Goal: Task Accomplishment & Management: Use online tool/utility

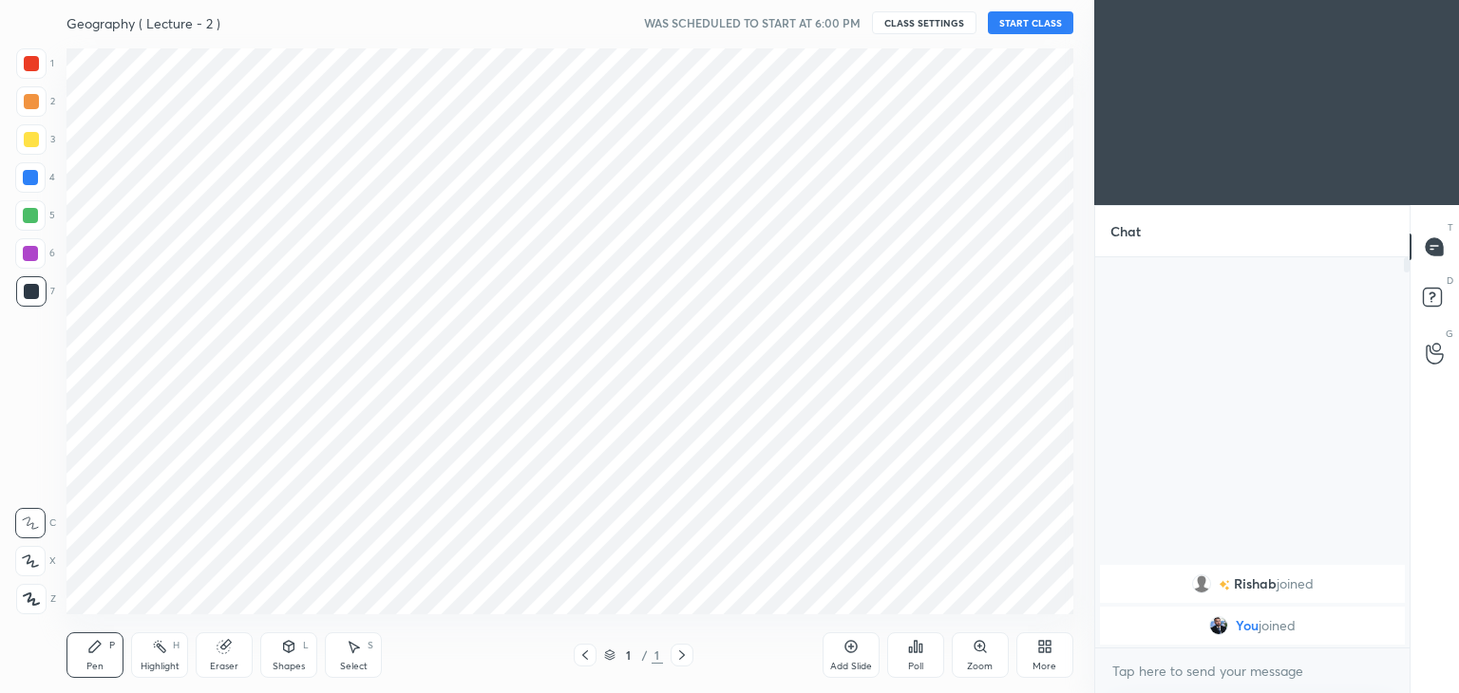
scroll to position [94423, 93978]
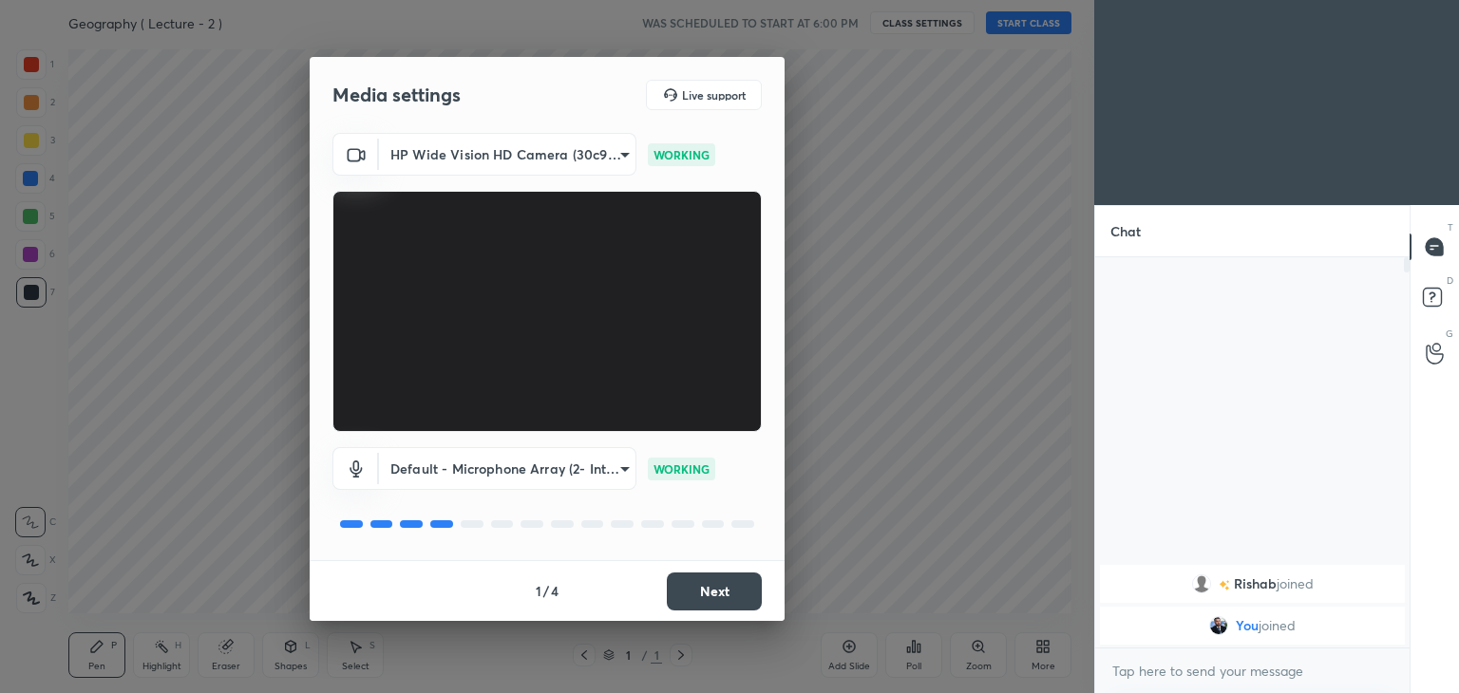
click at [711, 597] on button "Next" at bounding box center [714, 592] width 95 height 38
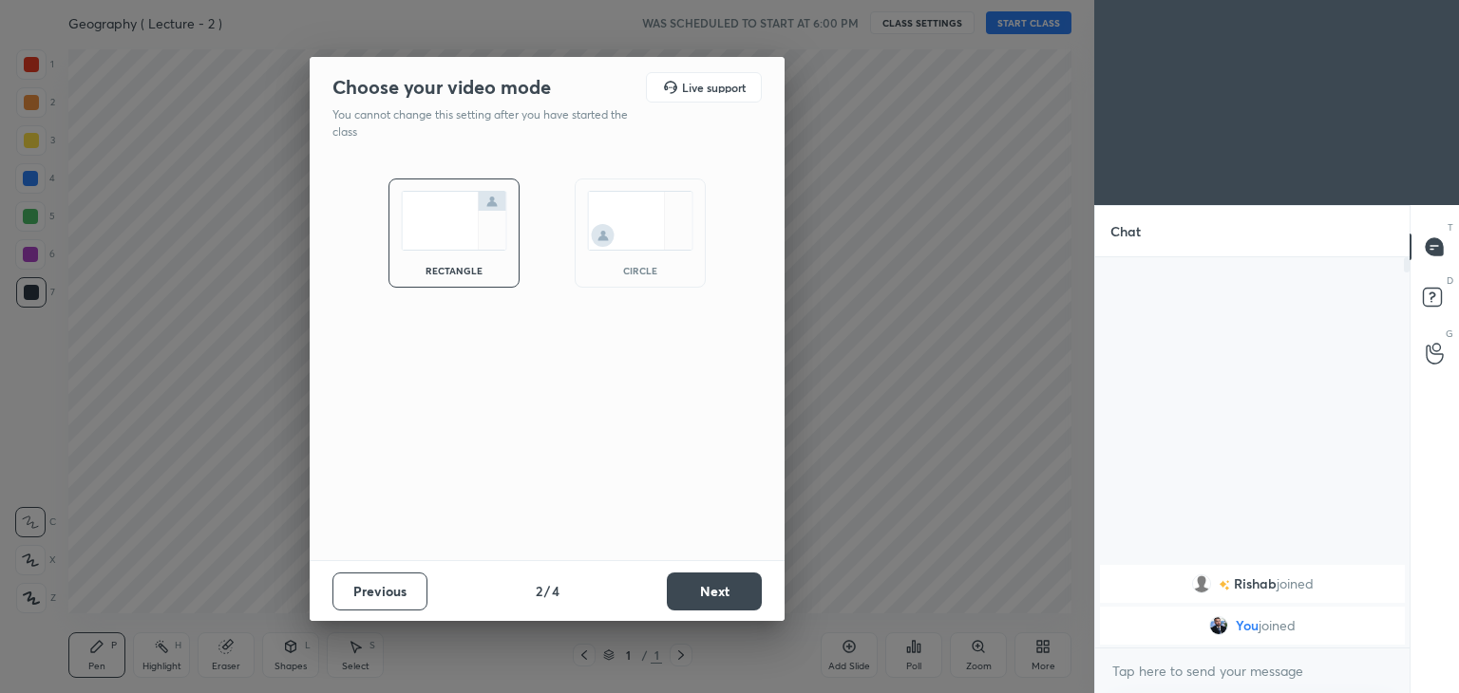
click at [711, 597] on button "Next" at bounding box center [714, 592] width 95 height 38
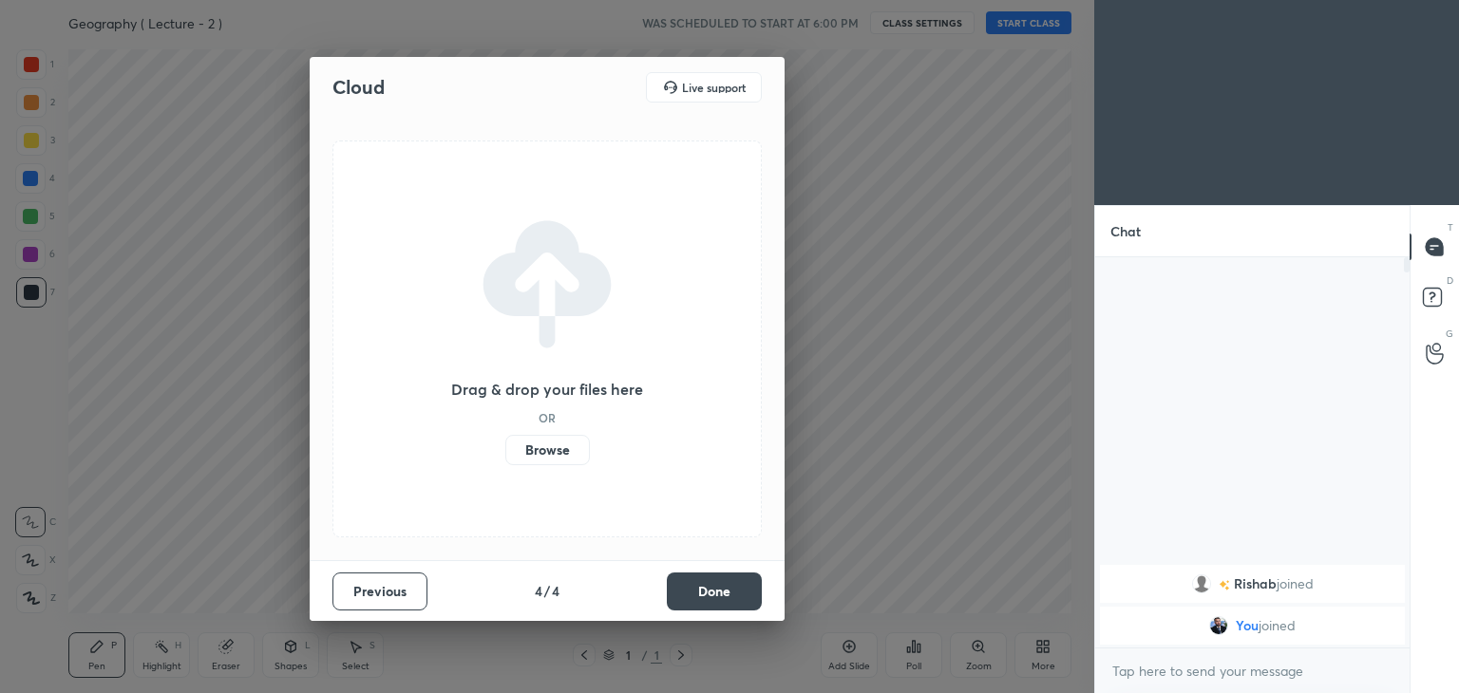
click at [711, 597] on button "Done" at bounding box center [714, 592] width 95 height 38
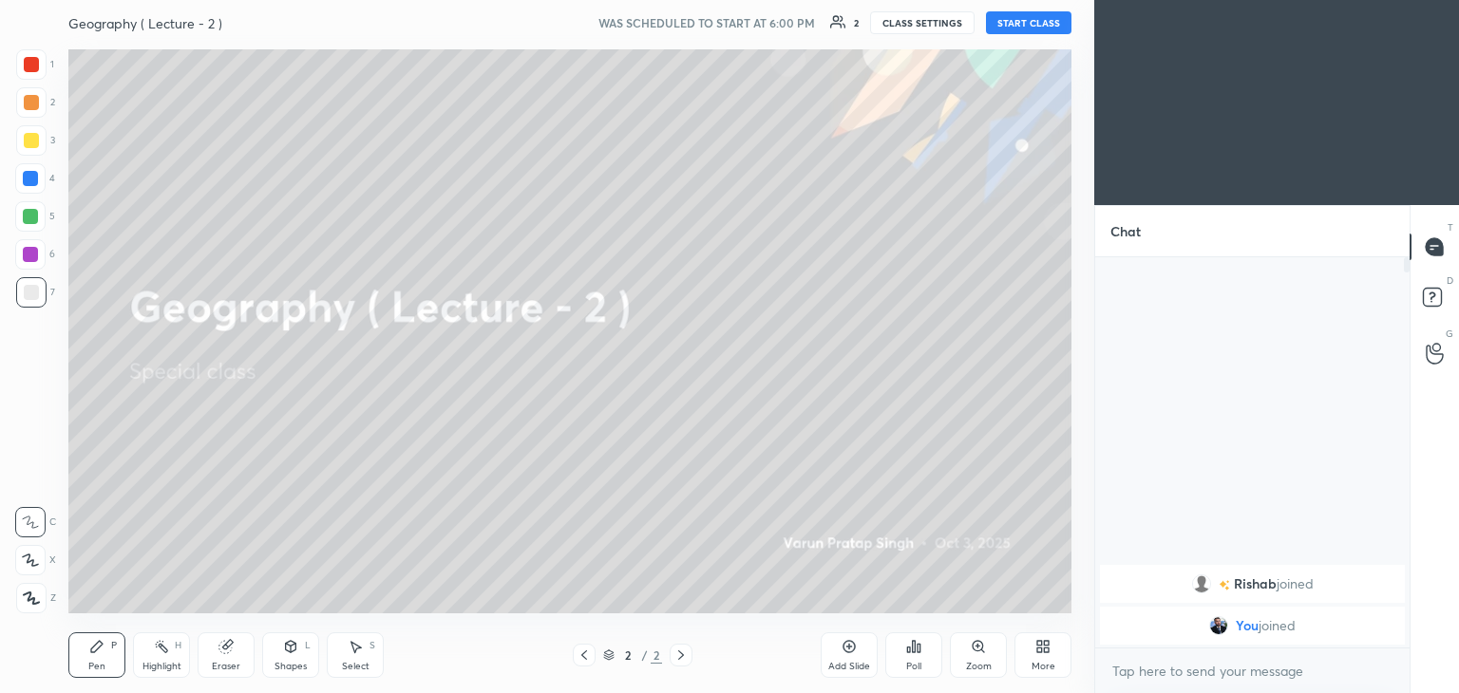
click at [1031, 24] on button "START CLASS" at bounding box center [1028, 22] width 85 height 23
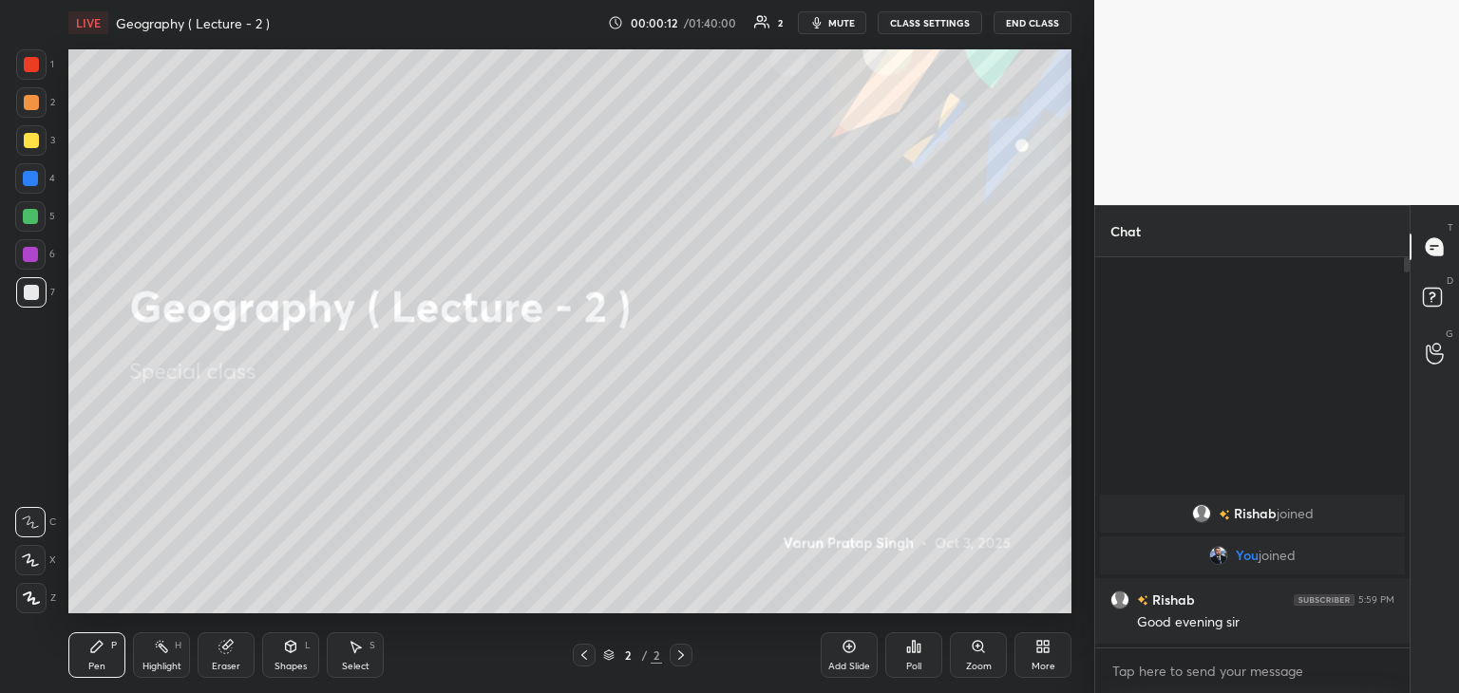
click at [1049, 653] on icon at bounding box center [1046, 650] width 5 height 5
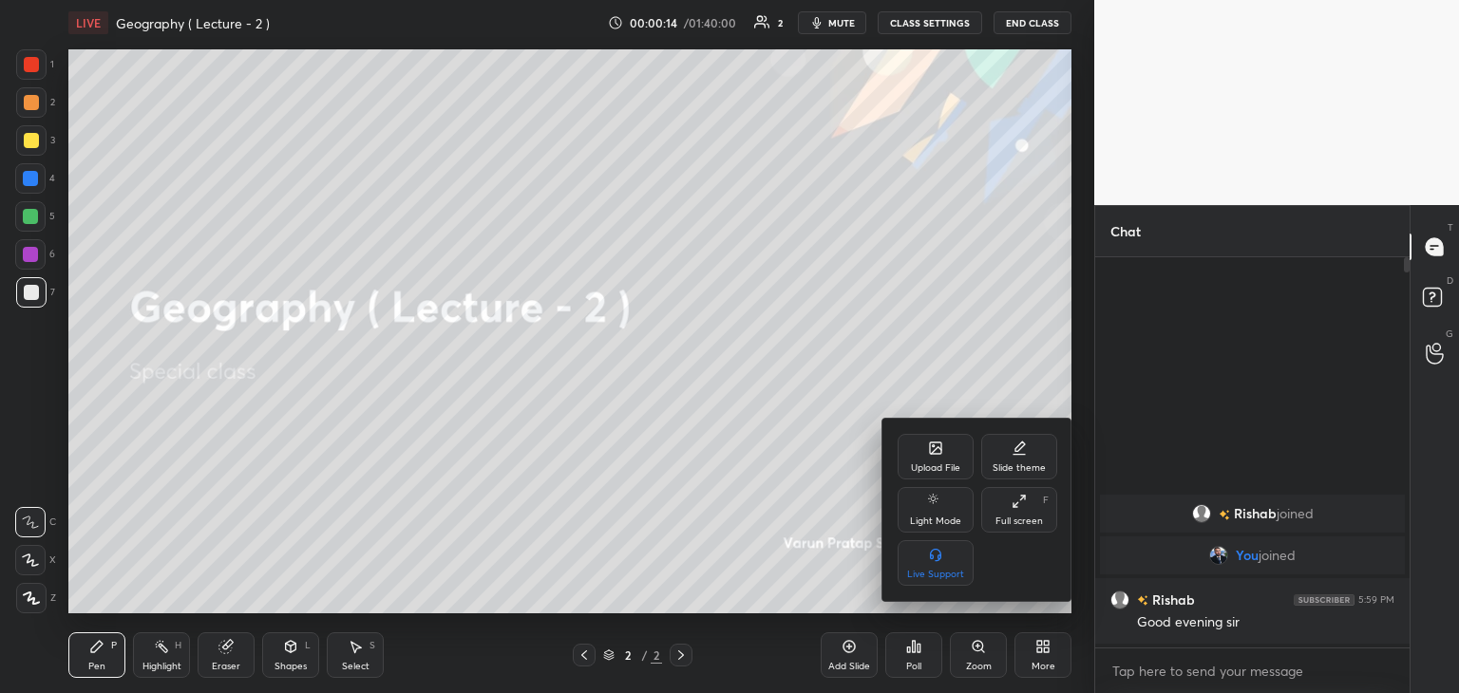
click at [936, 461] on div "Upload File" at bounding box center [936, 457] width 76 height 46
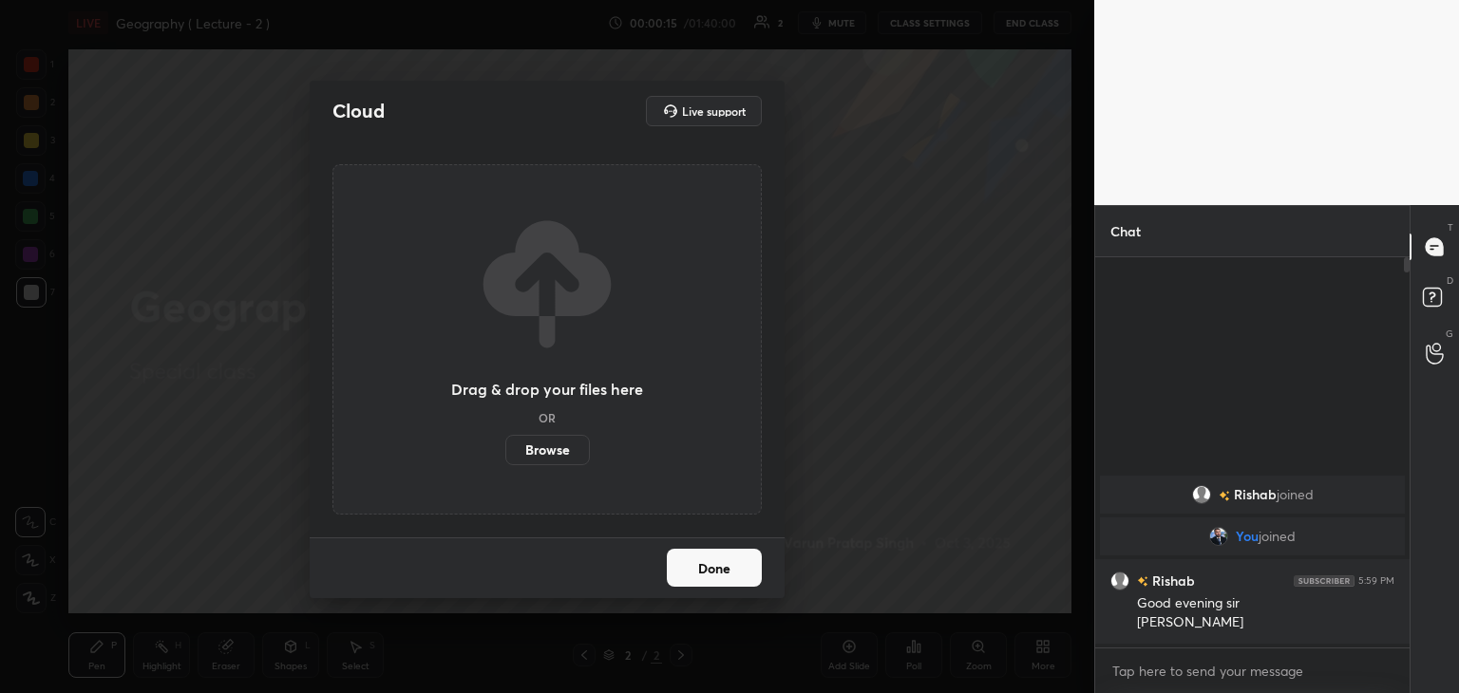
click at [542, 446] on label "Browse" at bounding box center [547, 450] width 85 height 30
click at [505, 446] on input "Browse" at bounding box center [505, 450] width 0 height 30
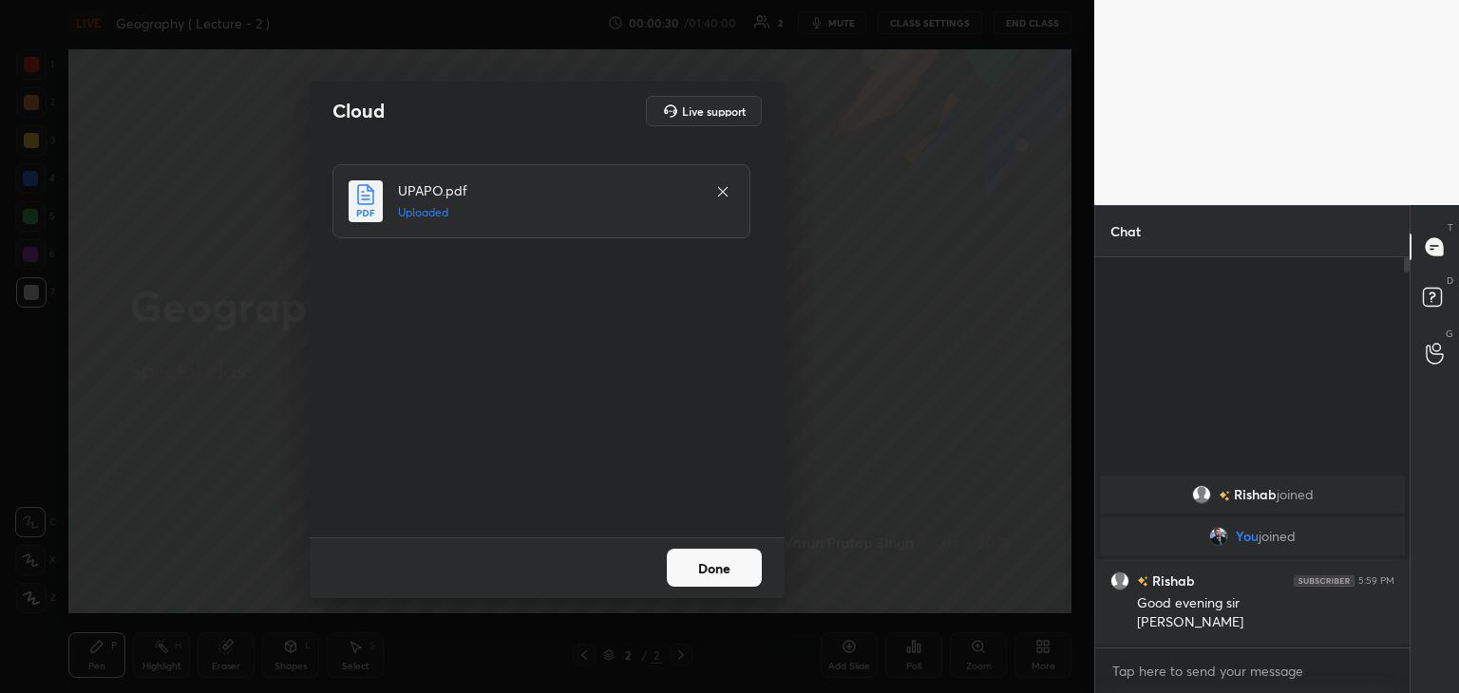
click at [745, 567] on button "Done" at bounding box center [714, 568] width 95 height 38
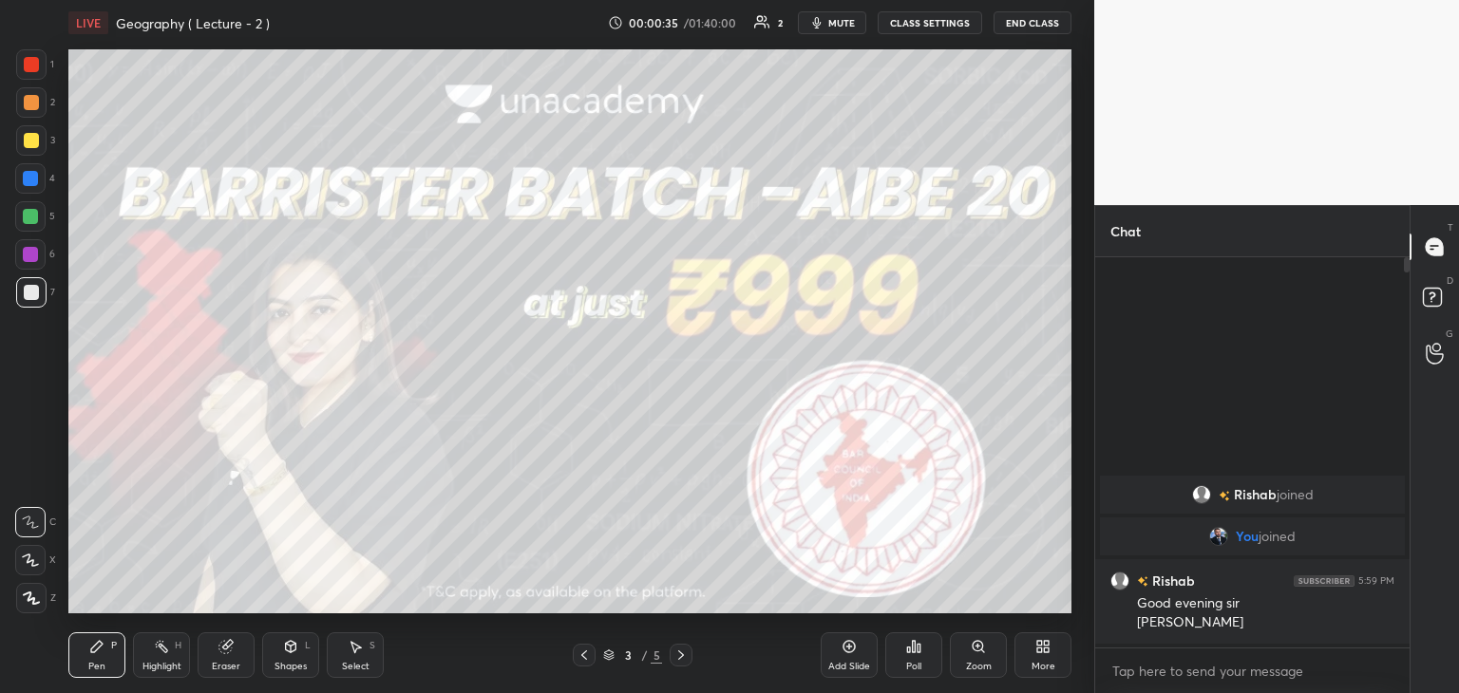
click at [842, 19] on span "mute" at bounding box center [841, 22] width 27 height 13
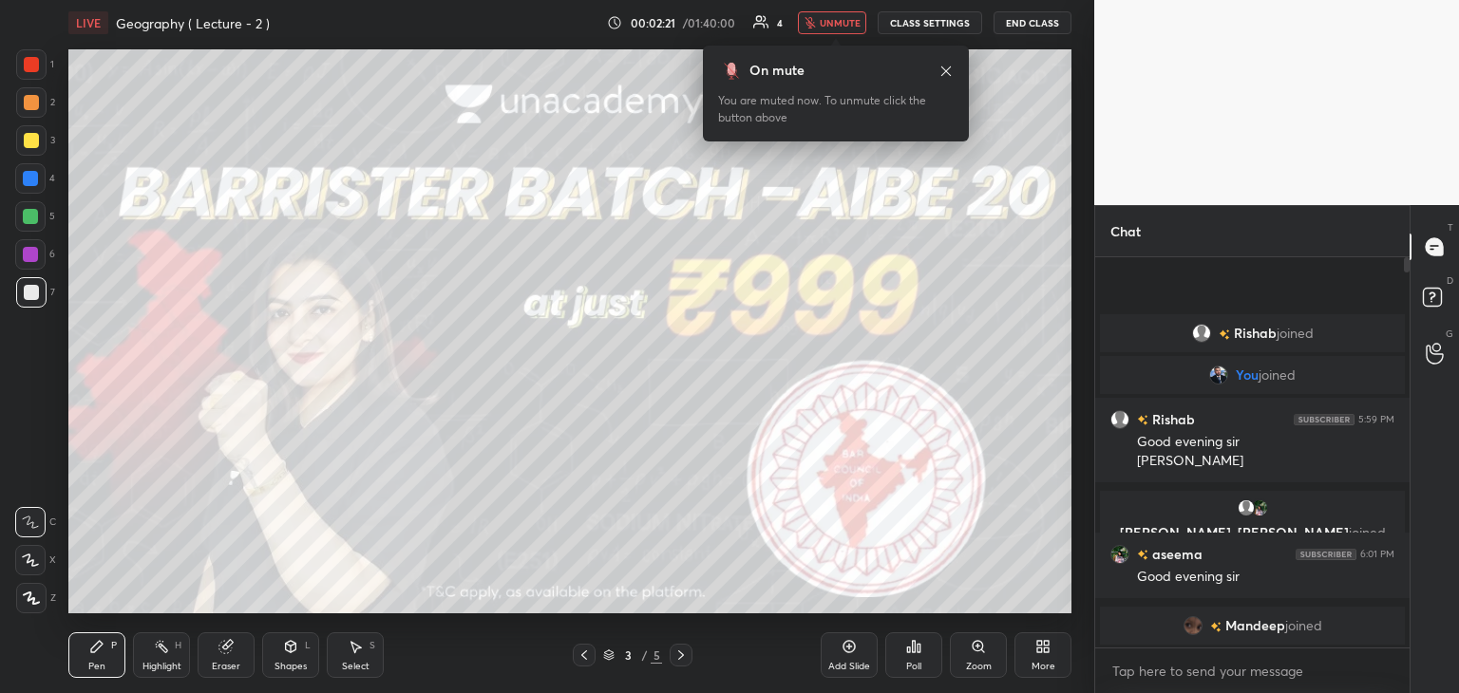
click at [823, 18] on button "unmute" at bounding box center [832, 22] width 68 height 23
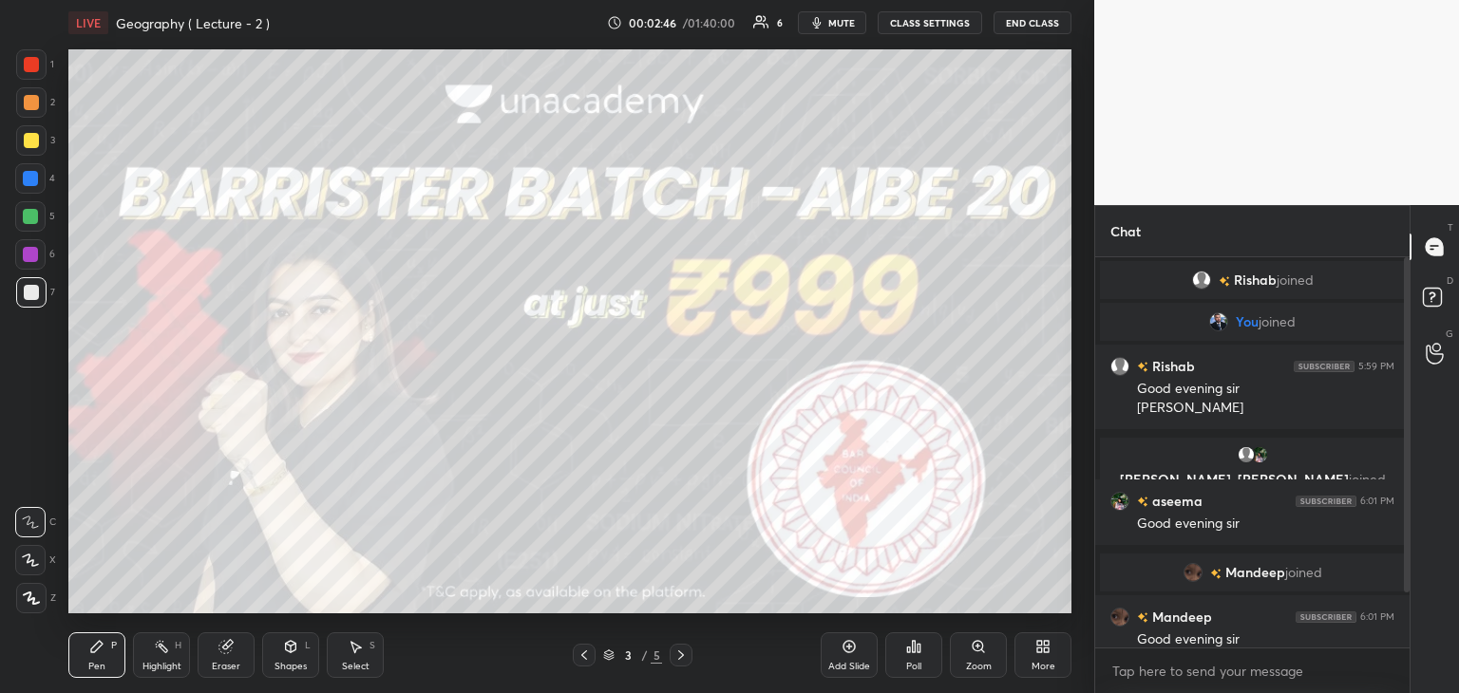
scroll to position [63, 0]
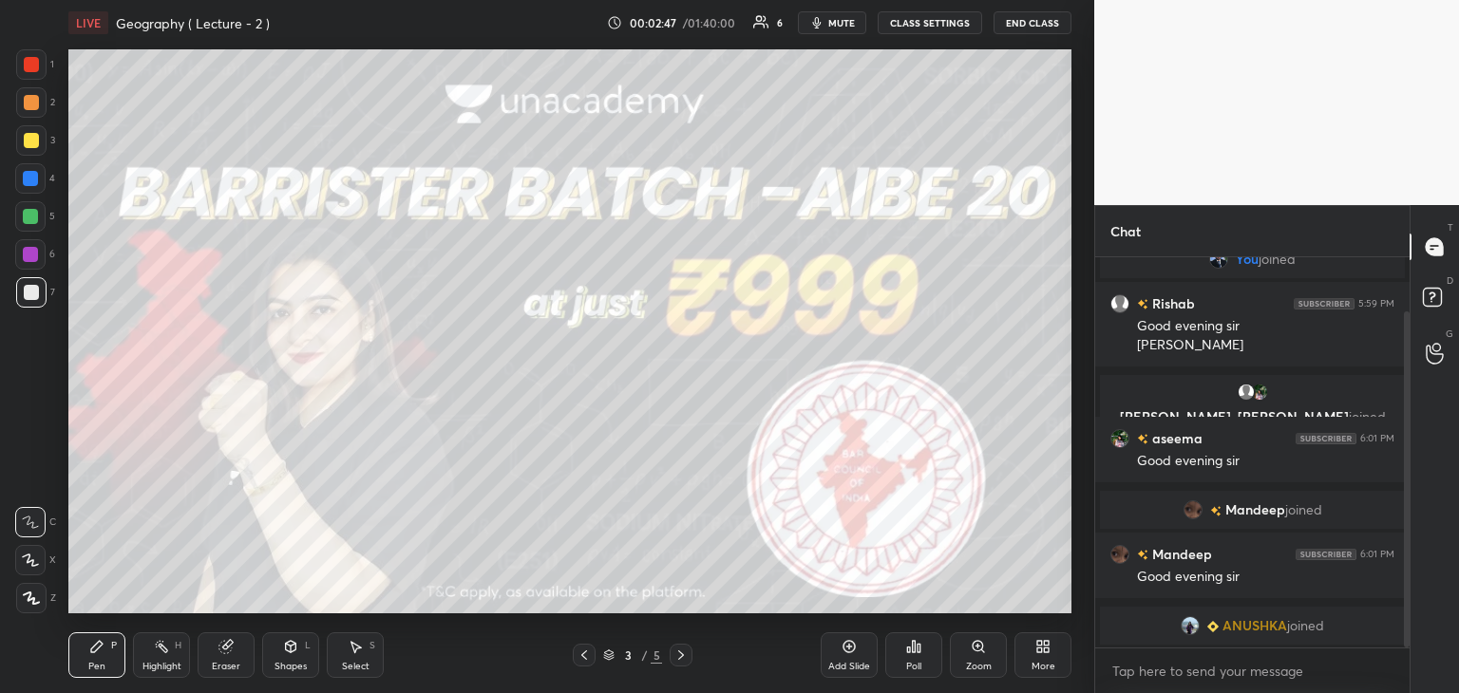
drag, startPoint x: 1407, startPoint y: 580, endPoint x: 1412, endPoint y: 634, distance: 53.4
click at [1412, 634] on div "Chat [PERSON_NAME] joined You joined [PERSON_NAME] 5:59 PM Good evening [PERSON…" at bounding box center [1276, 449] width 365 height 488
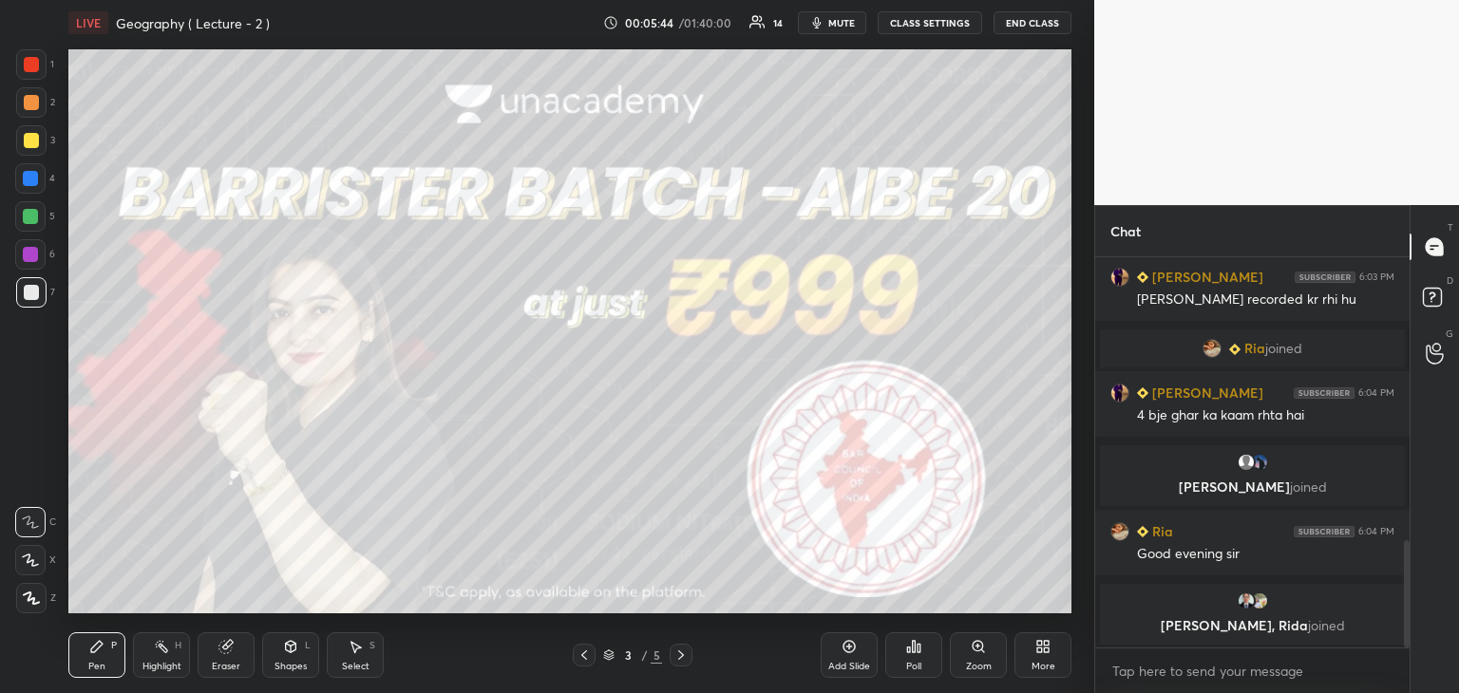
scroll to position [1049, 0]
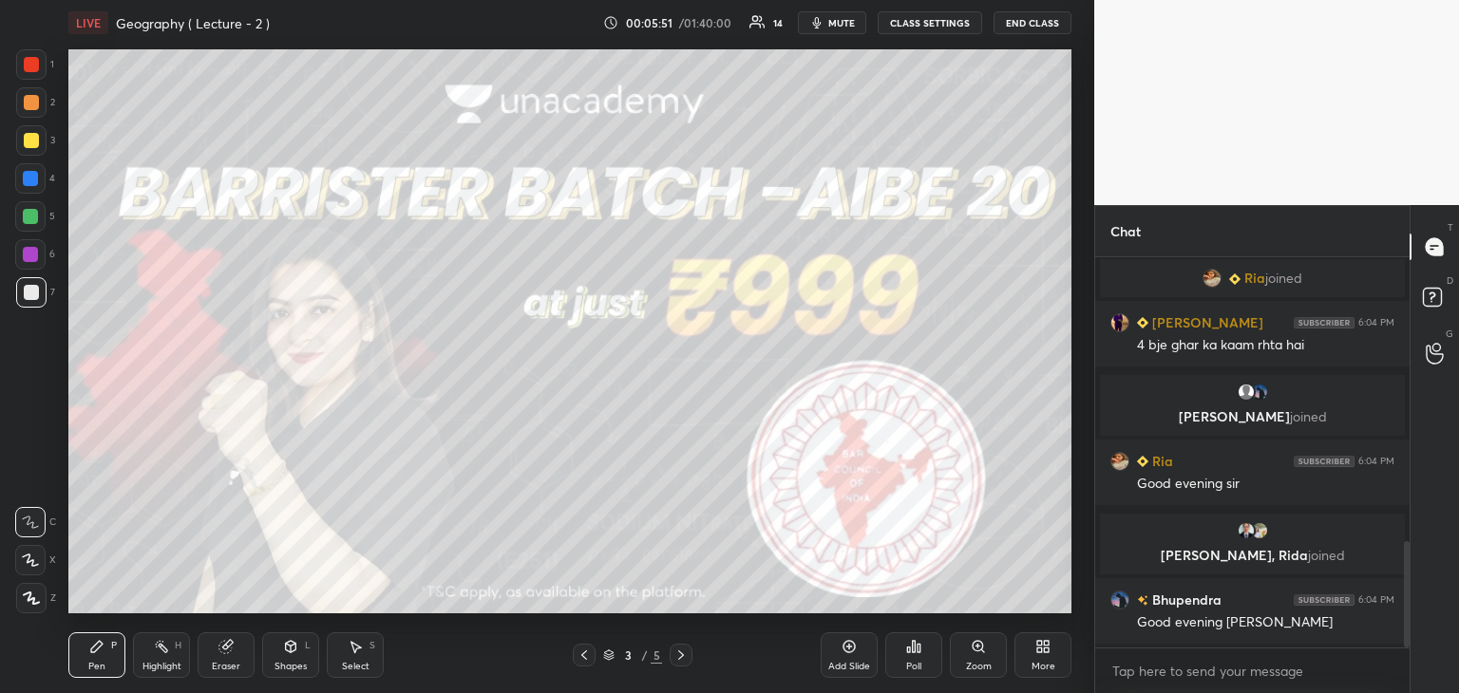
click at [28, 602] on icon at bounding box center [31, 598] width 17 height 13
click at [27, 66] on div at bounding box center [31, 64] width 15 height 15
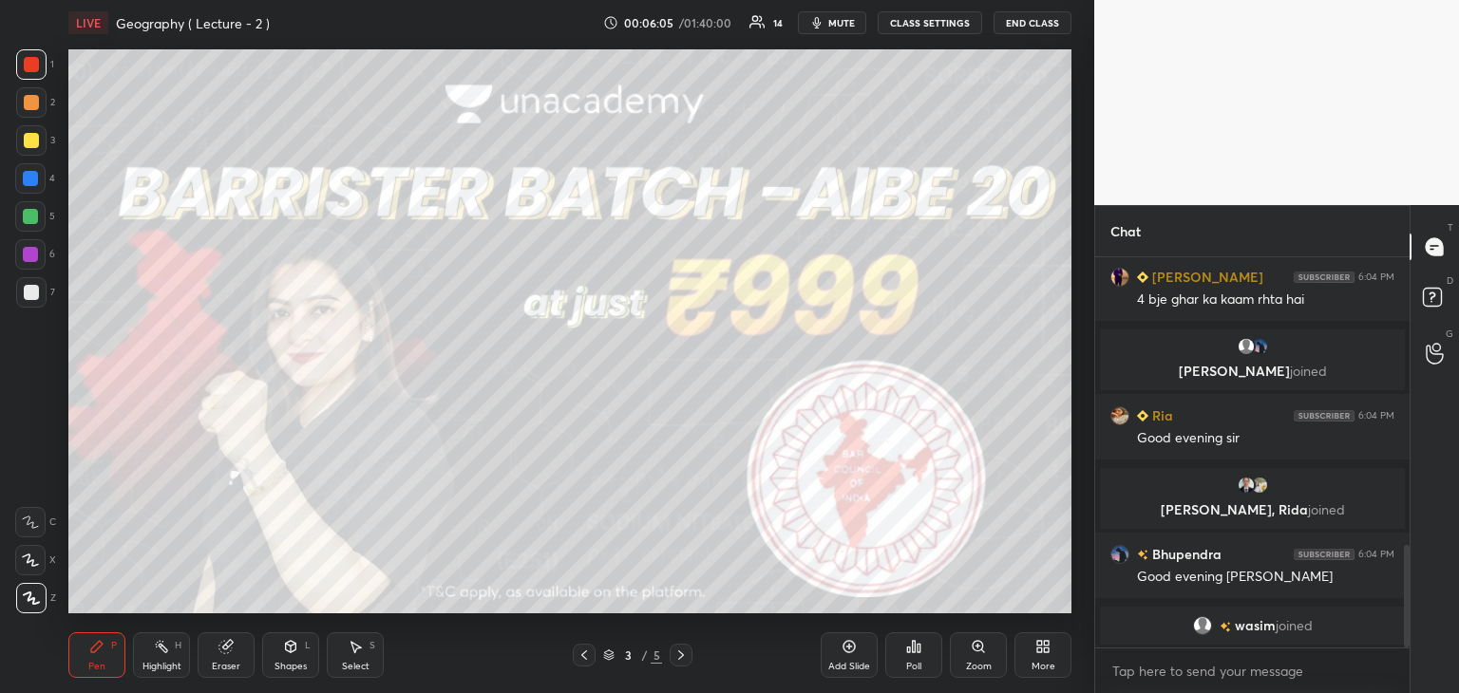
click at [680, 655] on icon at bounding box center [681, 655] width 15 height 15
click at [674, 467] on p "Undo" at bounding box center [686, 466] width 28 height 15
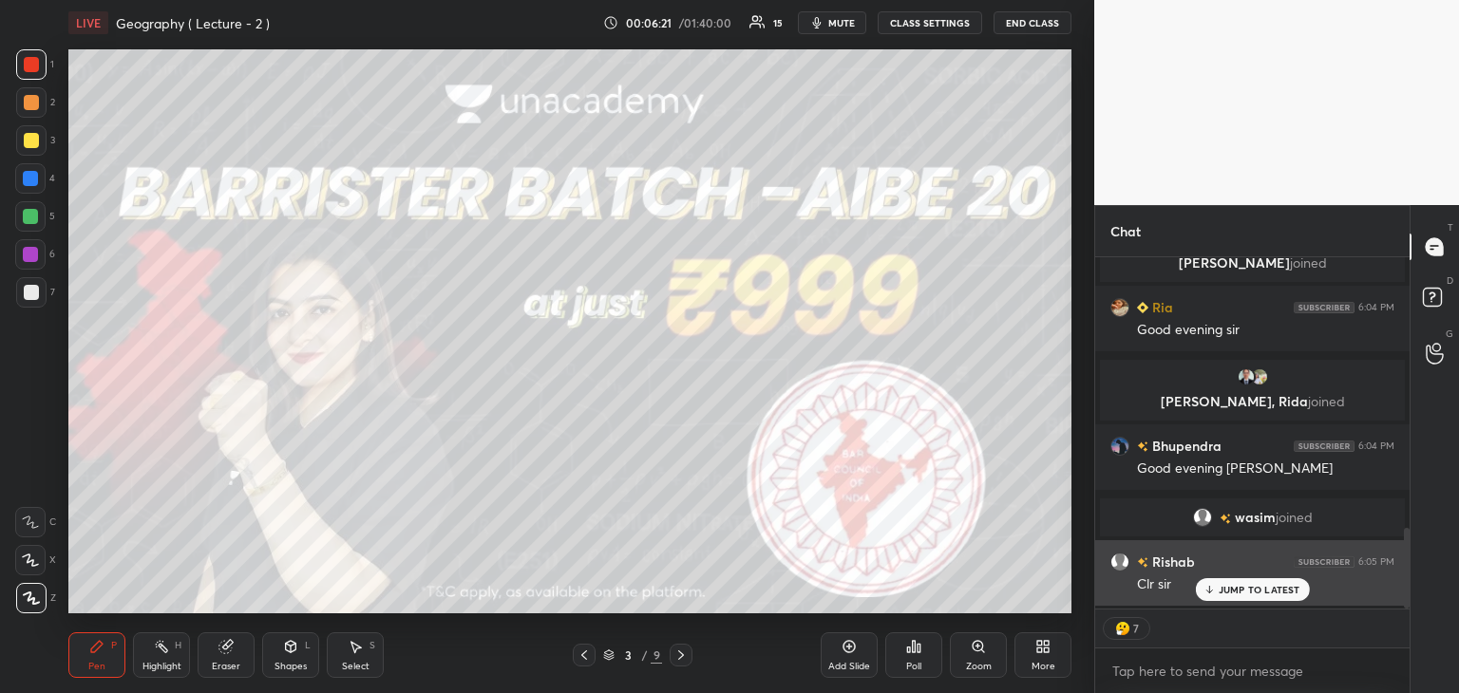
click at [1224, 590] on p "JUMP TO LATEST" at bounding box center [1260, 589] width 82 height 11
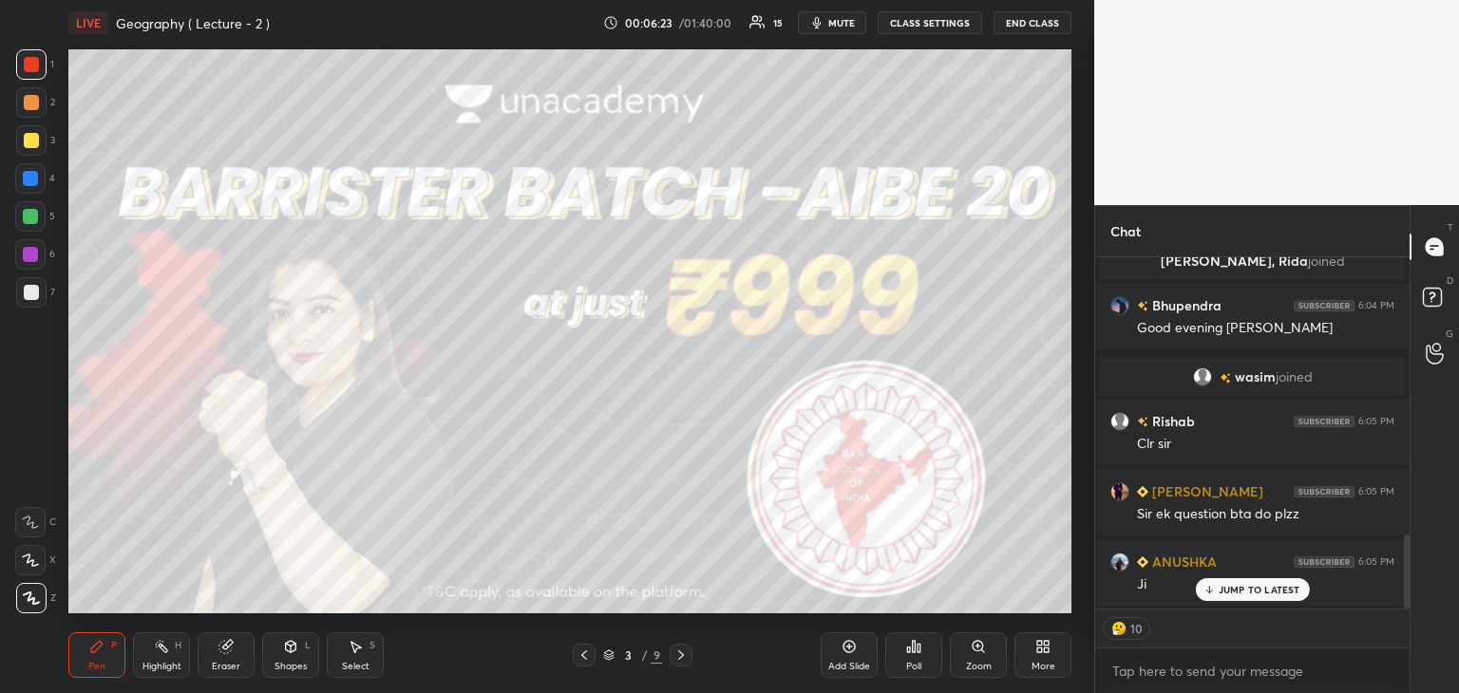
scroll to position [1394, 0]
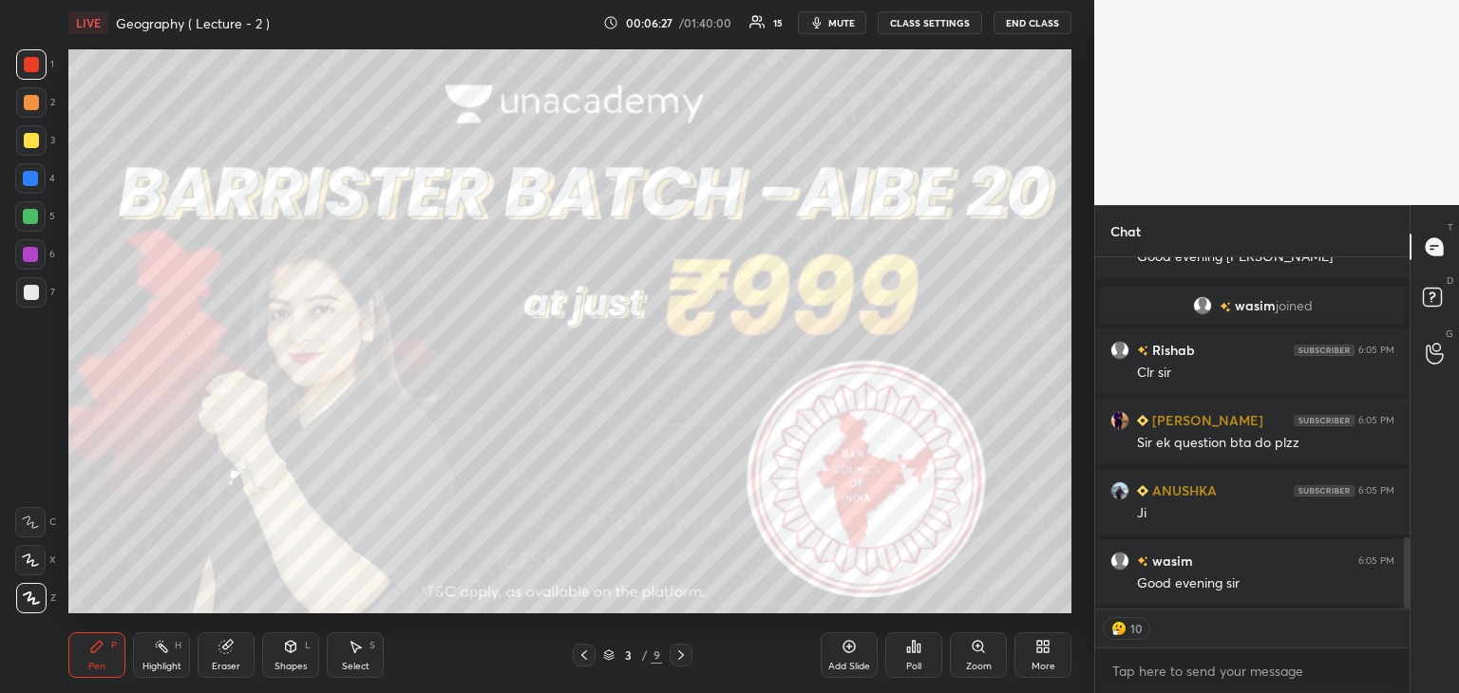
click at [685, 651] on icon at bounding box center [681, 655] width 15 height 15
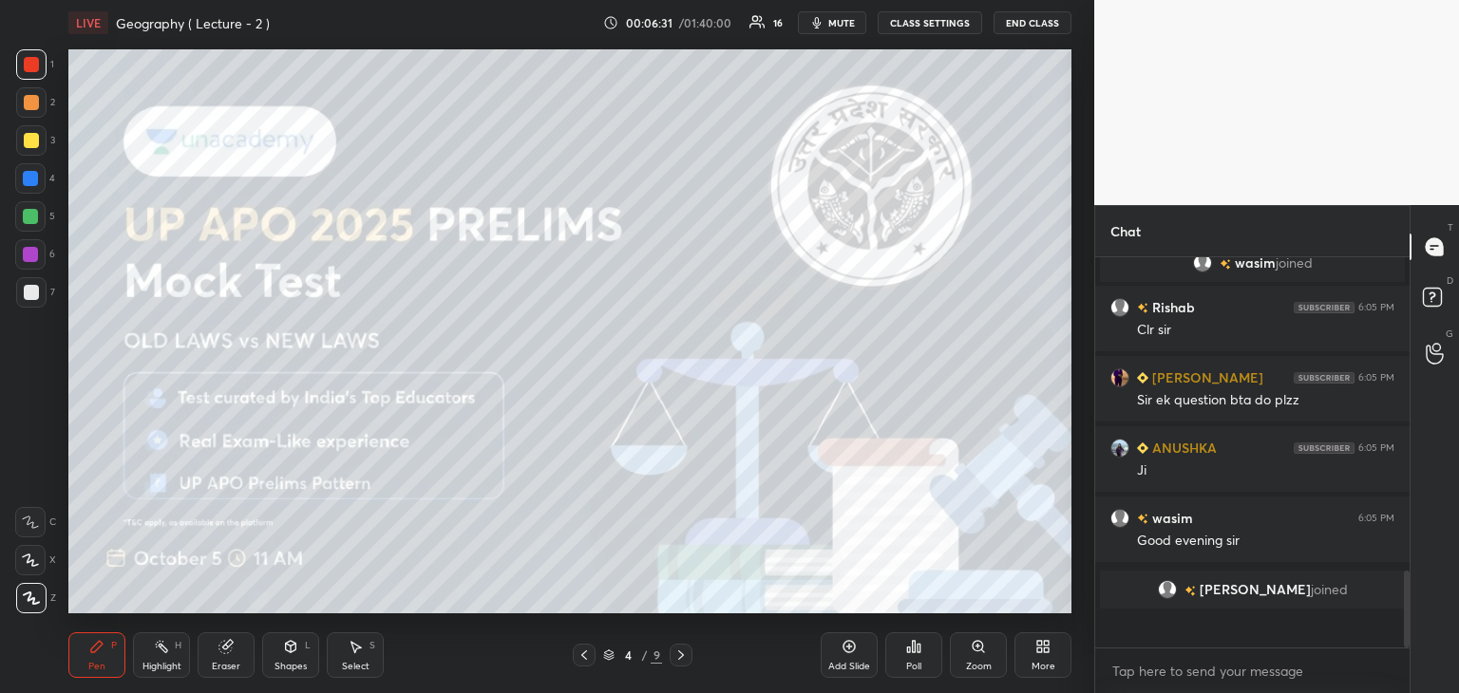
scroll to position [385, 309]
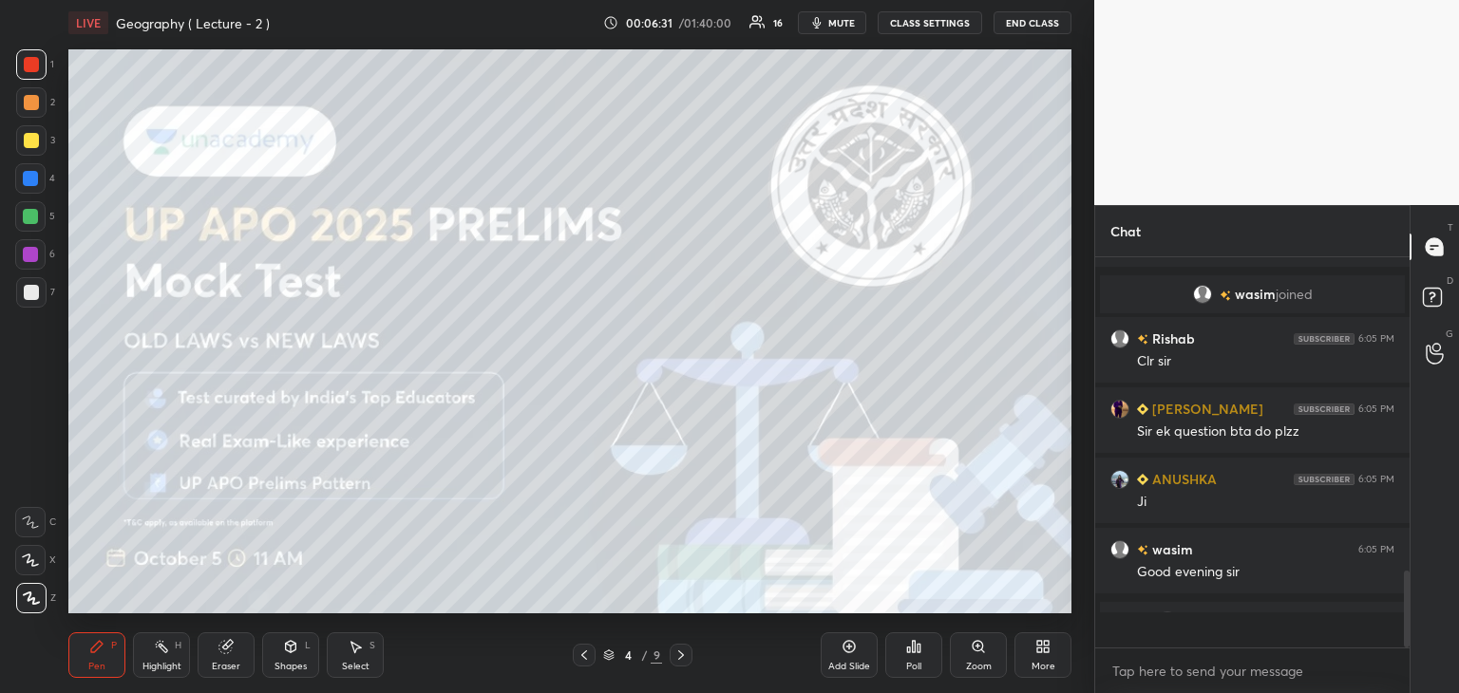
click at [684, 655] on icon at bounding box center [681, 655] width 6 height 9
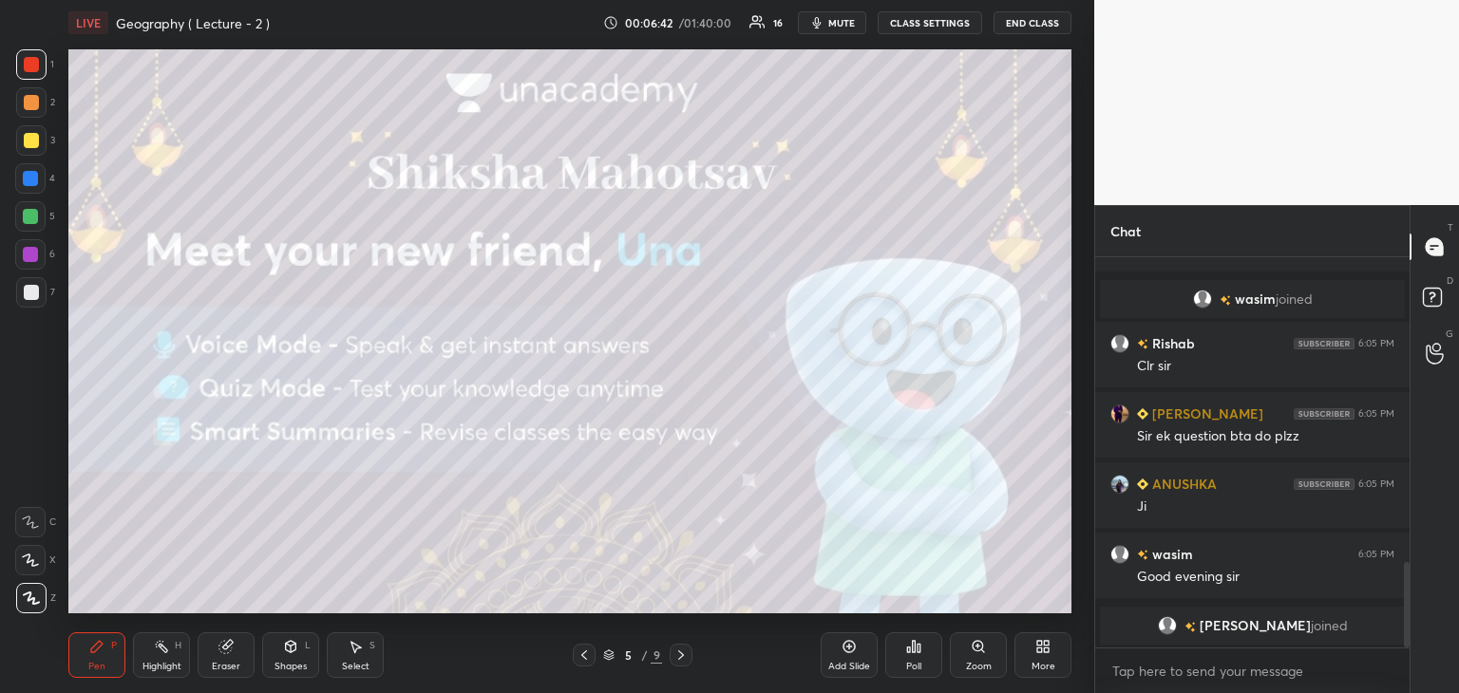
click at [852, 651] on icon at bounding box center [849, 646] width 15 height 15
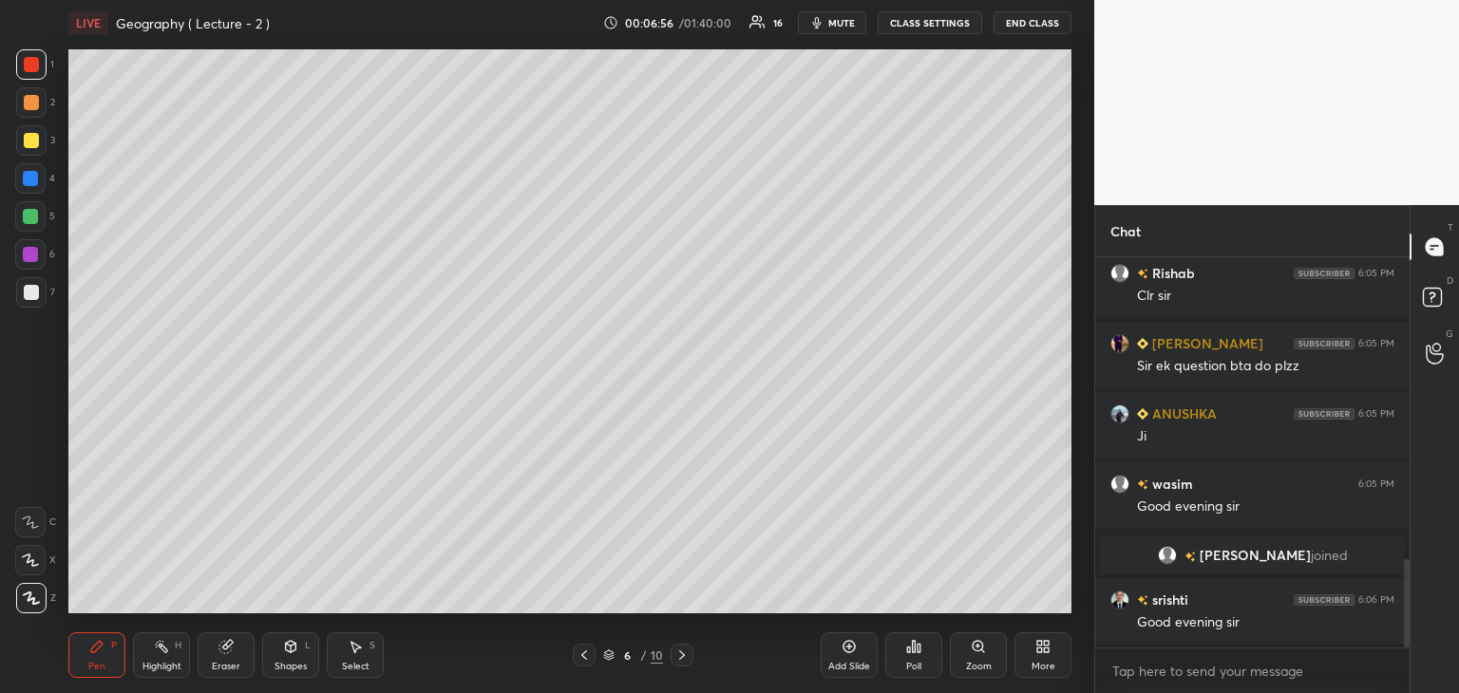
scroll to position [1341, 0]
click at [35, 292] on div at bounding box center [31, 292] width 15 height 15
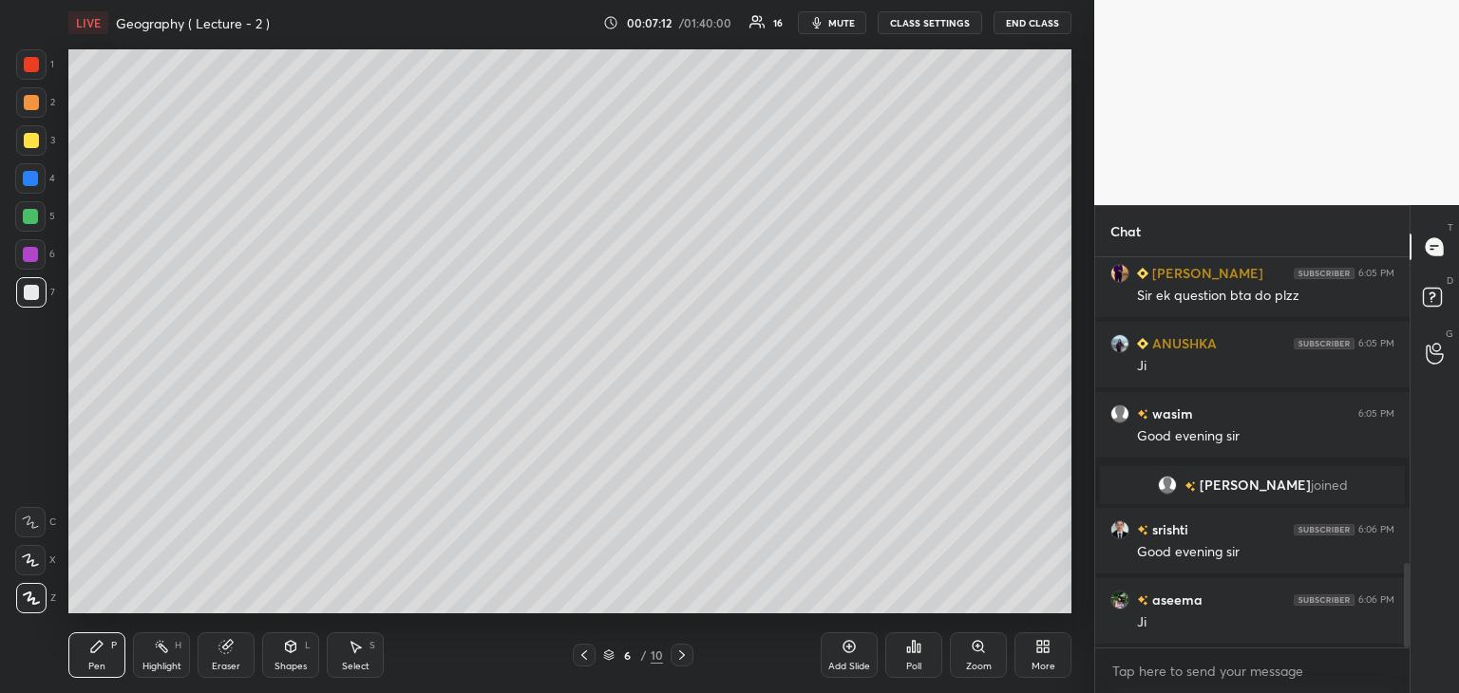
scroll to position [1499, 0]
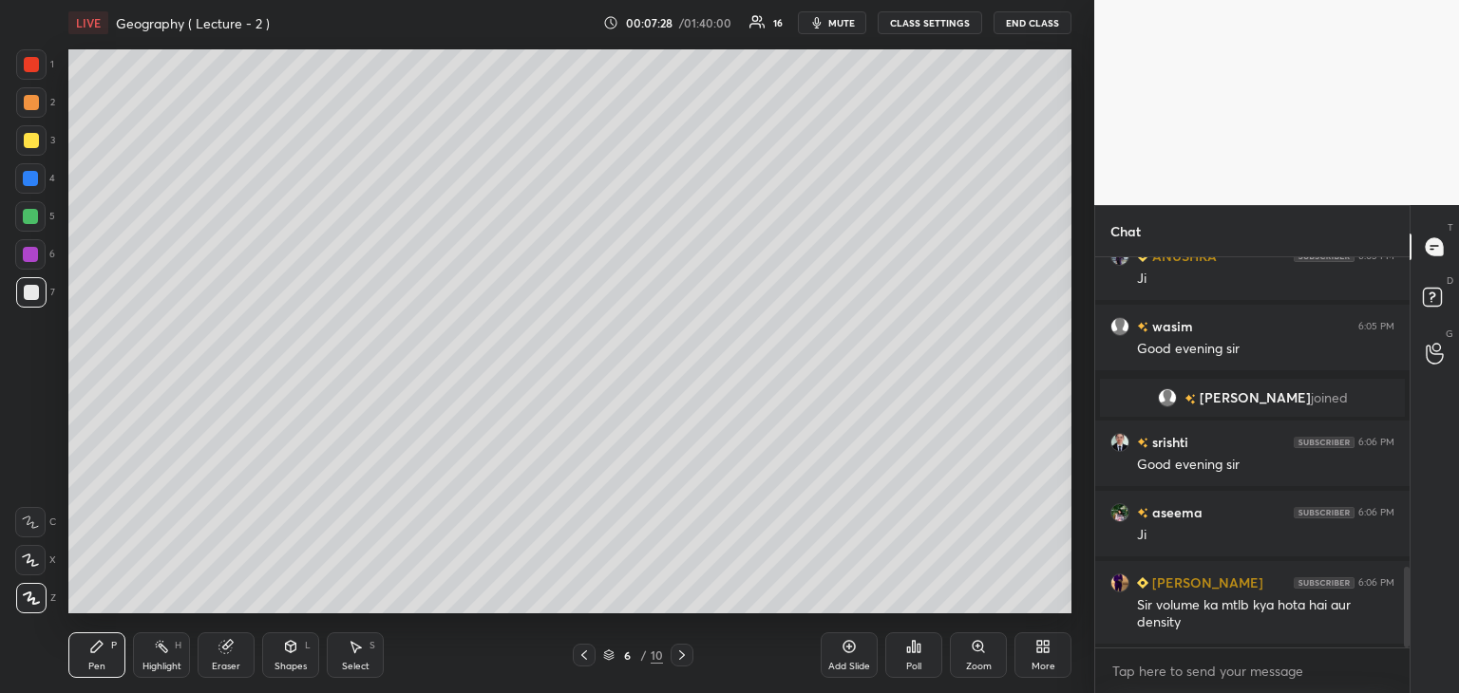
click at [854, 23] on span "mute" at bounding box center [841, 22] width 27 height 13
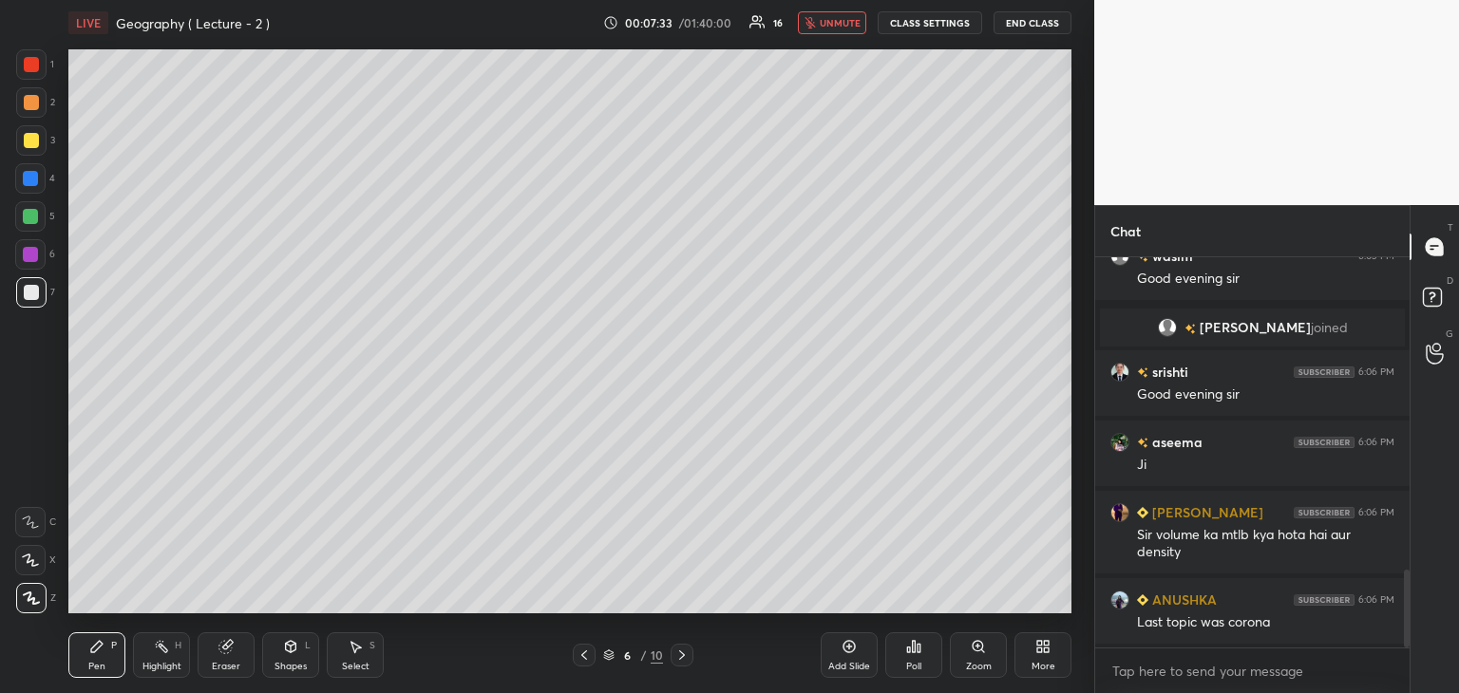
click at [828, 22] on span "unmute" at bounding box center [840, 22] width 41 height 13
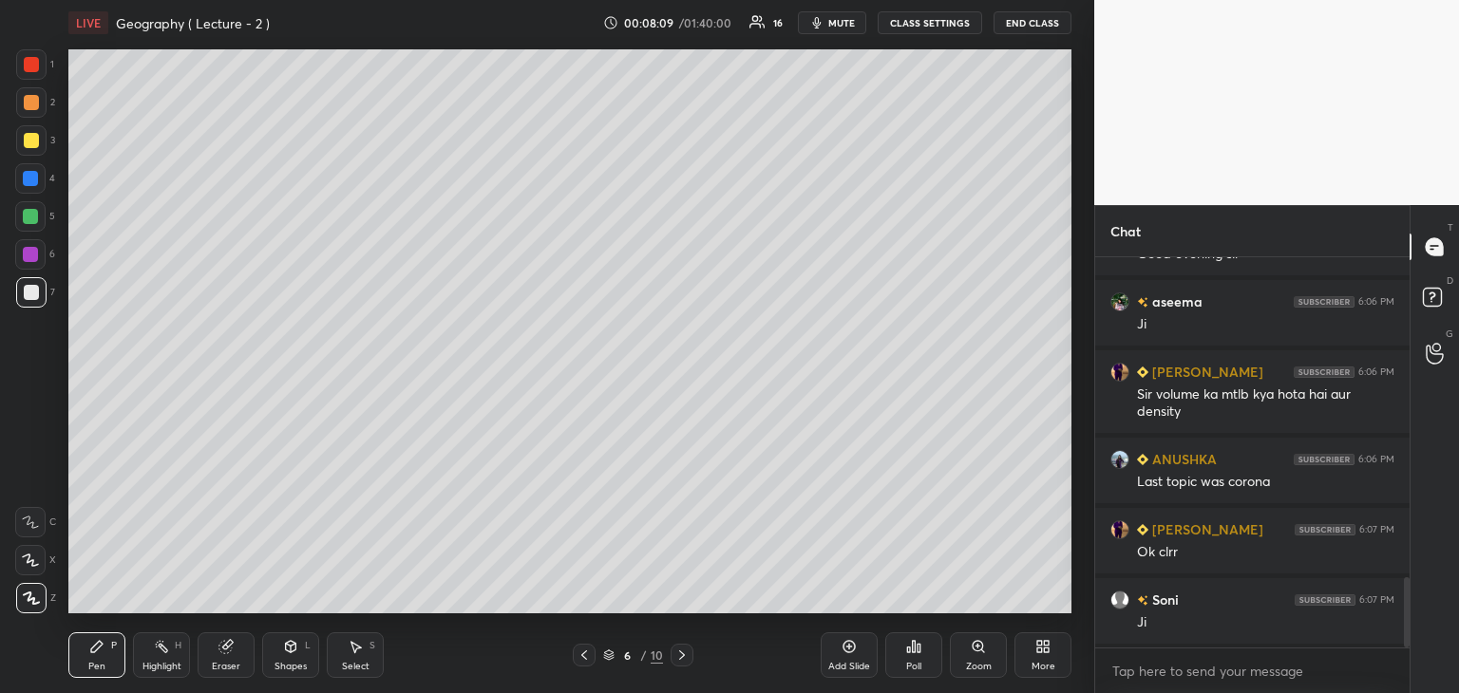
scroll to position [1780, 0]
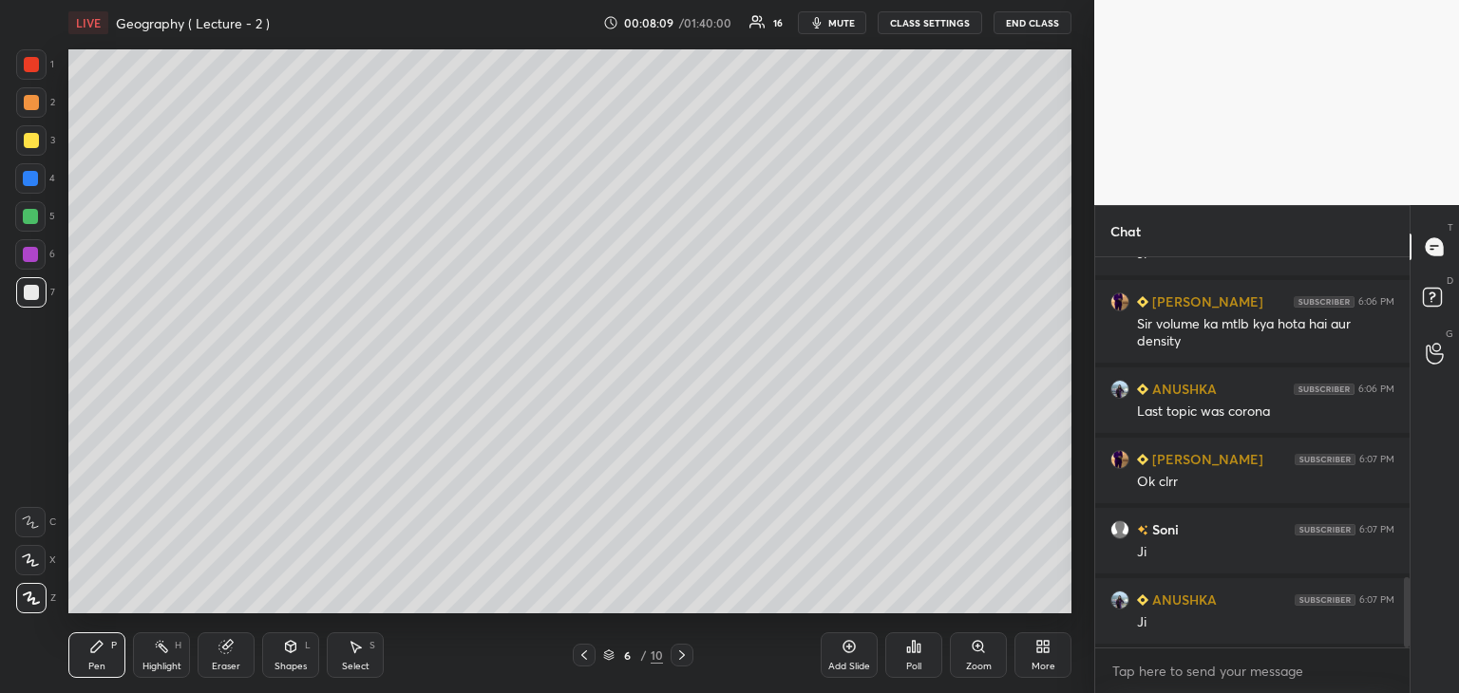
click at [844, 657] on div "Add Slide" at bounding box center [849, 656] width 57 height 46
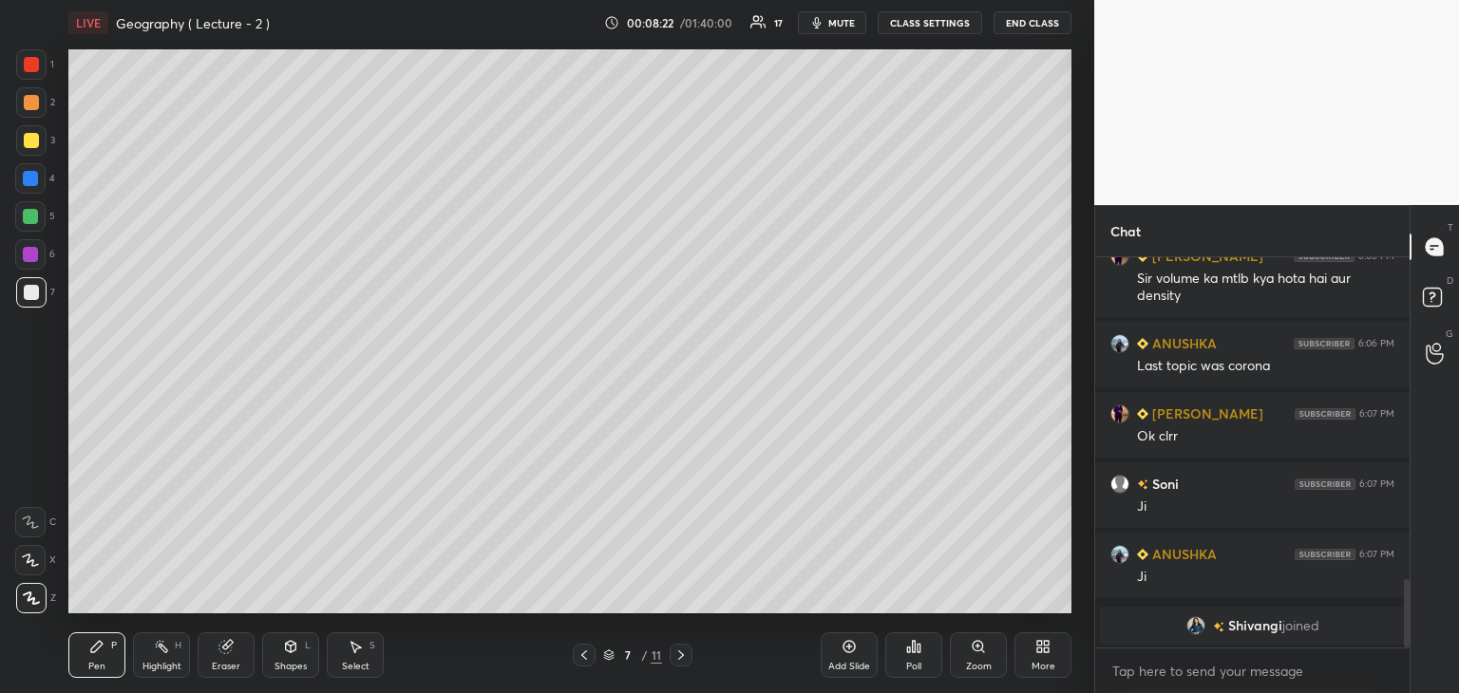
scroll to position [1742, 0]
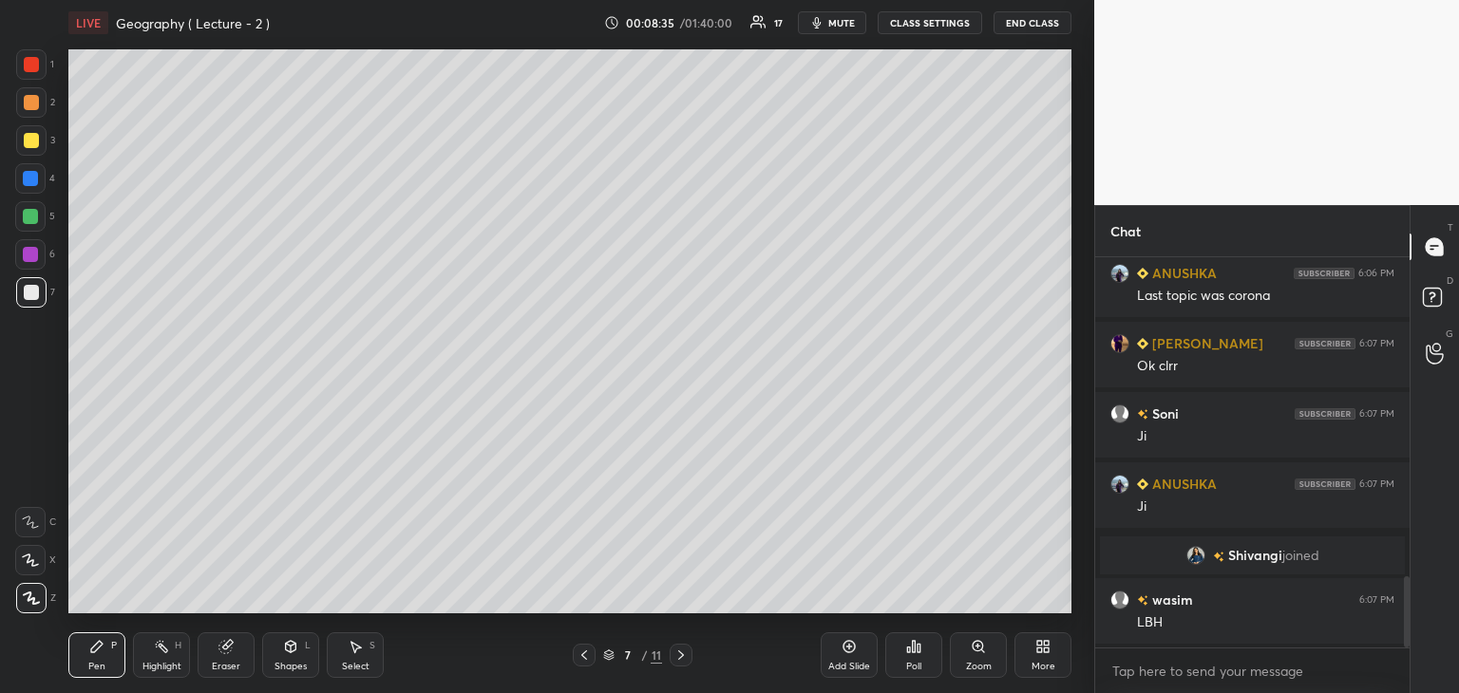
click at [855, 655] on icon at bounding box center [849, 646] width 15 height 15
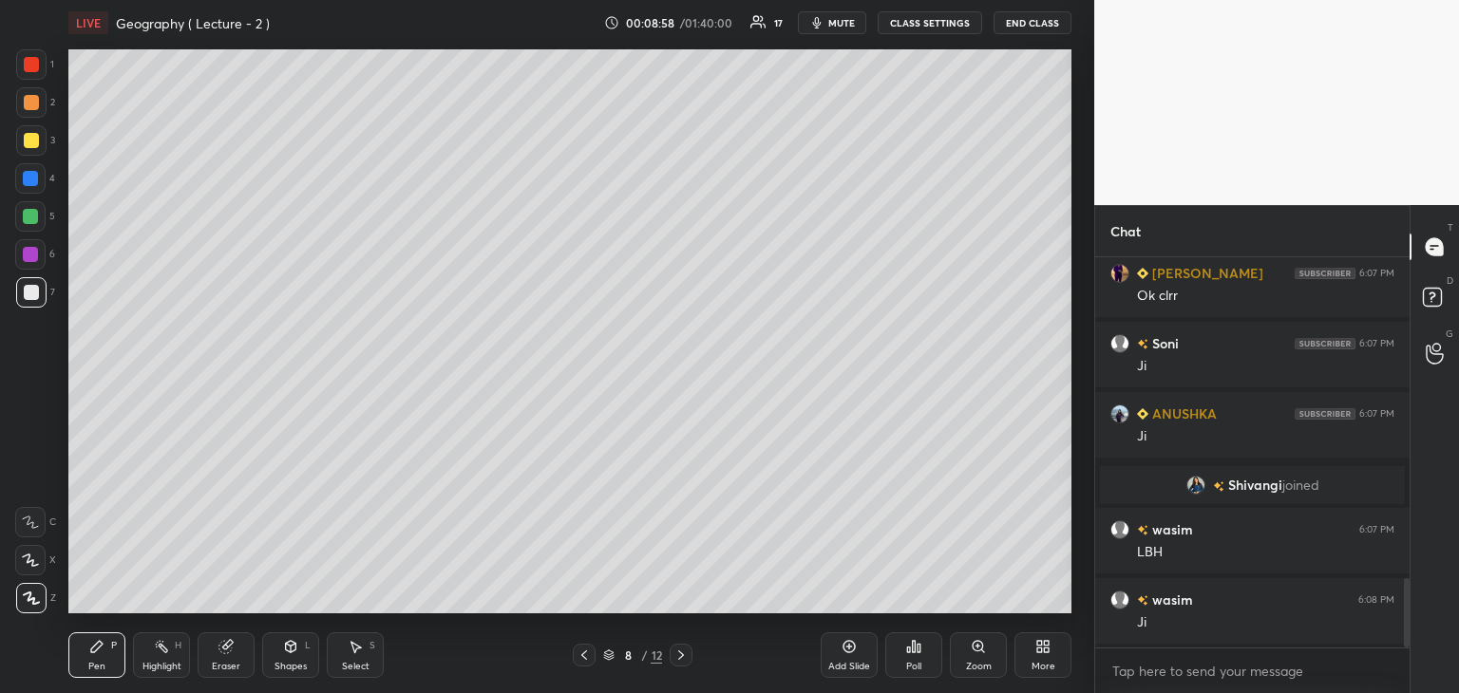
click at [579, 652] on icon at bounding box center [584, 655] width 15 height 15
click at [587, 650] on icon at bounding box center [584, 655] width 15 height 15
click at [840, 20] on span "mute" at bounding box center [841, 22] width 27 height 13
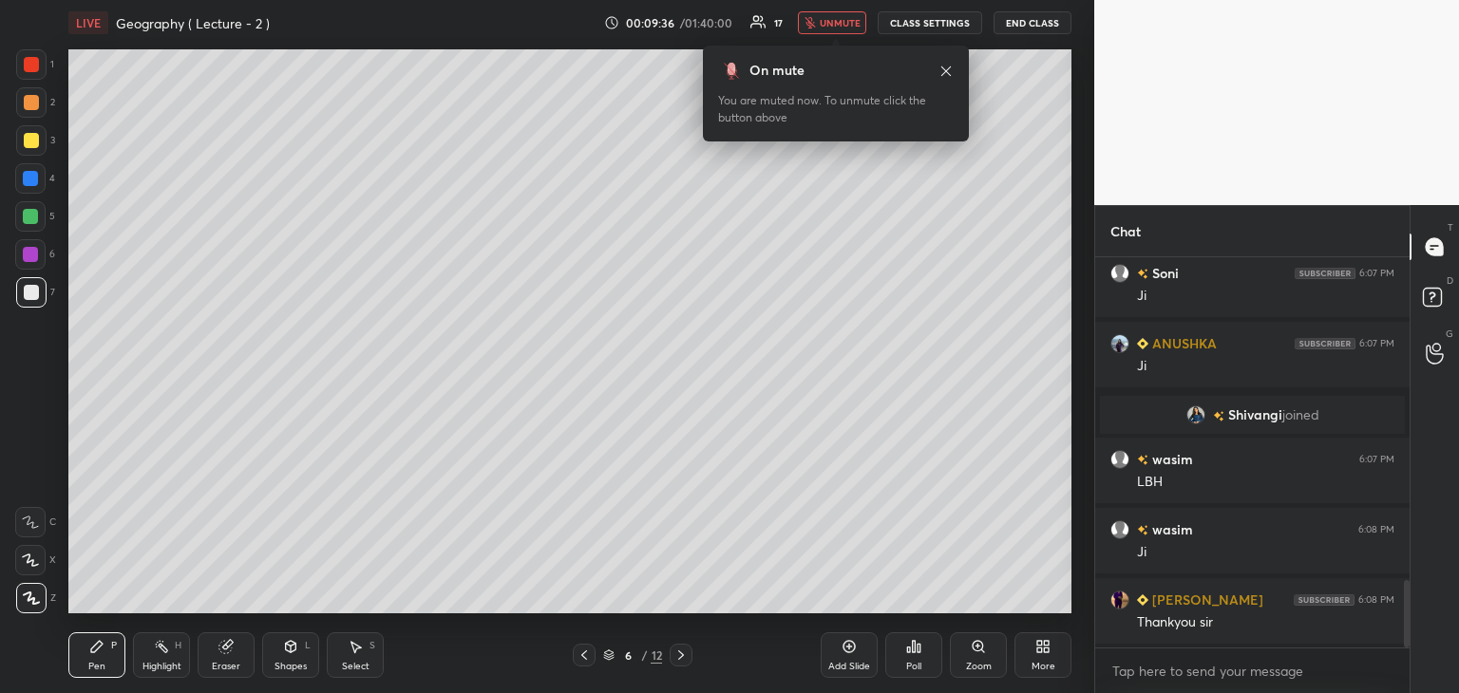
click at [835, 16] on span "unmute" at bounding box center [840, 22] width 41 height 13
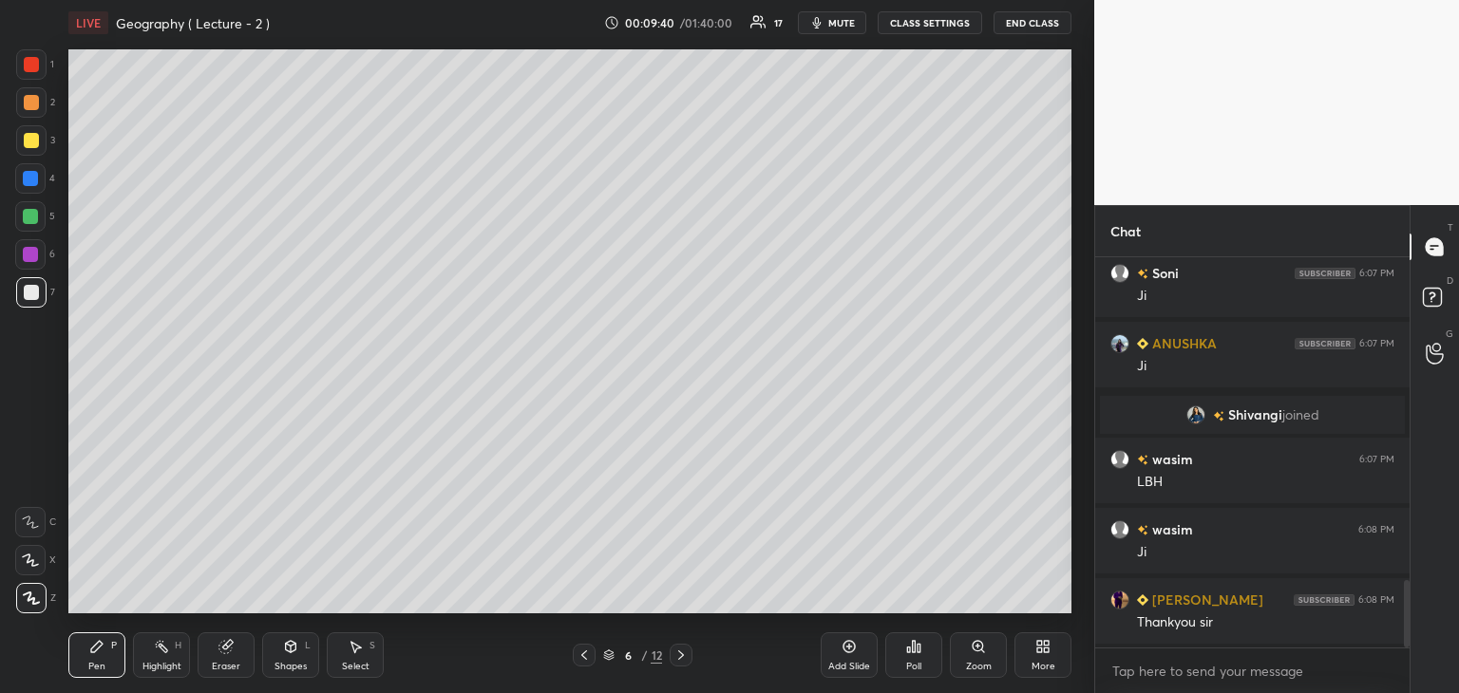
click at [852, 653] on icon at bounding box center [849, 646] width 15 height 15
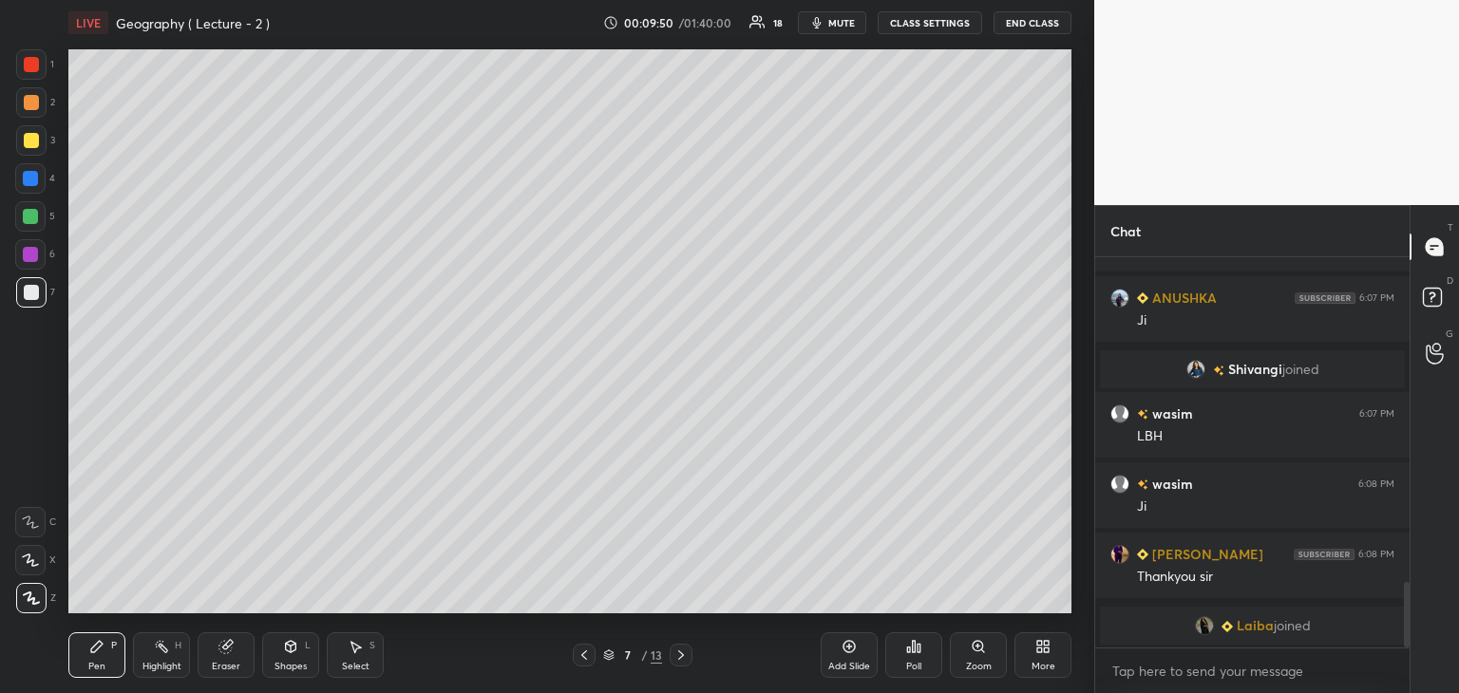
click at [34, 66] on div at bounding box center [31, 64] width 15 height 15
click at [24, 294] on div at bounding box center [31, 292] width 15 height 15
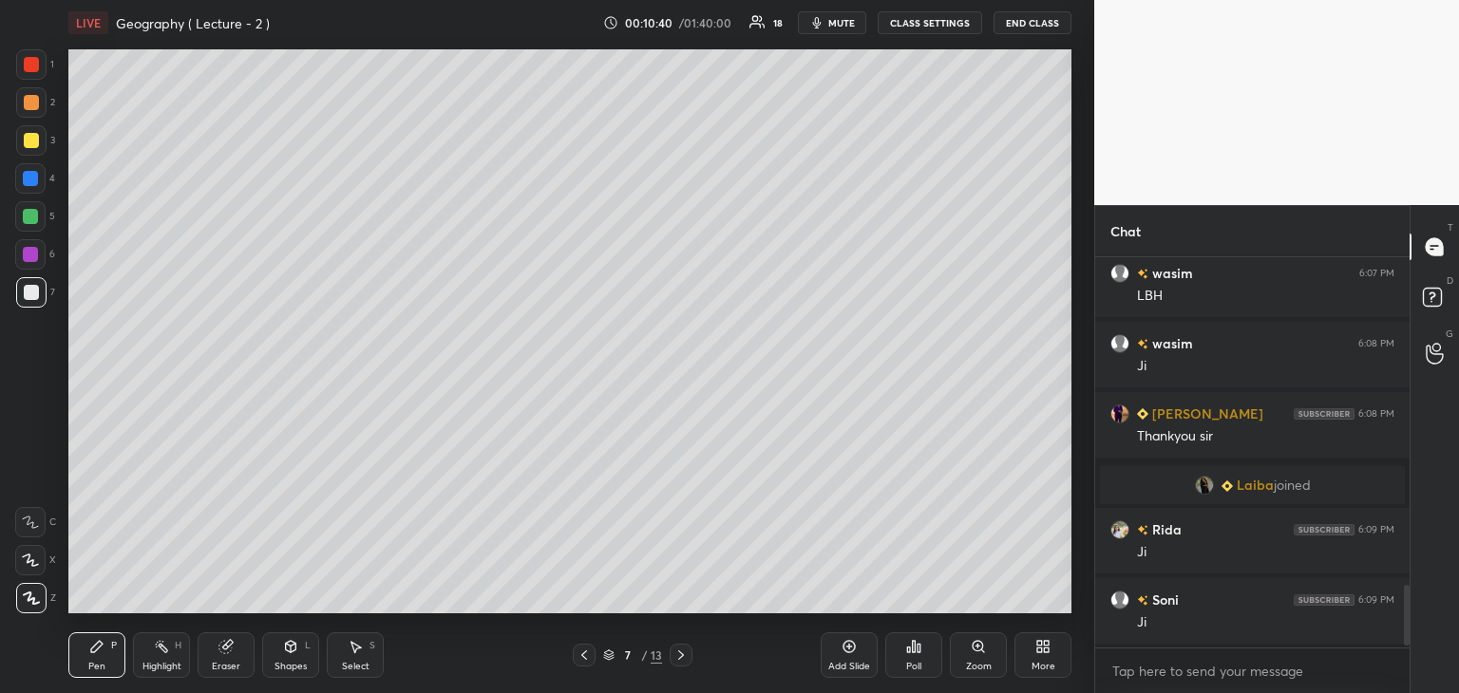
scroll to position [2118, 0]
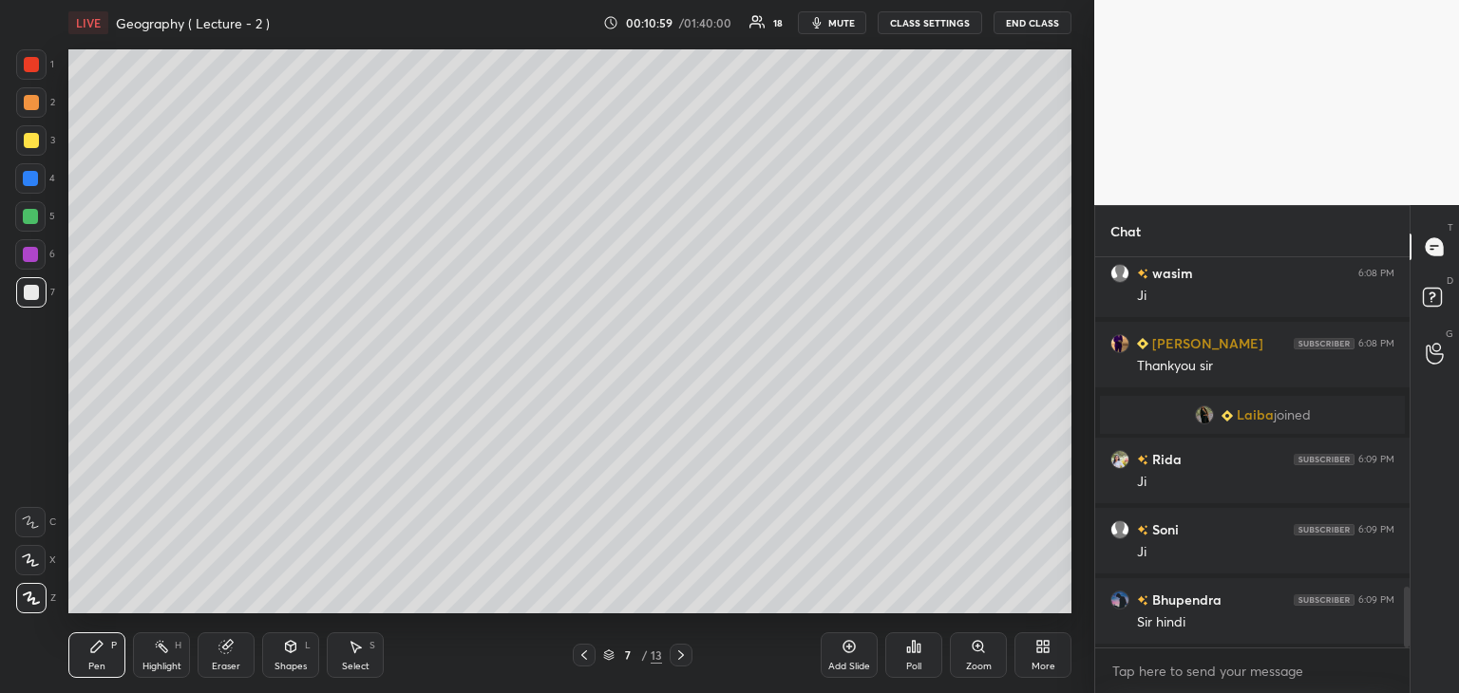
click at [844, 656] on div "Add Slide" at bounding box center [849, 656] width 57 height 46
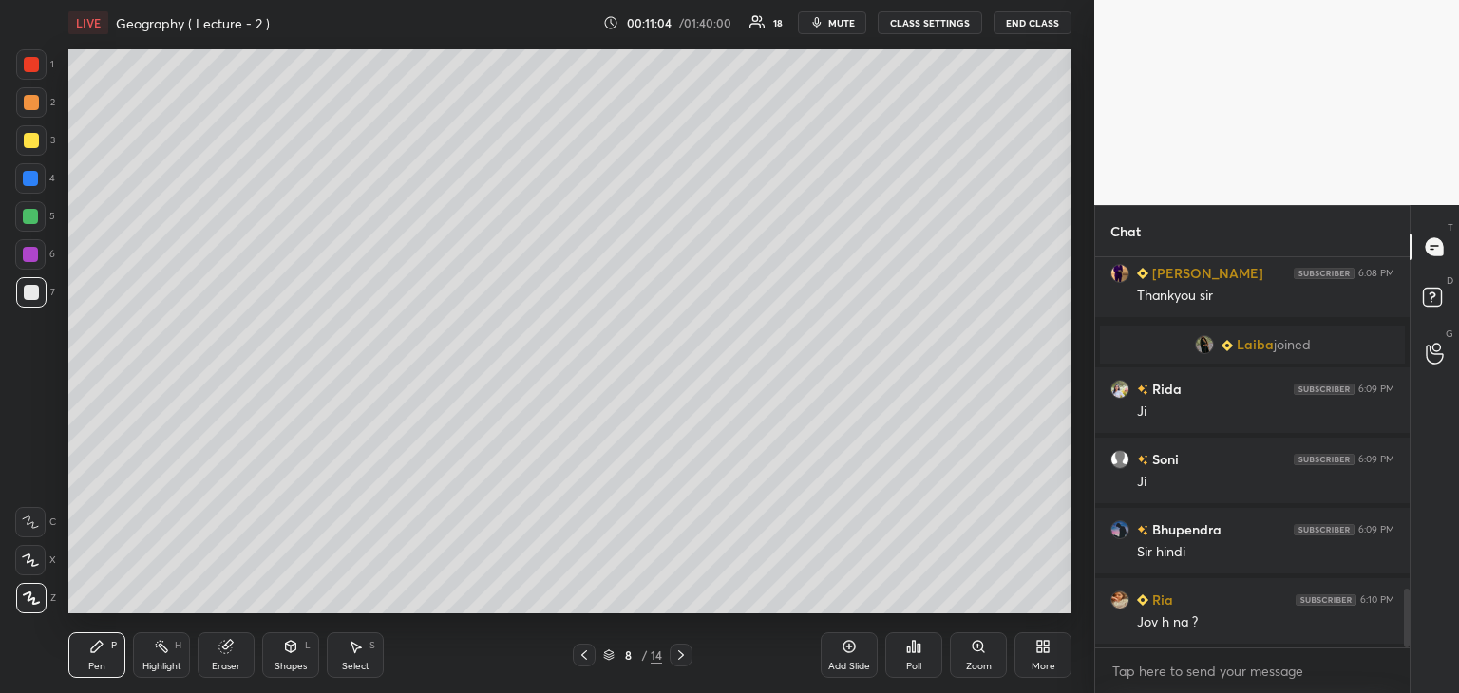
click at [28, 256] on div at bounding box center [30, 254] width 15 height 15
click at [582, 655] on icon at bounding box center [584, 655] width 6 height 9
click at [681, 655] on icon at bounding box center [681, 655] width 6 height 9
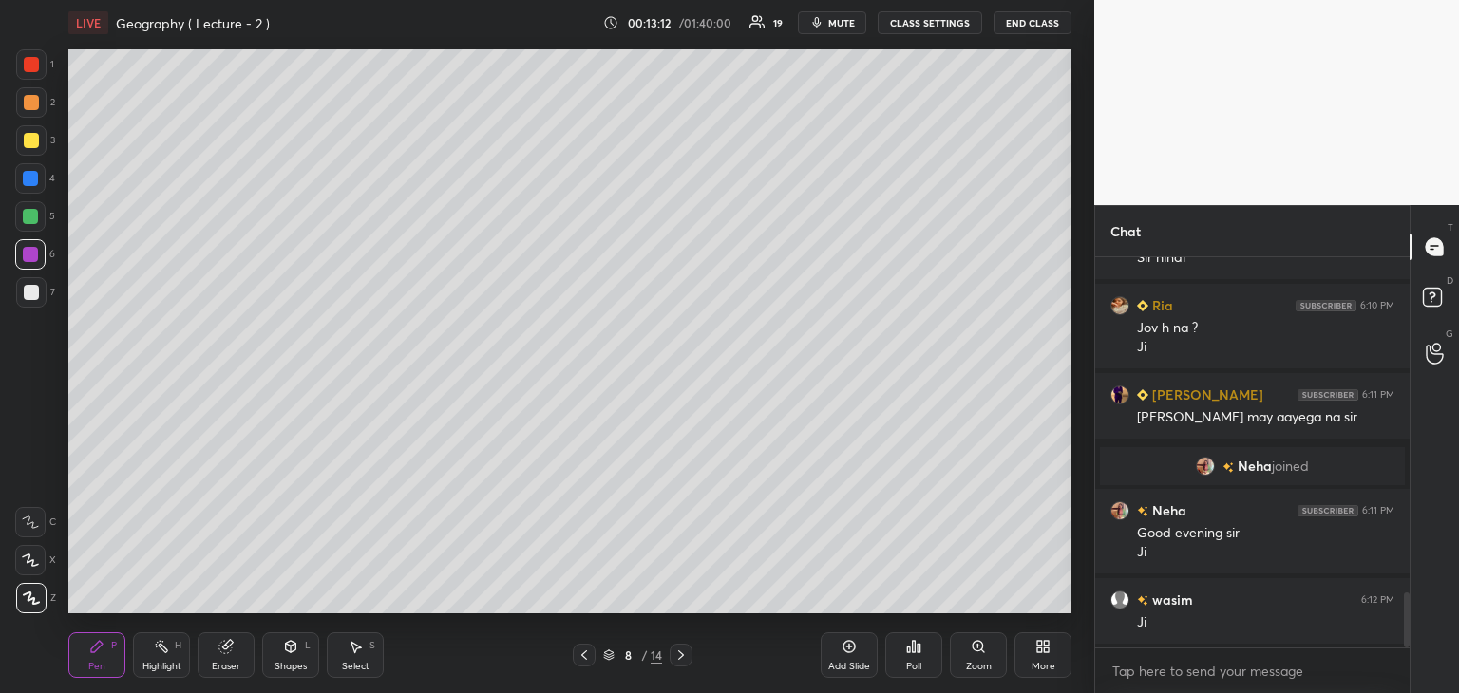
scroll to position [2441, 0]
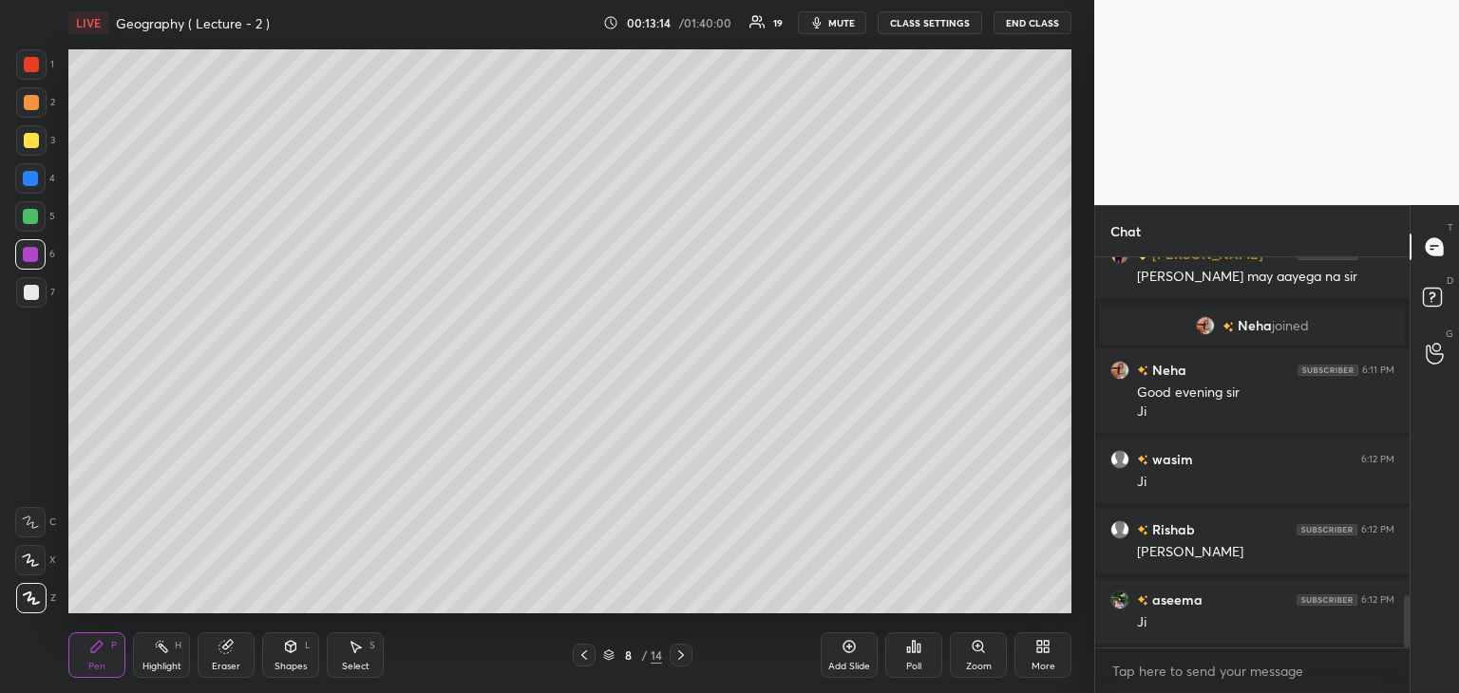
click at [857, 643] on div "Add Slide" at bounding box center [849, 656] width 57 height 46
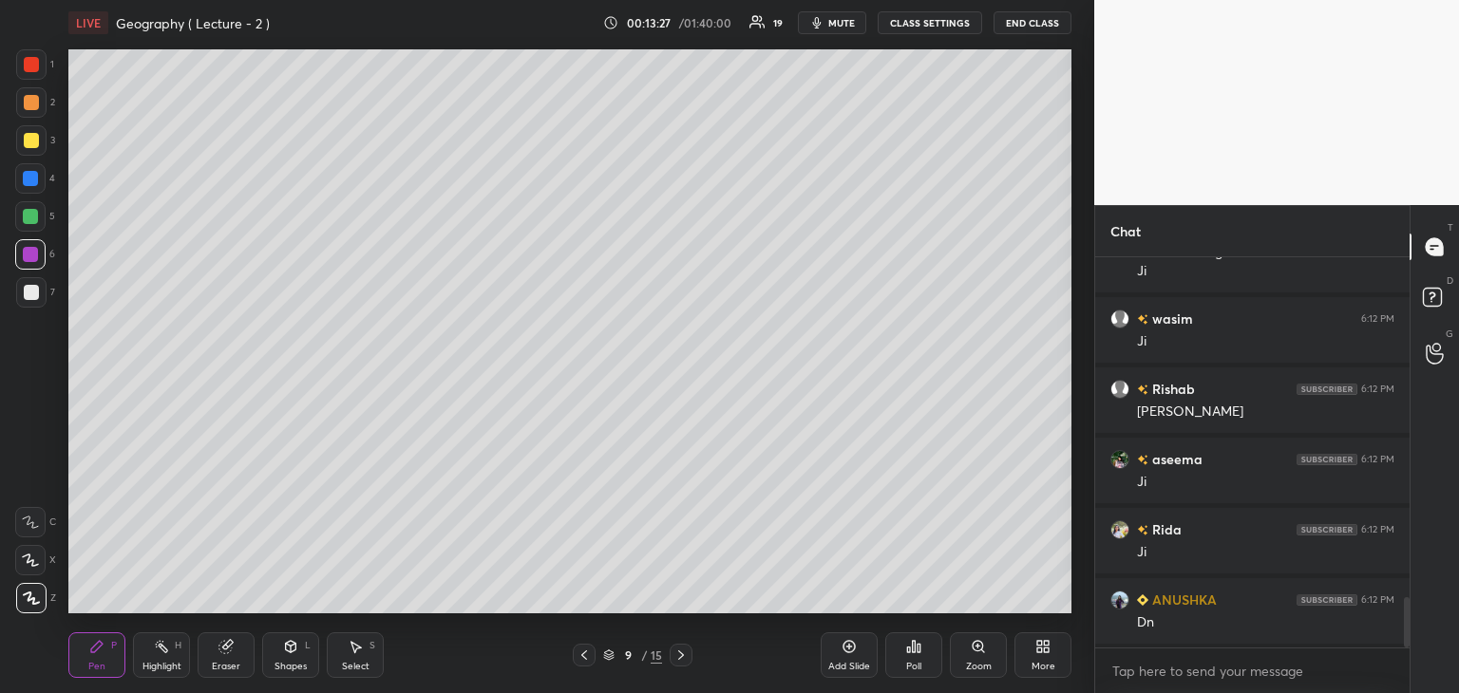
scroll to position [6, 6]
click at [33, 288] on div at bounding box center [31, 292] width 15 height 15
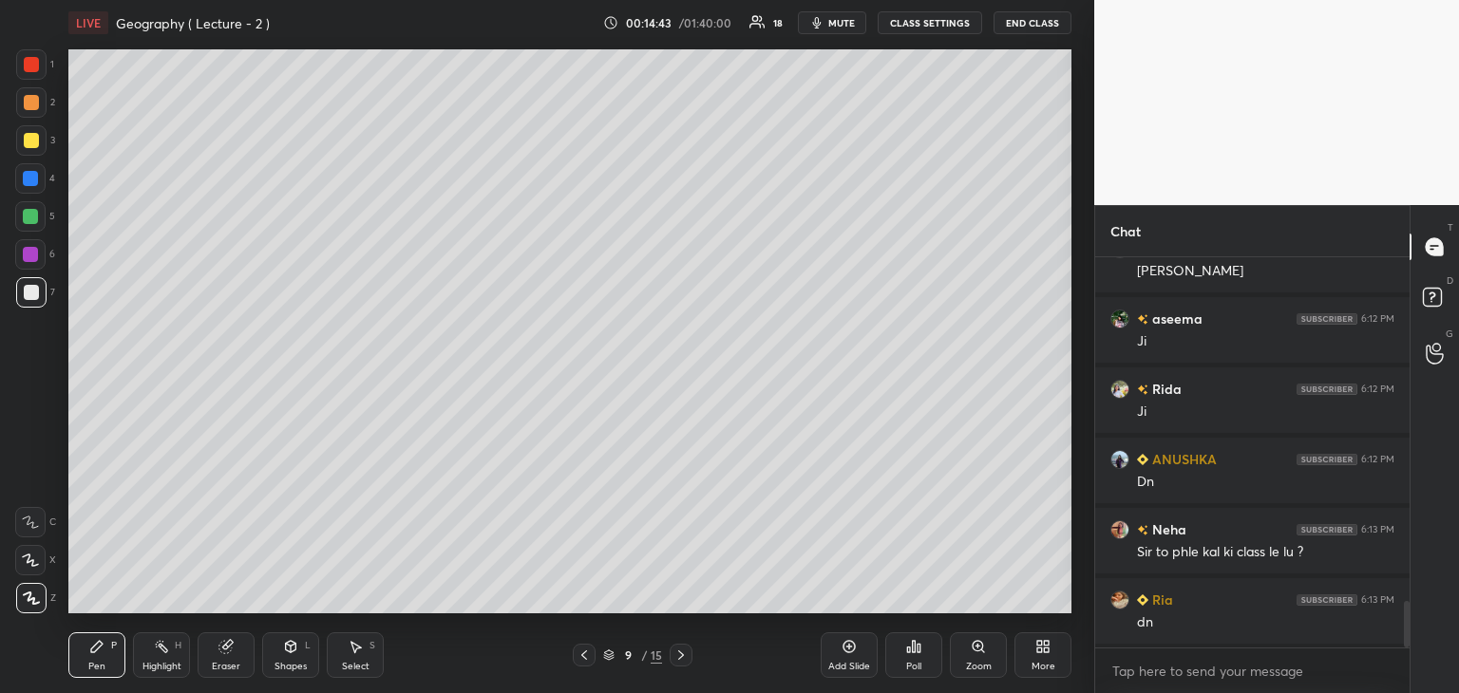
scroll to position [2863, 0]
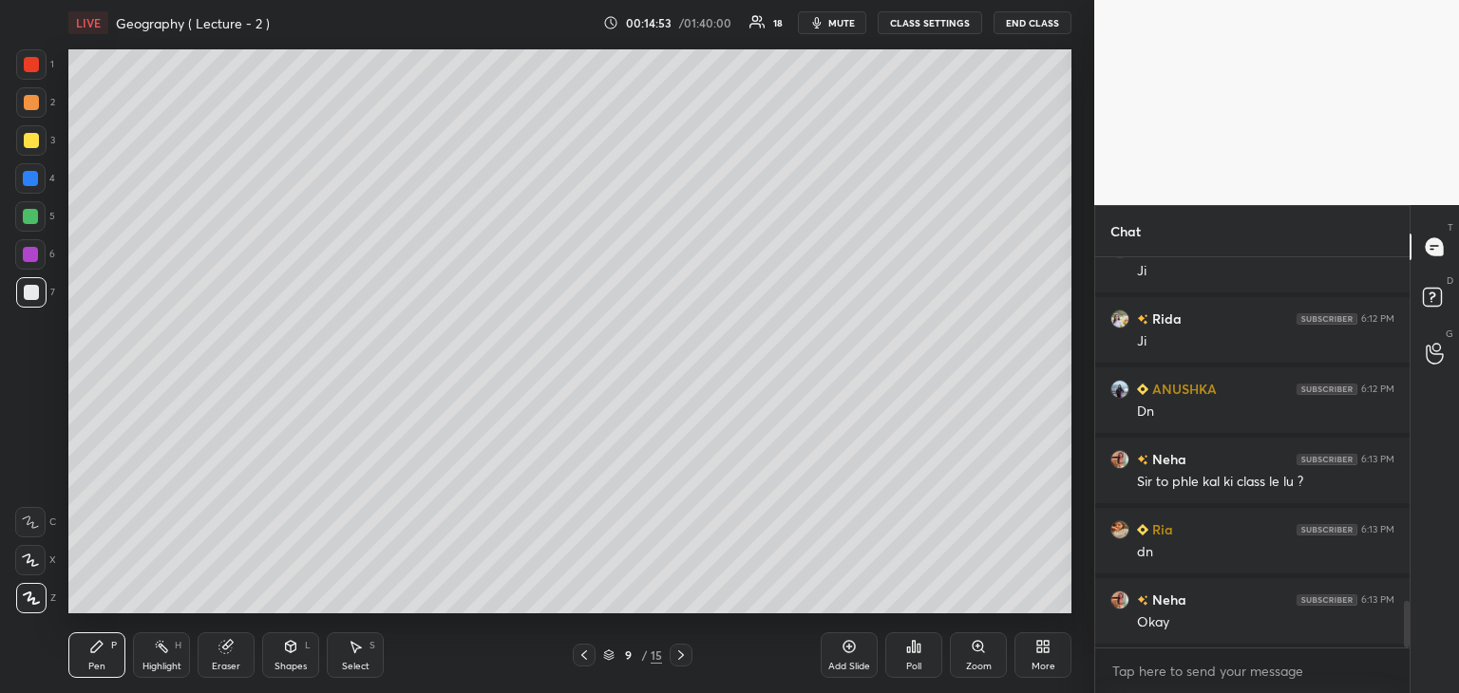
click at [845, 647] on icon at bounding box center [849, 646] width 15 height 15
click at [22, 54] on div at bounding box center [31, 64] width 30 height 30
click at [36, 289] on div at bounding box center [31, 292] width 15 height 15
click at [28, 256] on div at bounding box center [30, 254] width 15 height 15
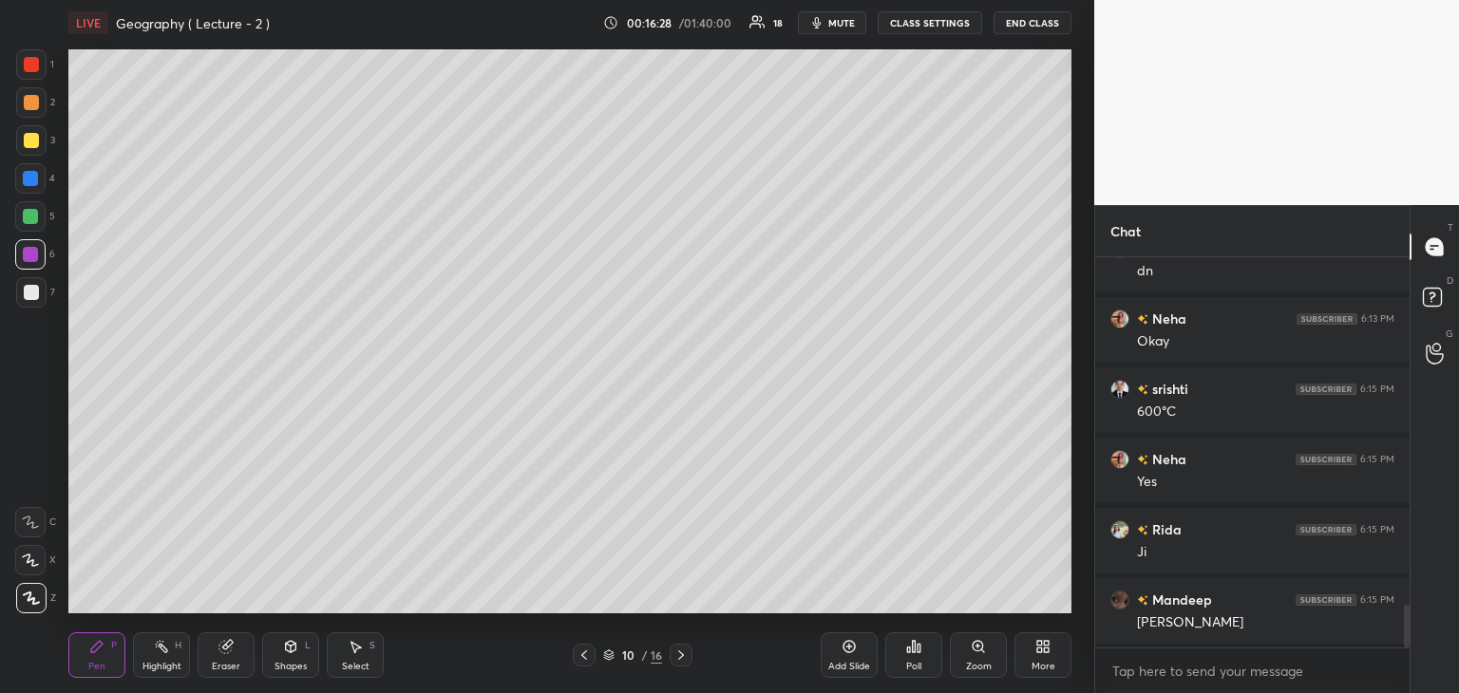
scroll to position [3215, 0]
click at [36, 289] on div at bounding box center [31, 292] width 15 height 15
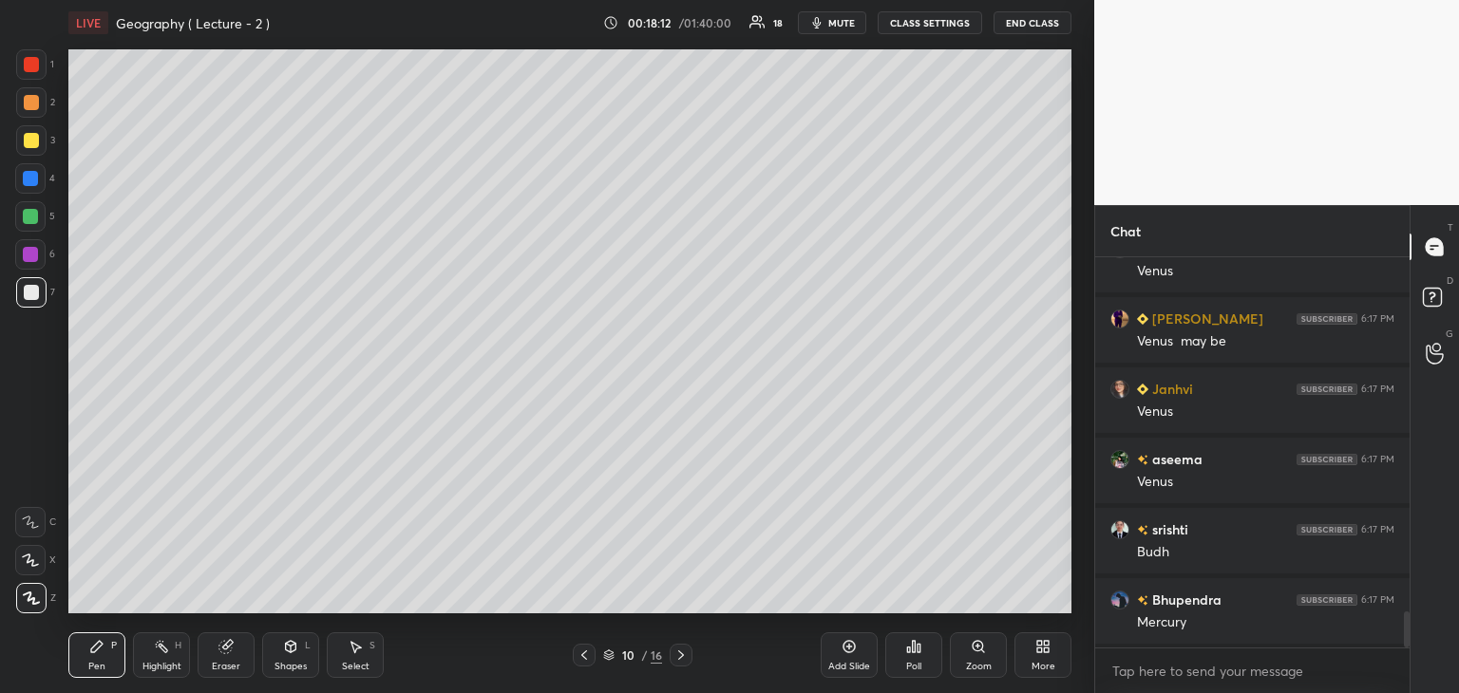
scroll to position [3866, 0]
click at [845, 651] on icon at bounding box center [850, 647] width 12 height 12
click at [31, 62] on div at bounding box center [31, 64] width 15 height 15
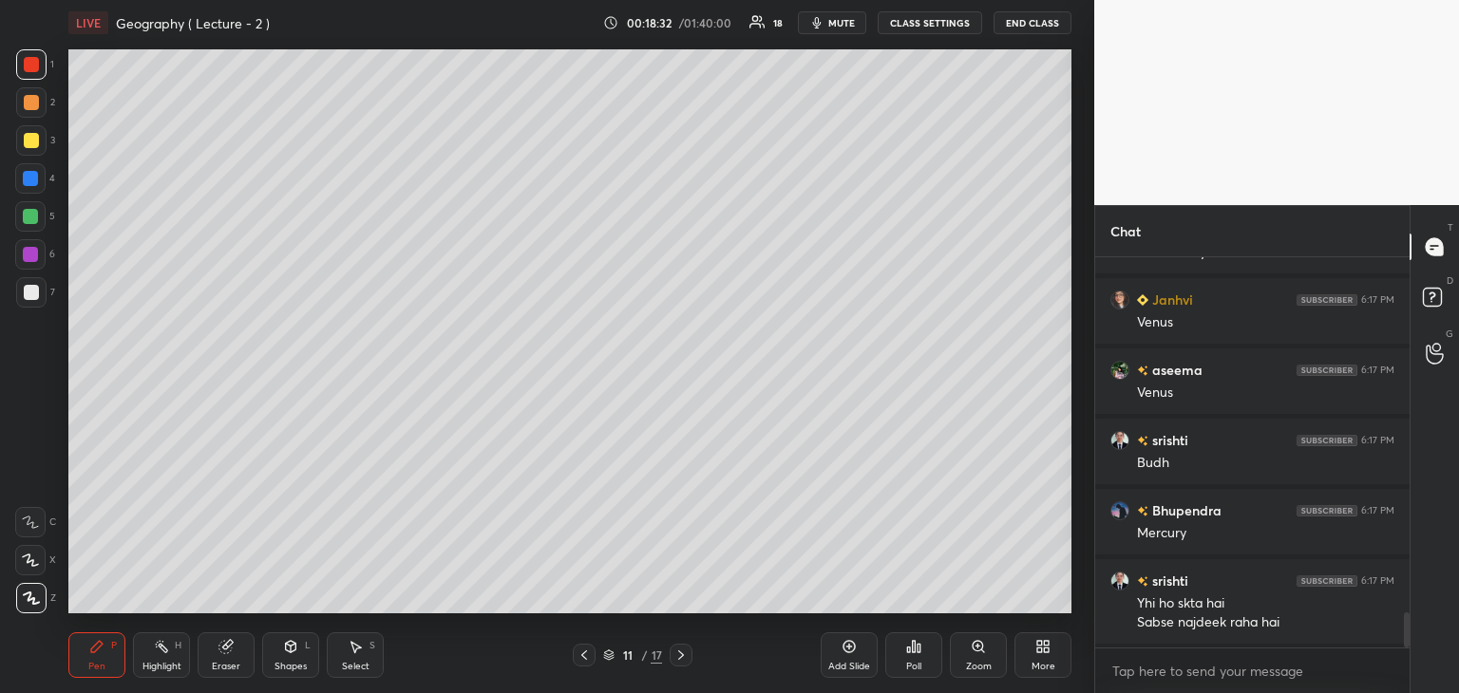
scroll to position [3956, 0]
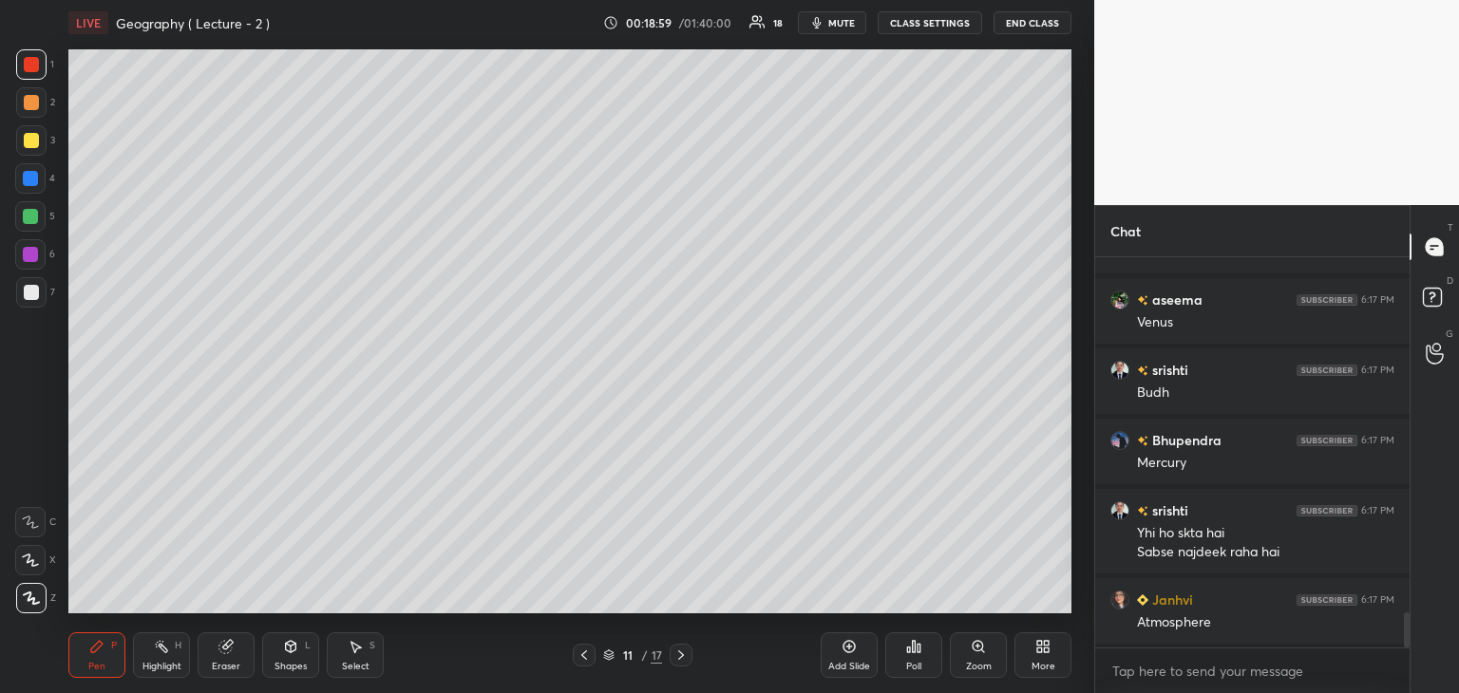
click at [833, 15] on button "mute" at bounding box center [832, 22] width 68 height 23
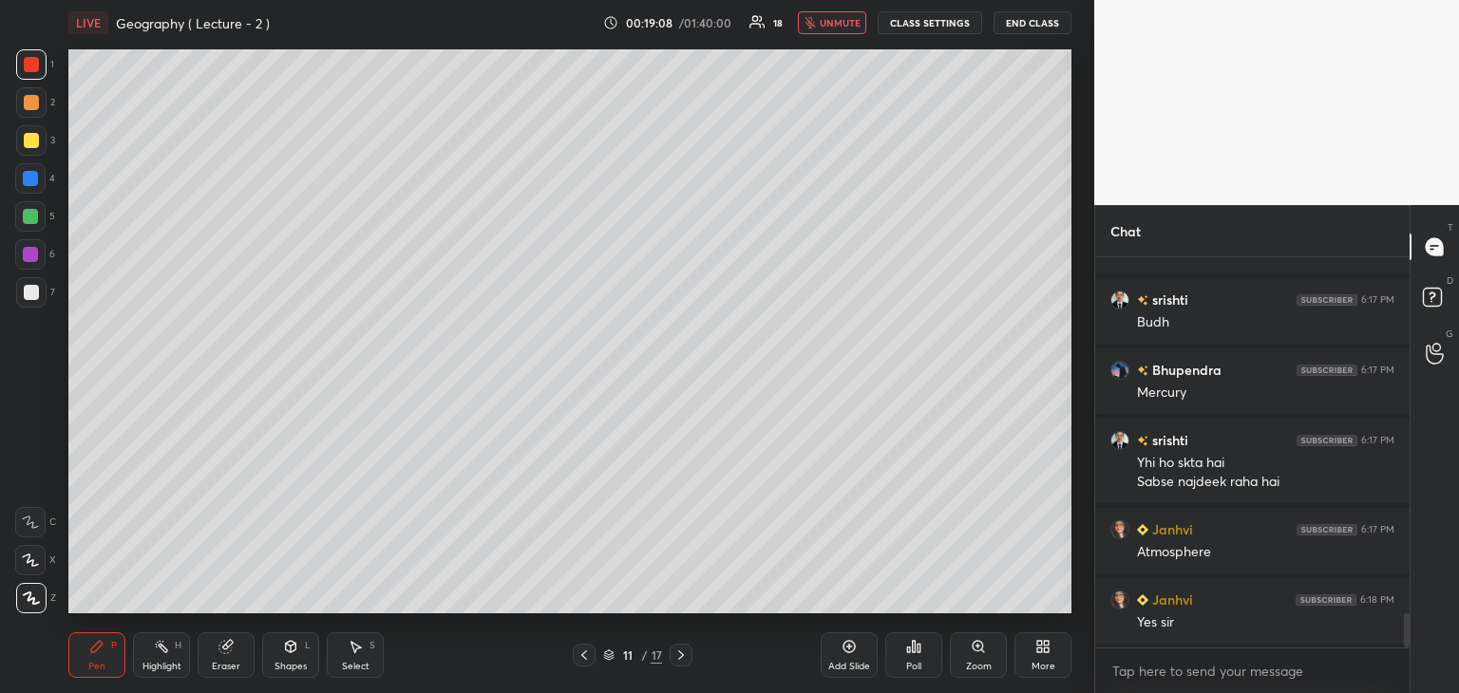
scroll to position [4113, 0]
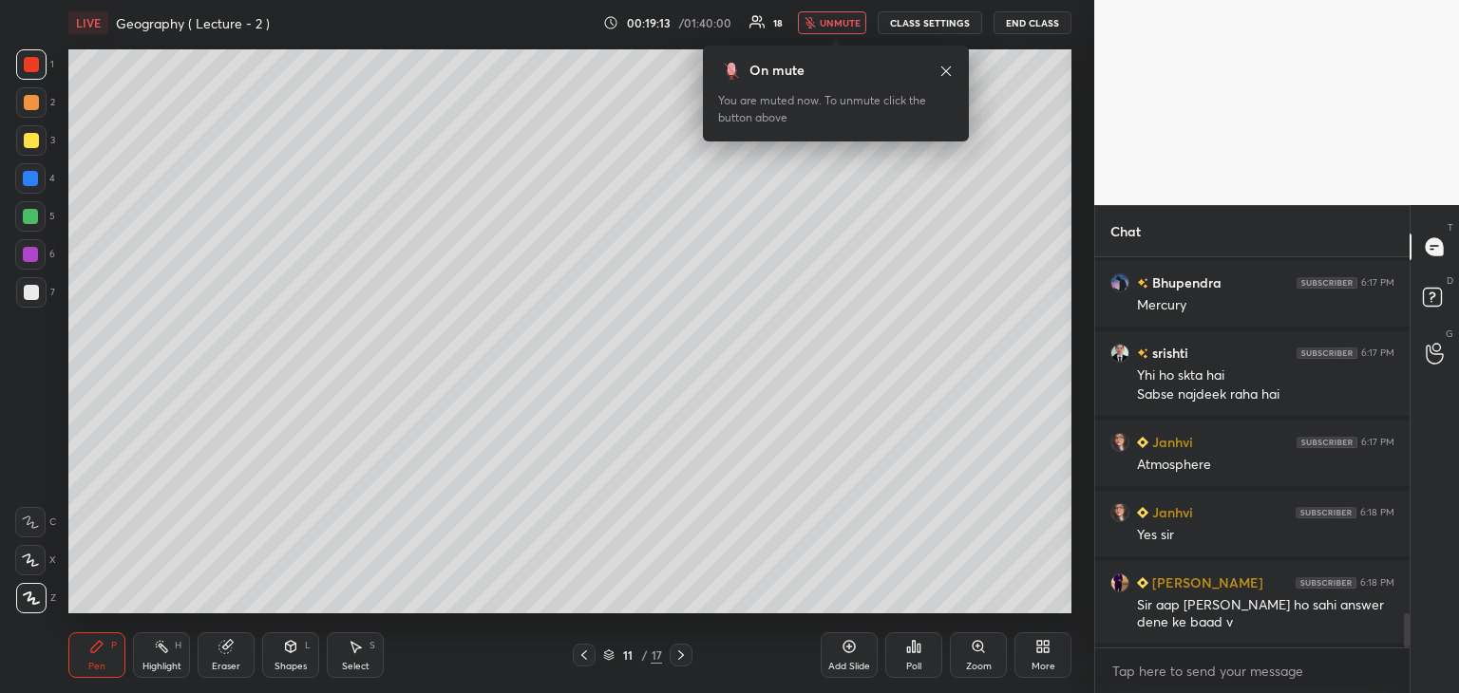
click at [845, 23] on span "unmute" at bounding box center [840, 22] width 41 height 13
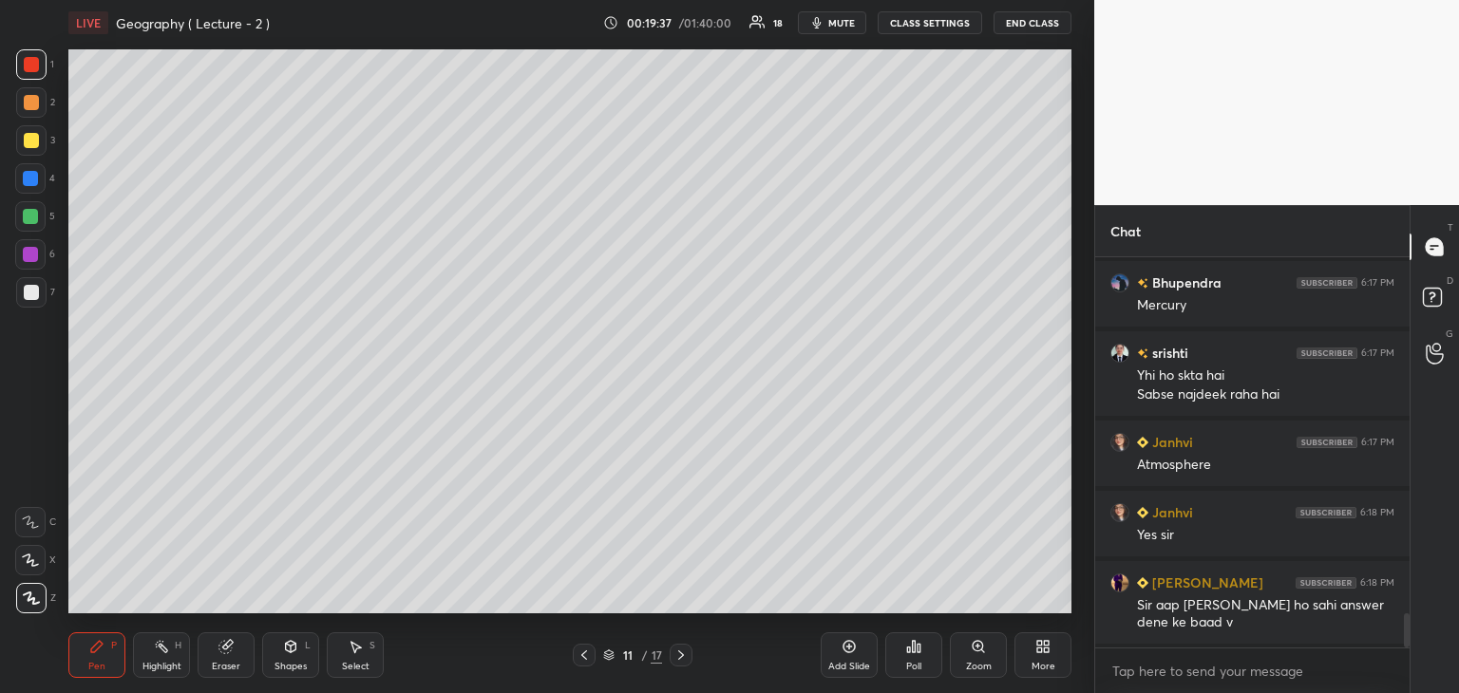
scroll to position [4184, 0]
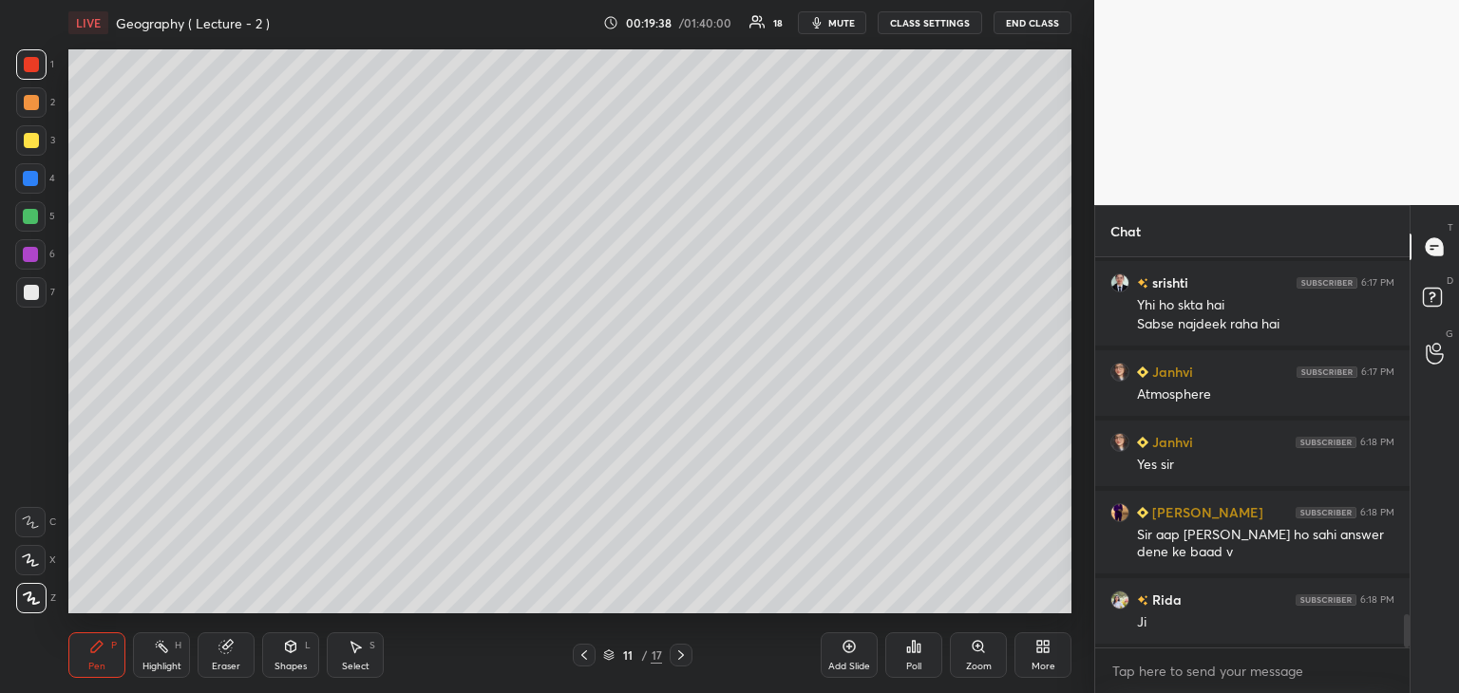
click at [50, 280] on div "7" at bounding box center [35, 292] width 39 height 30
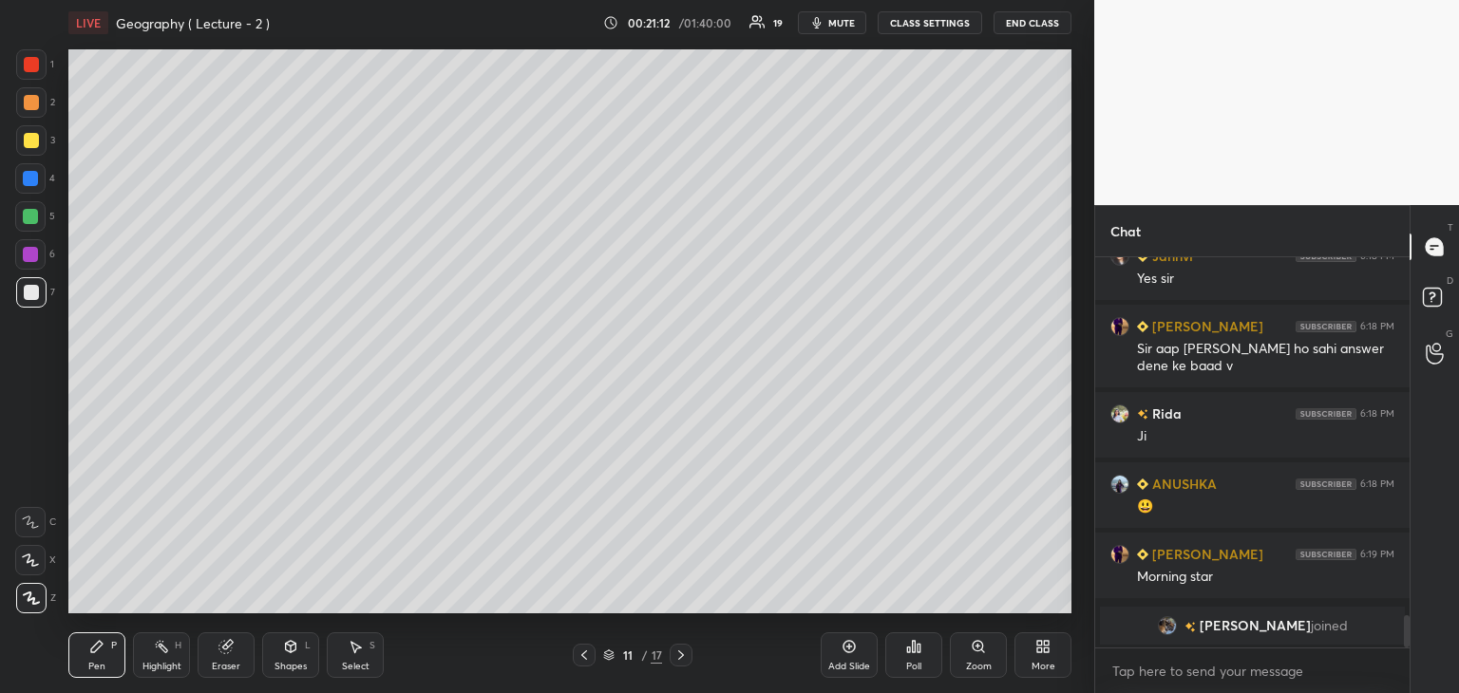
scroll to position [7, 6]
click at [580, 651] on icon at bounding box center [584, 655] width 15 height 15
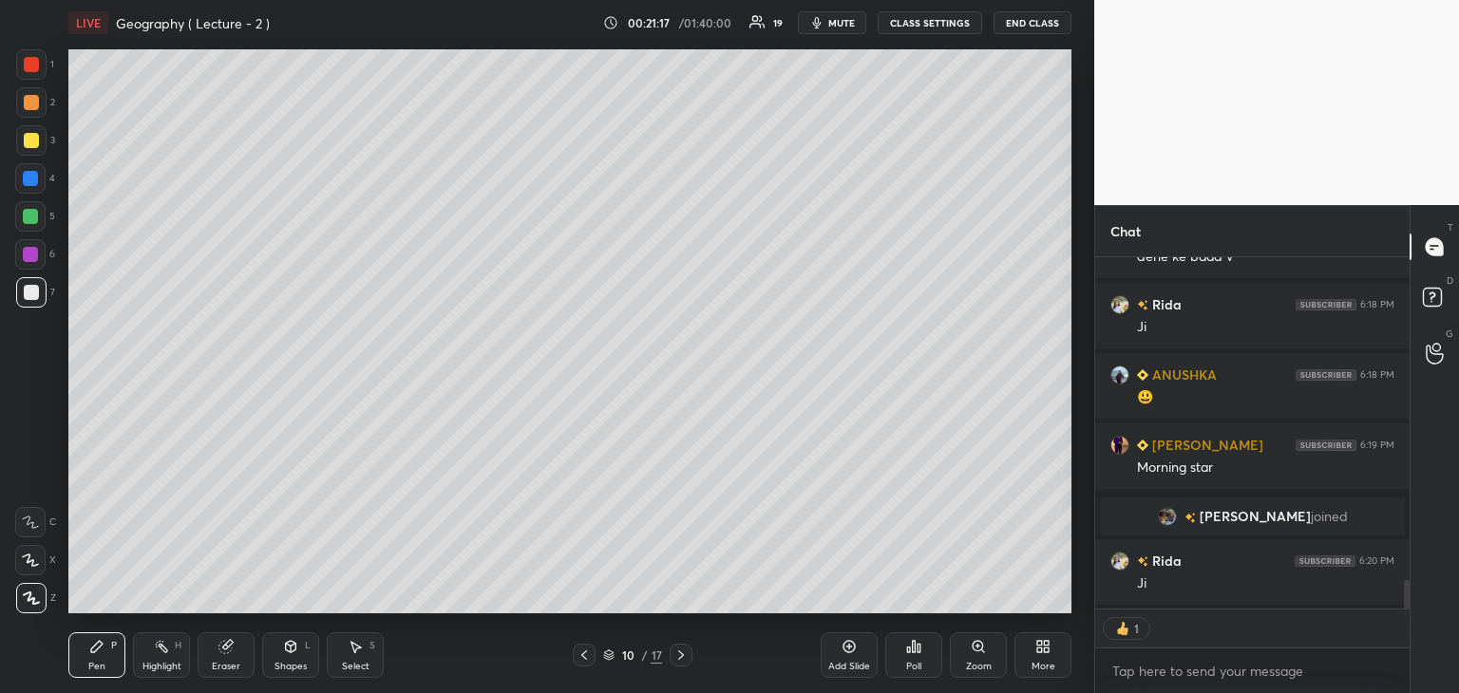
click at [684, 654] on icon at bounding box center [681, 655] width 15 height 15
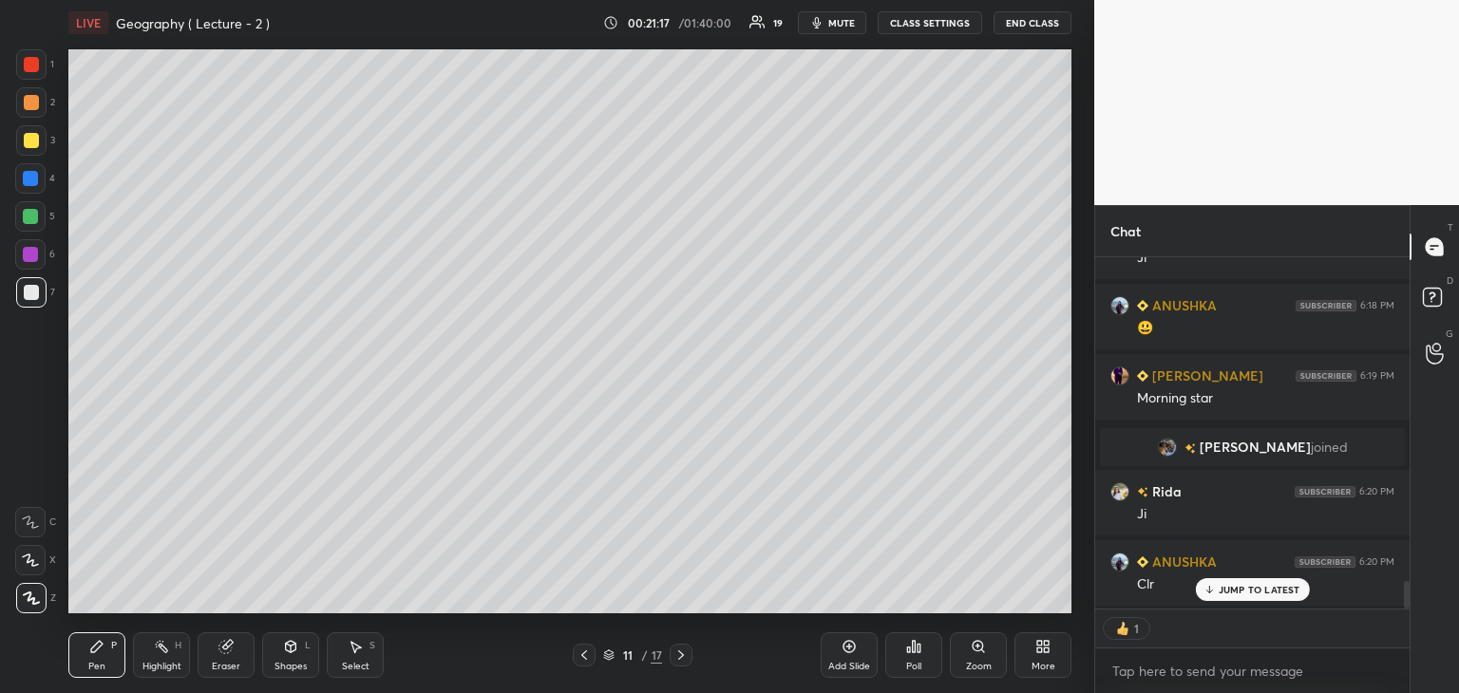
click at [680, 653] on icon at bounding box center [681, 655] width 6 height 9
click at [581, 651] on icon at bounding box center [584, 655] width 15 height 15
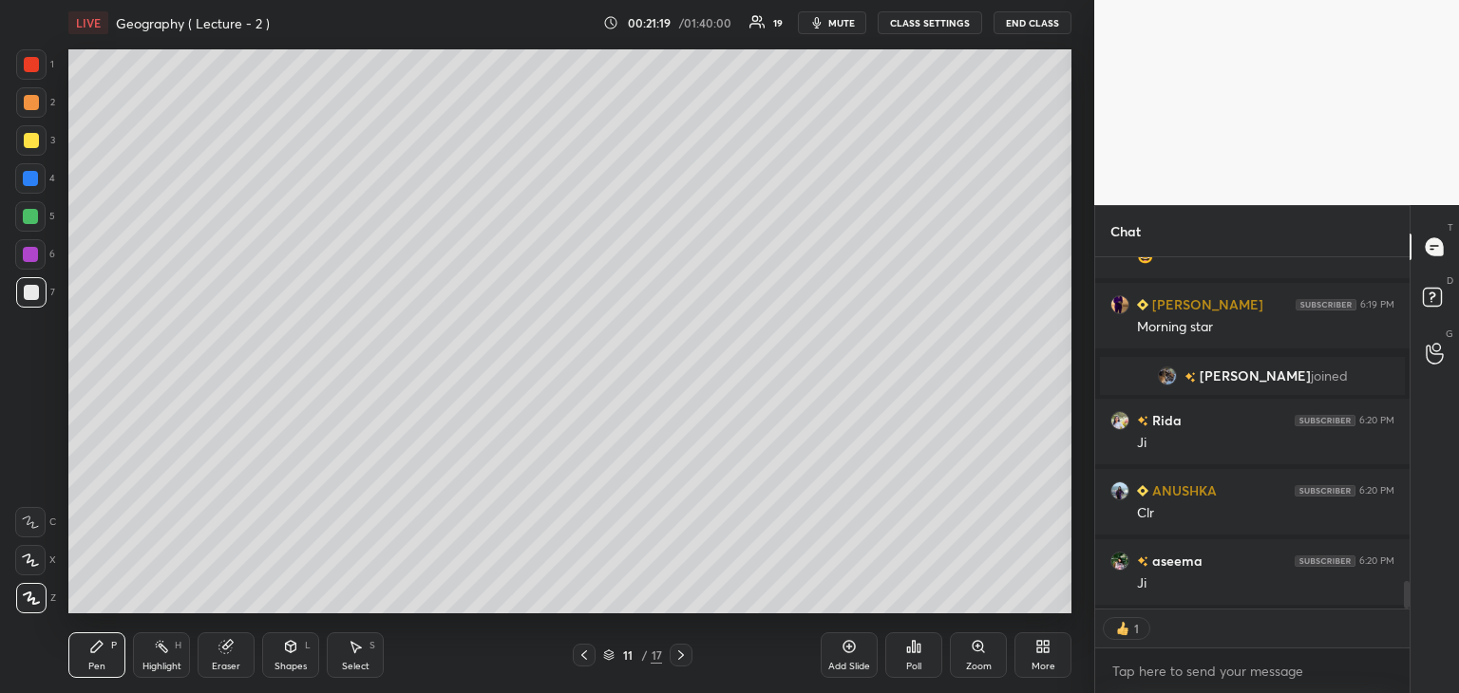
click at [832, 653] on div "Add Slide" at bounding box center [849, 656] width 57 height 46
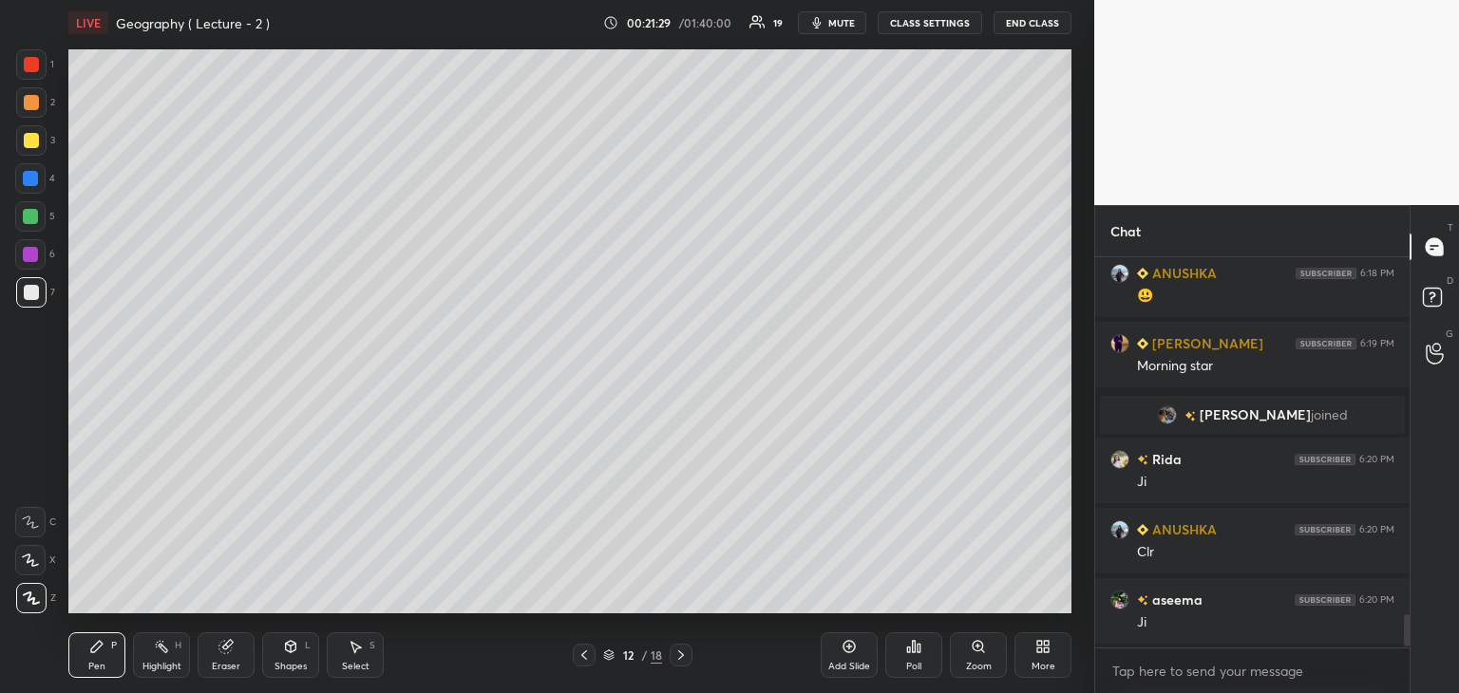
scroll to position [4206, 0]
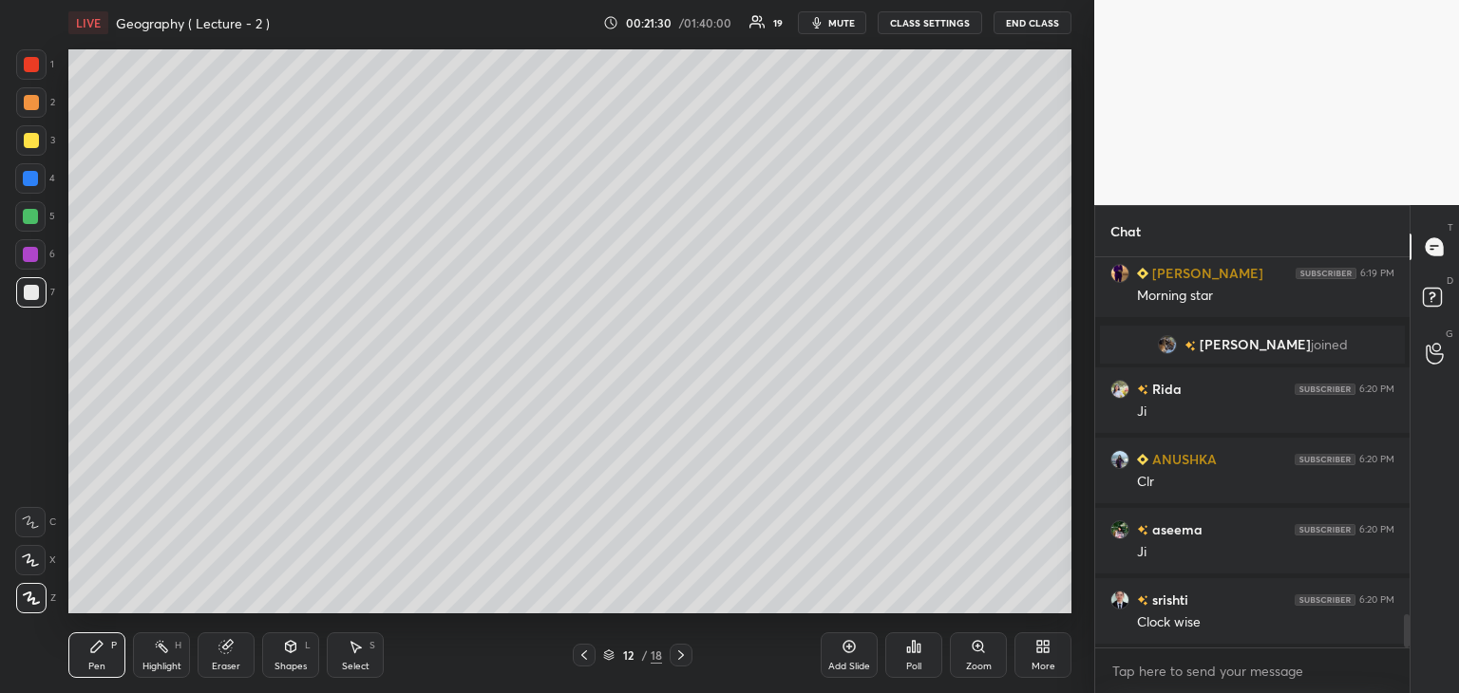
click at [583, 649] on icon at bounding box center [584, 655] width 15 height 15
click at [586, 658] on icon at bounding box center [584, 655] width 15 height 15
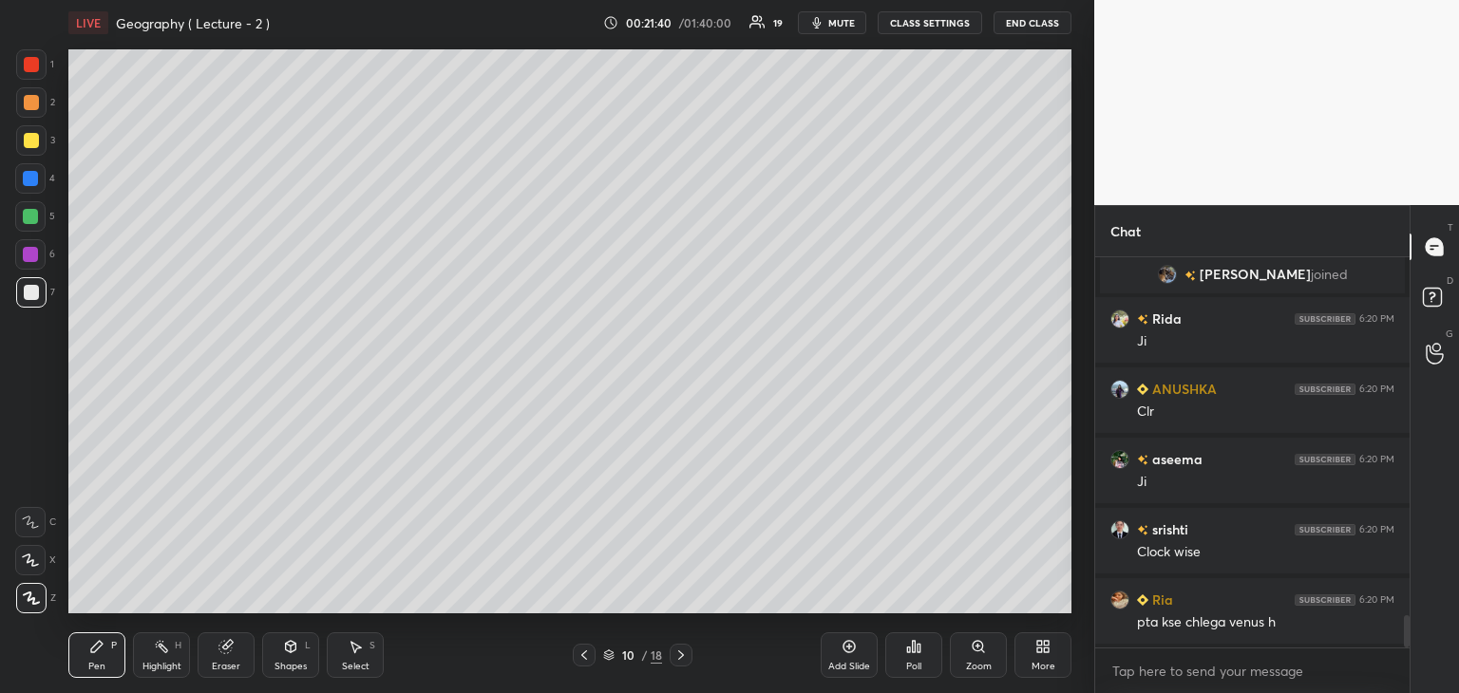
click at [680, 651] on icon at bounding box center [681, 655] width 15 height 15
click at [688, 655] on icon at bounding box center [681, 655] width 15 height 15
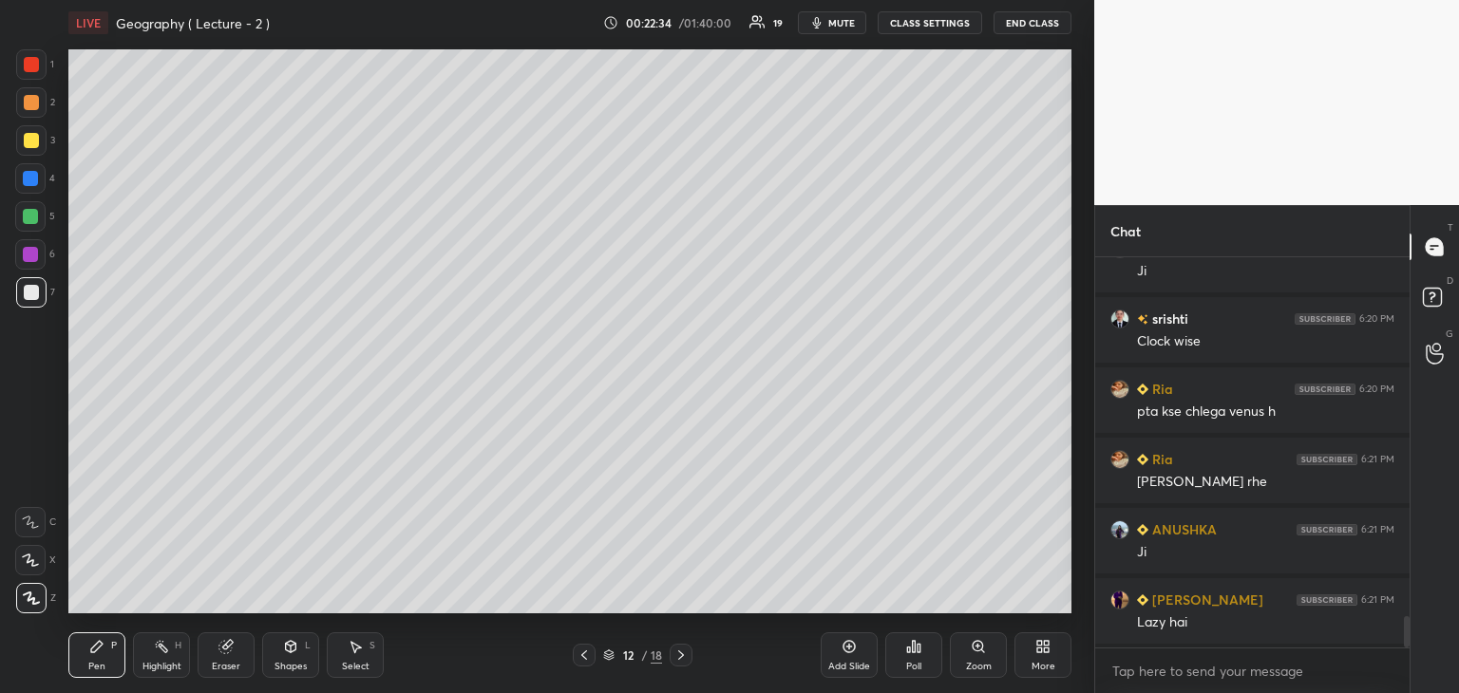
scroll to position [4558, 0]
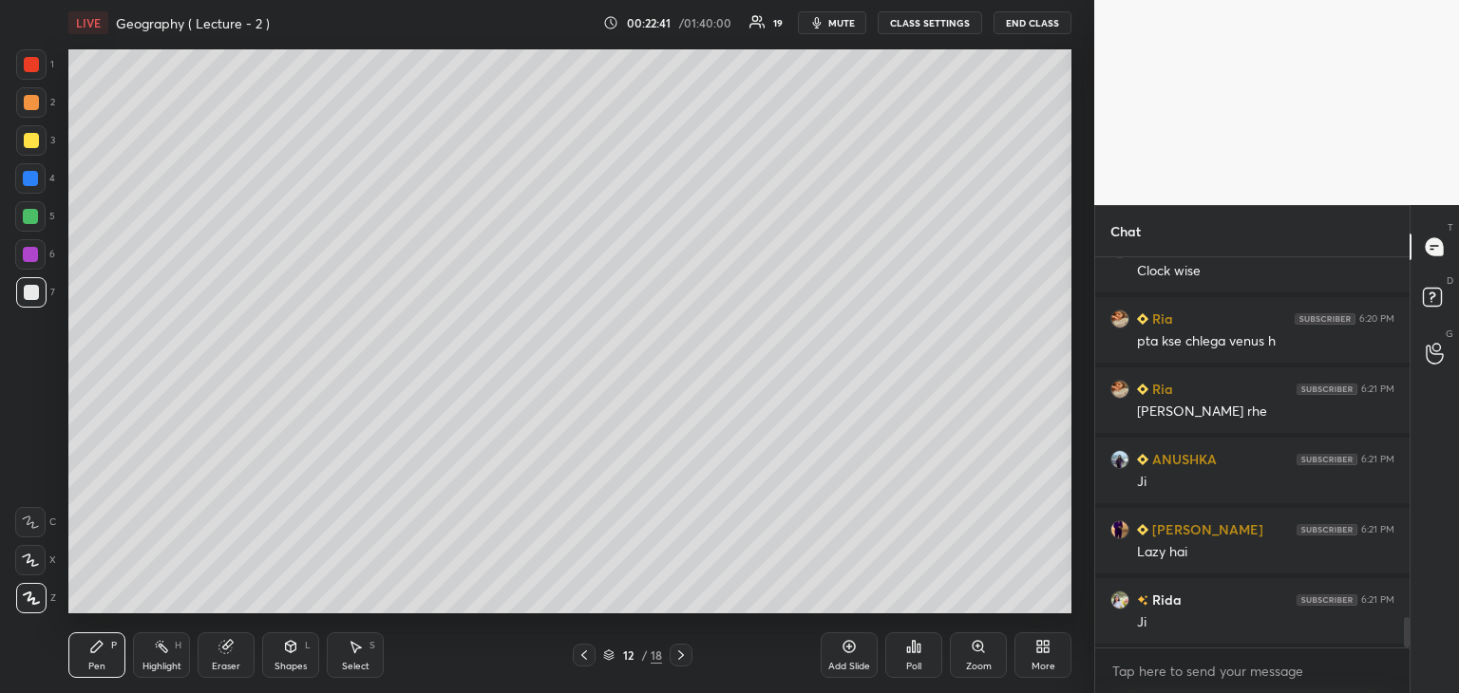
click at [31, 219] on div at bounding box center [30, 216] width 15 height 15
click at [34, 65] on div at bounding box center [31, 64] width 15 height 15
click at [38, 288] on div at bounding box center [31, 292] width 30 height 30
click at [30, 63] on div at bounding box center [31, 64] width 15 height 15
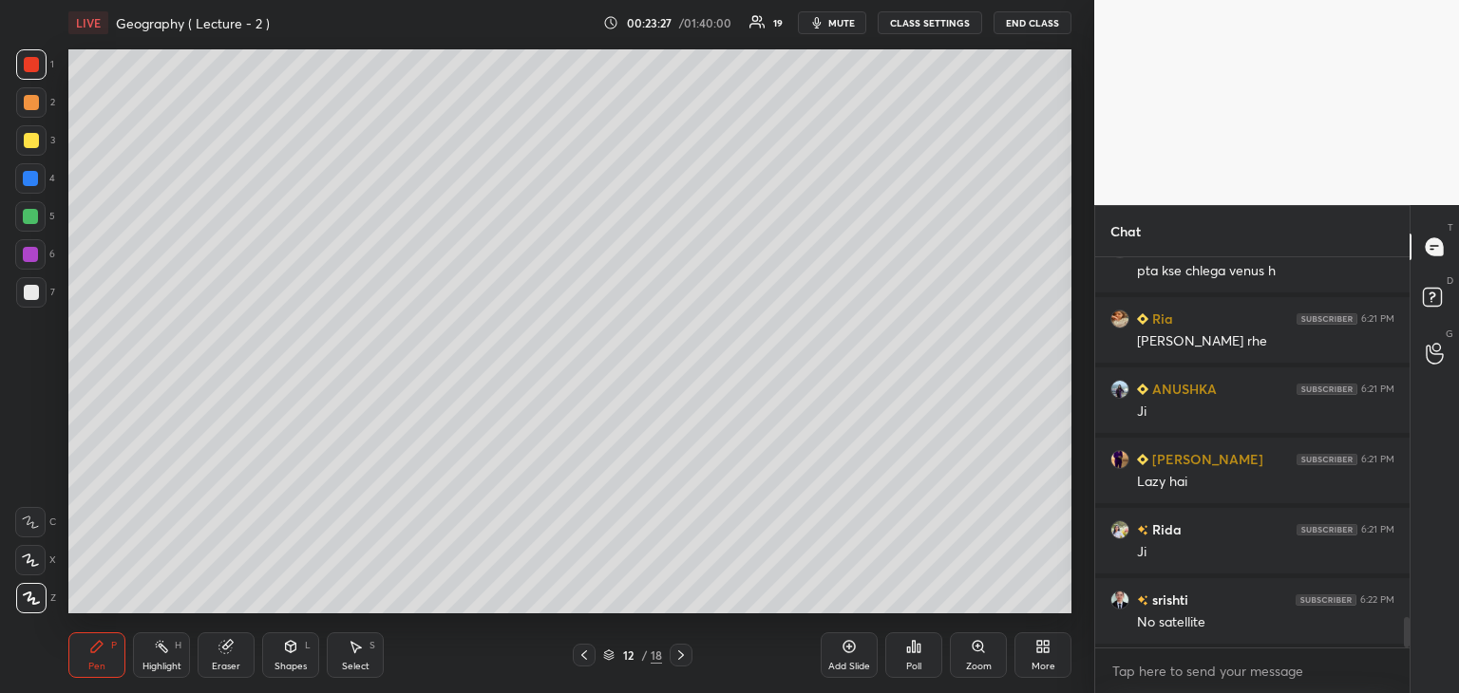
click at [30, 171] on div at bounding box center [30, 178] width 15 height 15
click at [36, 285] on div at bounding box center [31, 292] width 15 height 15
click at [35, 210] on div at bounding box center [30, 216] width 15 height 15
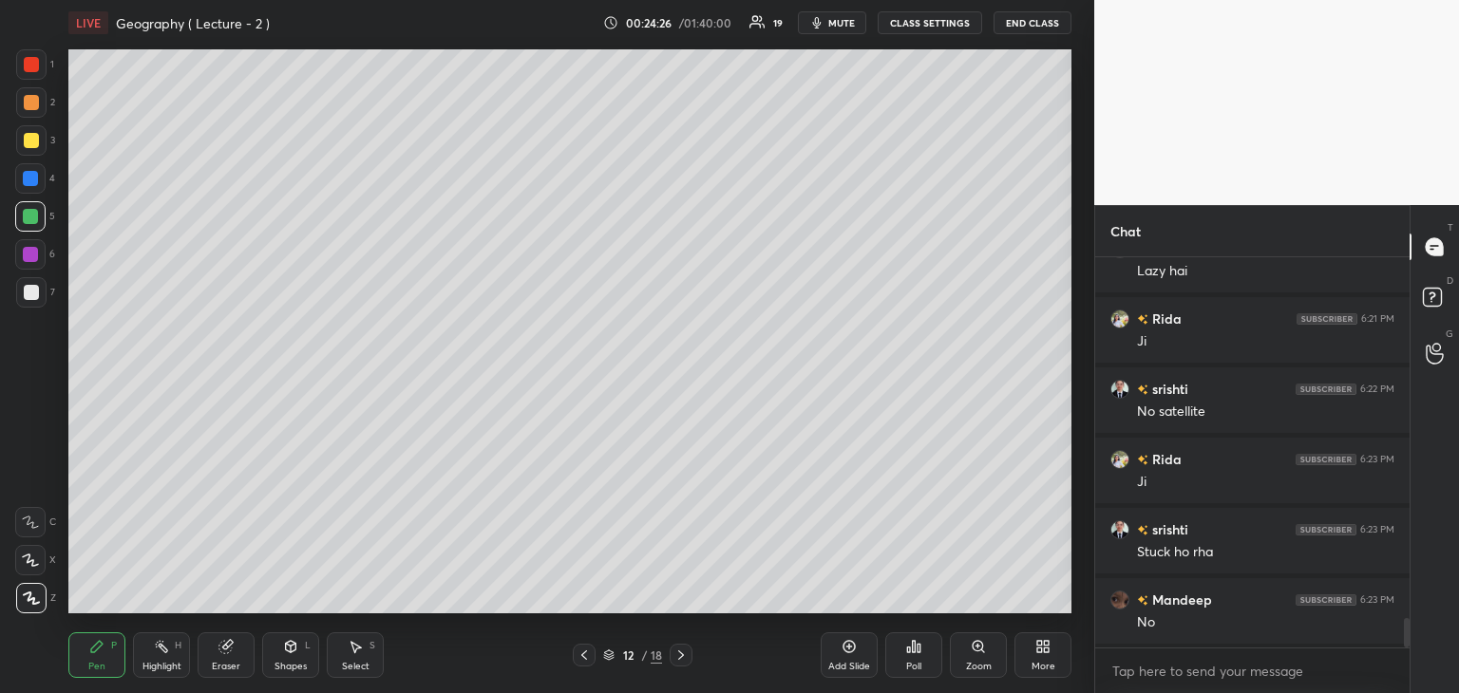
scroll to position [347, 309]
click at [856, 655] on icon at bounding box center [849, 646] width 15 height 15
click at [30, 66] on div at bounding box center [31, 64] width 15 height 15
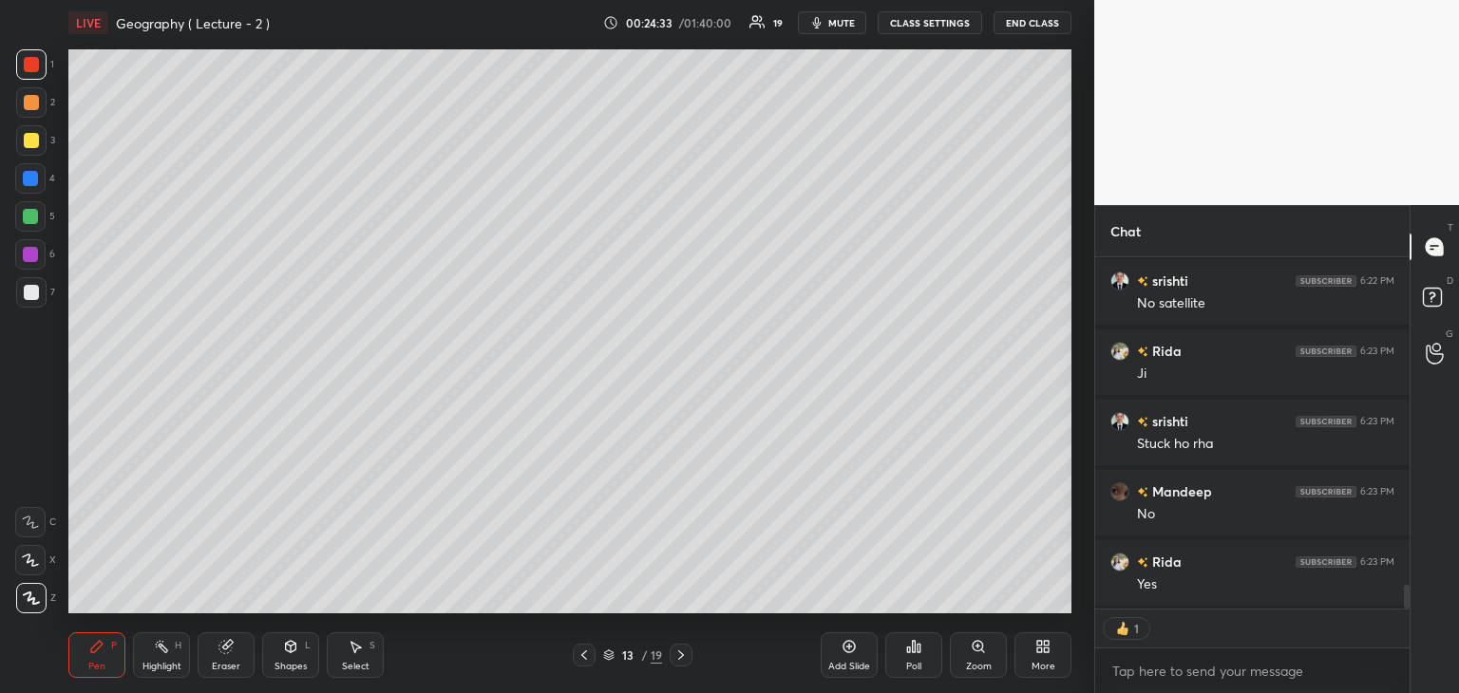
click at [42, 284] on div at bounding box center [31, 292] width 30 height 30
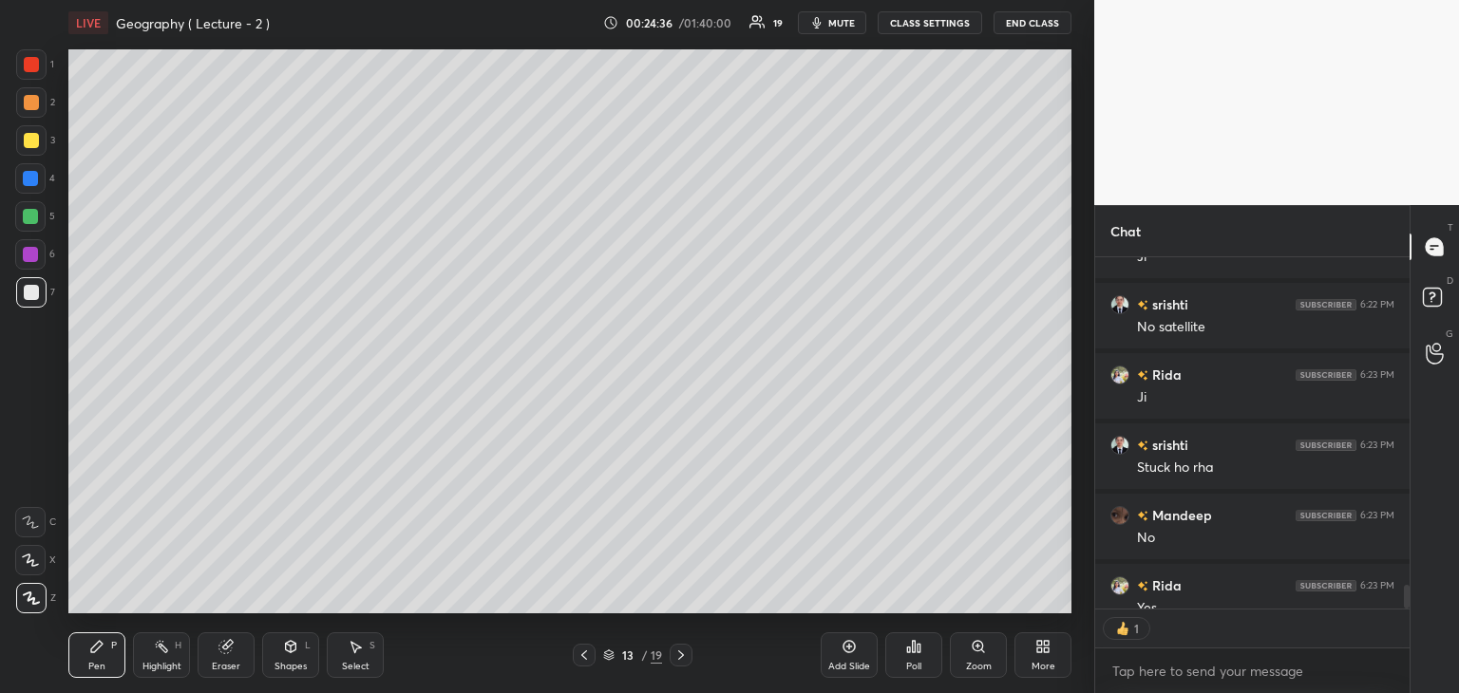
scroll to position [385, 309]
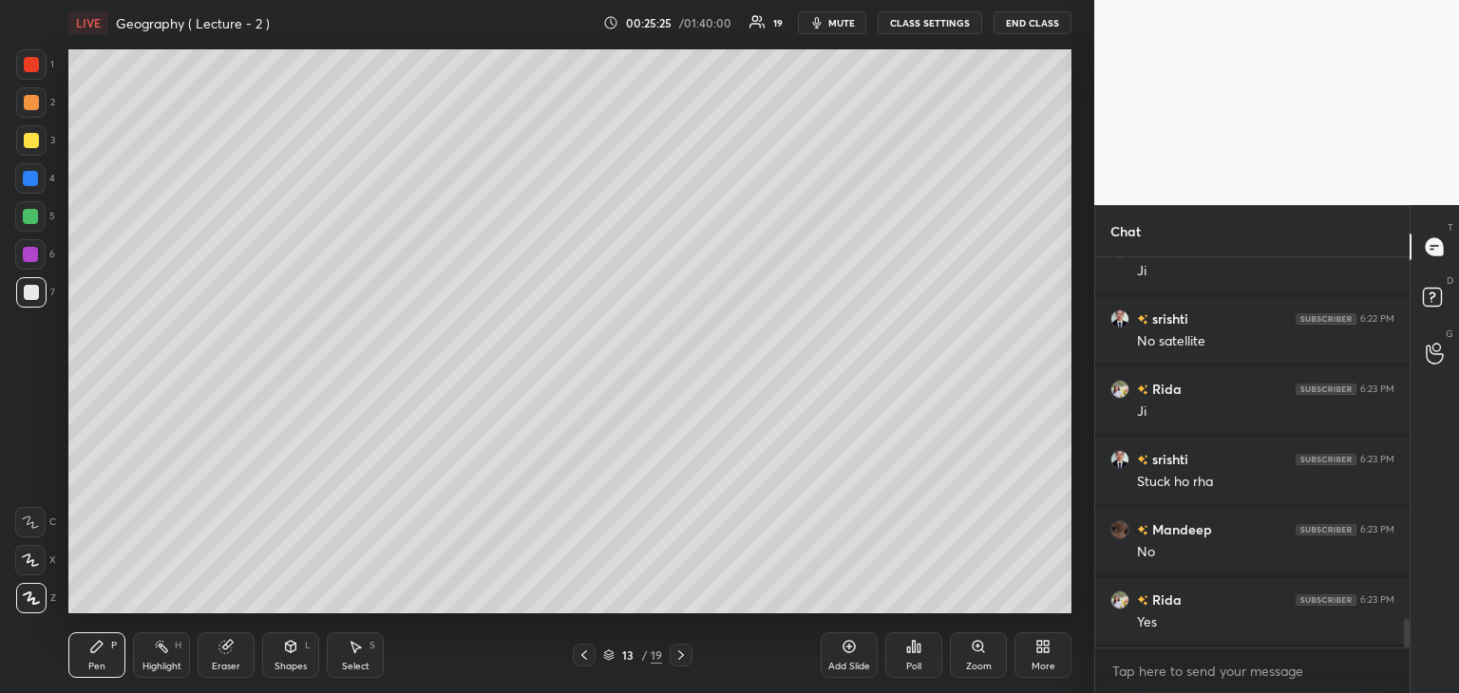
click at [29, 176] on div at bounding box center [30, 178] width 15 height 15
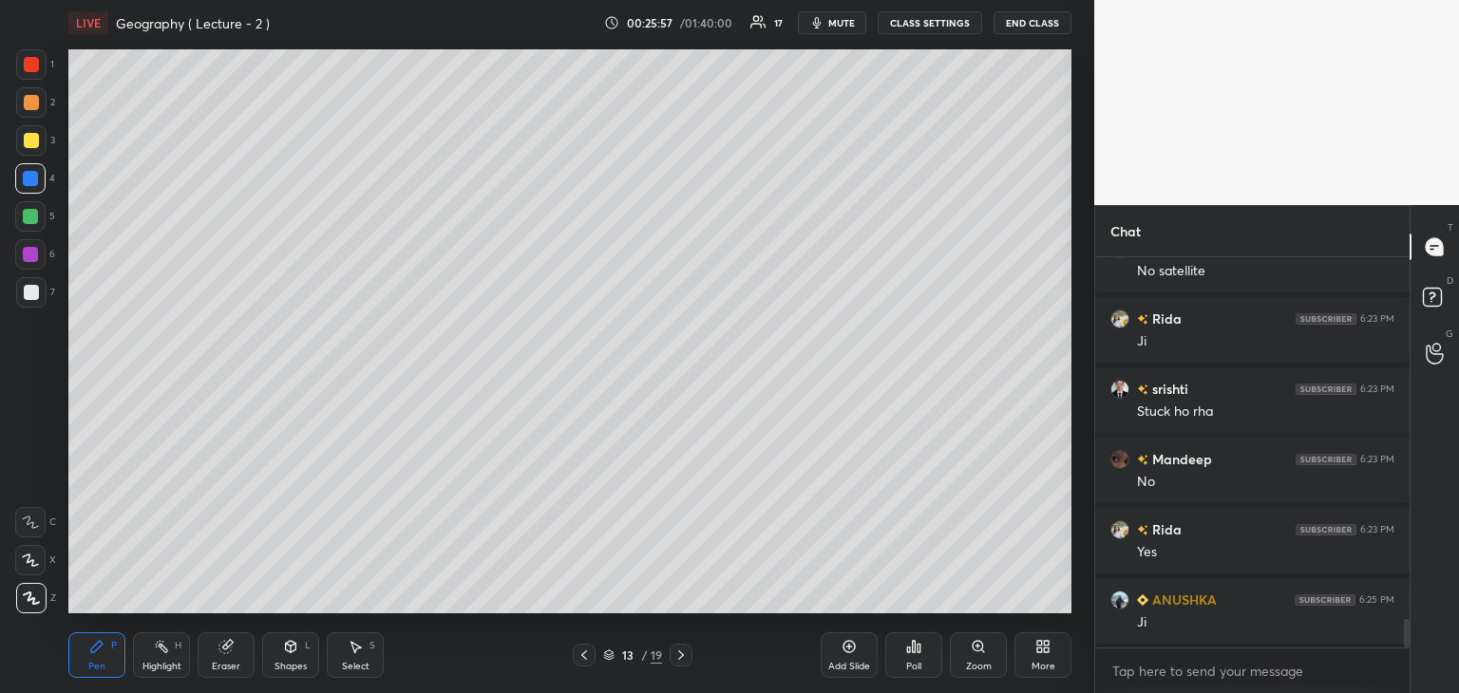
scroll to position [5050, 0]
click at [843, 658] on div "Add Slide" at bounding box center [849, 656] width 57 height 46
click at [32, 60] on div at bounding box center [31, 64] width 15 height 15
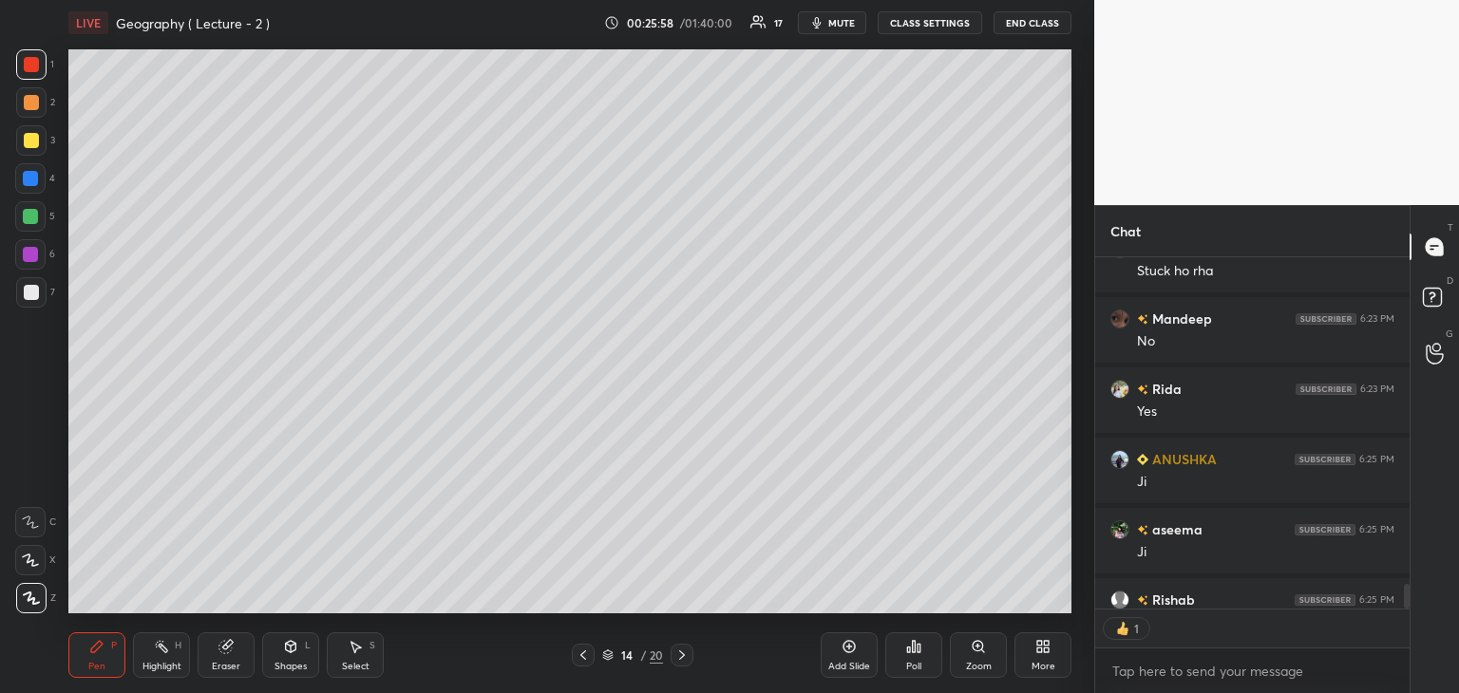
scroll to position [347, 309]
click at [33, 290] on div at bounding box center [31, 292] width 15 height 15
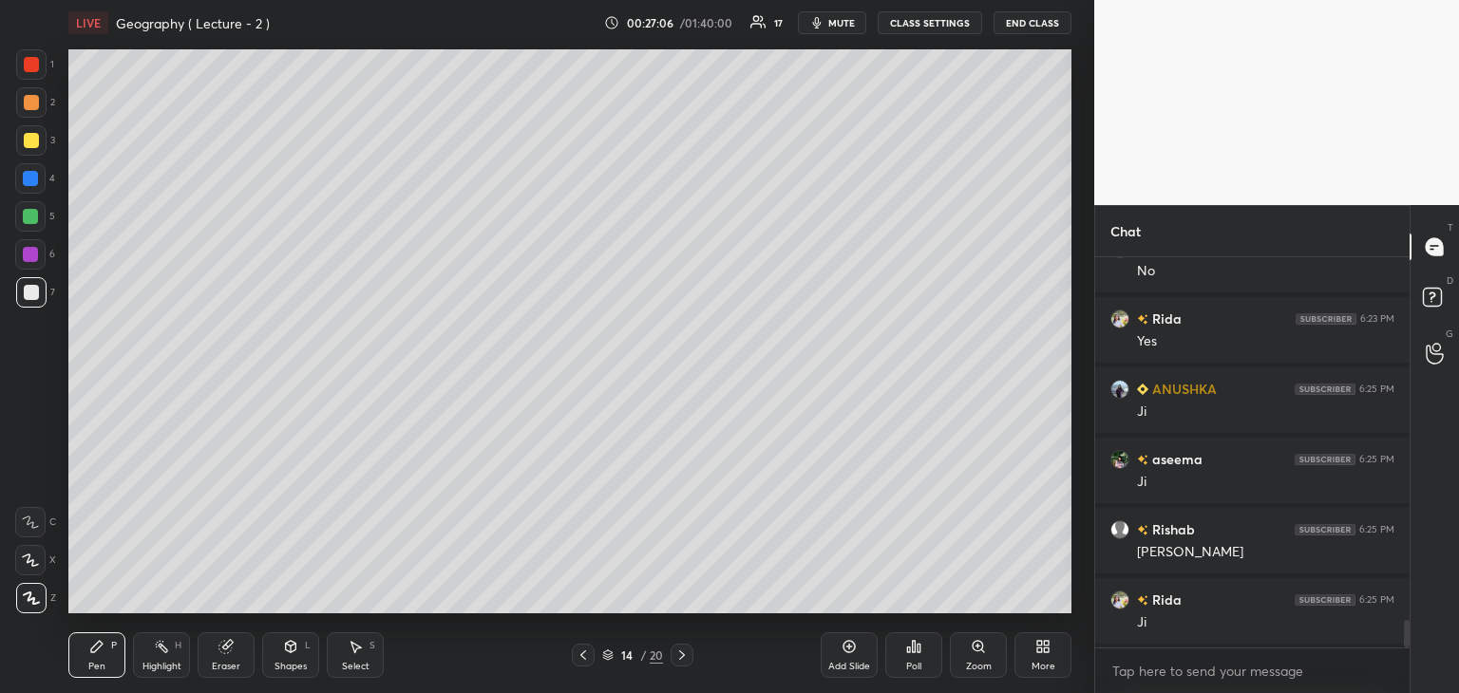
click at [29, 178] on div at bounding box center [30, 178] width 15 height 15
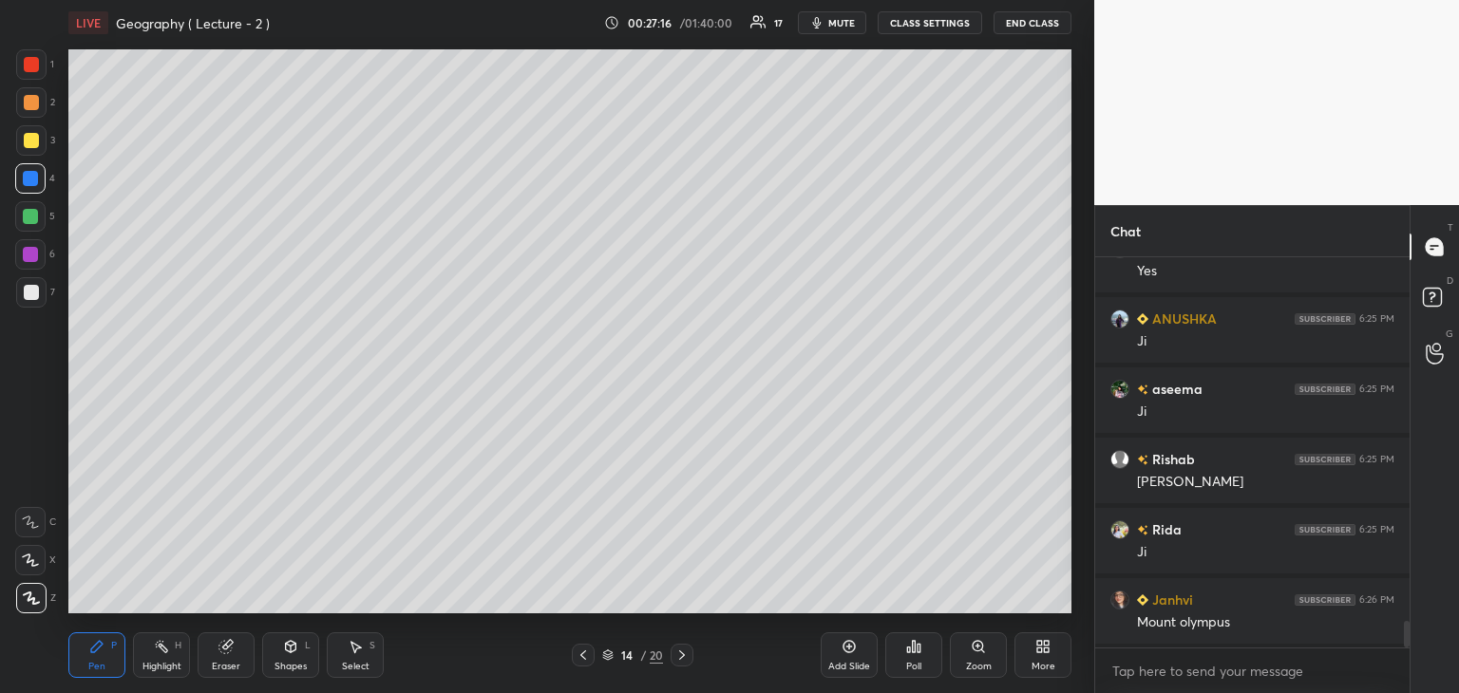
click at [34, 294] on div at bounding box center [31, 292] width 15 height 15
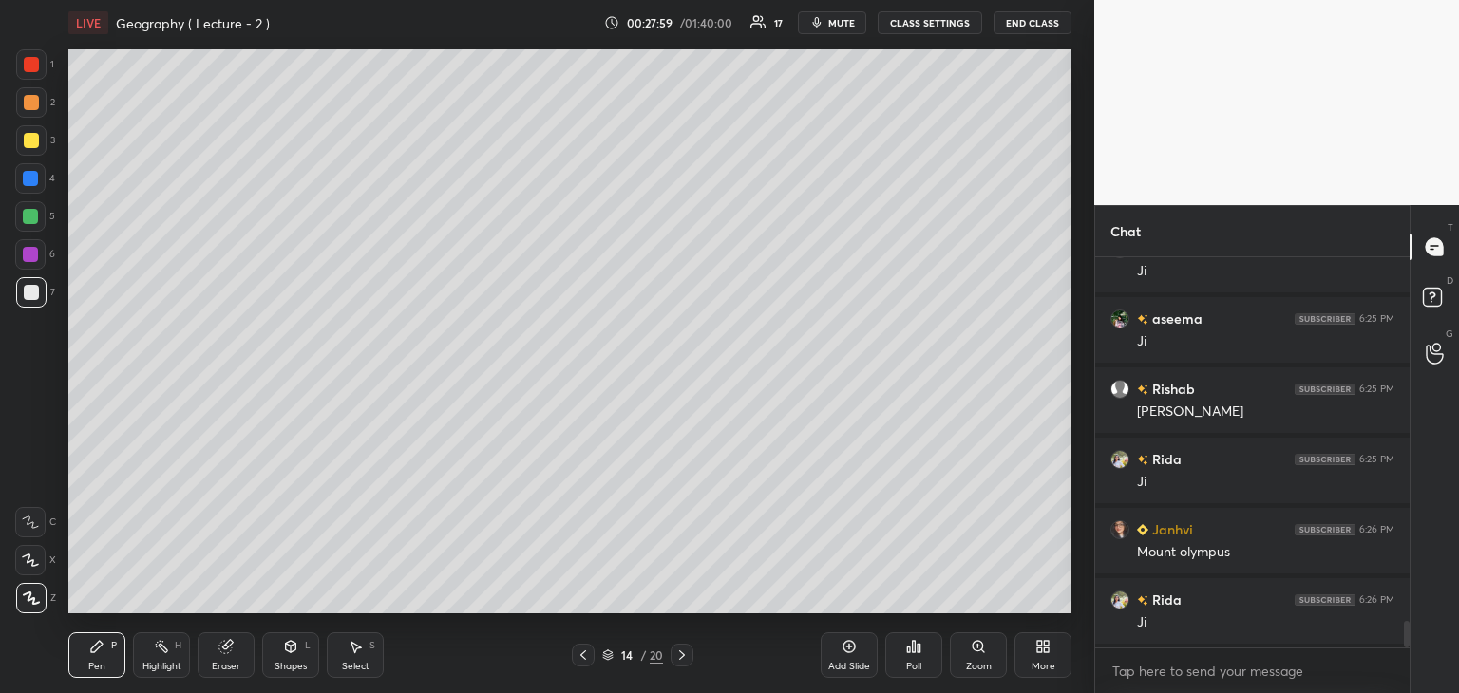
scroll to position [5401, 0]
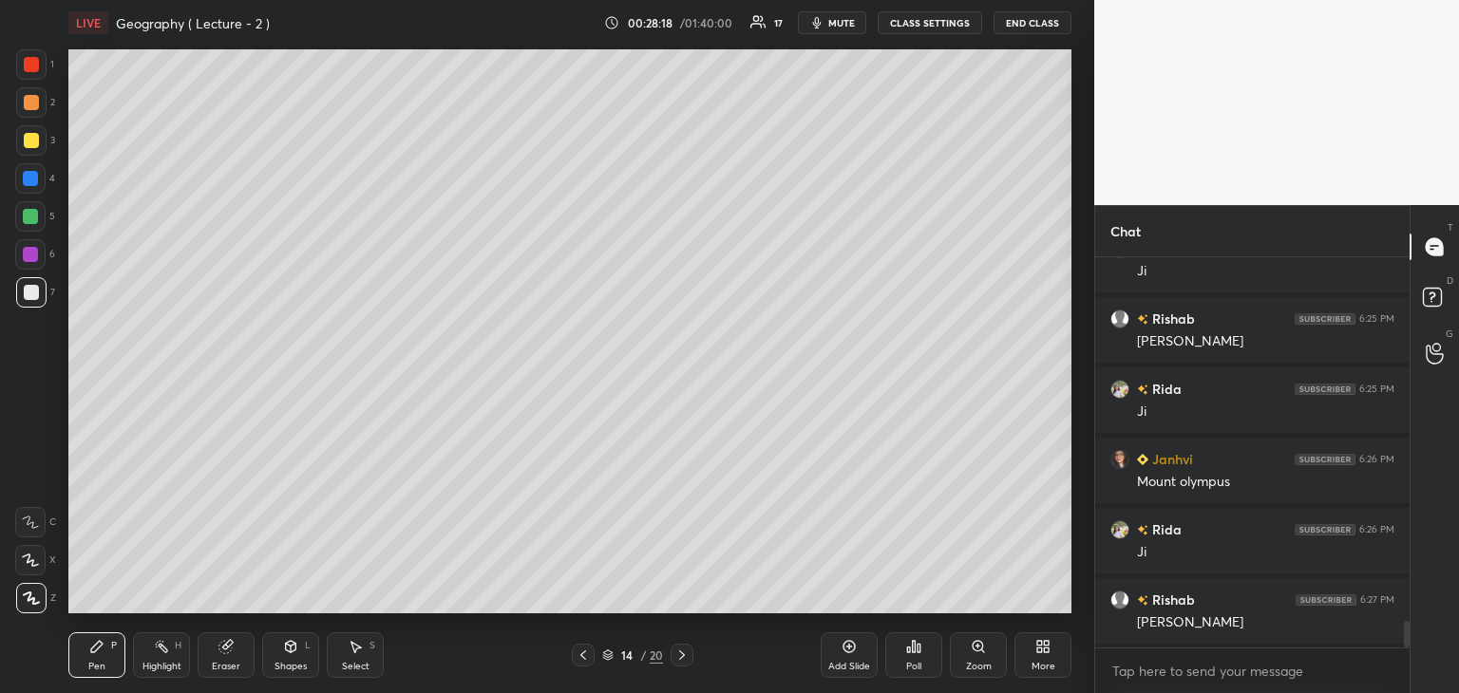
click at [853, 633] on div "Add Slide" at bounding box center [849, 656] width 57 height 46
click at [37, 63] on div at bounding box center [31, 64] width 15 height 15
click at [34, 252] on div at bounding box center [30, 254] width 15 height 15
click at [28, 66] on div at bounding box center [31, 64] width 15 height 15
click at [585, 655] on icon at bounding box center [584, 655] width 15 height 15
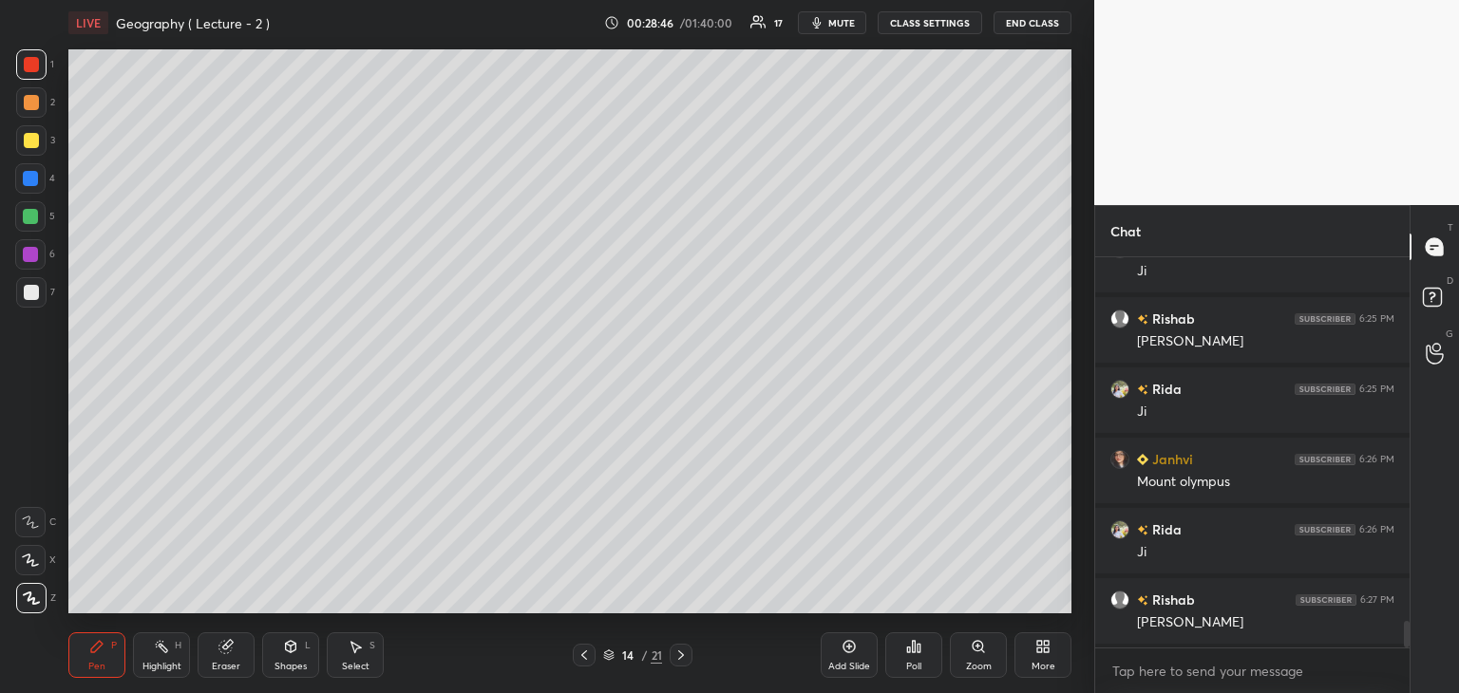
click at [684, 655] on icon at bounding box center [681, 655] width 15 height 15
click at [851, 655] on div "Add Slide" at bounding box center [849, 656] width 57 height 46
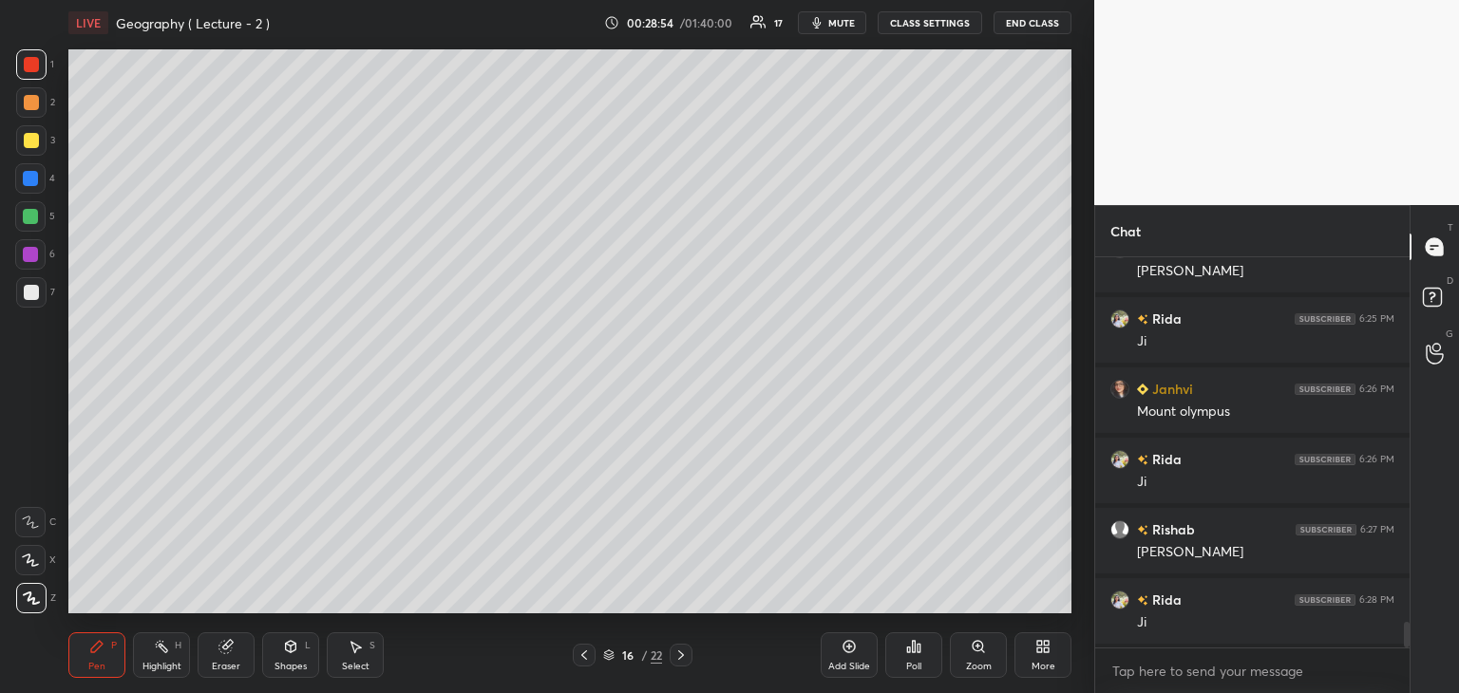
click at [28, 291] on div at bounding box center [31, 292] width 15 height 15
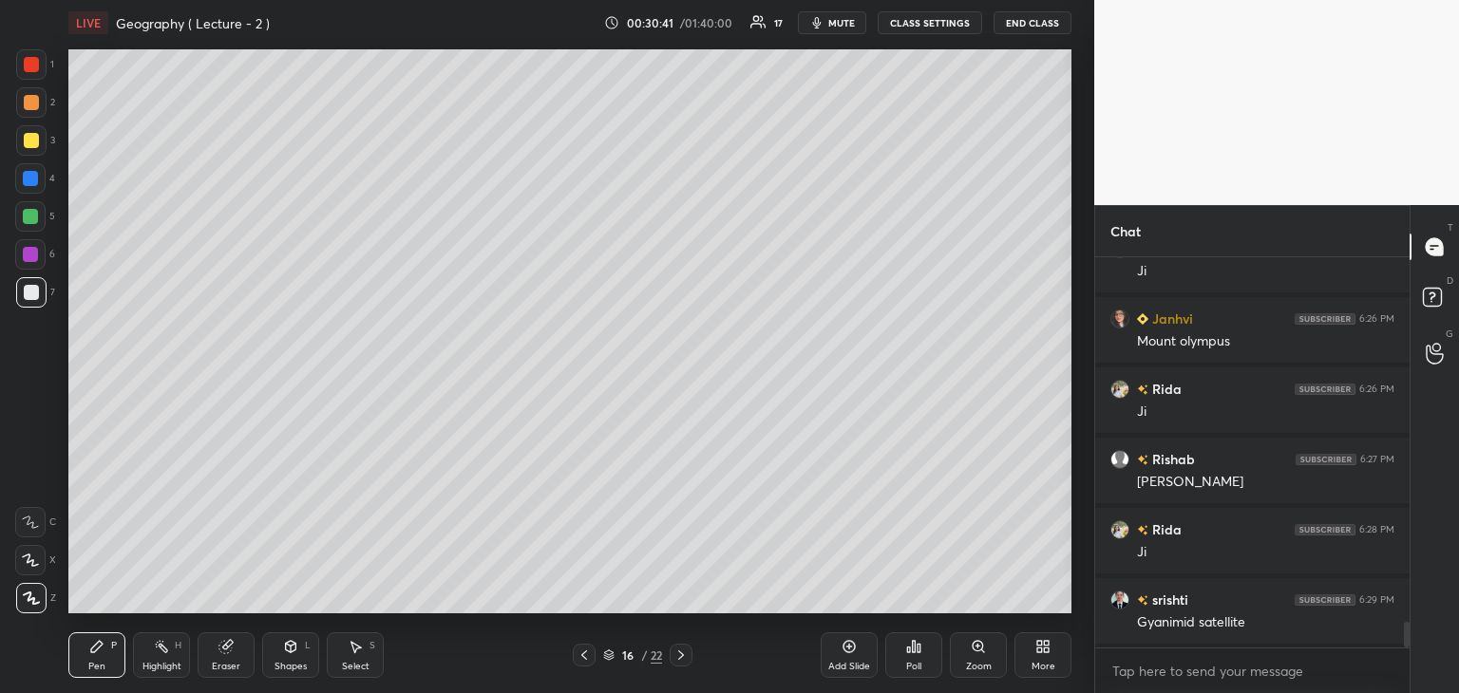
scroll to position [5612, 0]
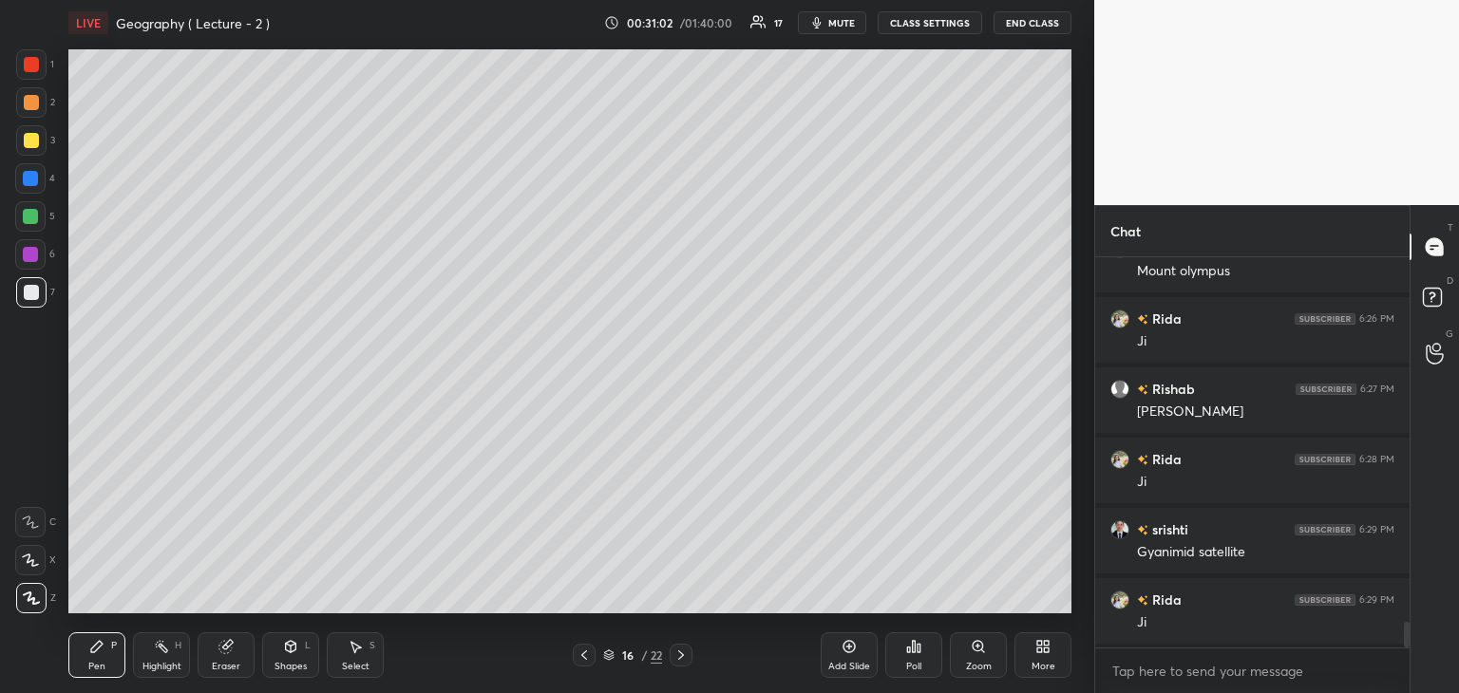
click at [850, 660] on div "Add Slide" at bounding box center [849, 656] width 57 height 46
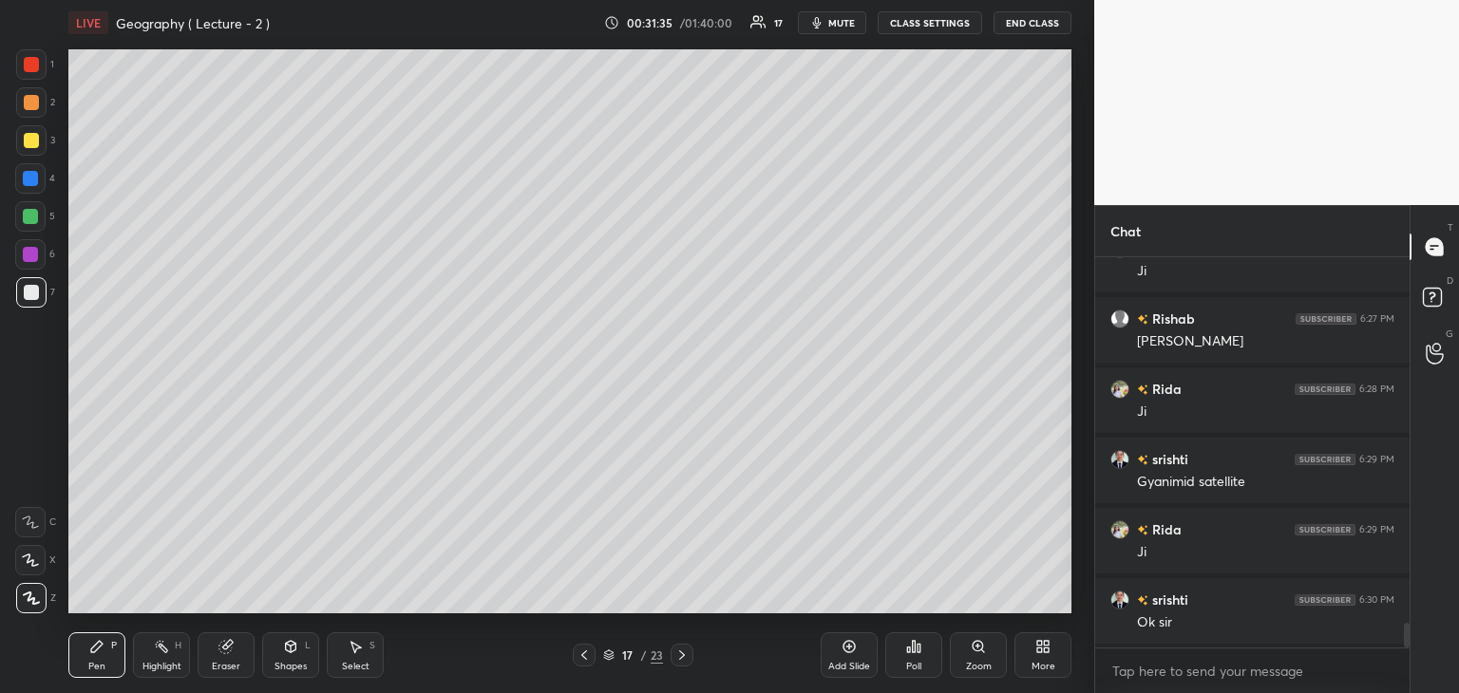
click at [584, 653] on icon at bounding box center [584, 655] width 6 height 9
click at [683, 655] on icon at bounding box center [681, 655] width 15 height 15
click at [581, 657] on icon at bounding box center [584, 655] width 15 height 15
click at [682, 655] on icon at bounding box center [682, 655] width 6 height 9
click at [847, 654] on icon at bounding box center [850, 647] width 12 height 12
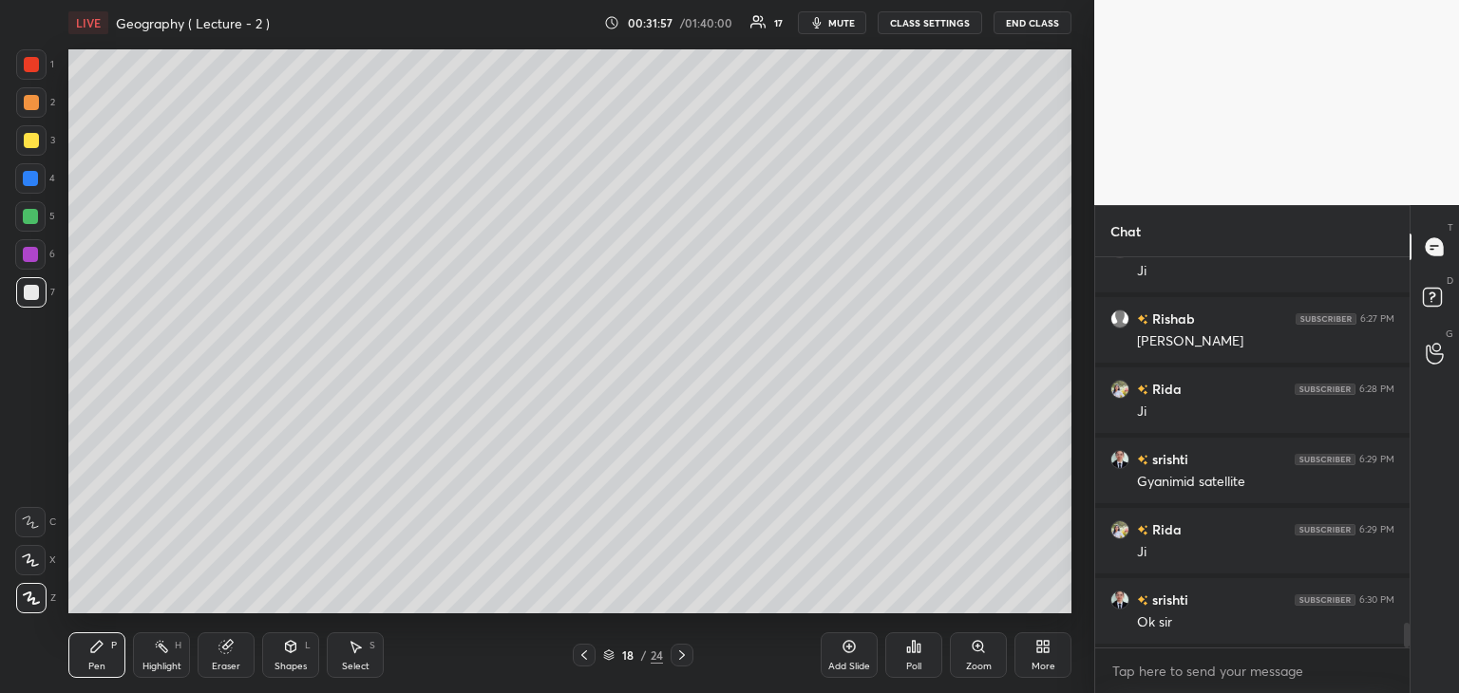
click at [30, 62] on div at bounding box center [31, 64] width 15 height 15
click at [582, 655] on icon at bounding box center [584, 655] width 6 height 9
click at [587, 655] on icon at bounding box center [584, 655] width 15 height 15
click at [668, 651] on div "16 / 24" at bounding box center [633, 655] width 121 height 23
click at [675, 655] on icon at bounding box center [681, 655] width 15 height 15
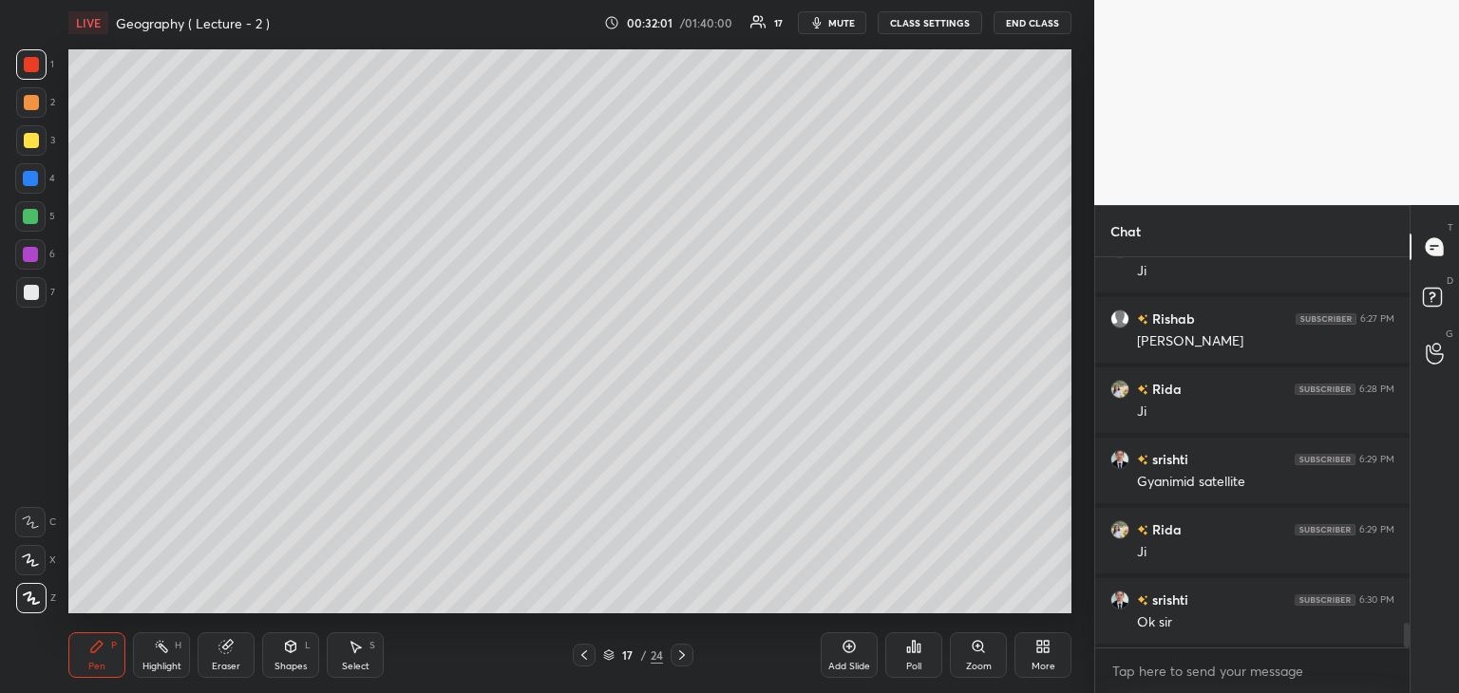
click at [676, 655] on icon at bounding box center [681, 655] width 15 height 15
click at [680, 654] on icon at bounding box center [682, 655] width 6 height 9
click at [583, 652] on icon at bounding box center [584, 655] width 15 height 15
click at [36, 291] on div at bounding box center [31, 292] width 15 height 15
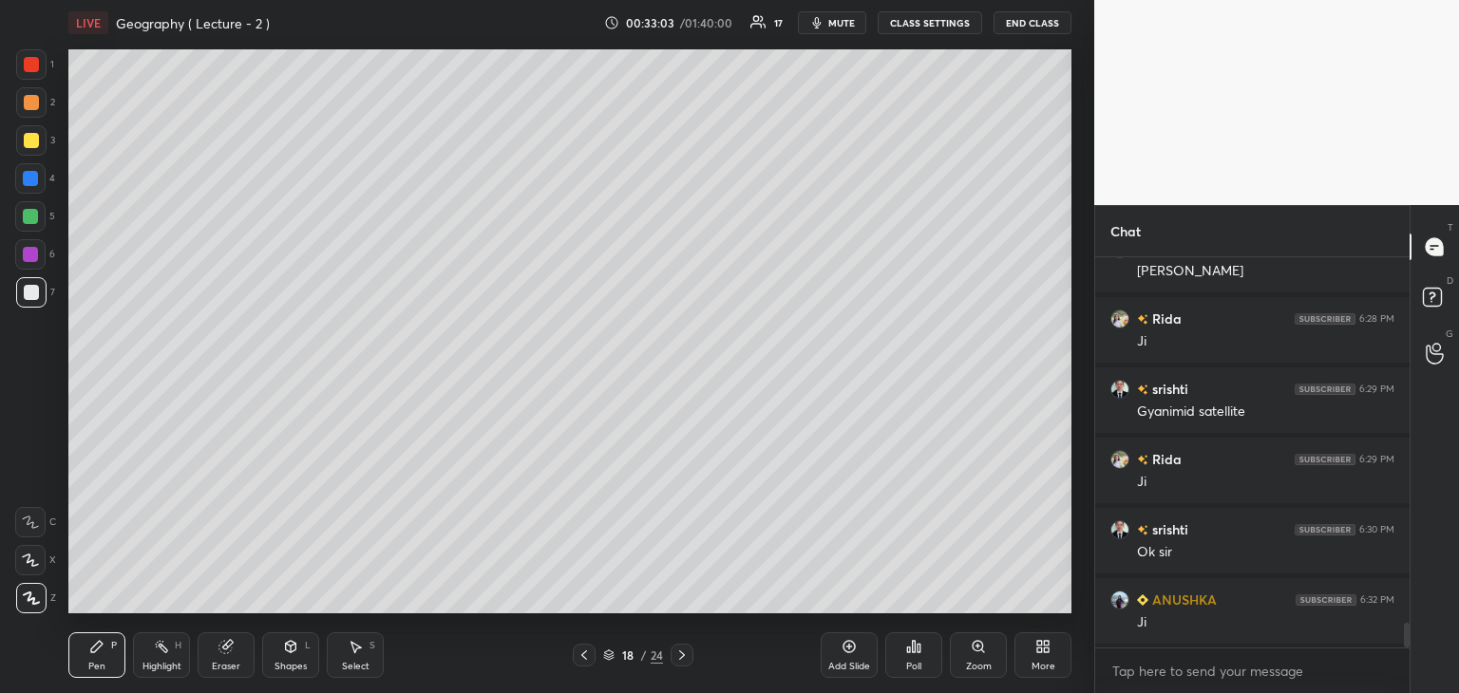
scroll to position [5823, 0]
click at [30, 137] on div at bounding box center [31, 140] width 15 height 15
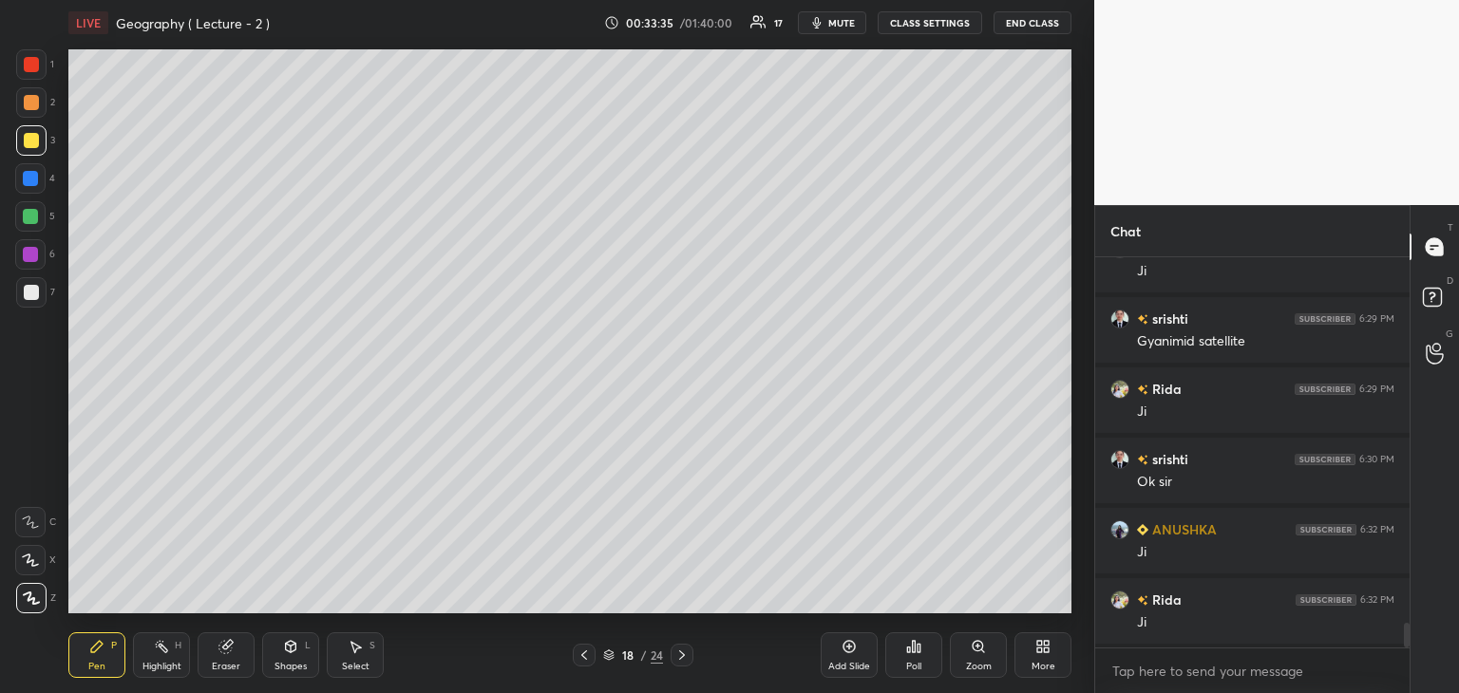
click at [37, 289] on div at bounding box center [31, 292] width 15 height 15
click at [38, 178] on div at bounding box center [30, 178] width 15 height 15
click at [33, 214] on div at bounding box center [30, 216] width 15 height 15
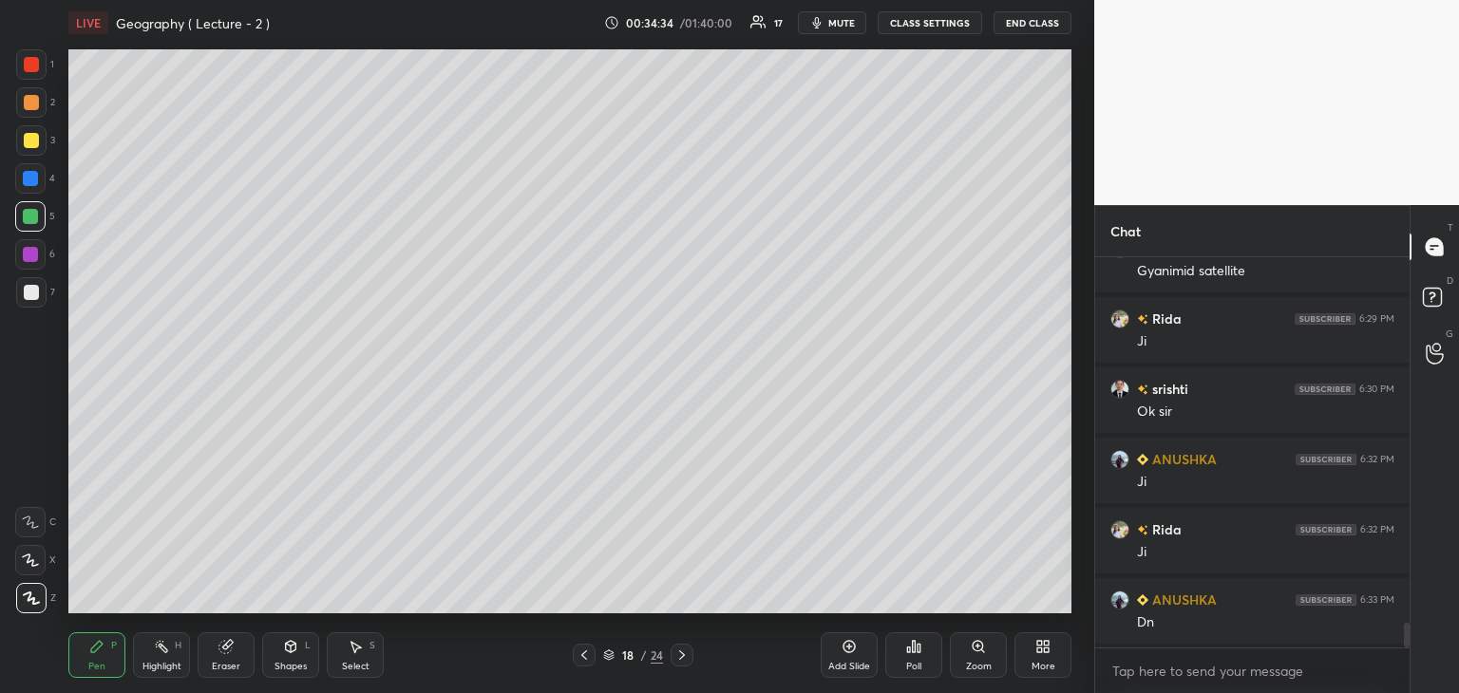
click at [859, 651] on div "Add Slide" at bounding box center [849, 656] width 57 height 46
click at [30, 59] on div at bounding box center [31, 64] width 15 height 15
click at [582, 655] on icon at bounding box center [584, 655] width 6 height 9
click at [688, 653] on icon at bounding box center [681, 655] width 15 height 15
click at [39, 294] on div at bounding box center [31, 292] width 30 height 30
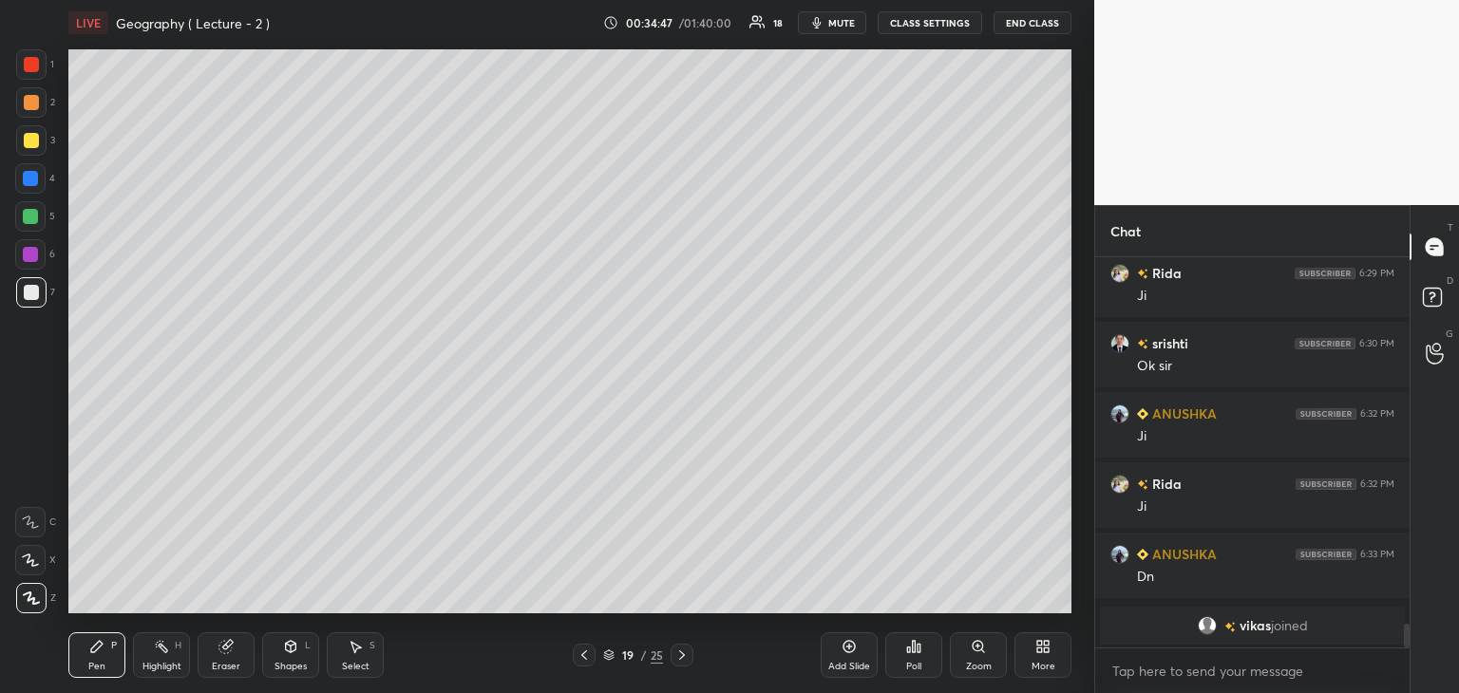
scroll to position [5360, 0]
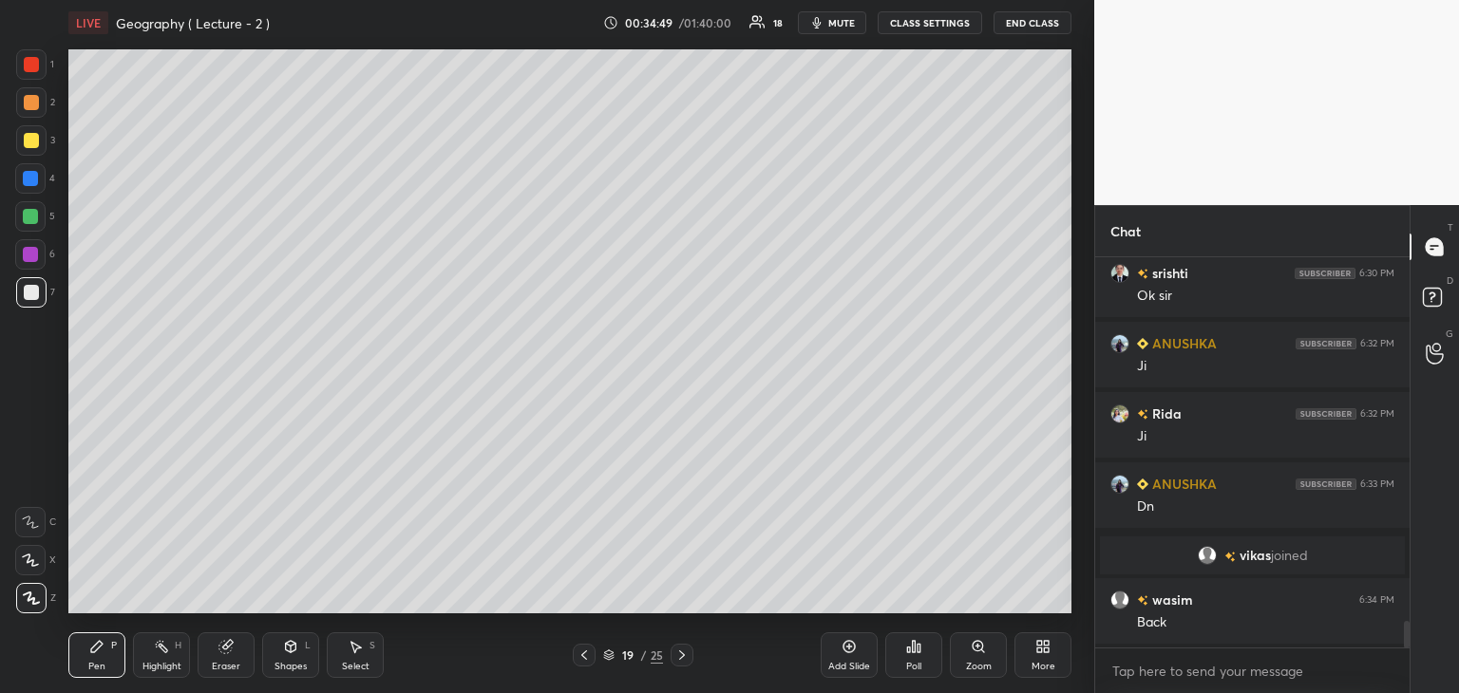
click at [586, 652] on icon at bounding box center [584, 655] width 15 height 15
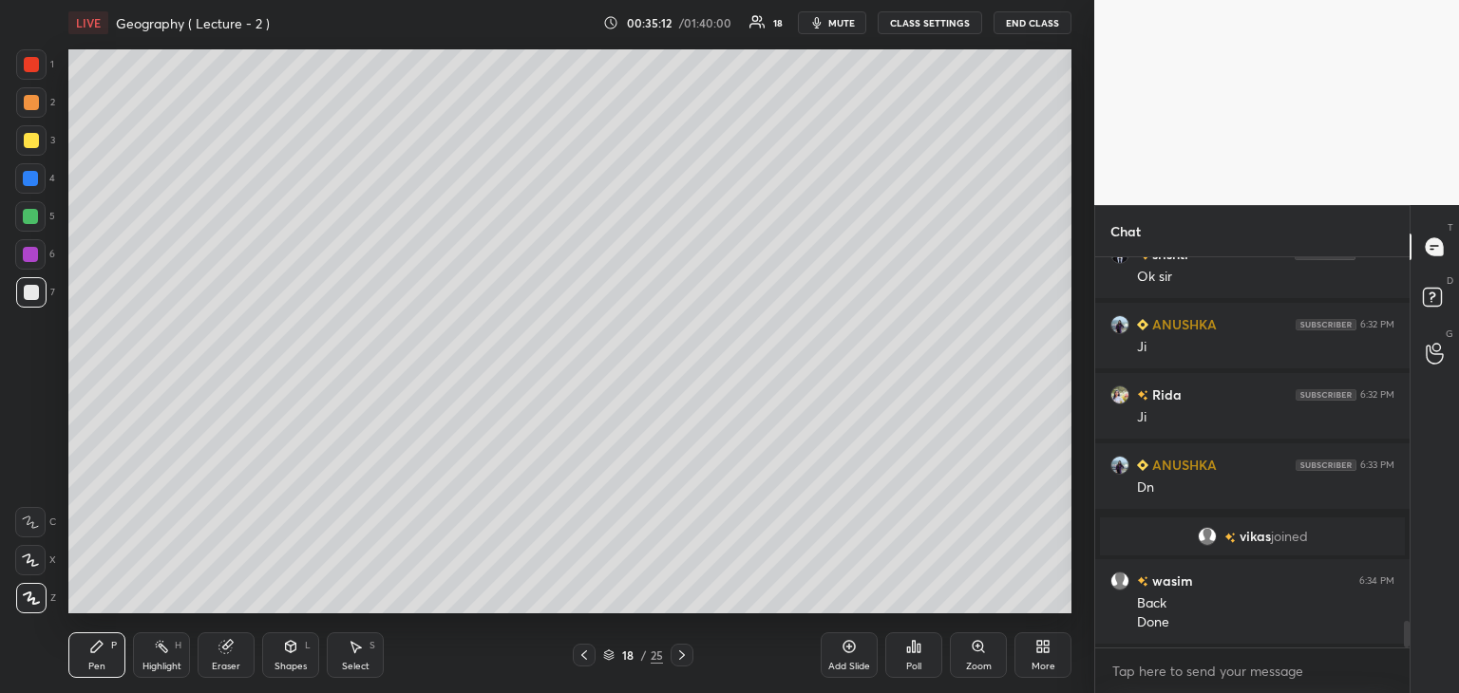
click at [685, 656] on icon at bounding box center [681, 655] width 15 height 15
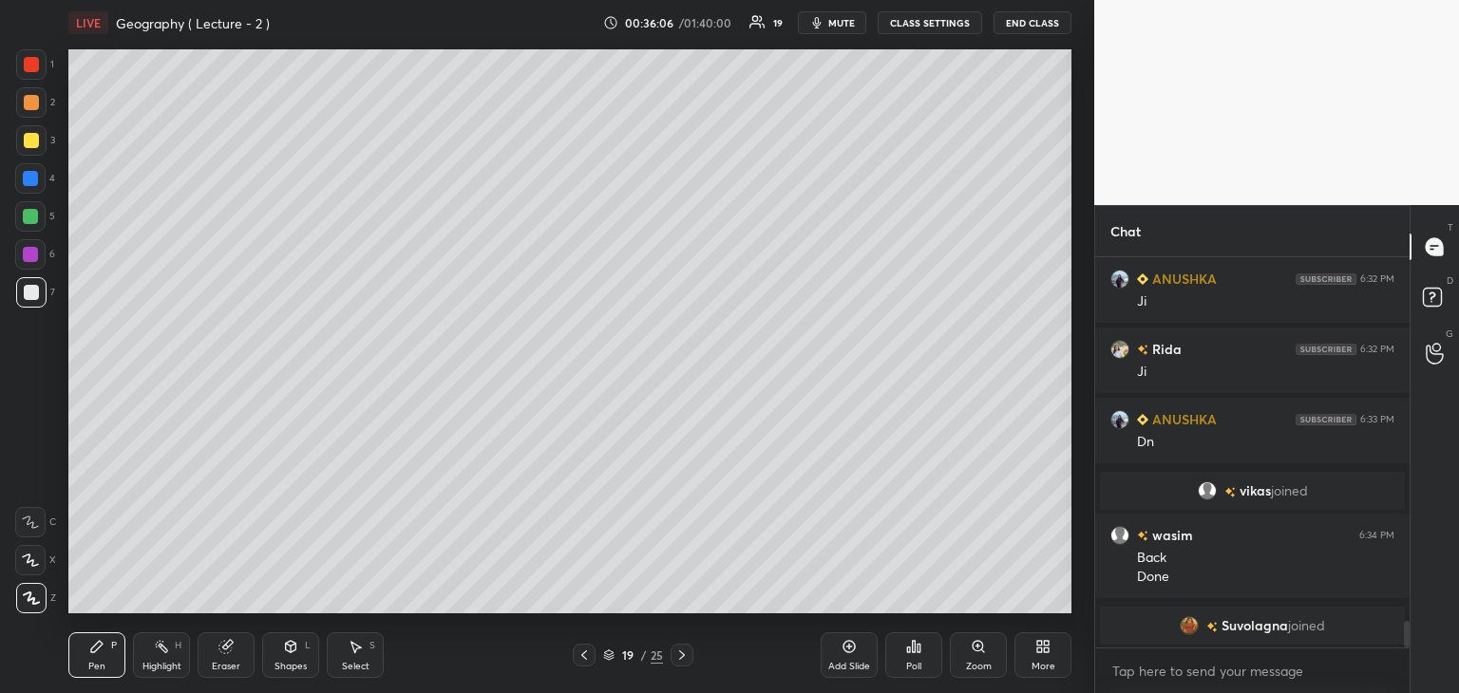
click at [29, 177] on div at bounding box center [30, 178] width 15 height 15
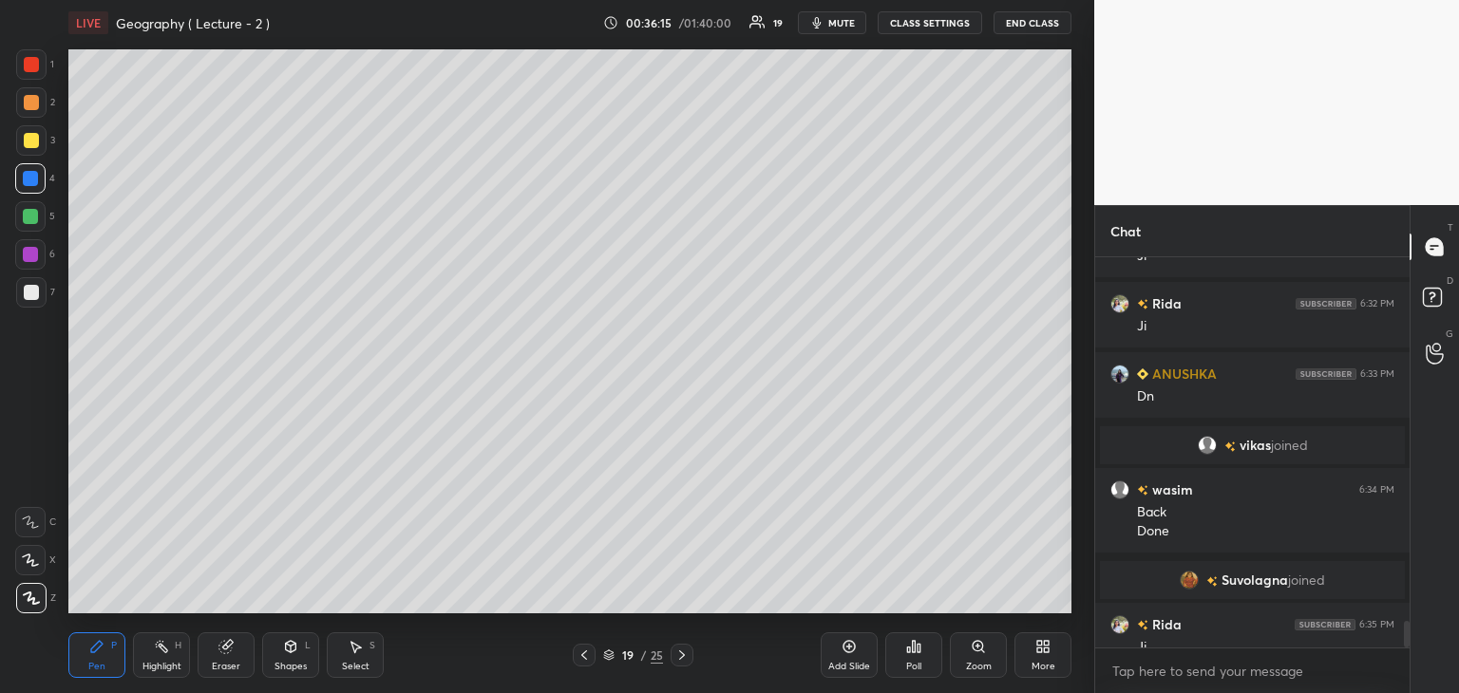
scroll to position [5449, 0]
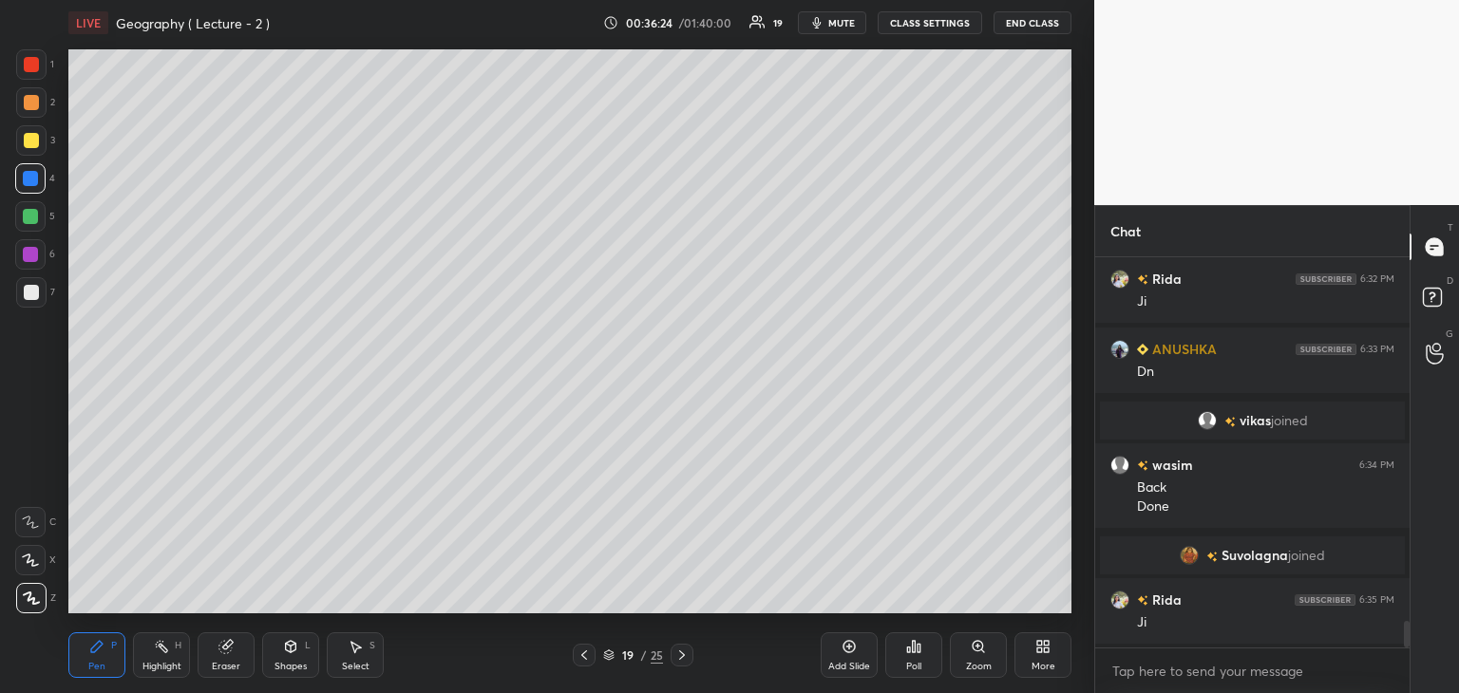
click at [34, 291] on div at bounding box center [31, 292] width 15 height 15
click at [231, 655] on icon at bounding box center [225, 646] width 15 height 15
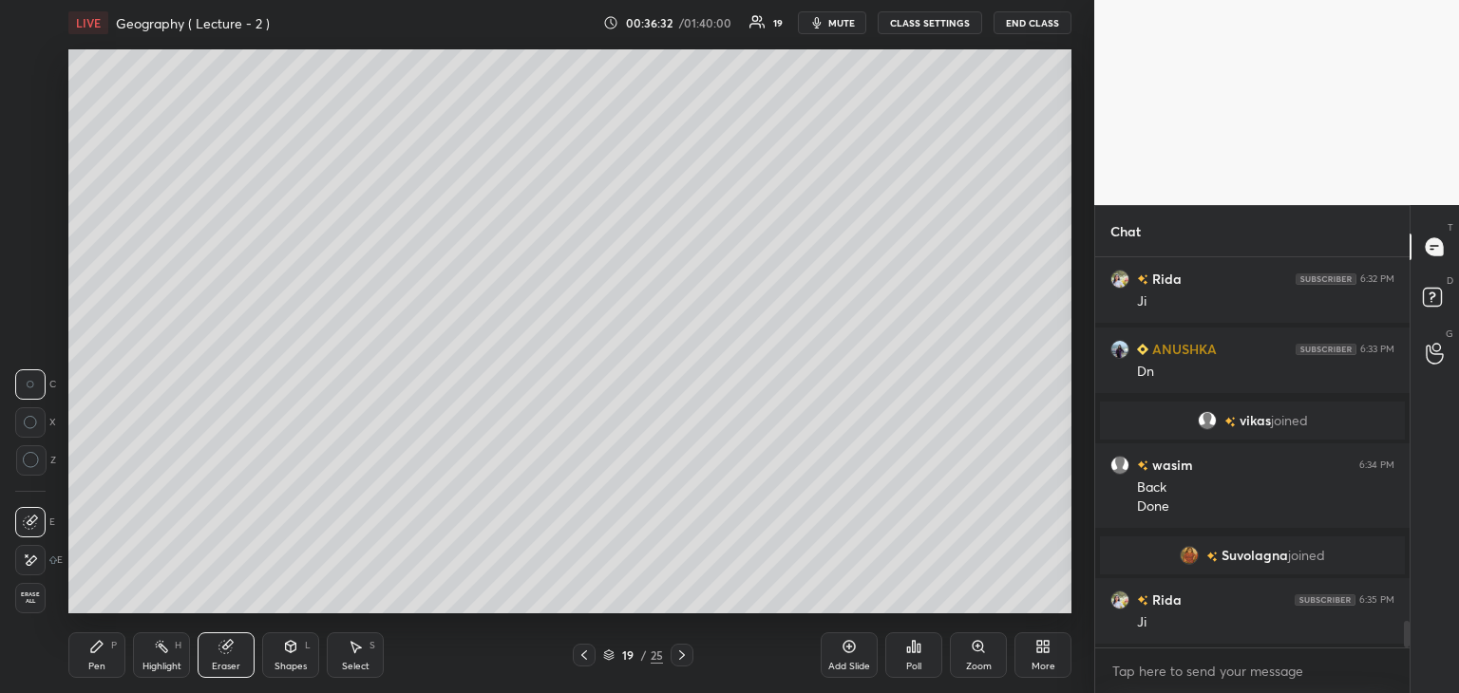
click at [104, 657] on div "Pen P" at bounding box center [96, 656] width 57 height 46
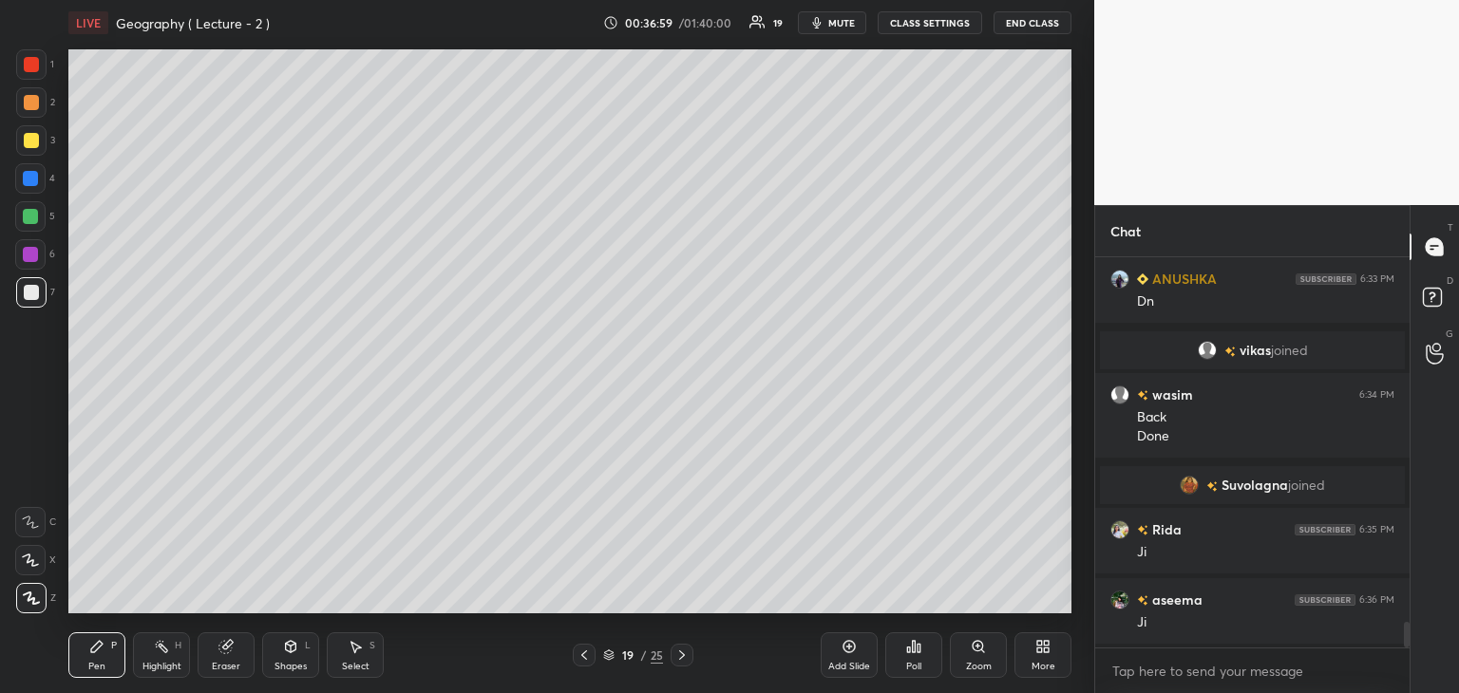
scroll to position [5590, 0]
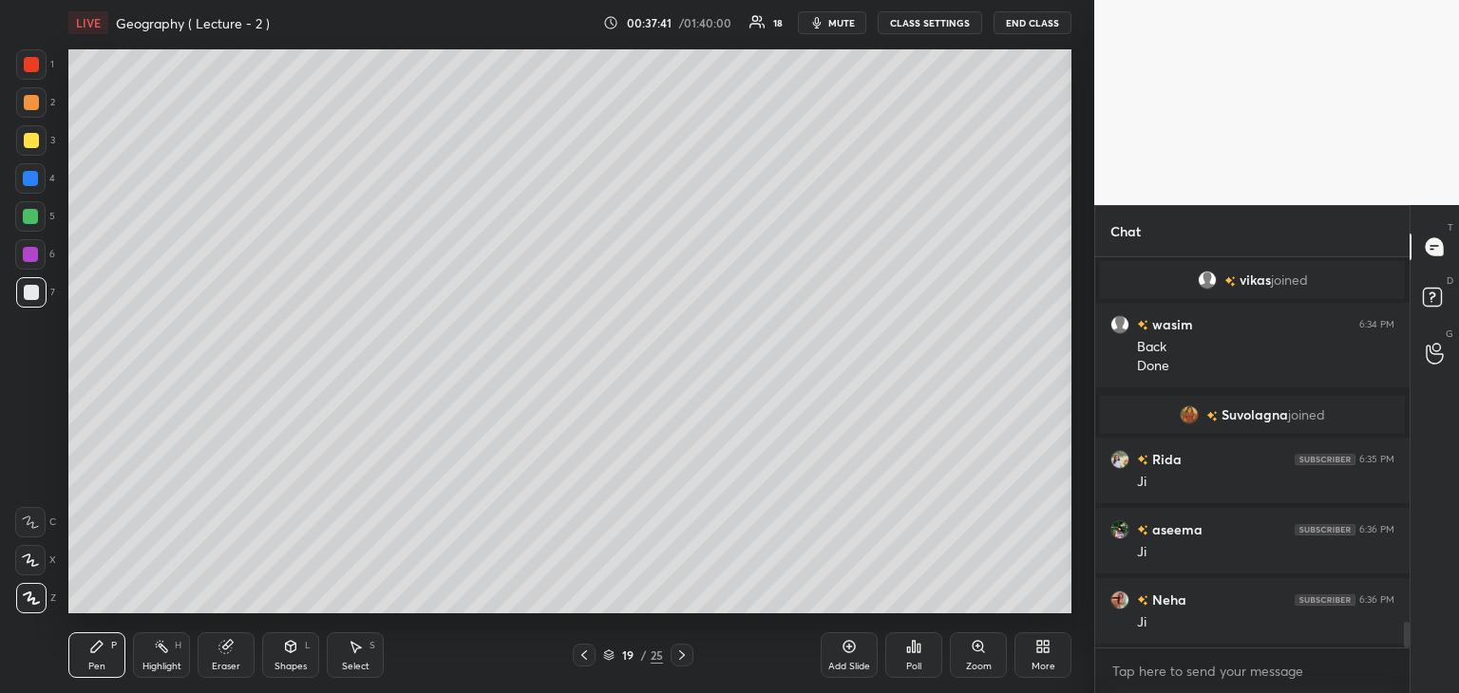
click at [855, 657] on div "Add Slide" at bounding box center [849, 656] width 57 height 46
click at [25, 59] on div at bounding box center [31, 64] width 15 height 15
click at [35, 291] on div at bounding box center [31, 292] width 15 height 15
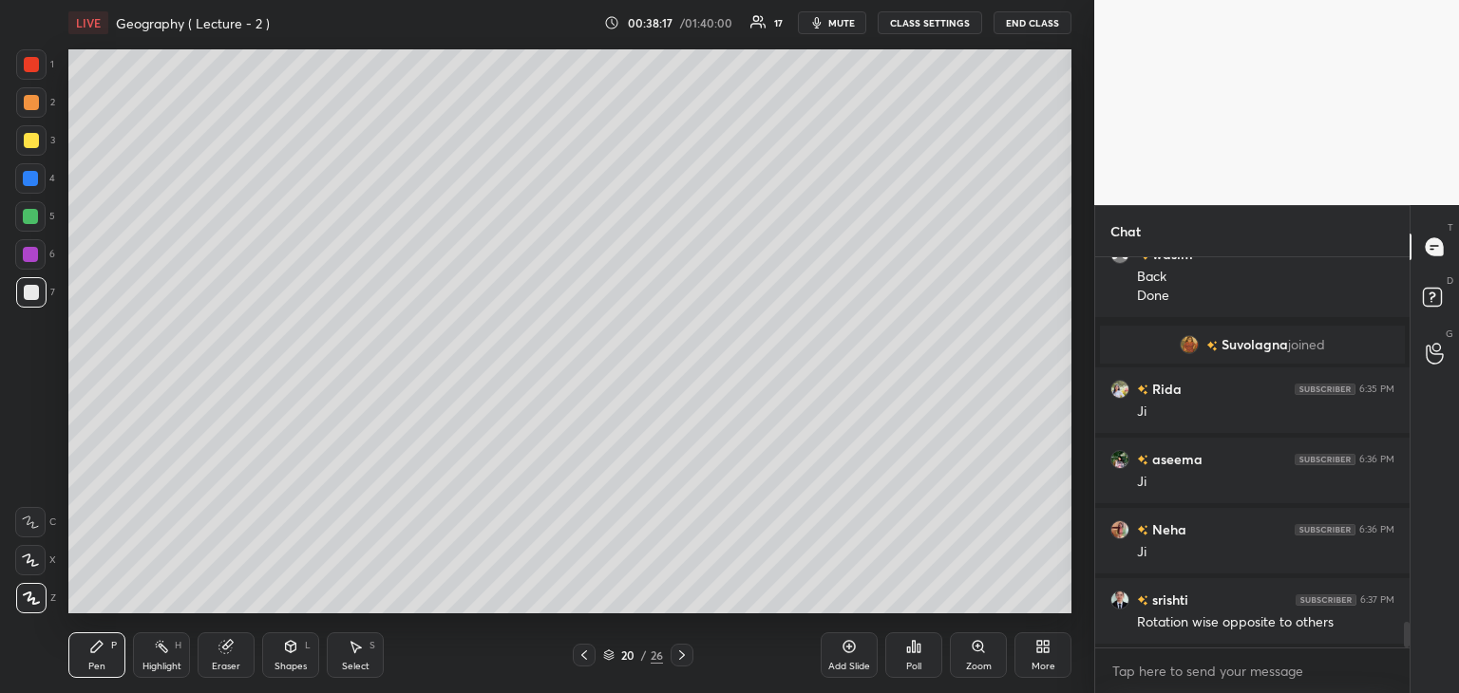
click at [582, 655] on icon at bounding box center [584, 655] width 6 height 9
click at [680, 655] on icon at bounding box center [681, 655] width 15 height 15
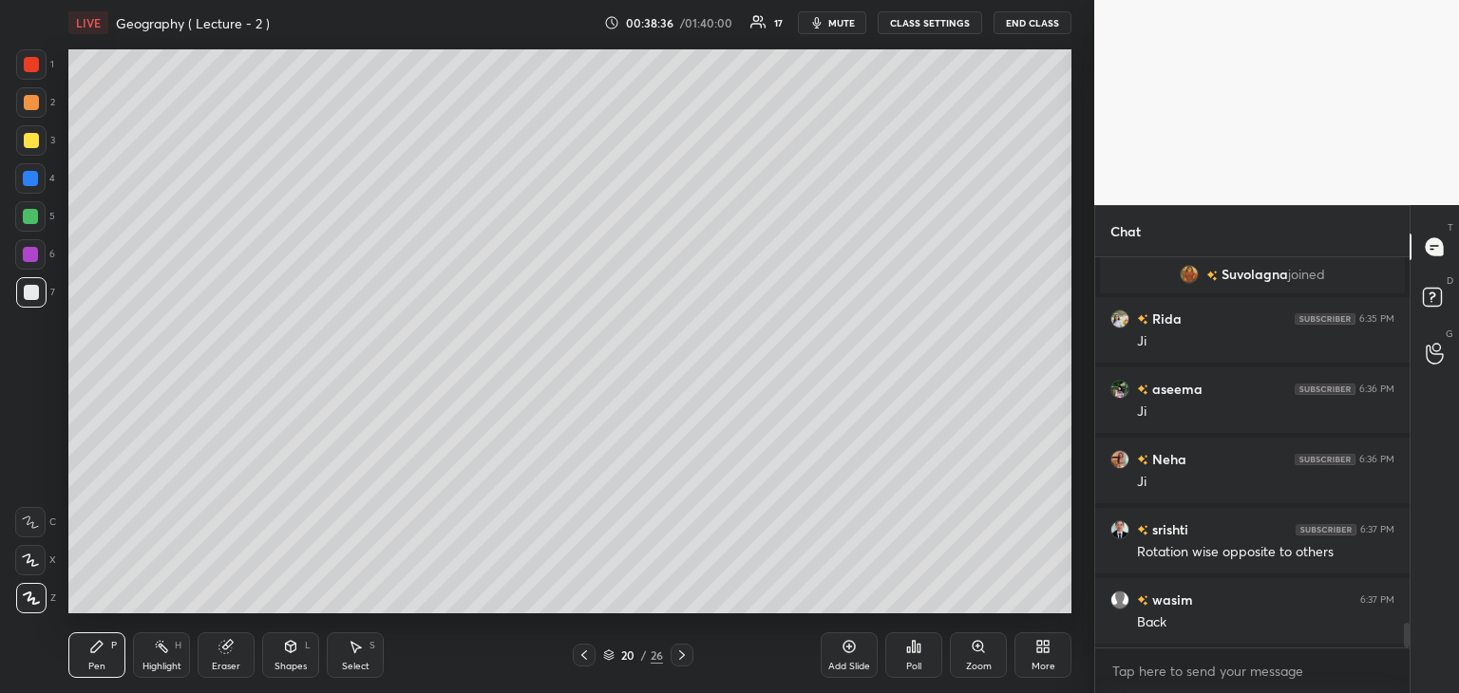
click at [581, 655] on icon at bounding box center [584, 655] width 15 height 15
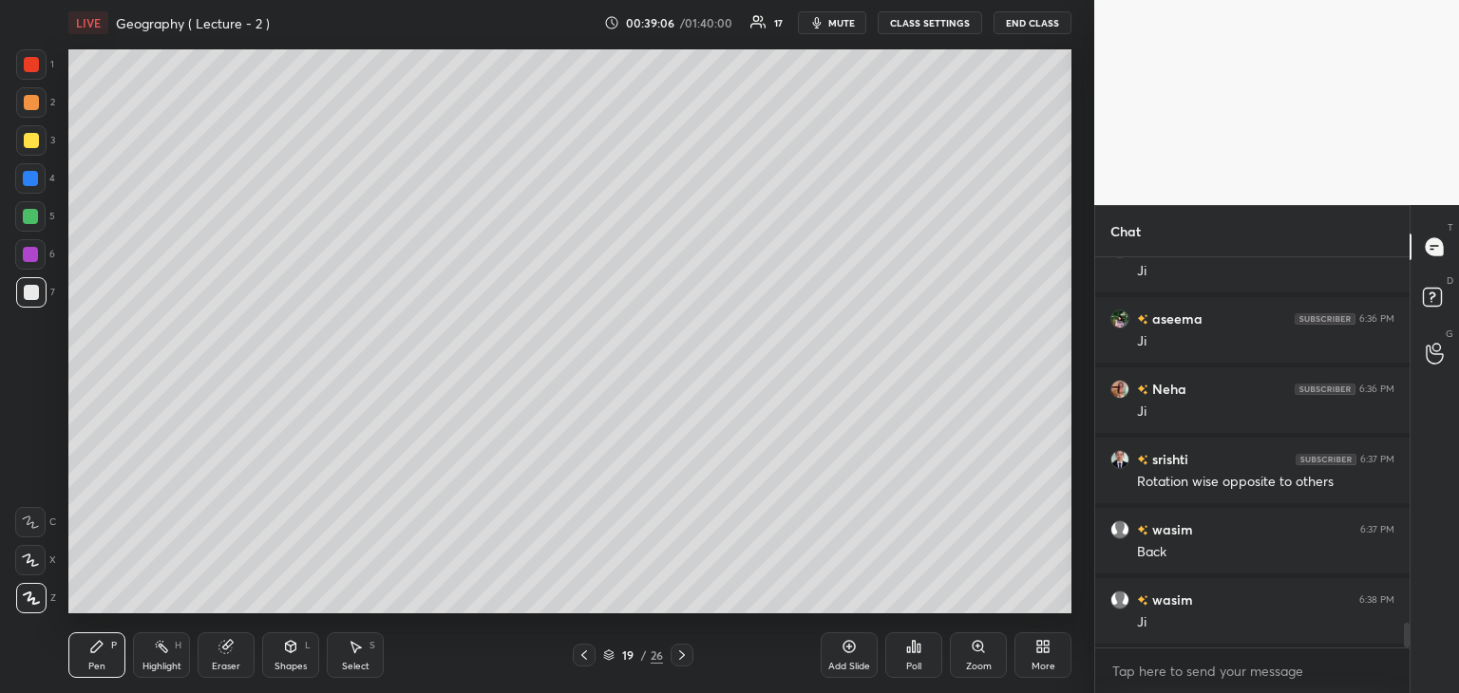
click at [684, 655] on icon at bounding box center [682, 655] width 6 height 9
click at [33, 177] on div at bounding box center [30, 178] width 15 height 15
click at [19, 298] on div at bounding box center [31, 292] width 30 height 30
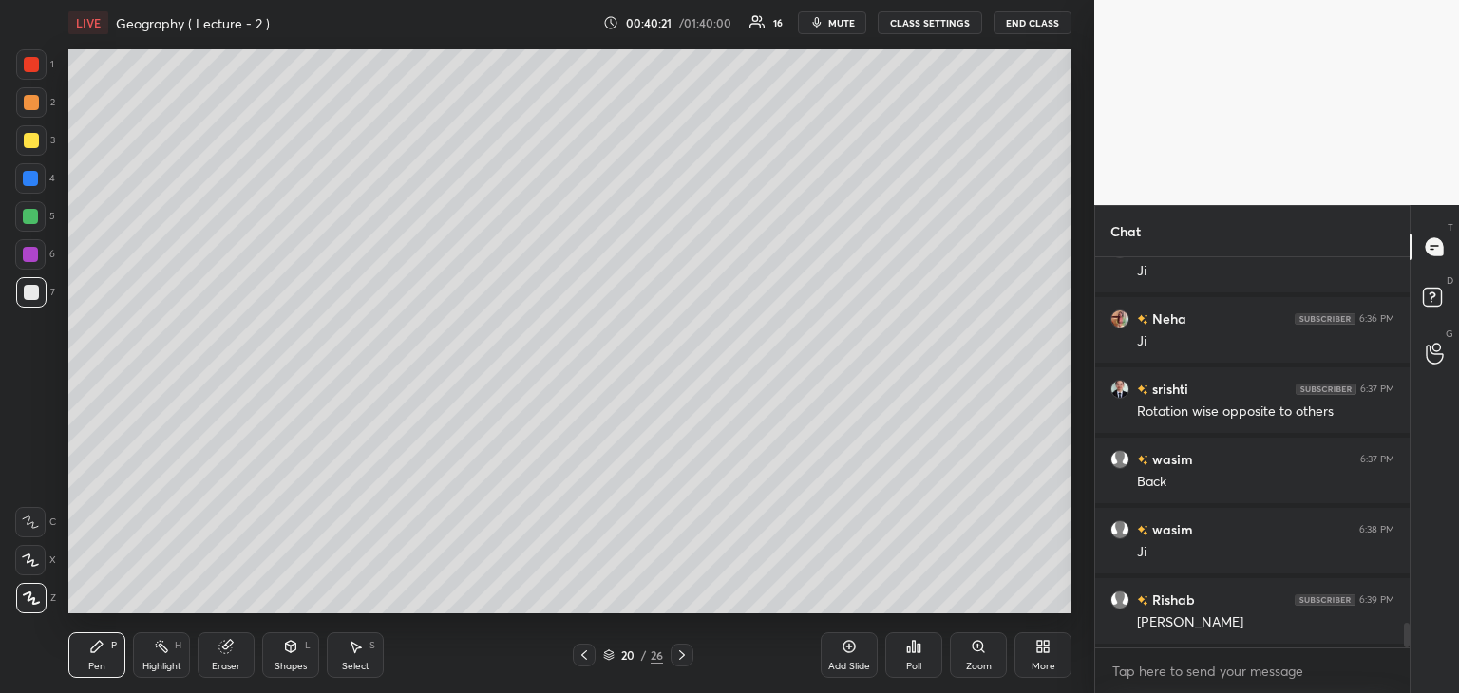
click at [849, 655] on icon at bounding box center [849, 646] width 15 height 15
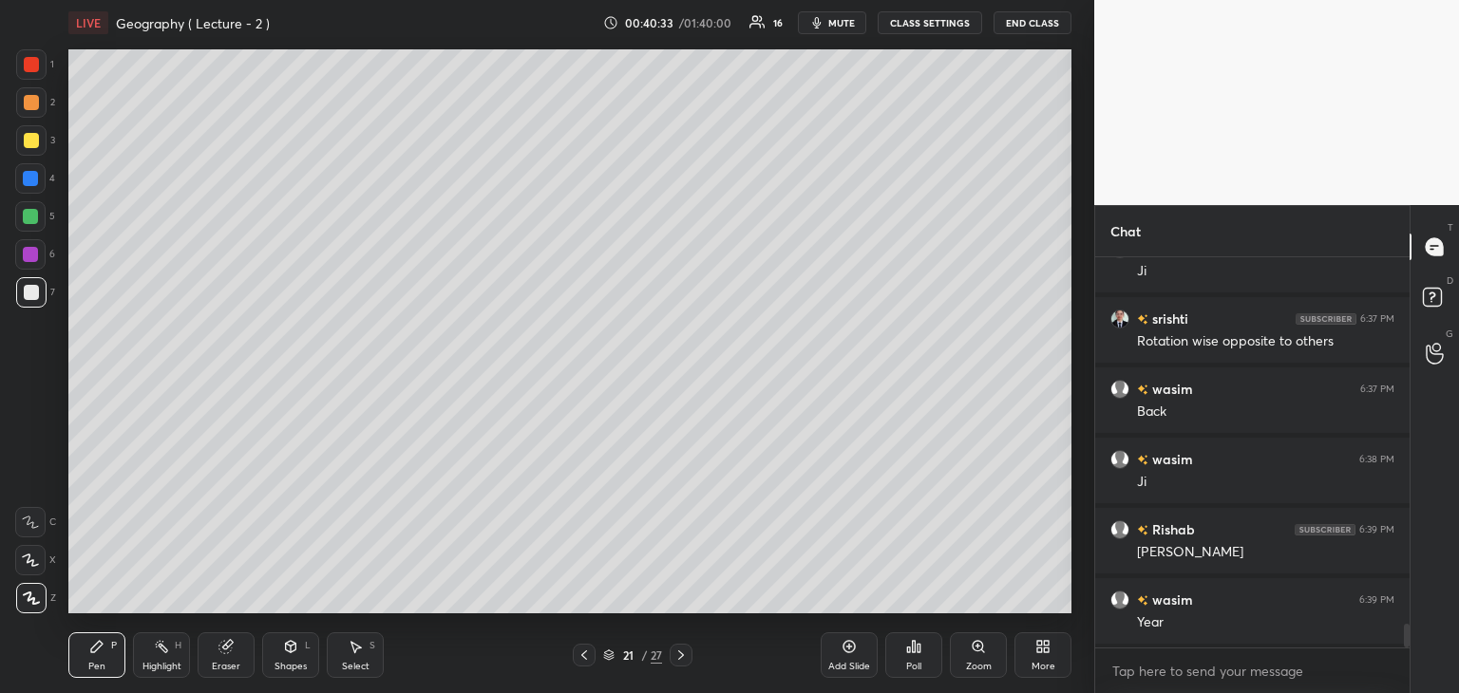
click at [581, 655] on icon at bounding box center [584, 655] width 15 height 15
click at [683, 655] on icon at bounding box center [681, 655] width 6 height 9
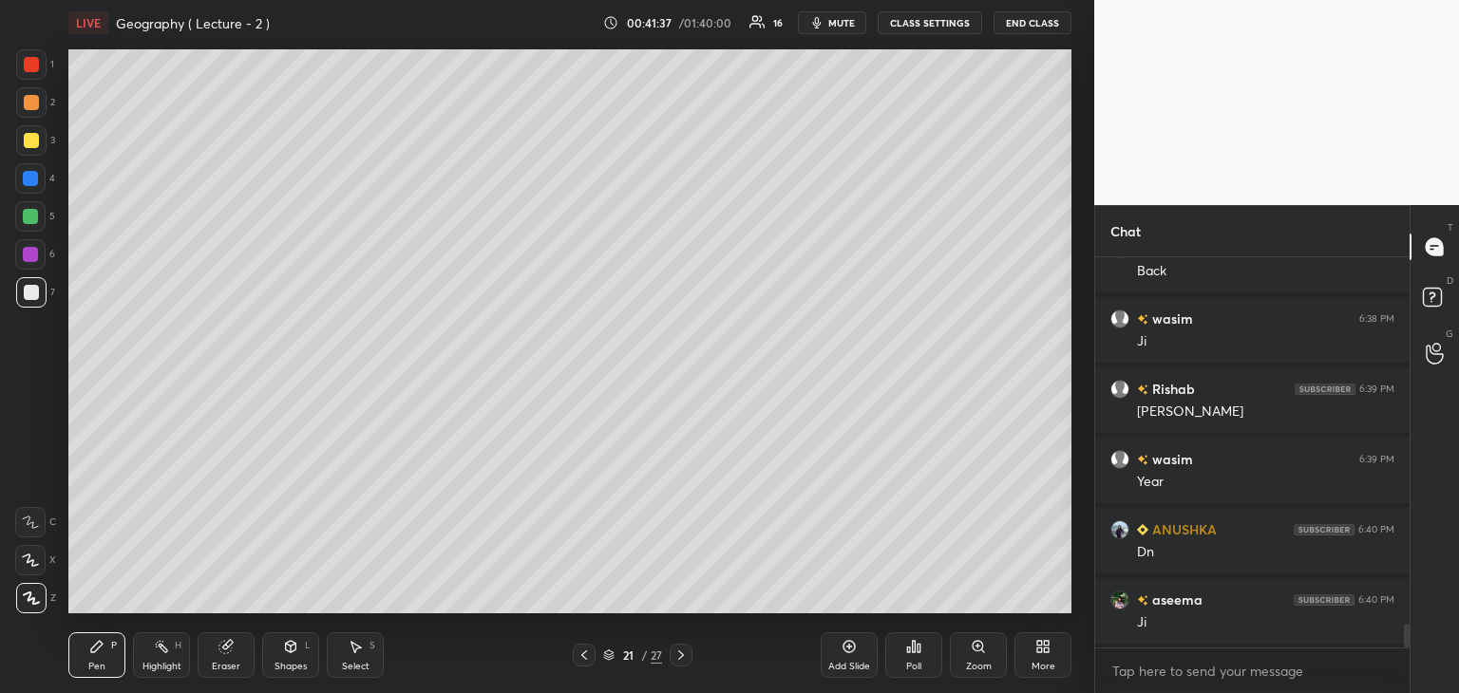
scroll to position [6152, 0]
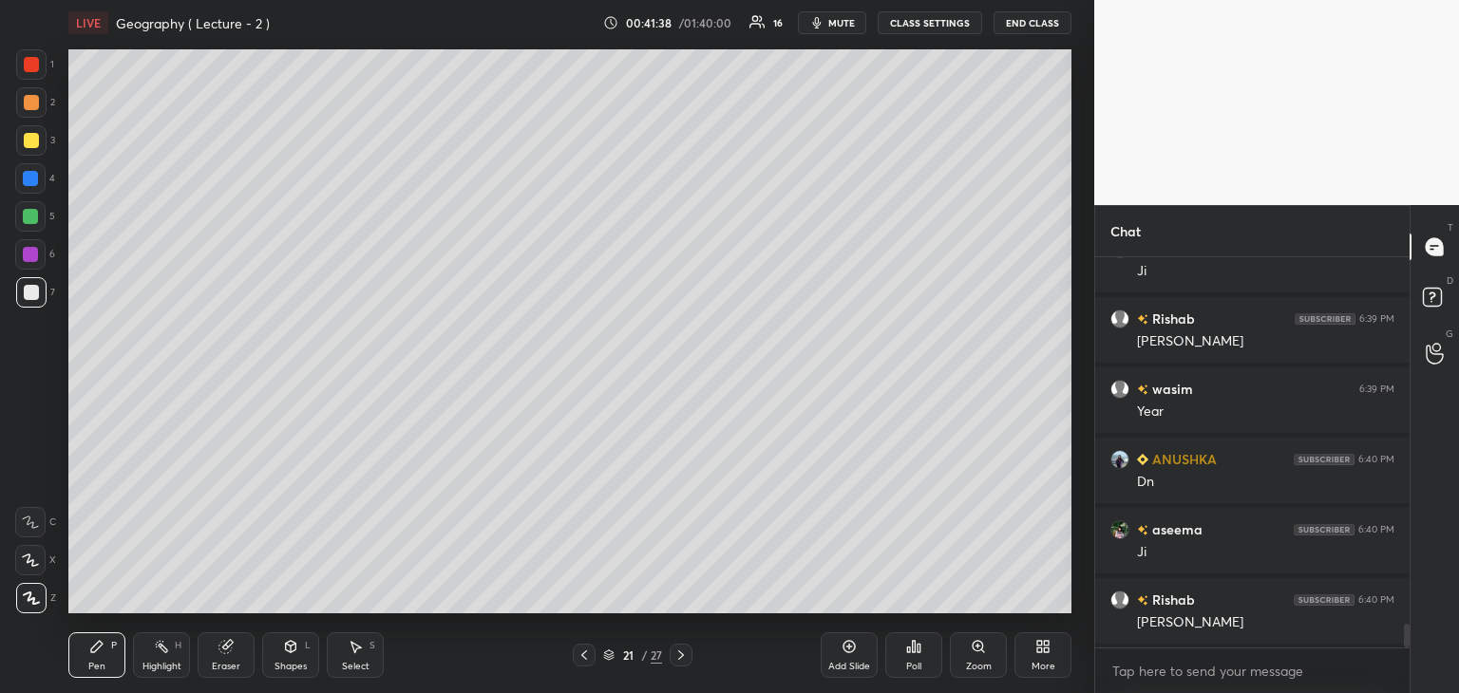
click at [848, 651] on icon at bounding box center [849, 646] width 15 height 15
click at [33, 214] on div at bounding box center [30, 216] width 15 height 15
click at [38, 173] on div at bounding box center [30, 178] width 30 height 30
click at [848, 659] on div "Add Slide" at bounding box center [849, 656] width 57 height 46
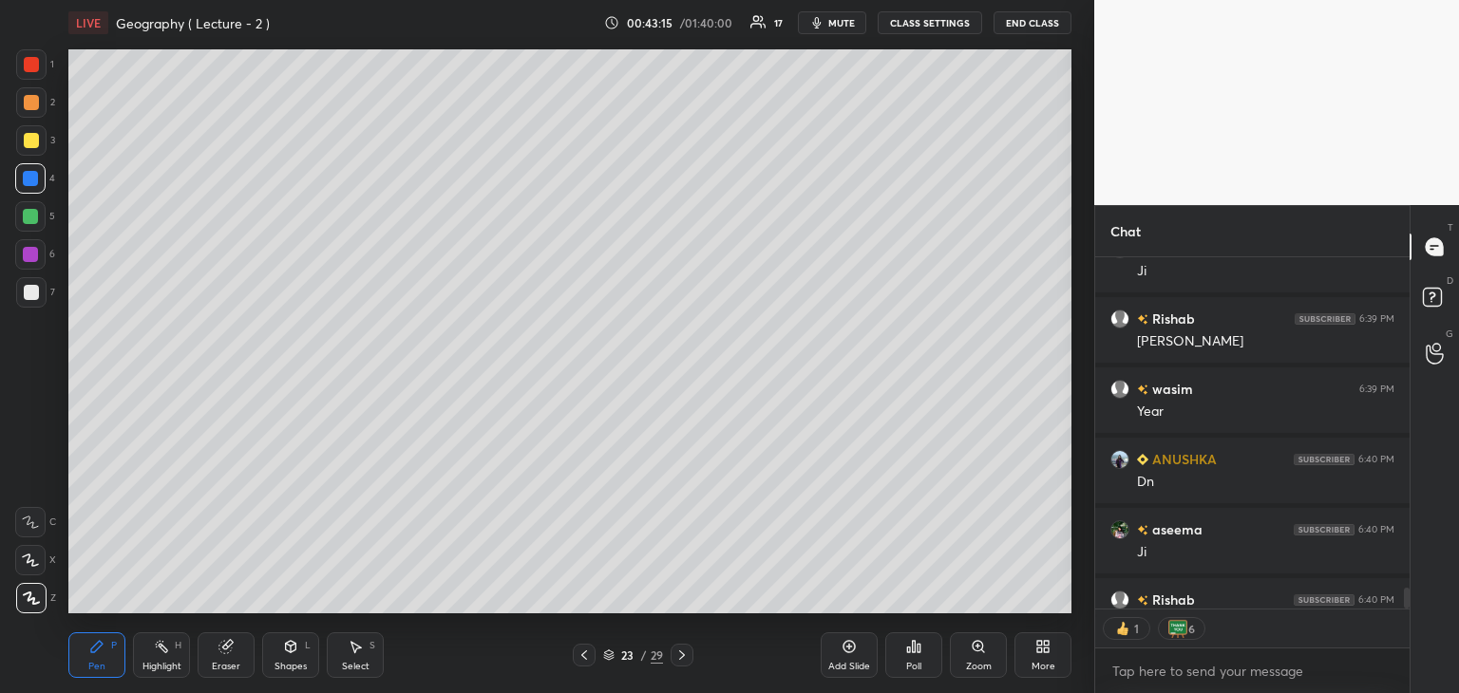
click at [33, 63] on div at bounding box center [31, 64] width 15 height 15
click at [34, 286] on div at bounding box center [31, 292] width 15 height 15
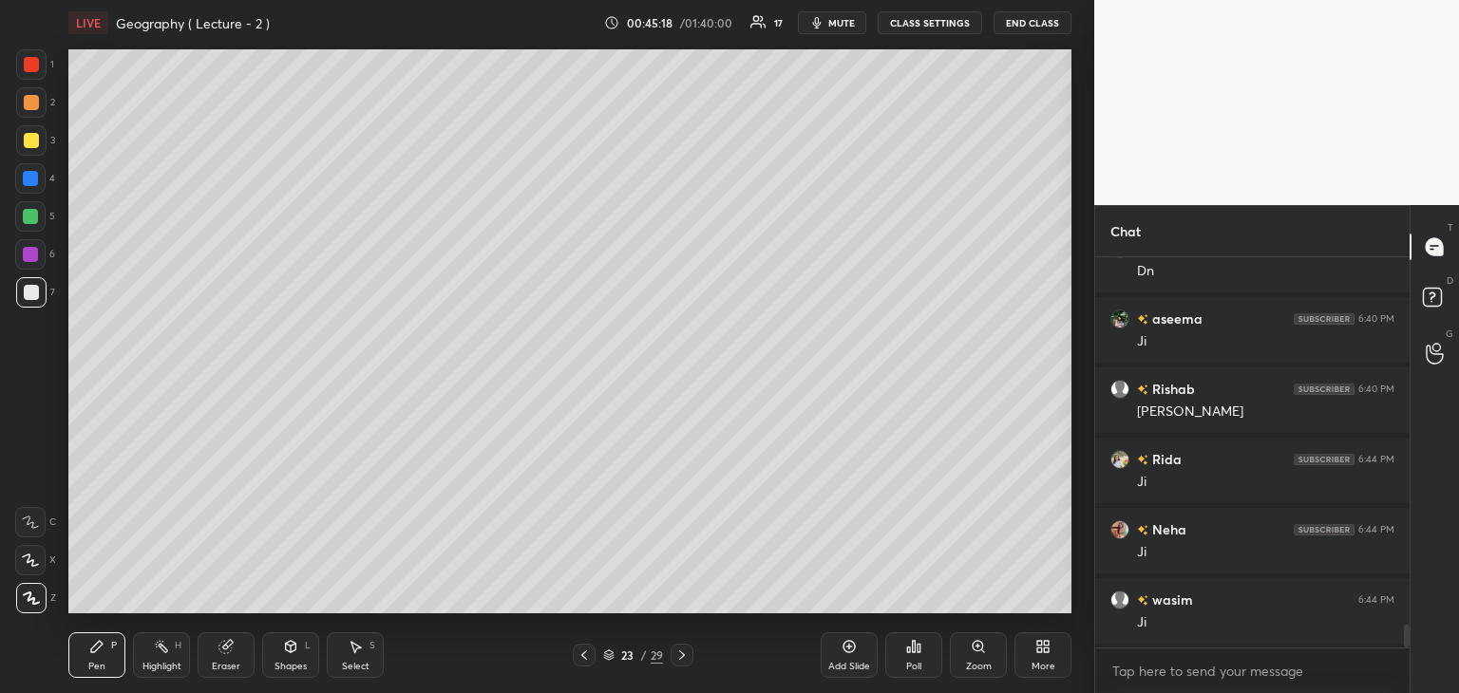
scroll to position [6433, 0]
click at [850, 655] on div "Add Slide" at bounding box center [849, 656] width 57 height 46
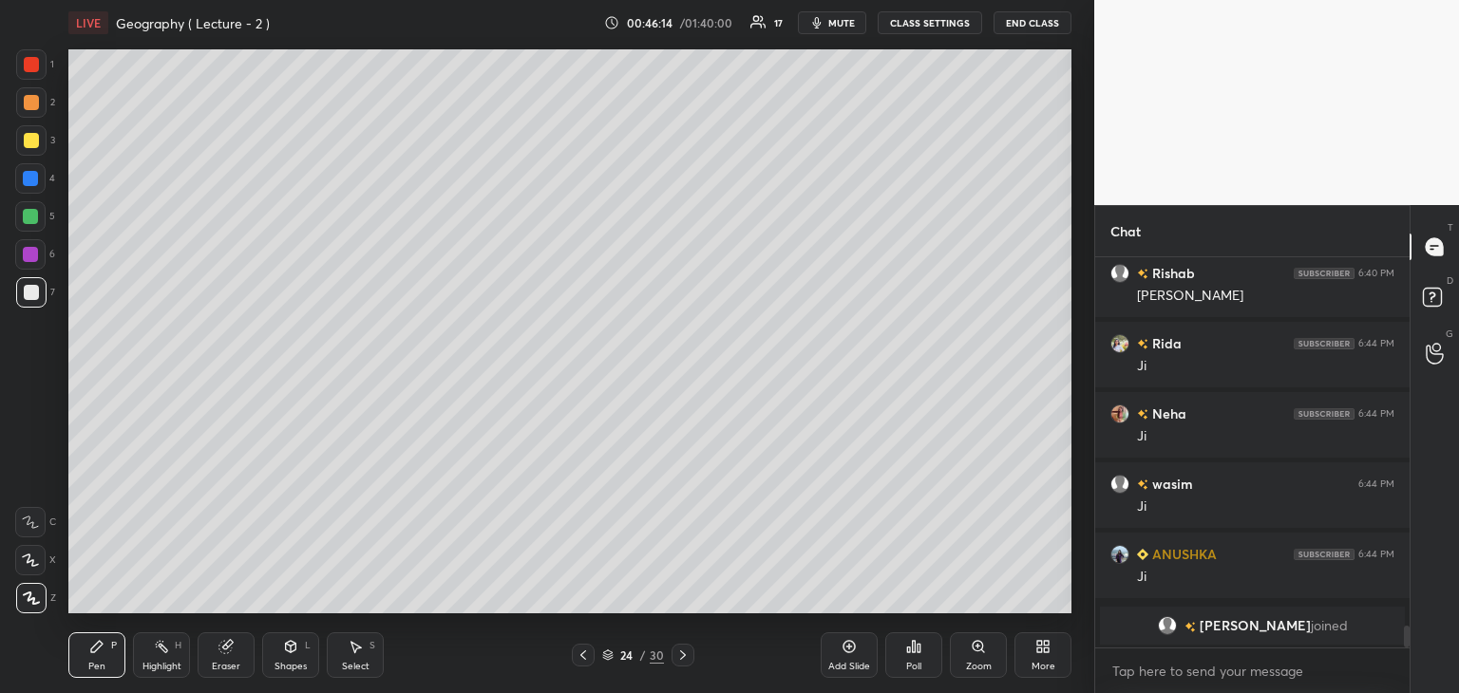
scroll to position [6184, 0]
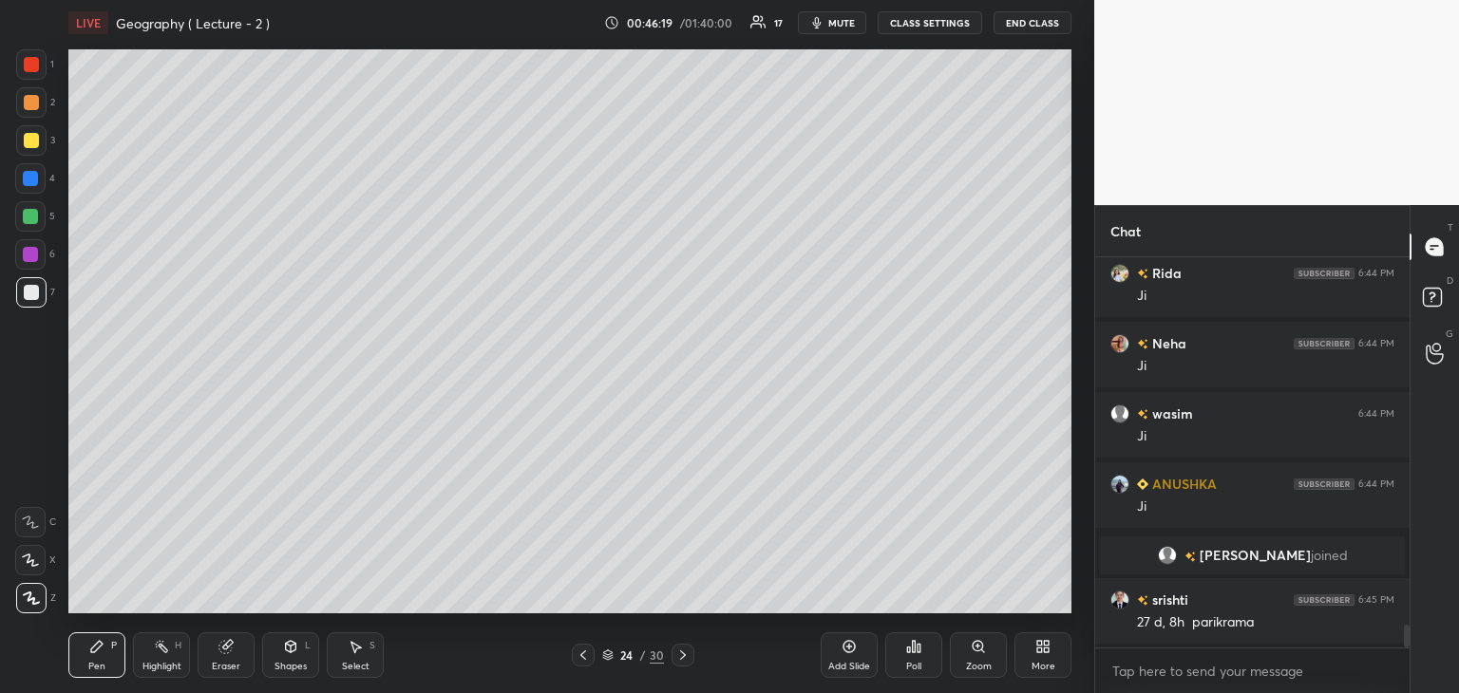
click at [580, 655] on icon at bounding box center [583, 655] width 15 height 15
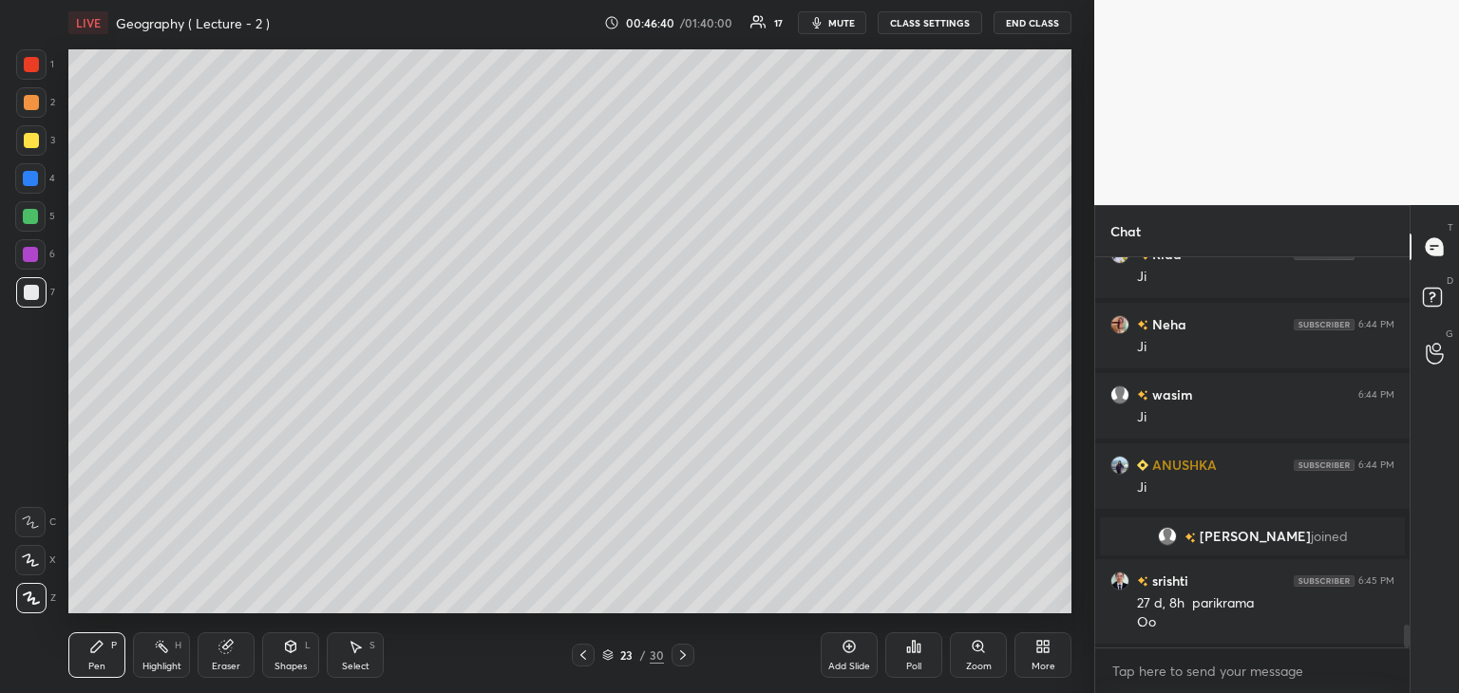
click at [684, 651] on icon at bounding box center [682, 655] width 15 height 15
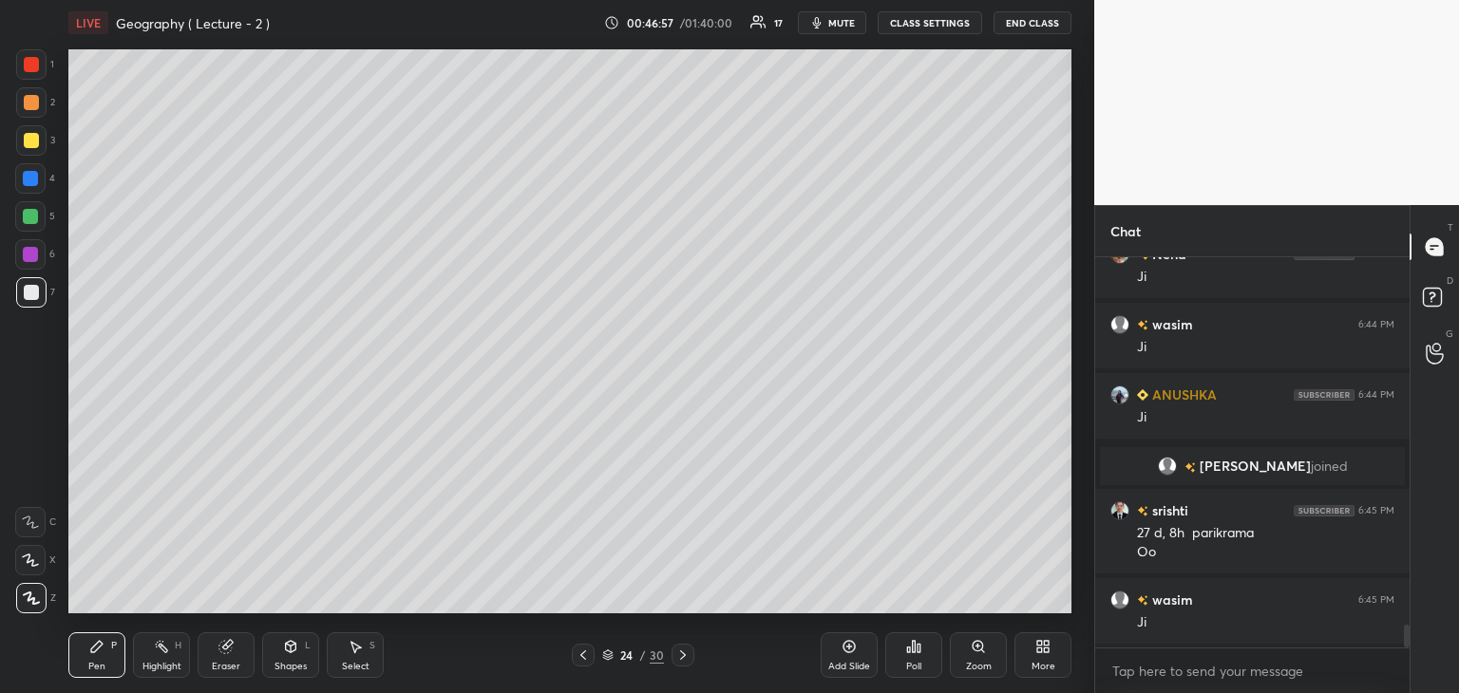
click at [850, 652] on icon at bounding box center [849, 646] width 15 height 15
click at [67, 119] on div "Setting up your live class Poll for secs No correct answer Start poll" at bounding box center [570, 332] width 1018 height 572
click at [57, 124] on div "1 2 3 4 5 6 7 C X Z C X Z E E Erase all H H" at bounding box center [30, 331] width 61 height 564
click at [24, 140] on div at bounding box center [31, 140] width 15 height 15
click at [863, 655] on div "Add Slide" at bounding box center [849, 656] width 57 height 46
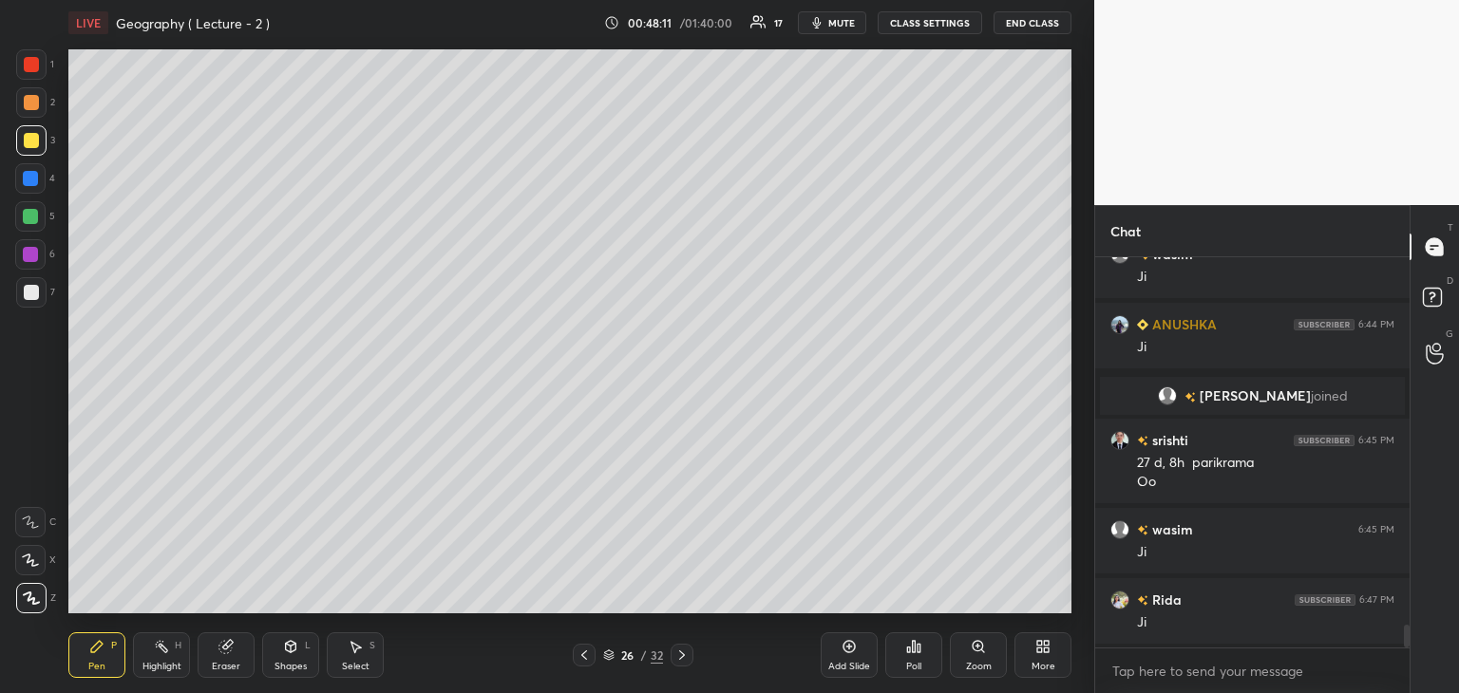
scroll to position [6414, 0]
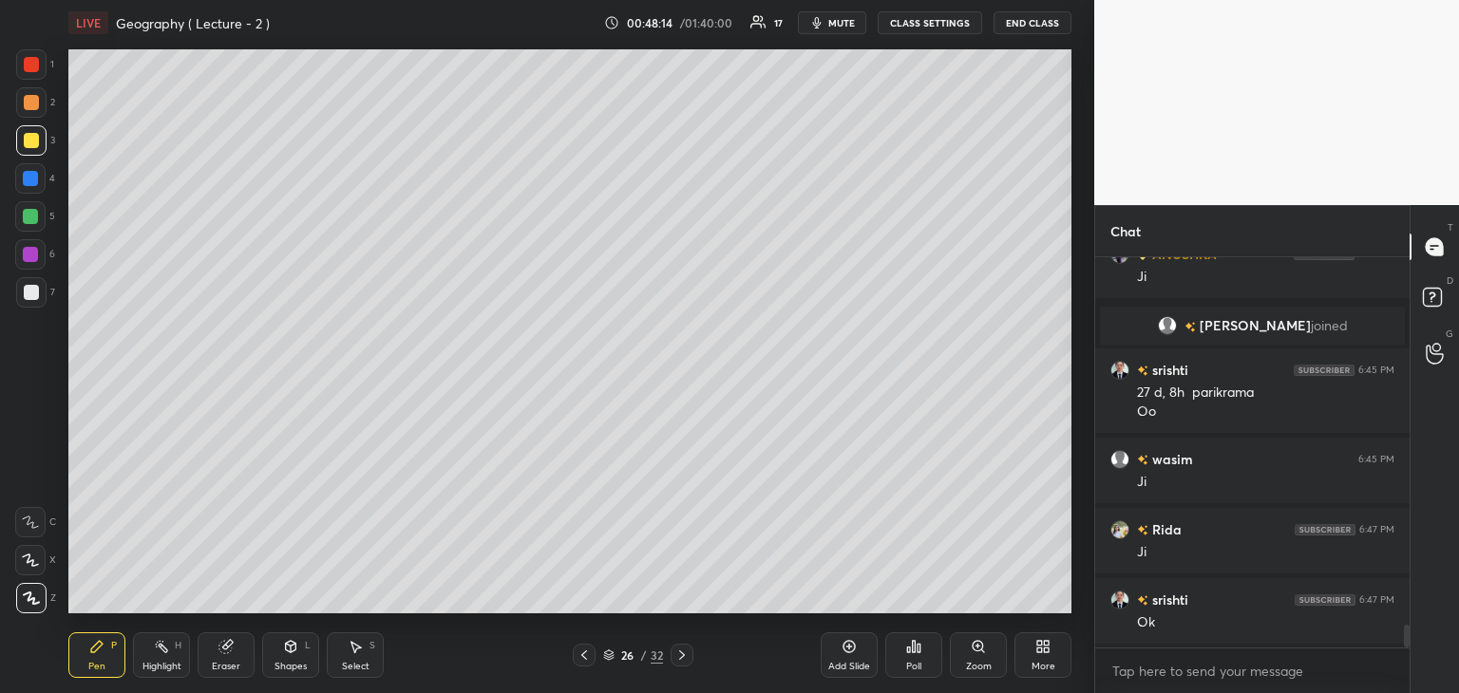
click at [33, 295] on div at bounding box center [31, 292] width 15 height 15
click at [30, 256] on div at bounding box center [30, 254] width 15 height 15
click at [31, 145] on div at bounding box center [31, 140] width 15 height 15
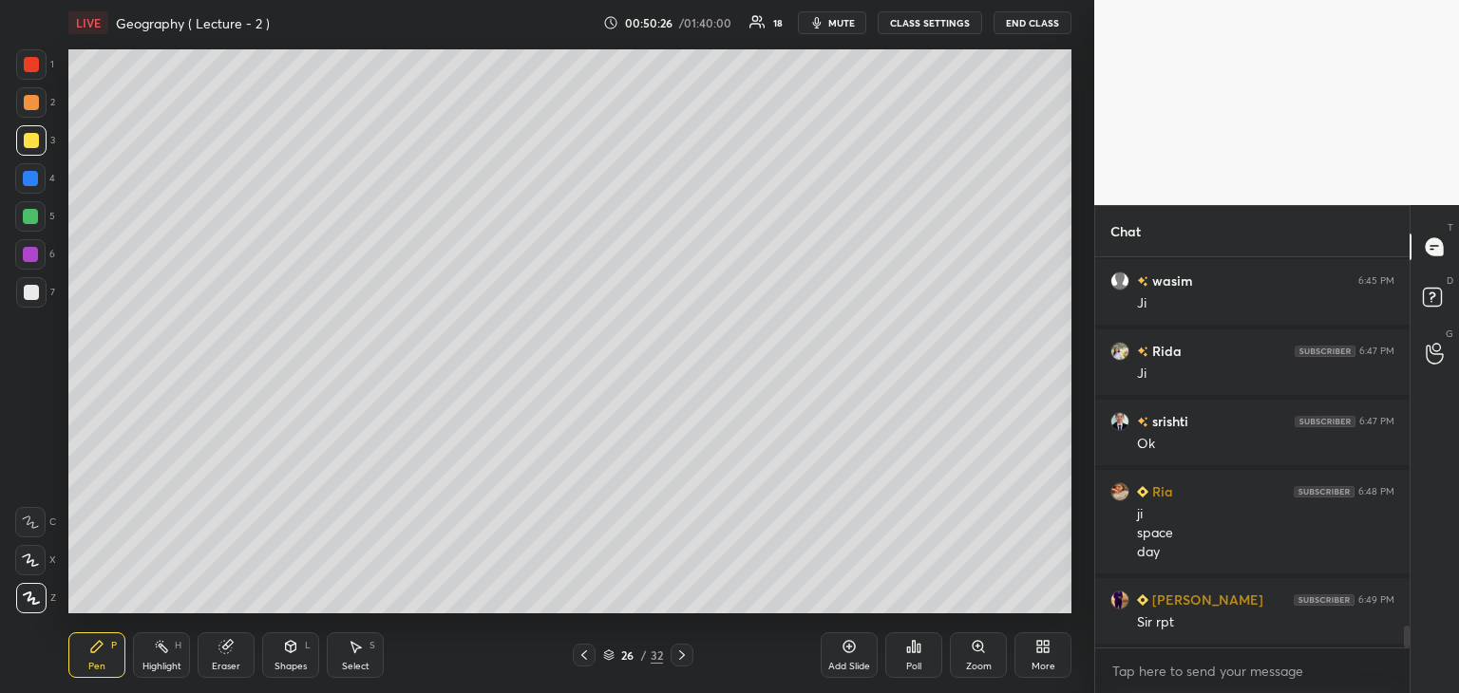
scroll to position [6612, 0]
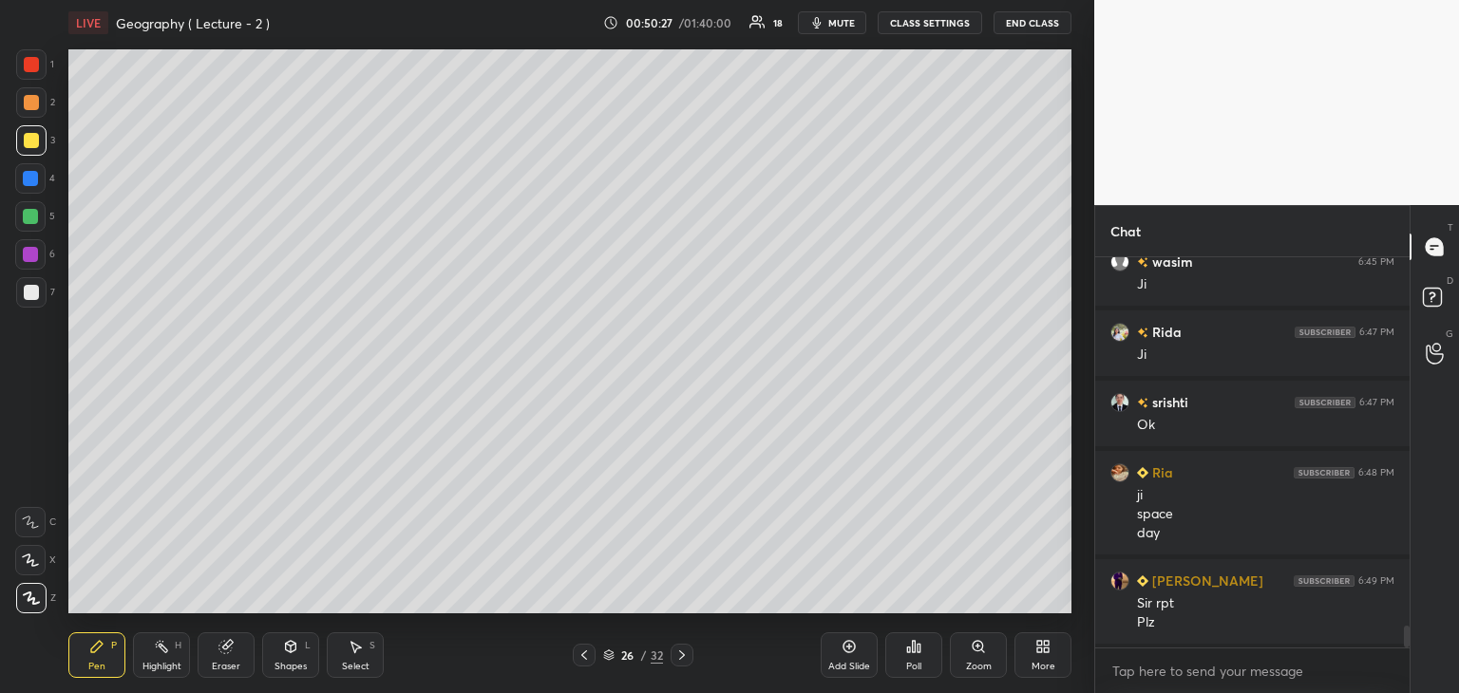
click at [855, 651] on icon at bounding box center [849, 646] width 15 height 15
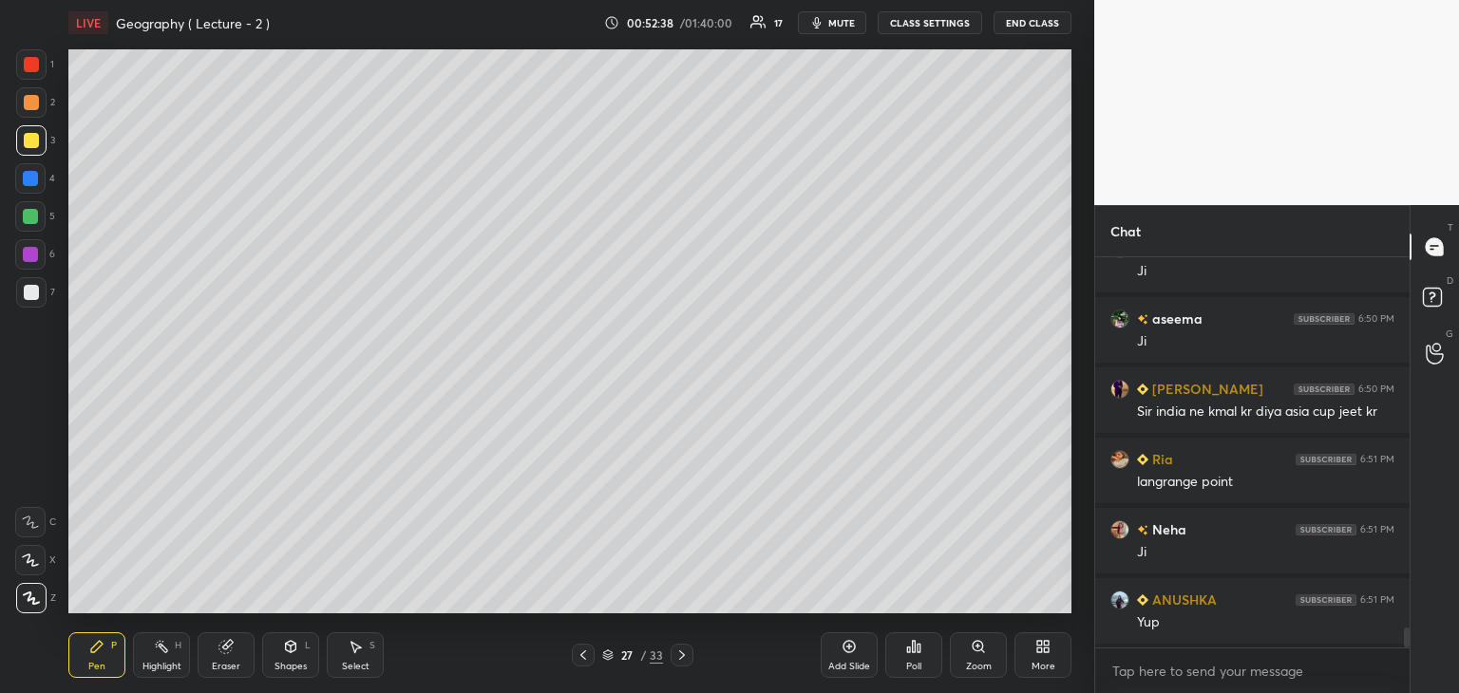
scroll to position [7315, 0]
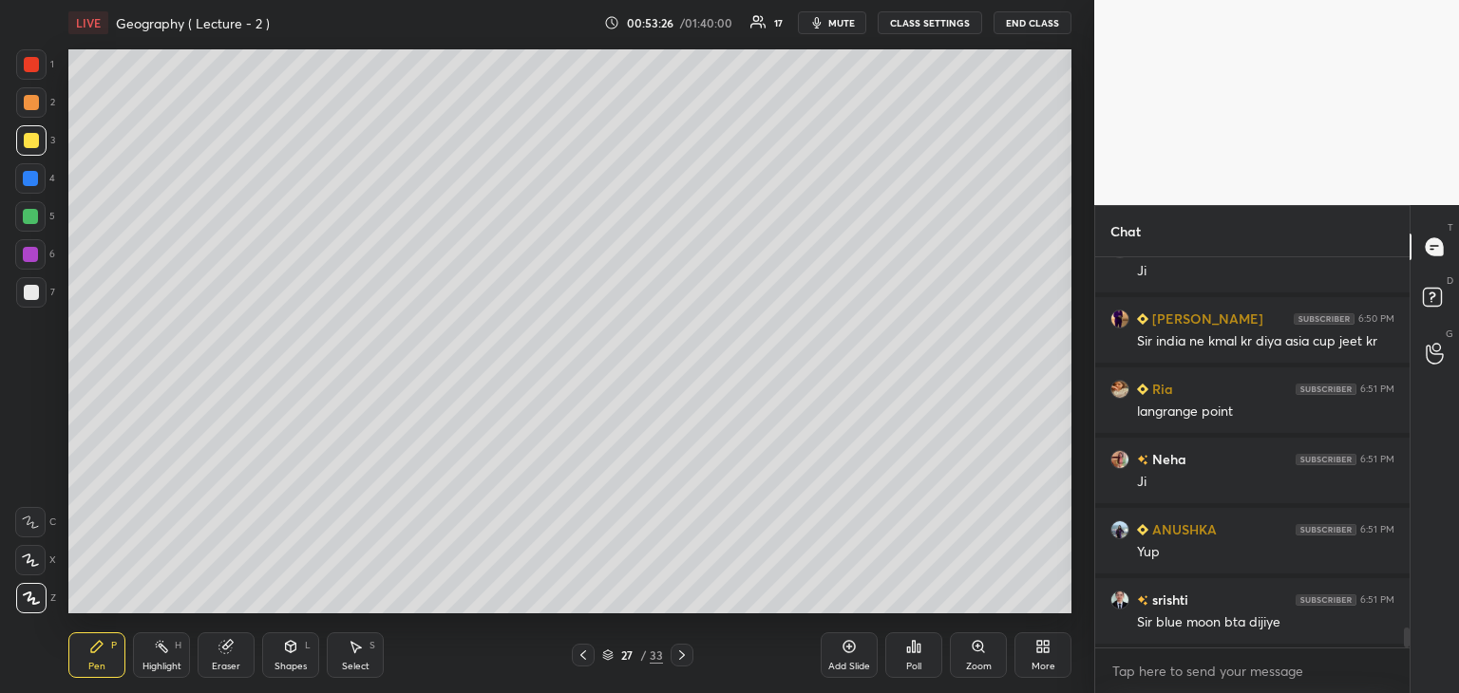
click at [580, 657] on icon at bounding box center [583, 655] width 15 height 15
click at [582, 655] on icon at bounding box center [583, 655] width 15 height 15
click at [30, 171] on div at bounding box center [30, 178] width 15 height 15
click at [853, 655] on div "Add Slide" at bounding box center [849, 656] width 57 height 46
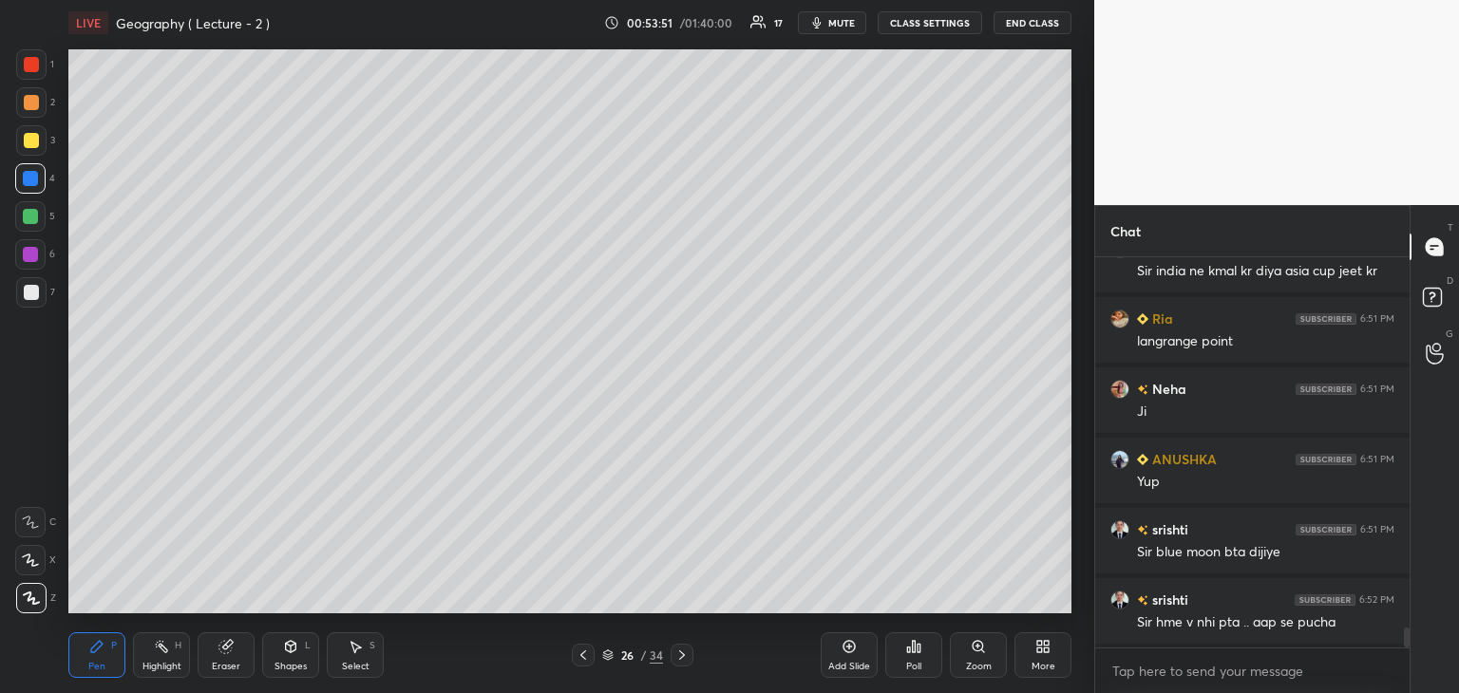
click at [585, 653] on icon at bounding box center [583, 655] width 15 height 15
click at [684, 655] on icon at bounding box center [682, 655] width 6 height 9
click at [33, 290] on div at bounding box center [31, 292] width 15 height 15
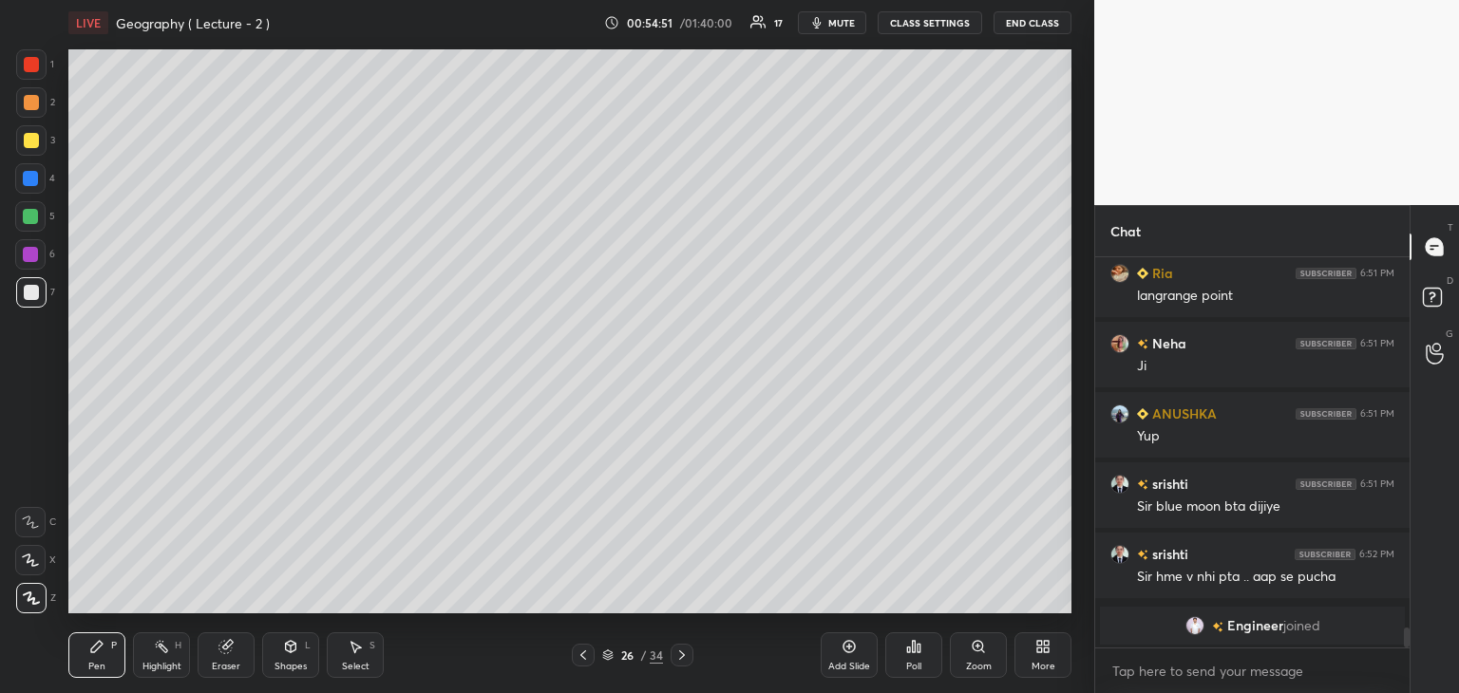
scroll to position [7058, 0]
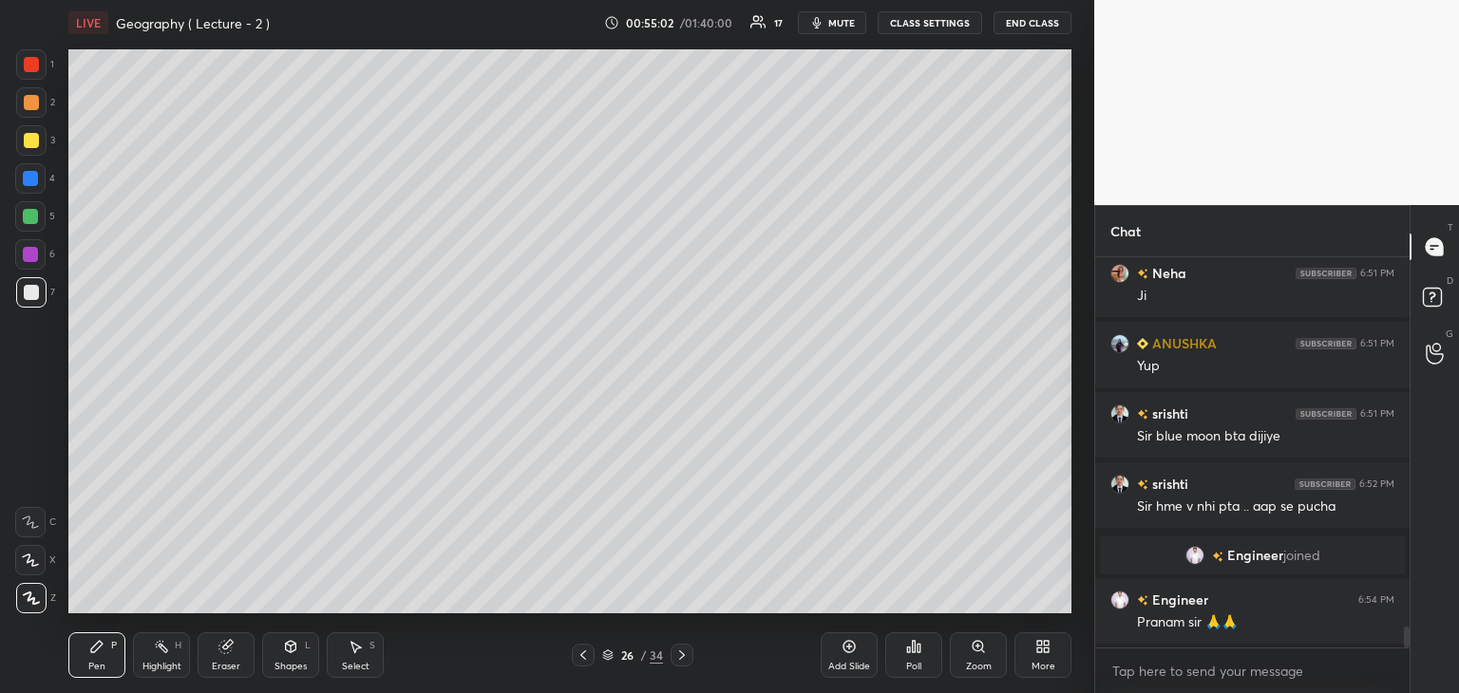
click at [34, 247] on div at bounding box center [30, 254] width 15 height 15
click at [581, 654] on icon at bounding box center [583, 655] width 15 height 15
click at [677, 652] on icon at bounding box center [681, 655] width 15 height 15
click at [680, 655] on icon at bounding box center [681, 655] width 15 height 15
click at [680, 654] on icon at bounding box center [682, 655] width 6 height 9
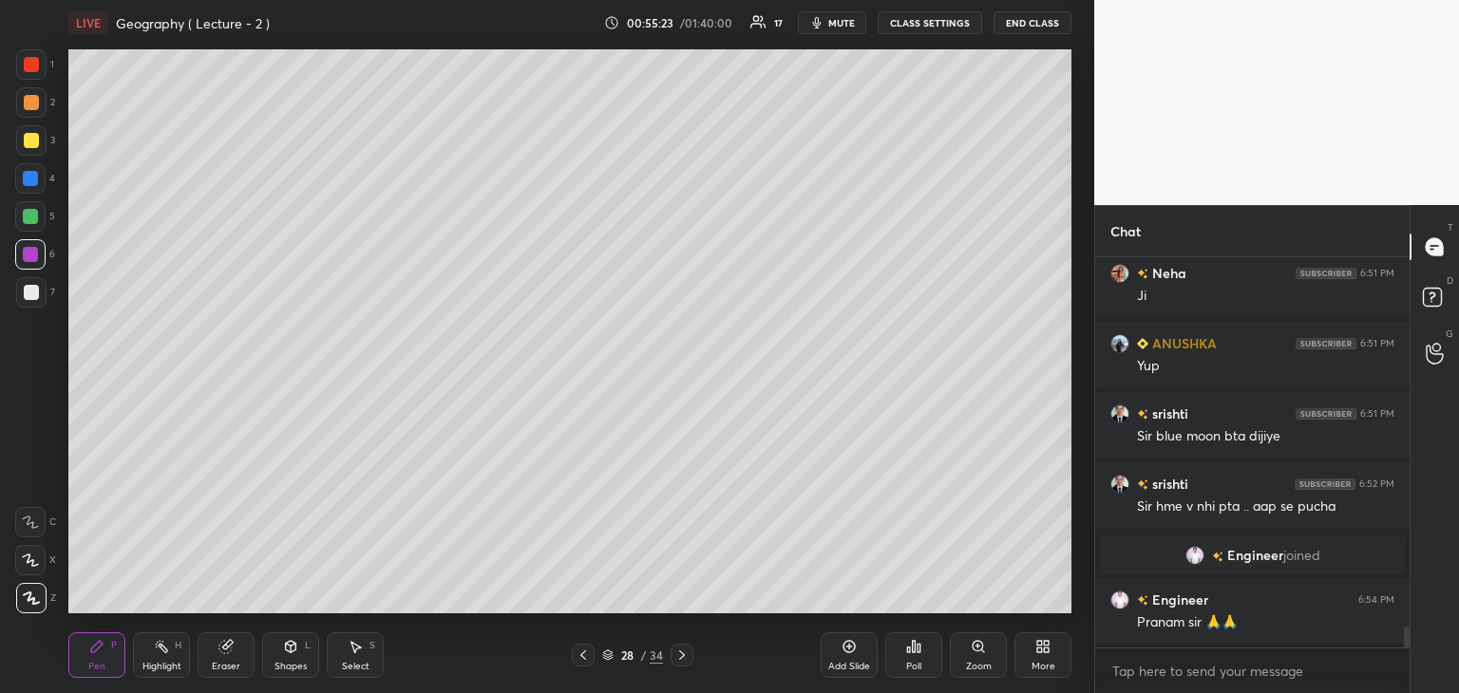
click at [679, 652] on icon at bounding box center [682, 655] width 6 height 9
click at [583, 655] on icon at bounding box center [583, 655] width 15 height 15
click at [844, 651] on icon at bounding box center [849, 646] width 15 height 15
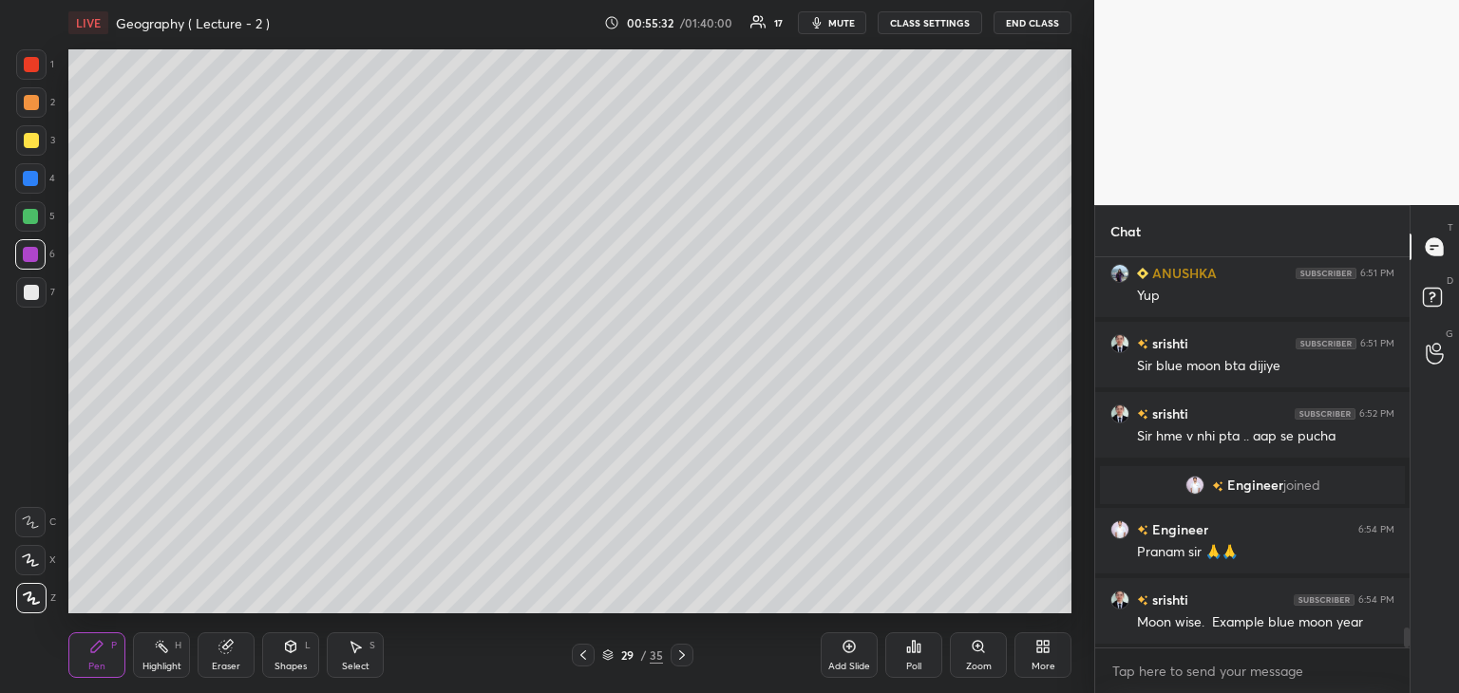
click at [848, 24] on span "mute" at bounding box center [841, 22] width 27 height 13
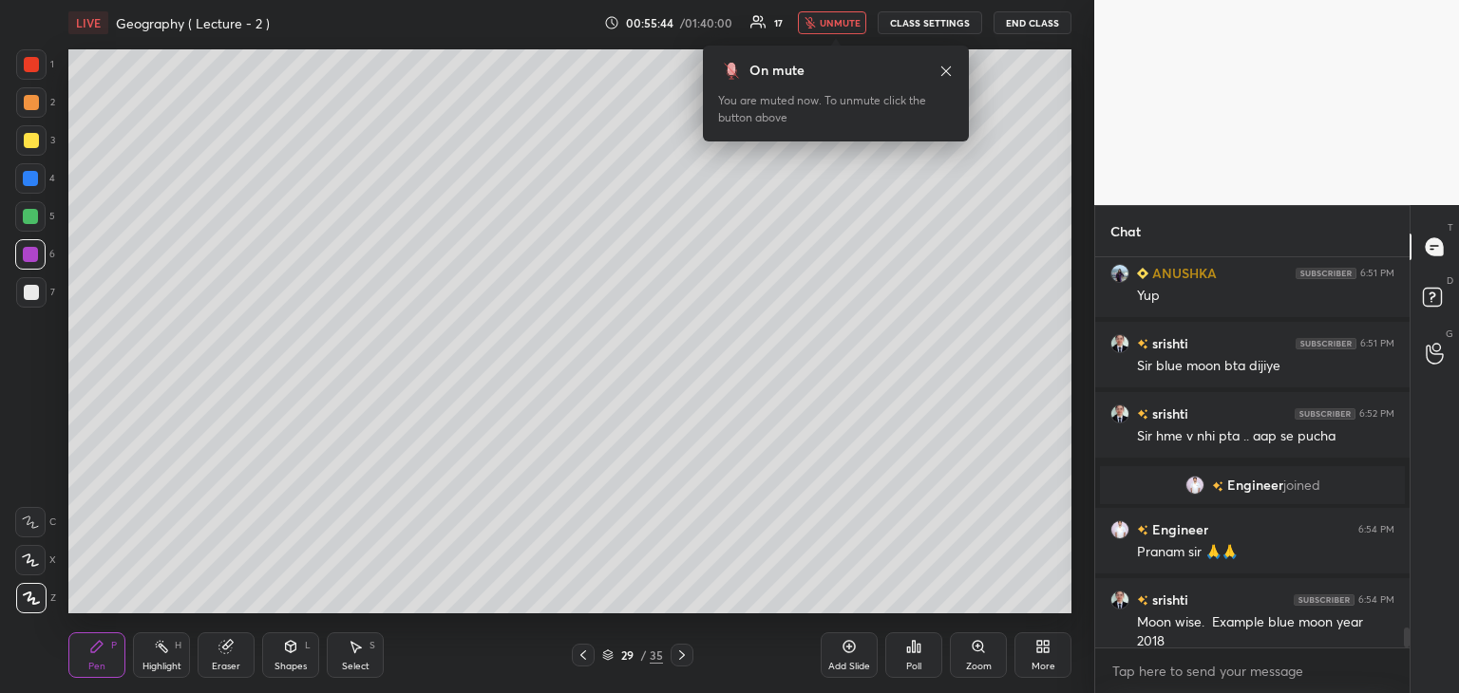
scroll to position [7148, 0]
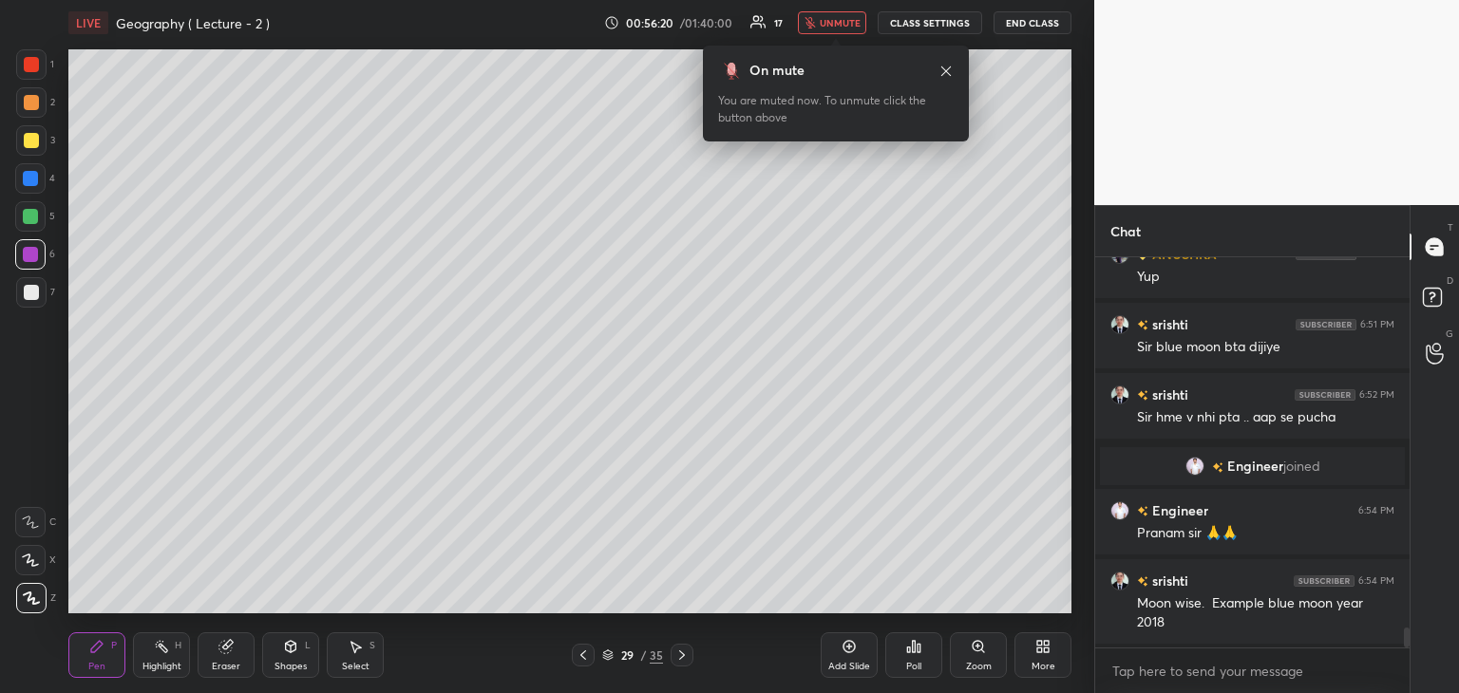
click at [833, 22] on span "unmute" at bounding box center [840, 22] width 41 height 13
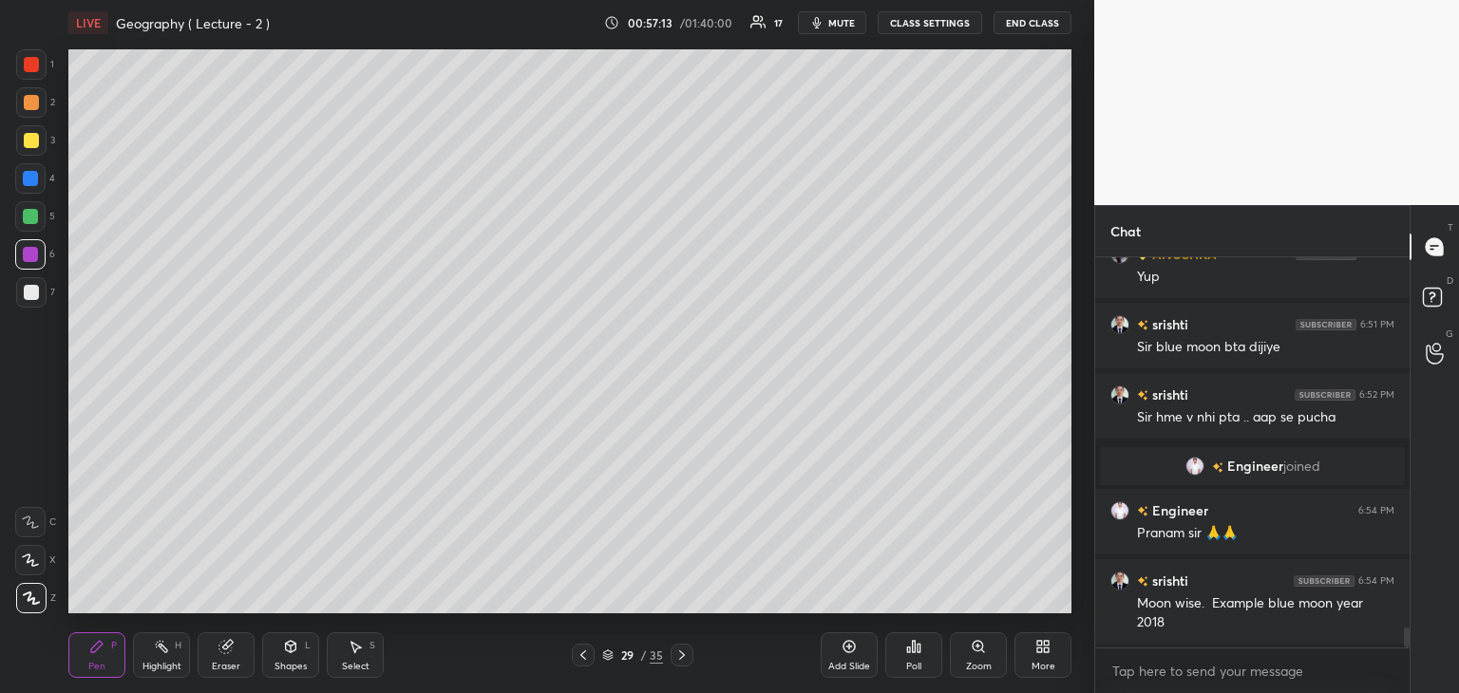
click at [29, 295] on div at bounding box center [31, 292] width 15 height 15
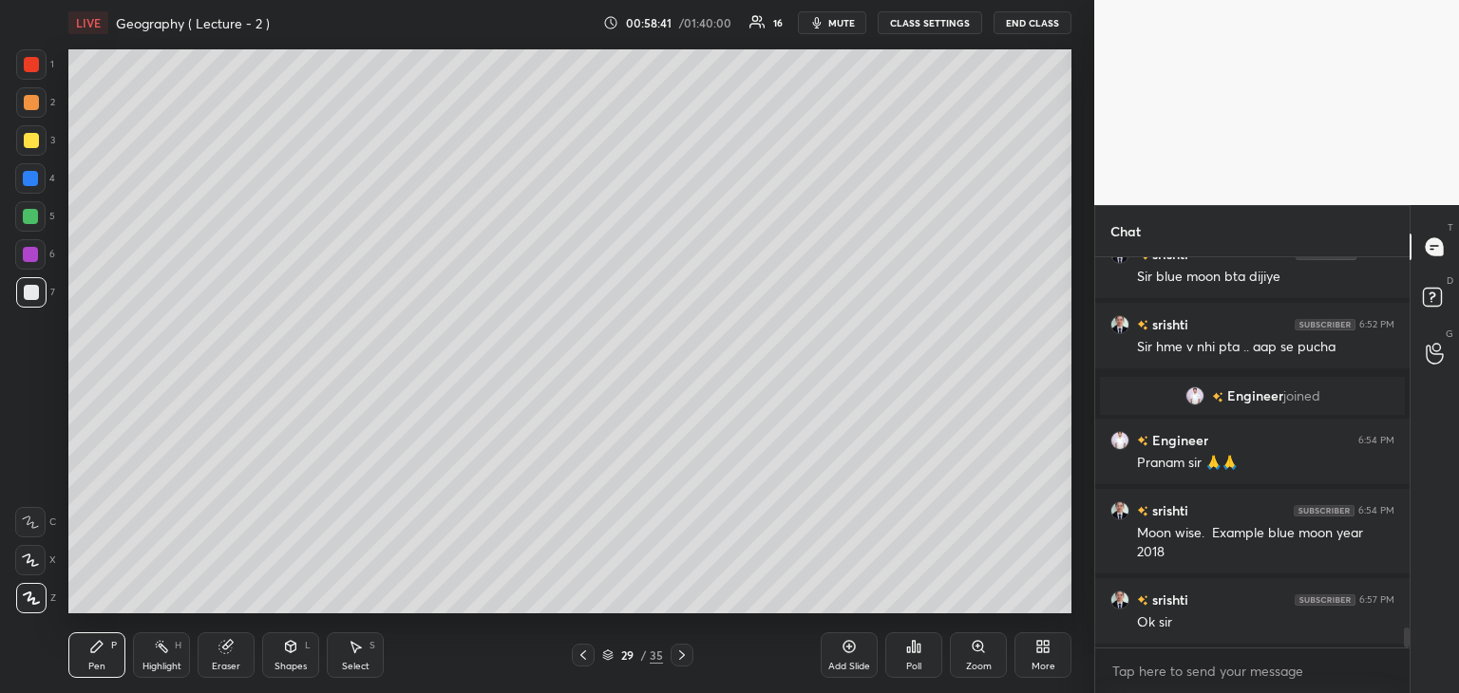
click at [858, 646] on div "Add Slide" at bounding box center [849, 656] width 57 height 46
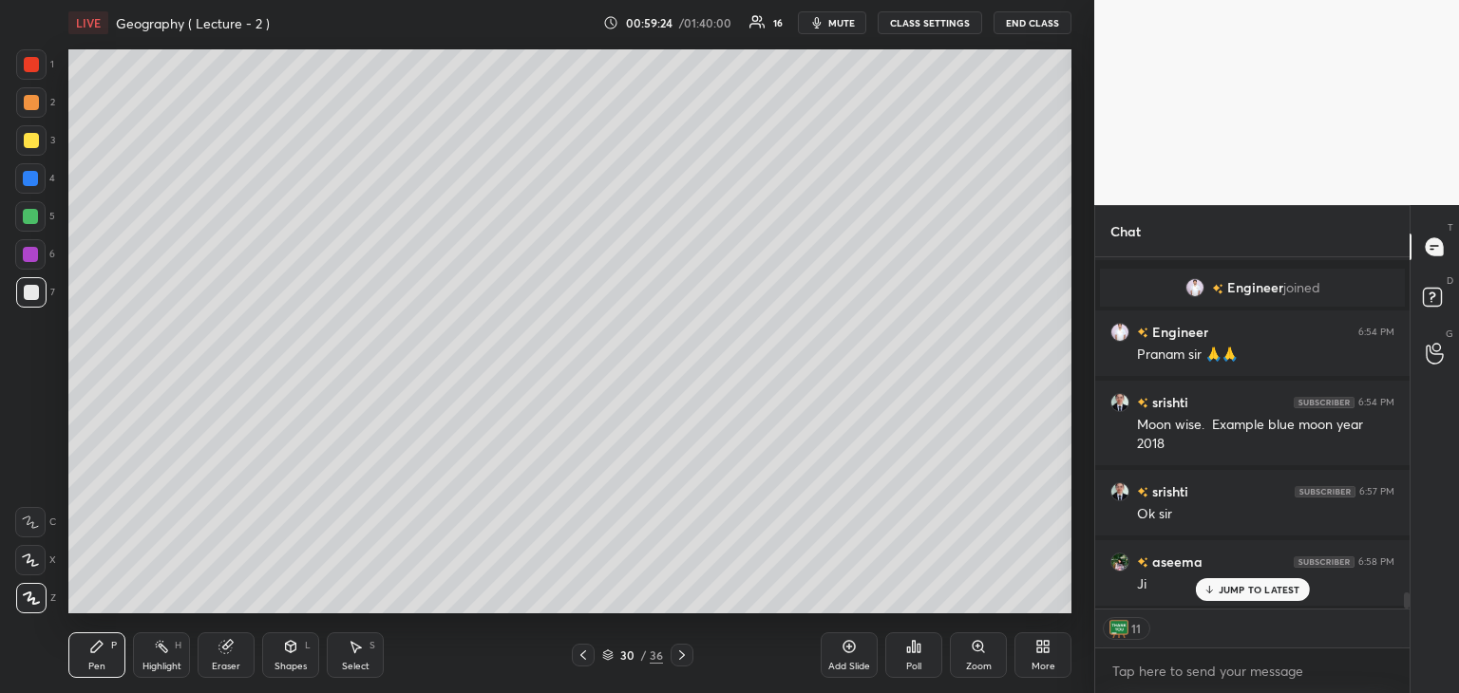
scroll to position [7397, 0]
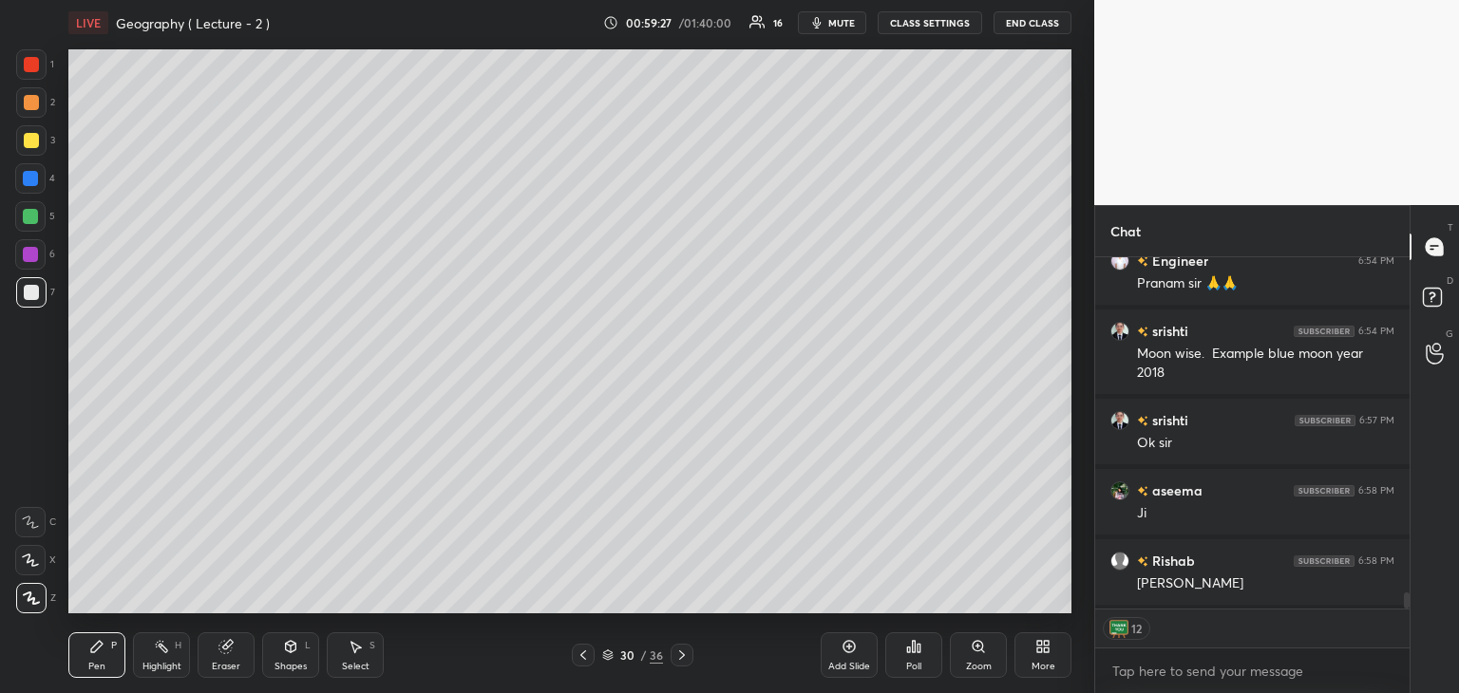
click at [854, 649] on icon at bounding box center [850, 647] width 12 height 12
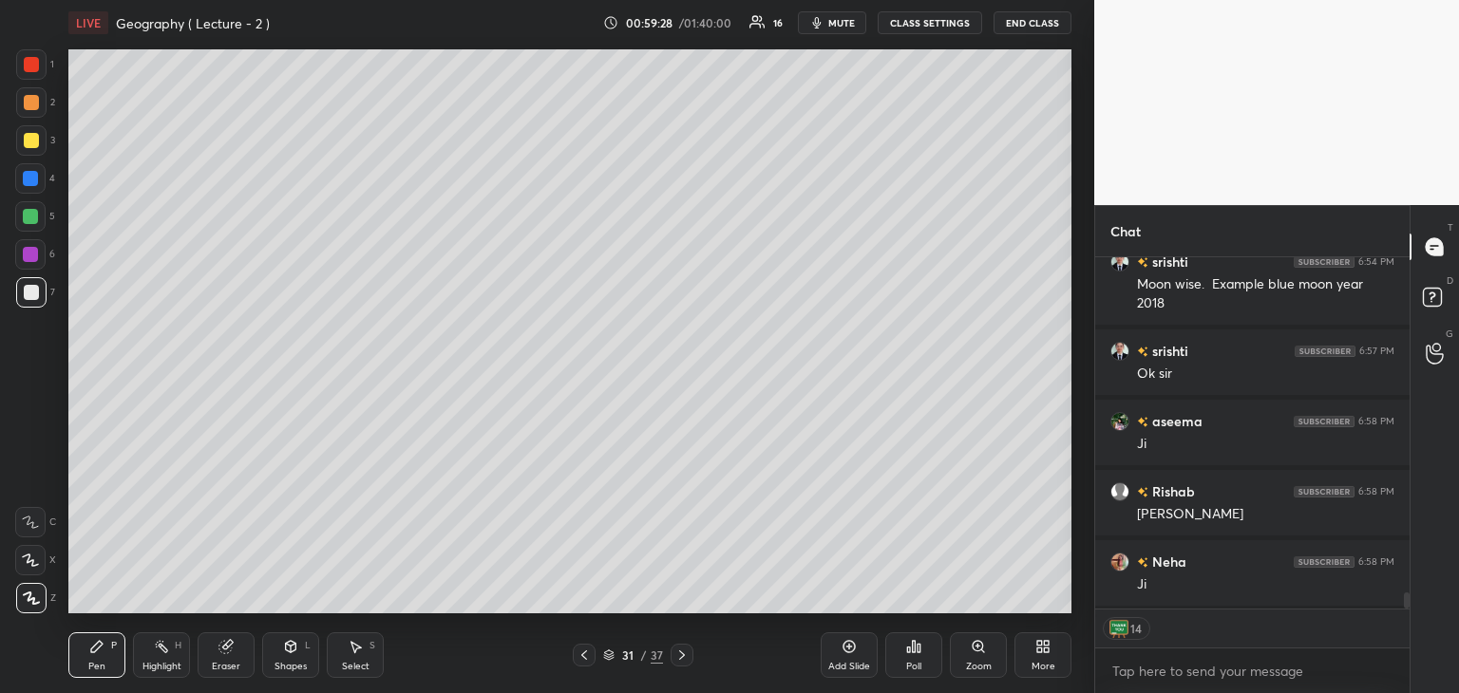
scroll to position [7538, 0]
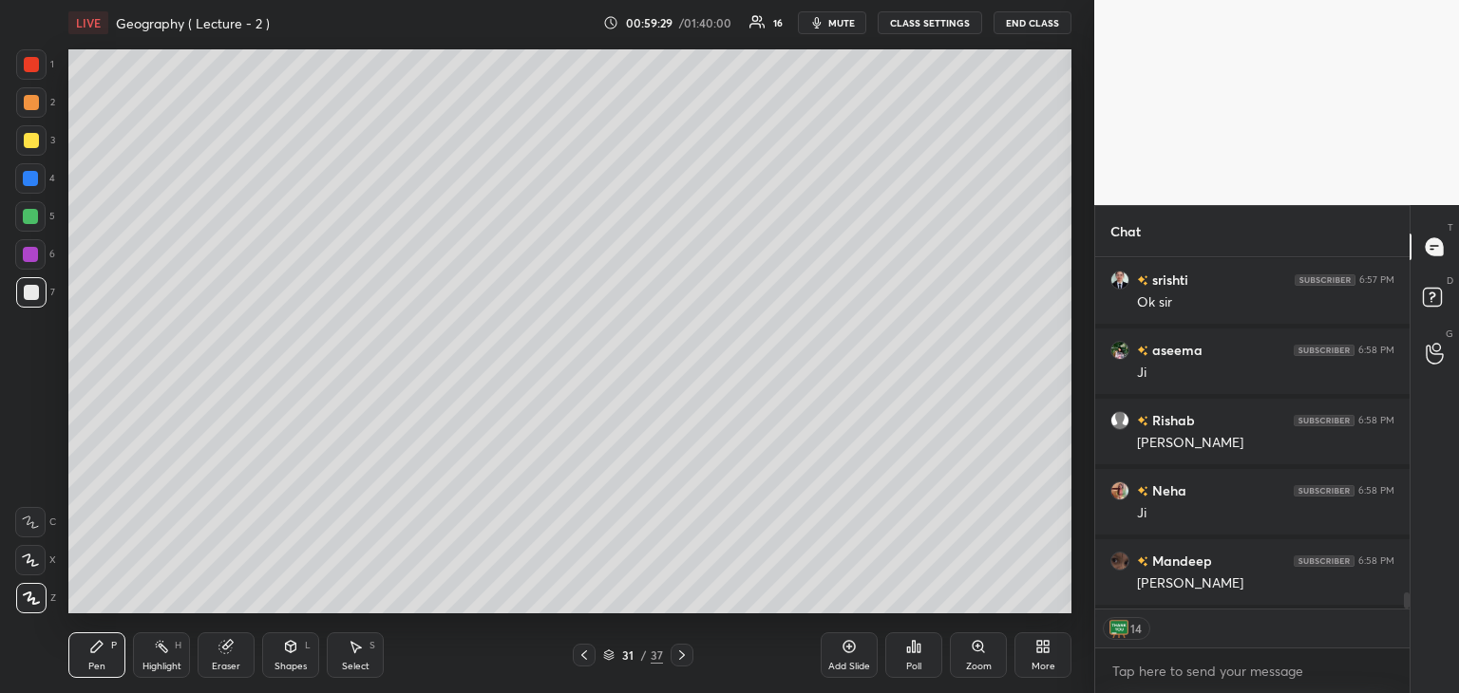
click at [30, 63] on div at bounding box center [31, 64] width 15 height 15
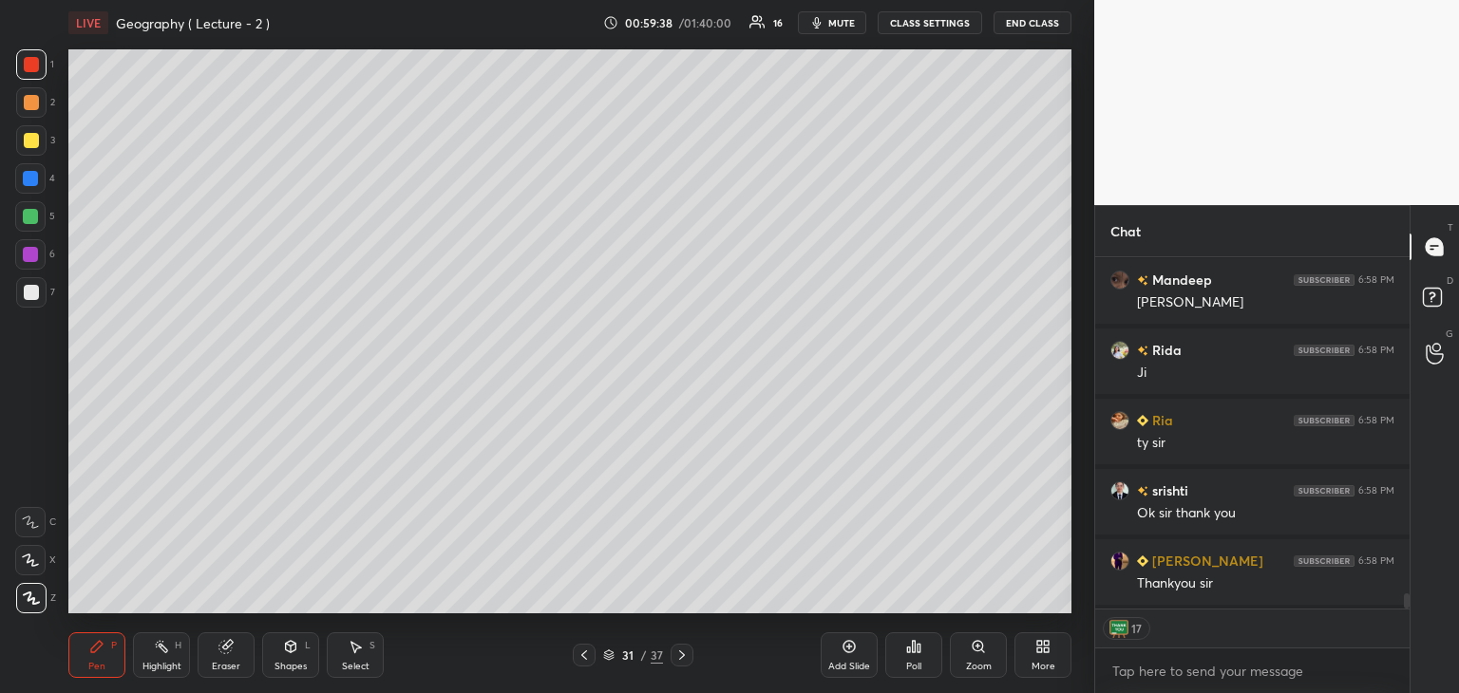
scroll to position [7888, 0]
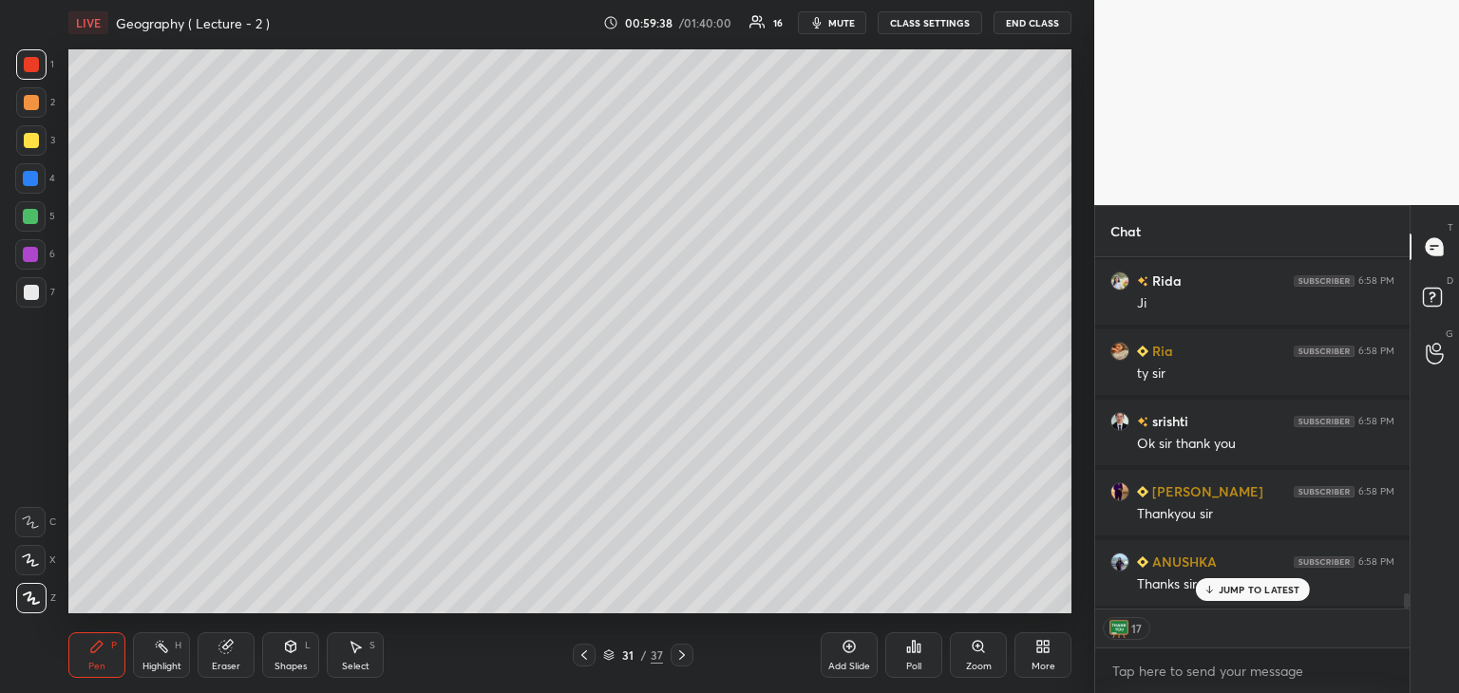
click at [605, 655] on icon at bounding box center [608, 655] width 11 height 11
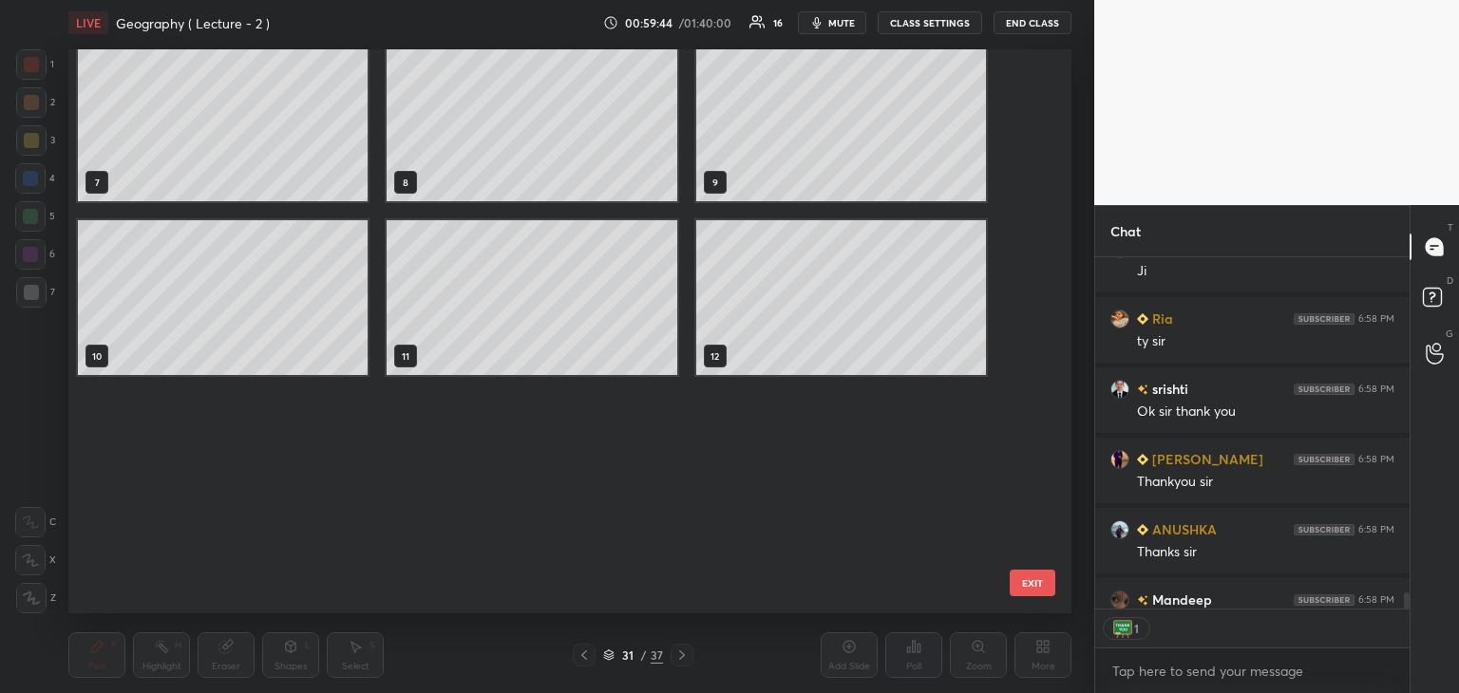
scroll to position [0, 0]
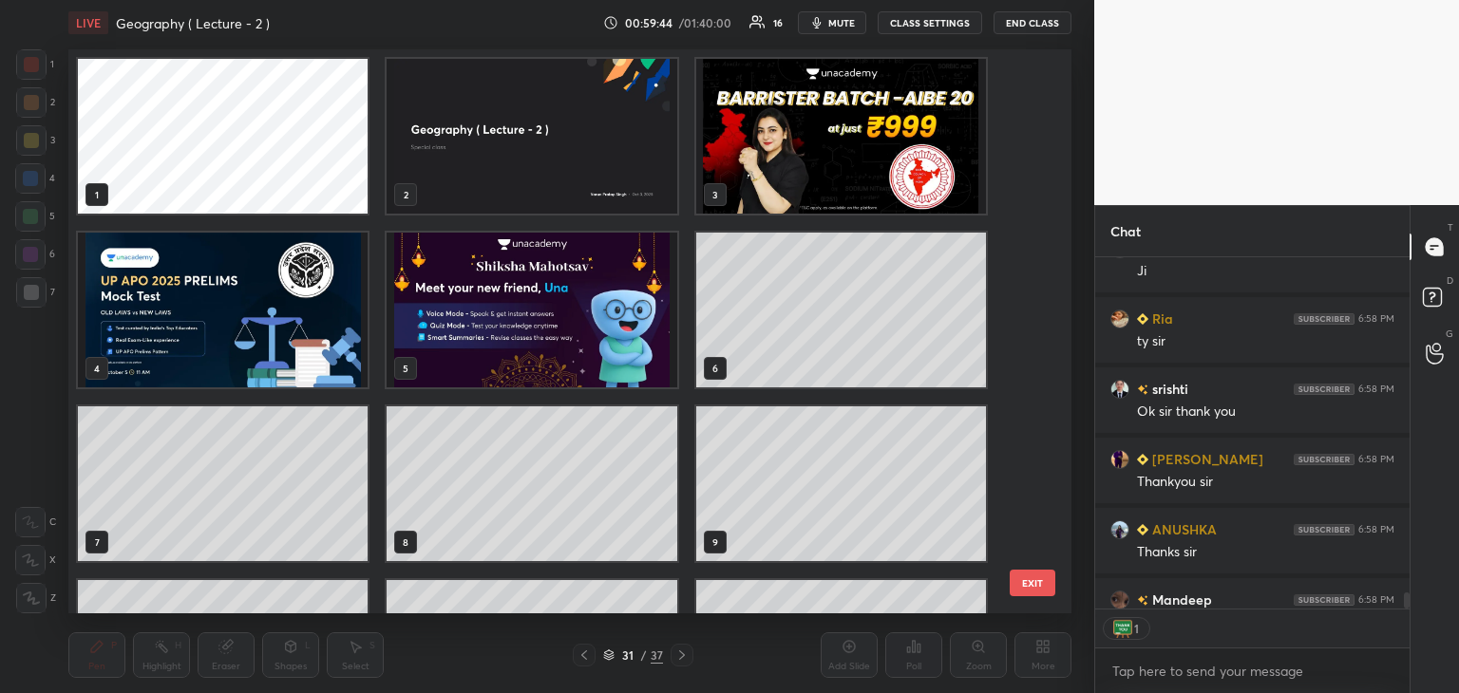
click at [1037, 106] on div "1 2 3 4 5 6 7 8 9 10 11 12" at bounding box center [553, 331] width 970 height 564
click at [903, 133] on img "grid" at bounding box center [841, 136] width 290 height 155
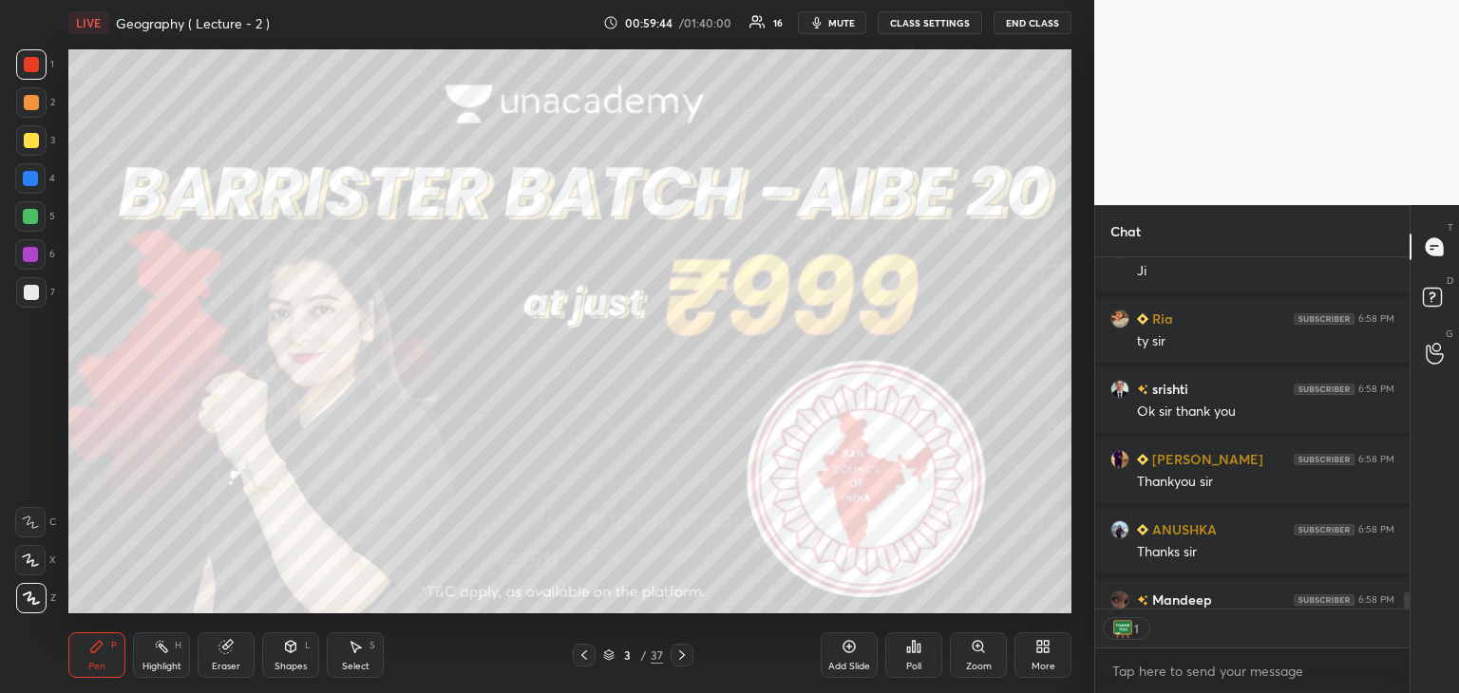
click at [909, 133] on img "grid" at bounding box center [841, 136] width 290 height 155
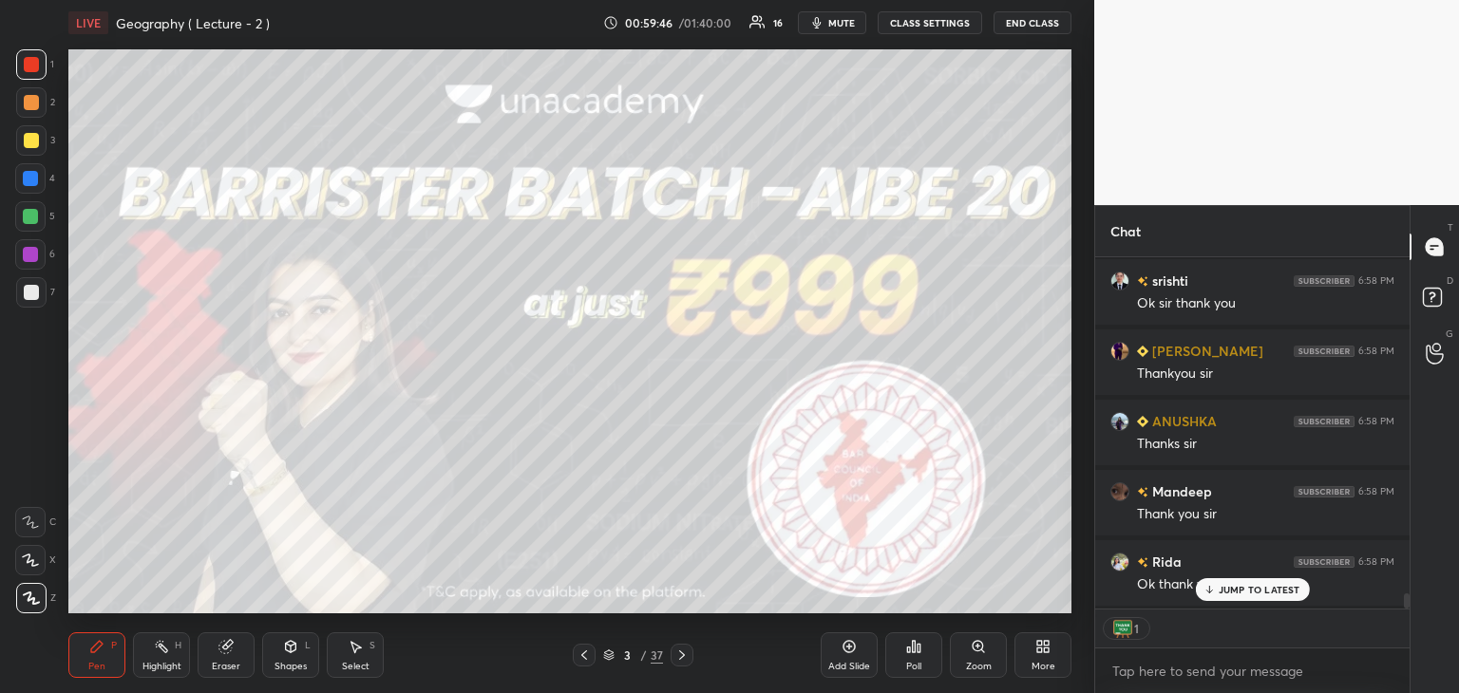
click at [852, 660] on div "Add Slide" at bounding box center [849, 656] width 57 height 46
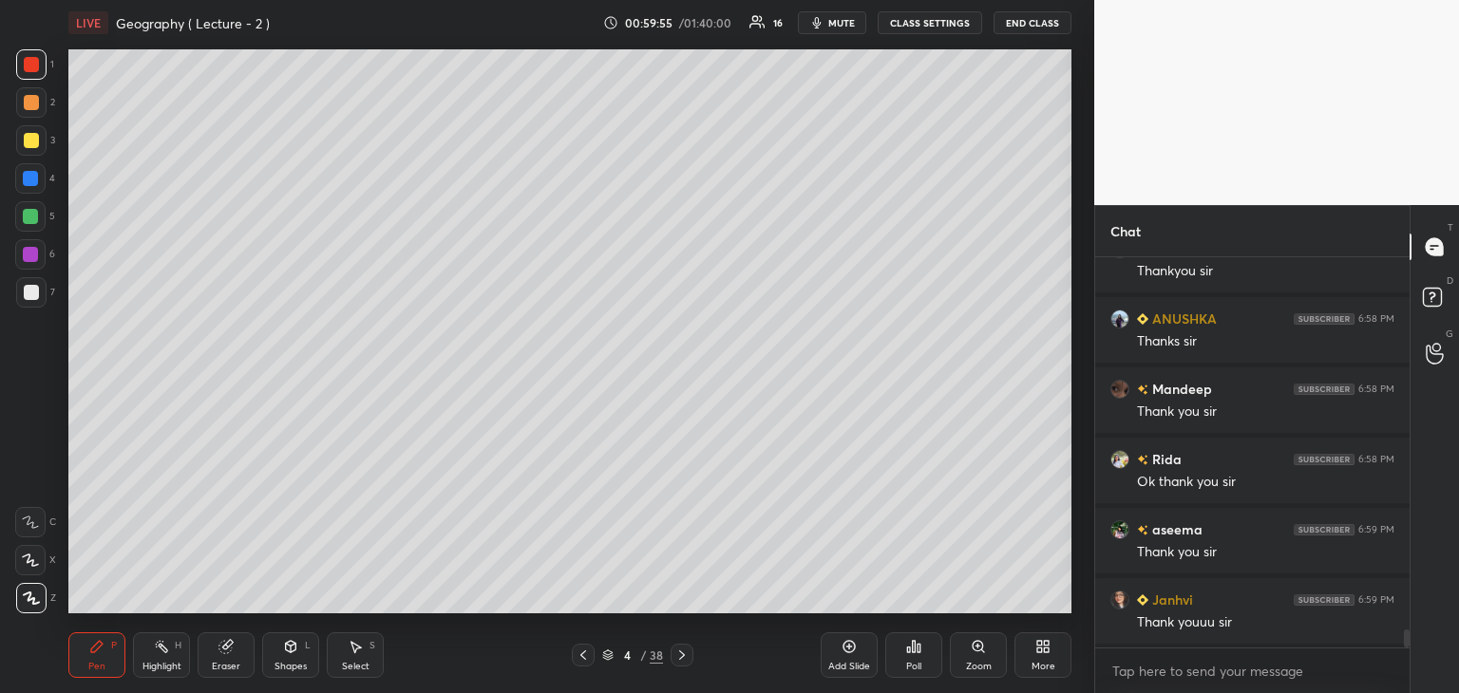
scroll to position [0, 0]
click at [34, 289] on div at bounding box center [31, 292] width 15 height 15
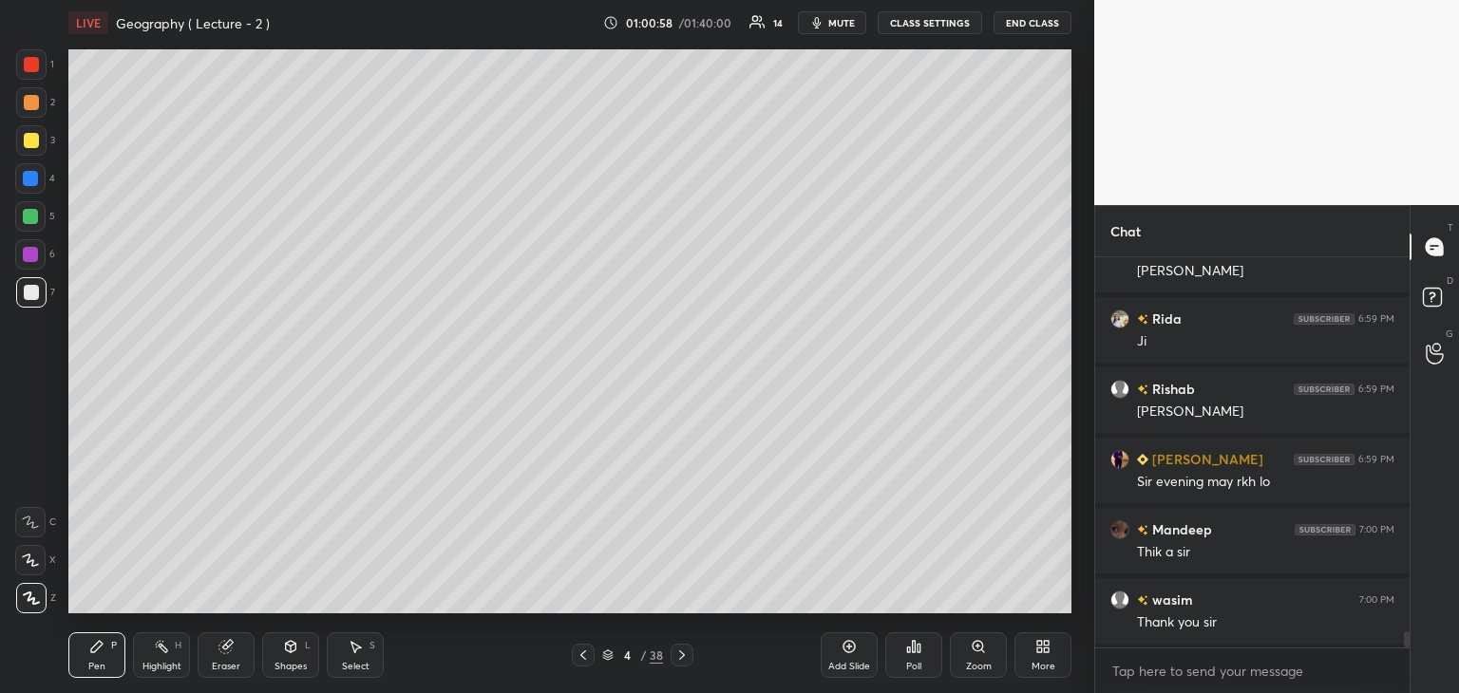
scroll to position [8943, 0]
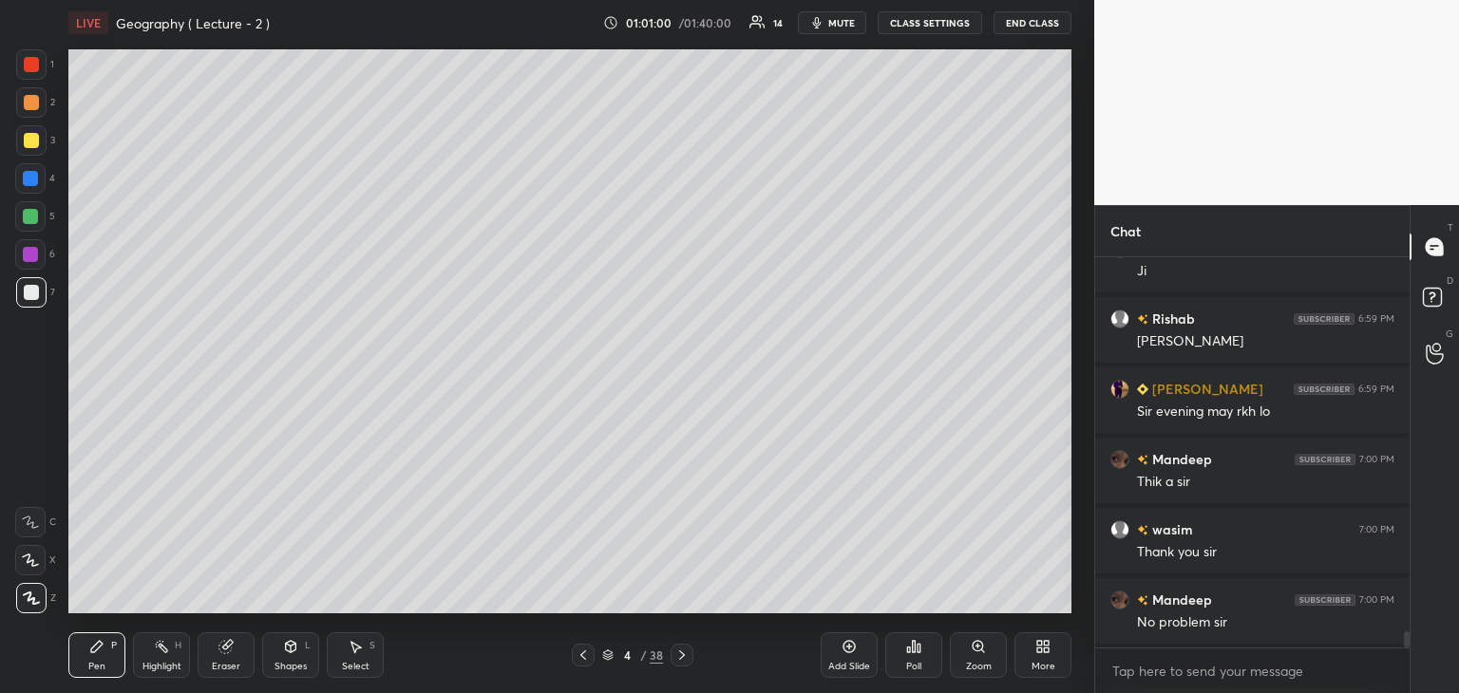
click at [611, 655] on icon at bounding box center [607, 653] width 9 height 5
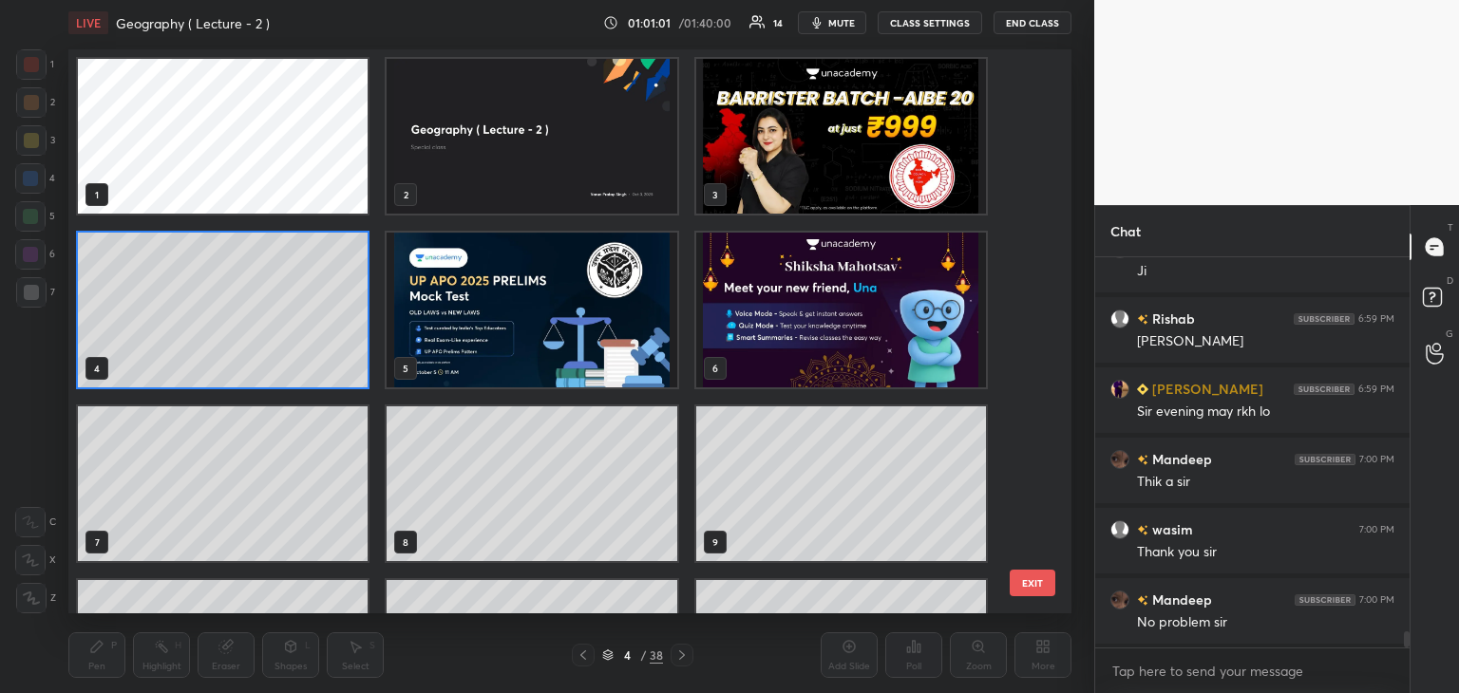
scroll to position [9013, 0]
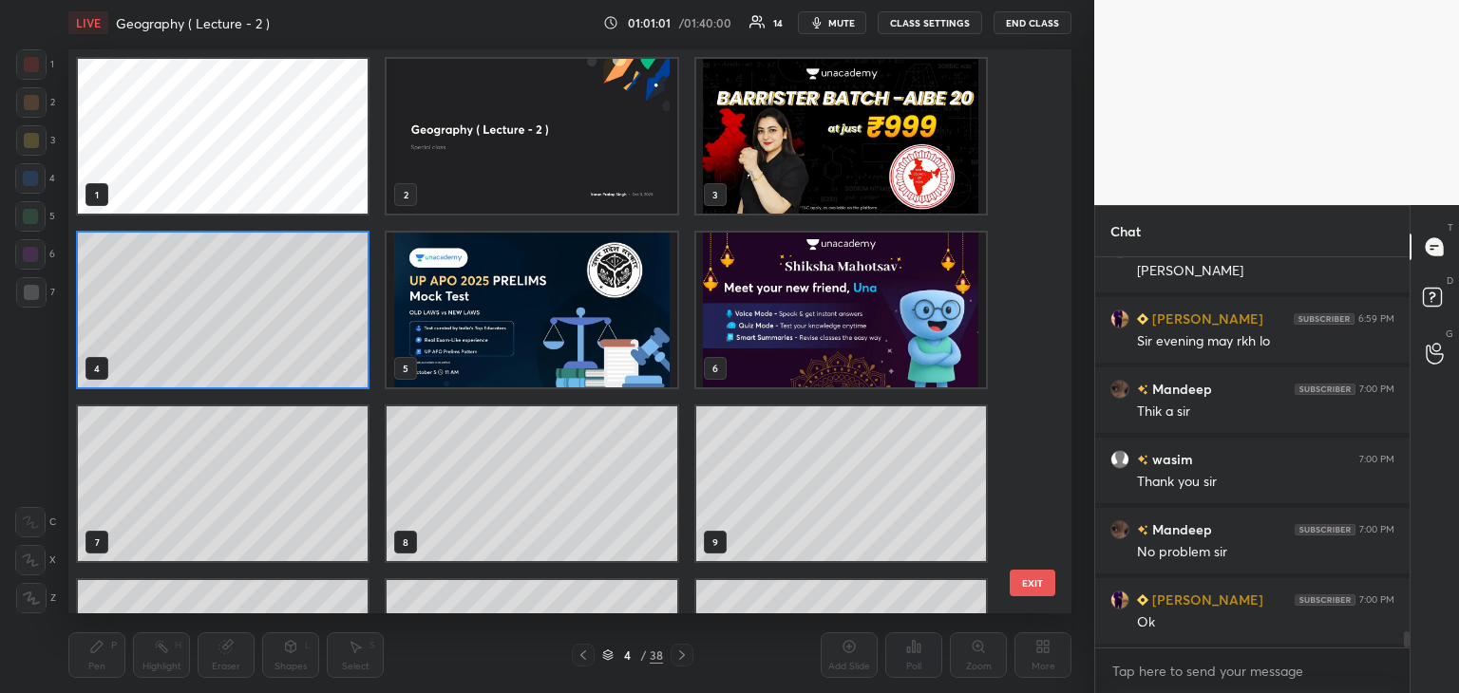
click at [838, 124] on img "grid" at bounding box center [841, 136] width 290 height 155
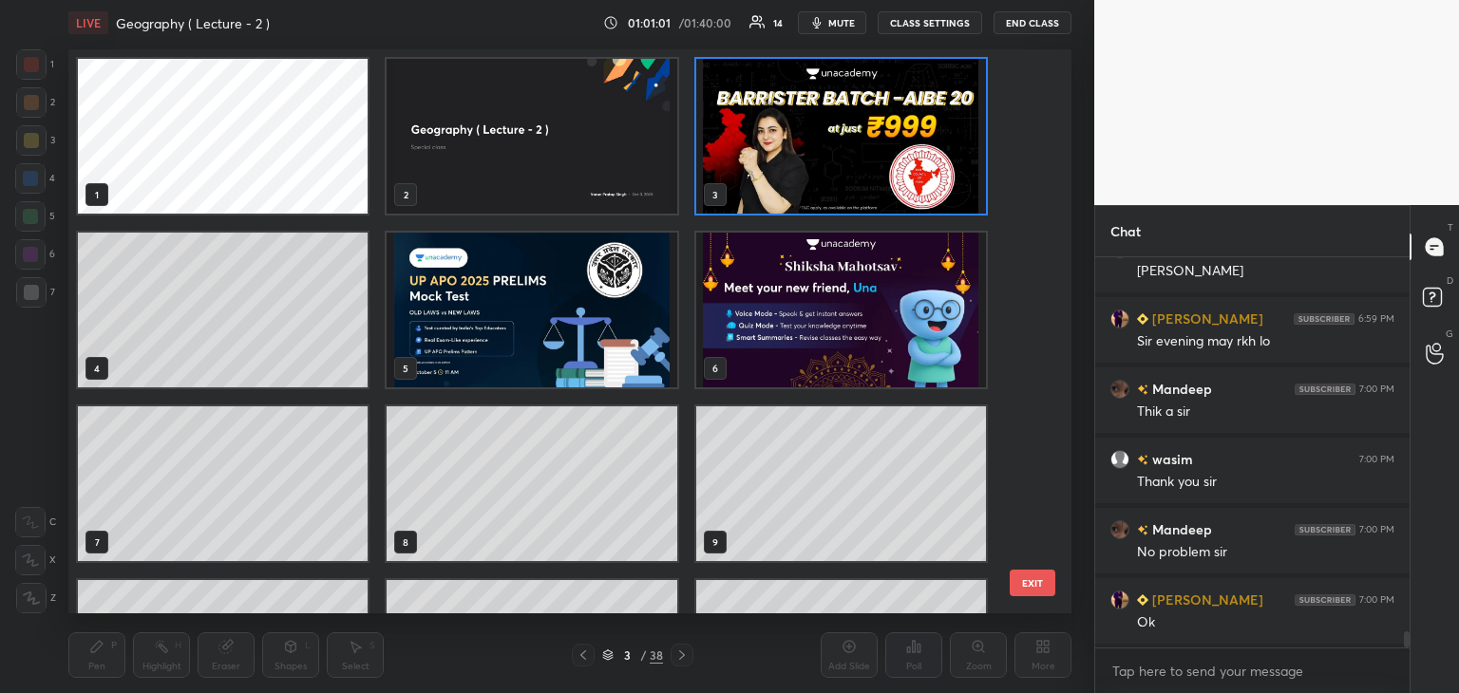
click at [853, 123] on img "grid" at bounding box center [841, 136] width 290 height 155
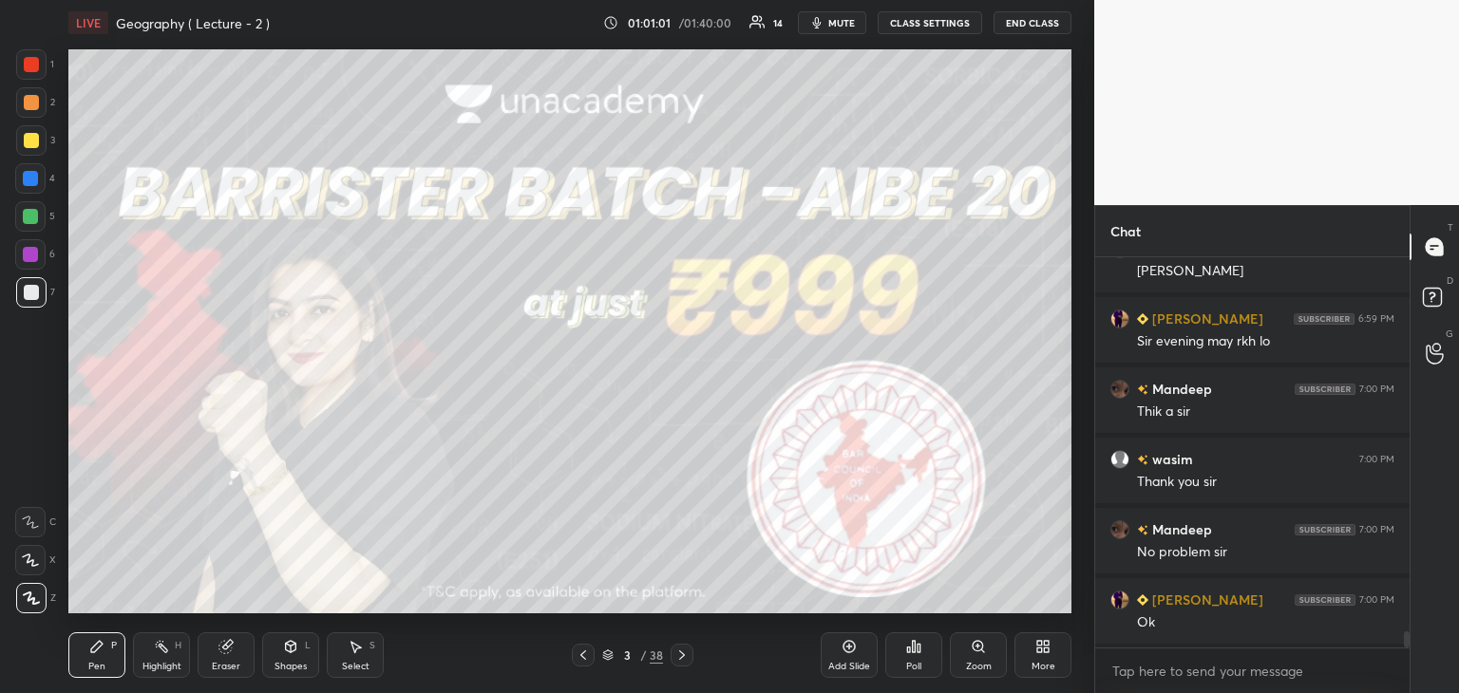
click at [864, 123] on img "grid" at bounding box center [841, 136] width 290 height 155
click at [678, 657] on icon at bounding box center [681, 655] width 15 height 15
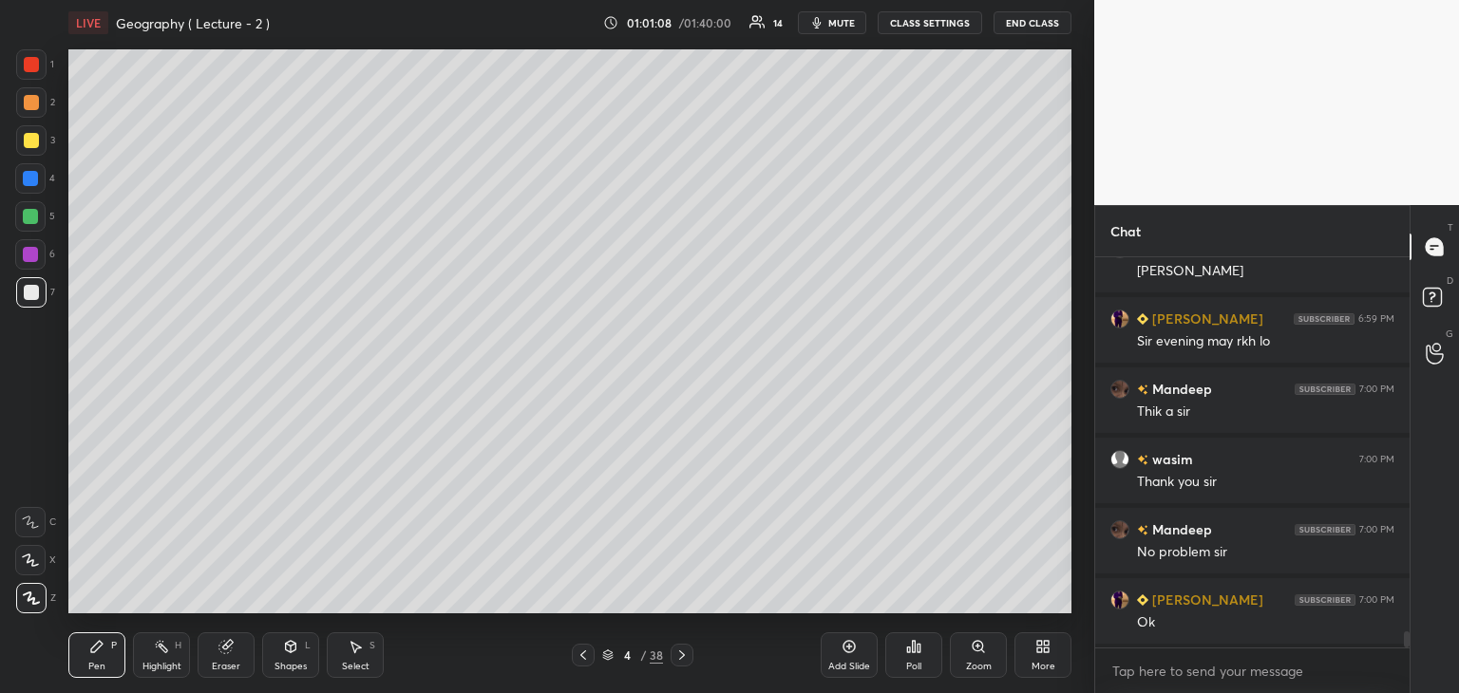
click at [681, 657] on icon at bounding box center [682, 655] width 6 height 9
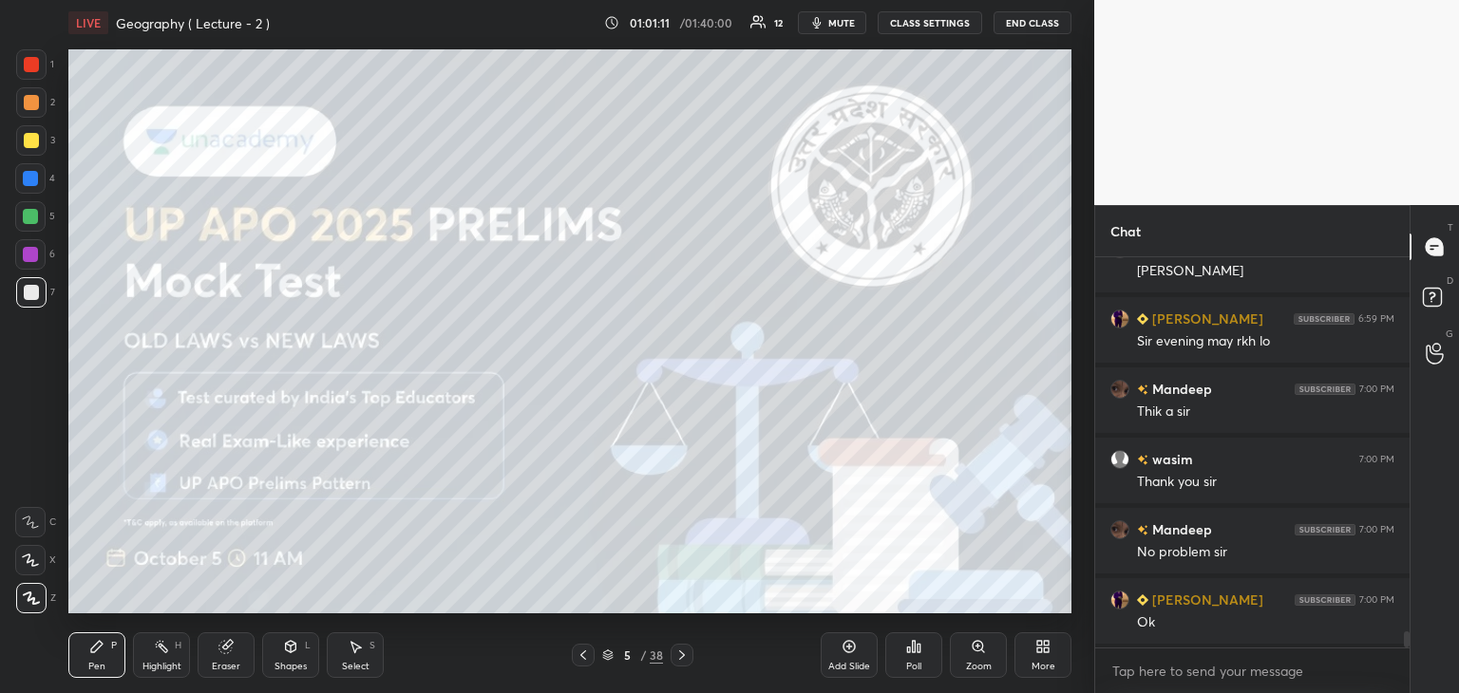
click at [684, 657] on icon at bounding box center [681, 655] width 15 height 15
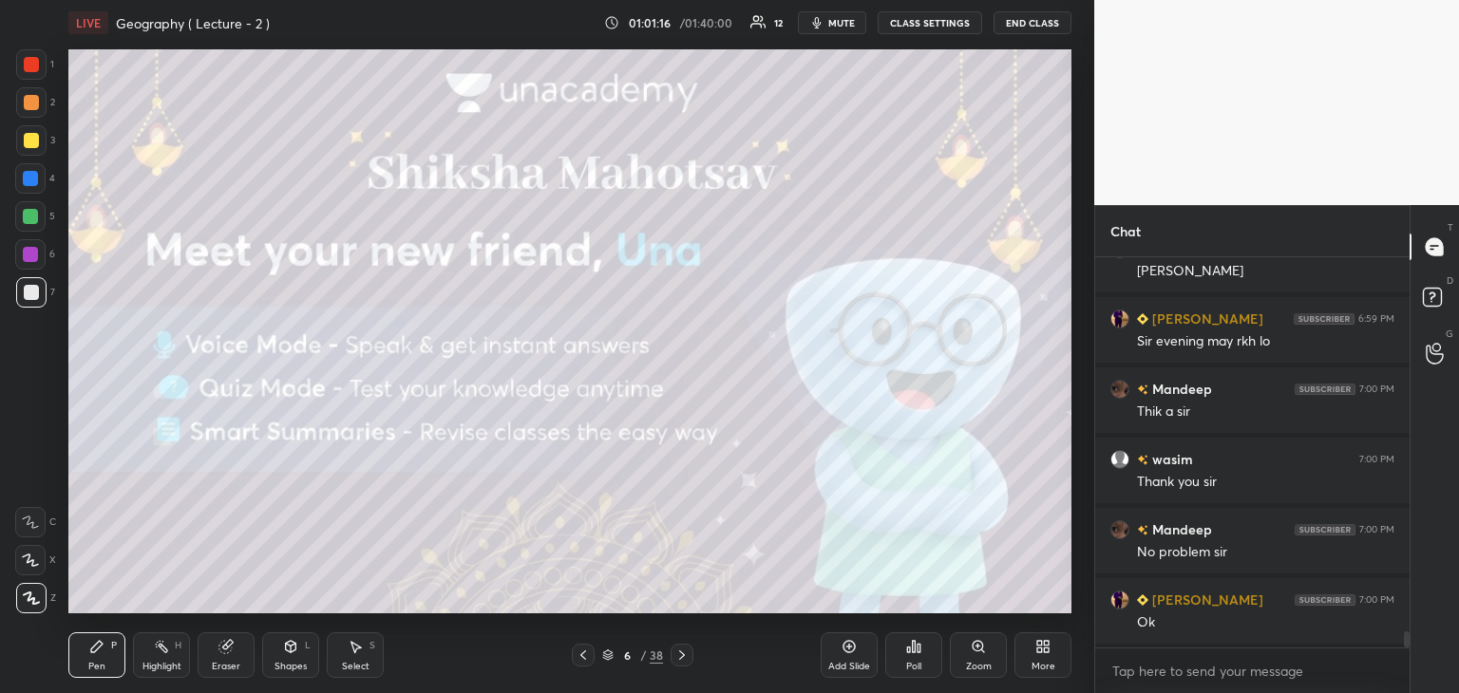
scroll to position [9084, 0]
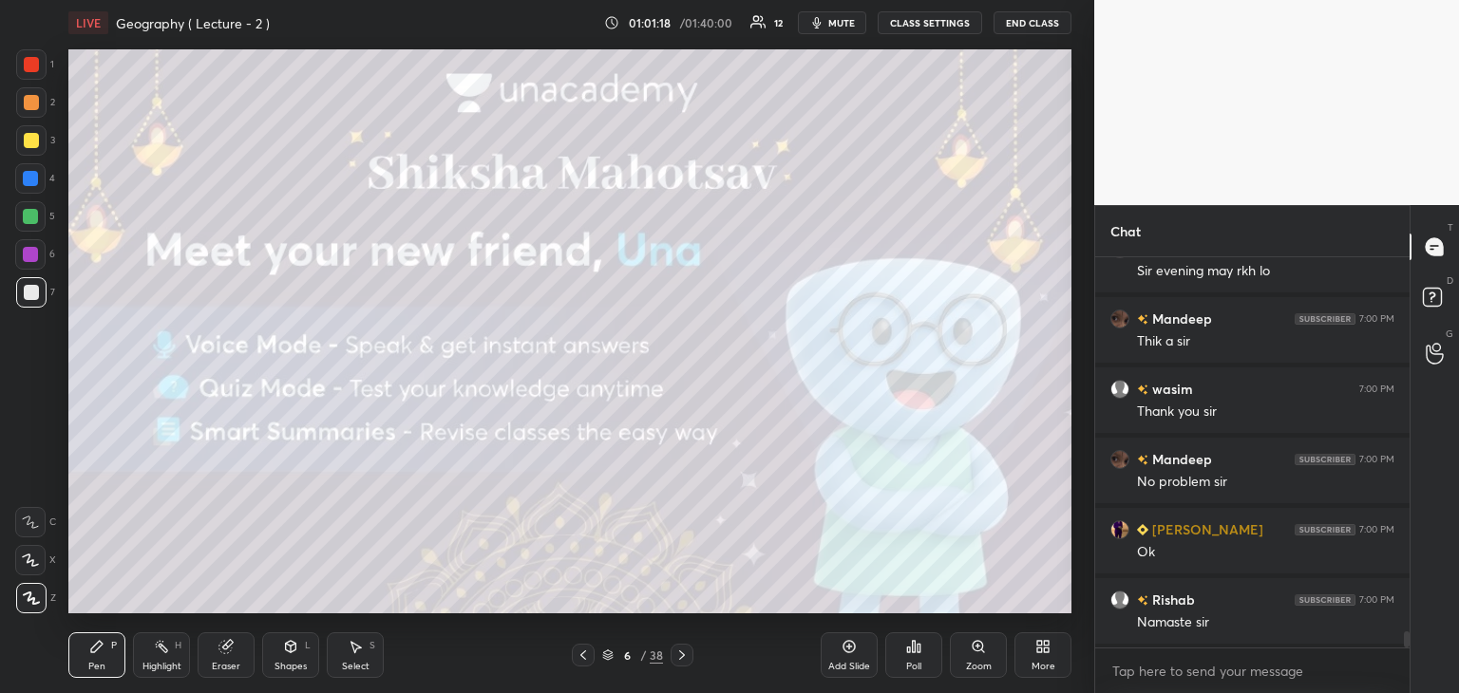
click at [851, 647] on icon at bounding box center [849, 647] width 6 height 6
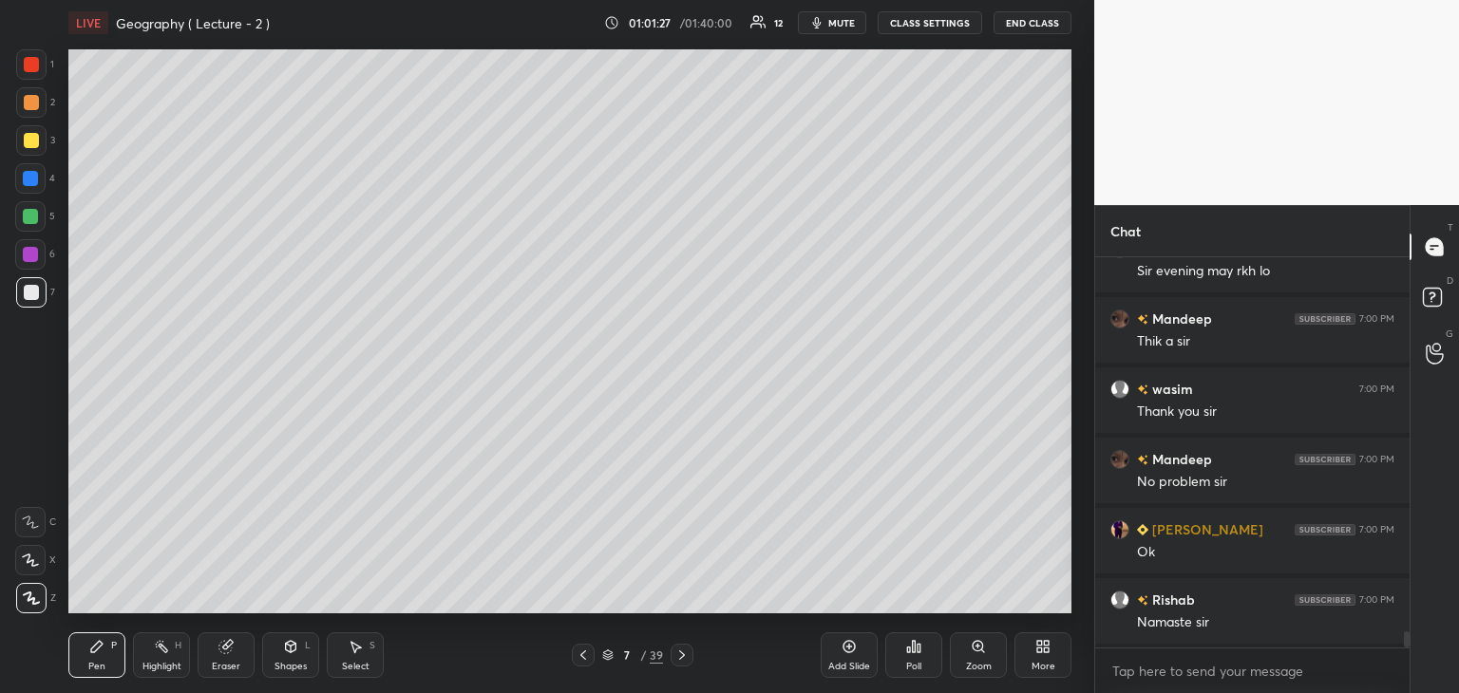
click at [852, 656] on div "Add Slide" at bounding box center [849, 656] width 57 height 46
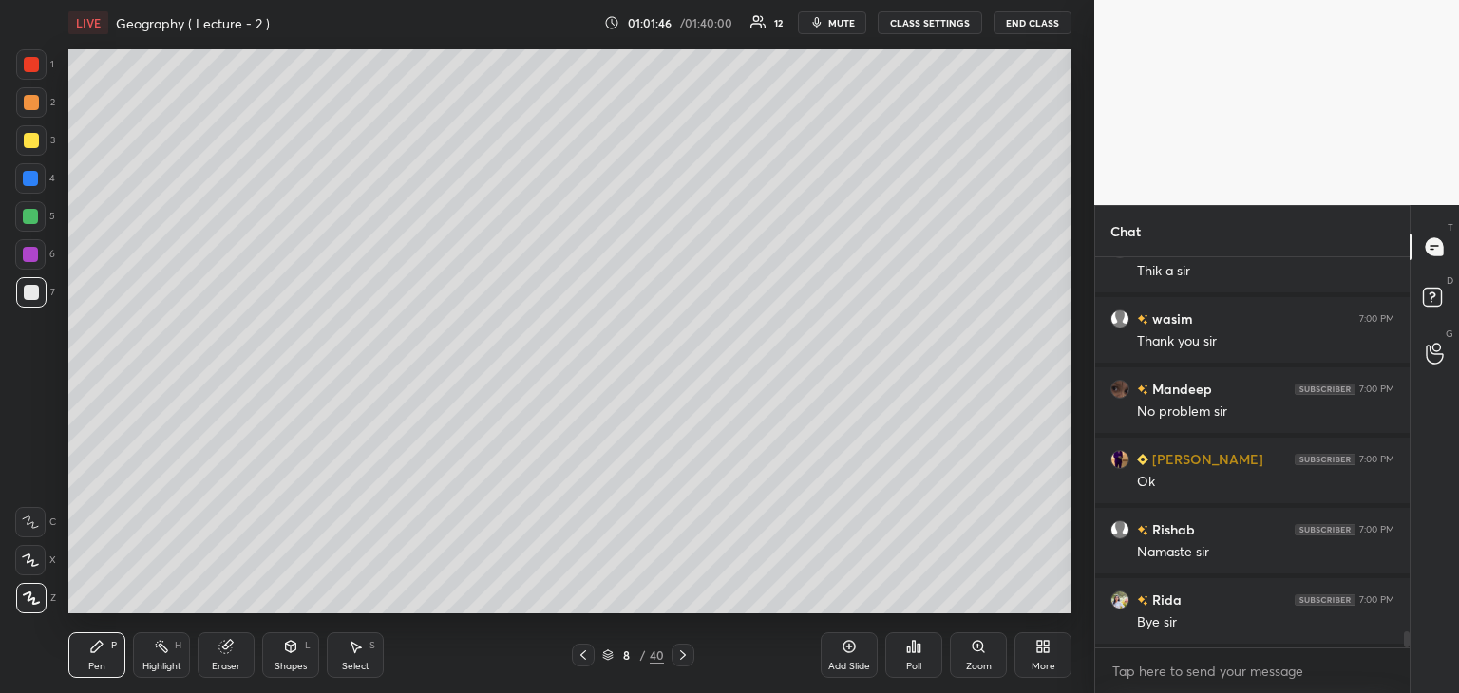
click at [1035, 16] on button "End Class" at bounding box center [1033, 22] width 78 height 23
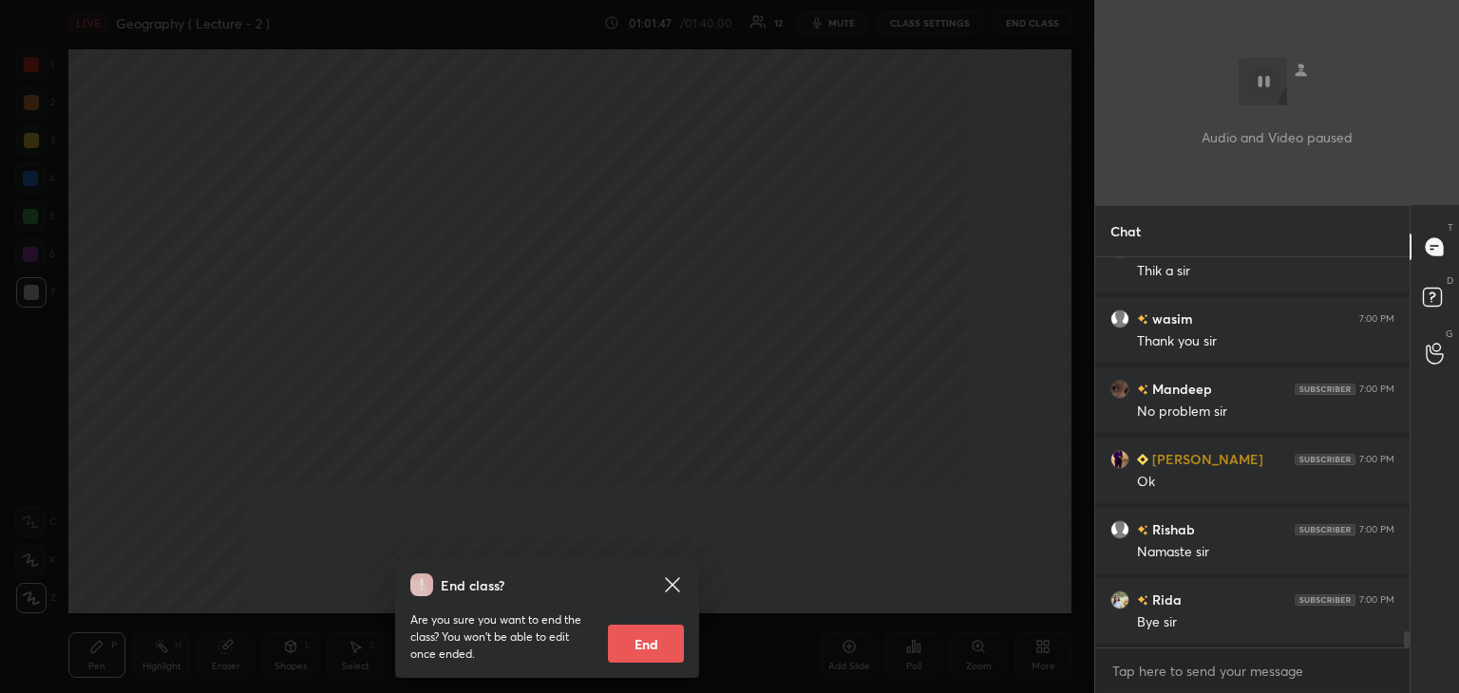
click at [665, 645] on button "End" at bounding box center [646, 644] width 76 height 38
type textarea "x"
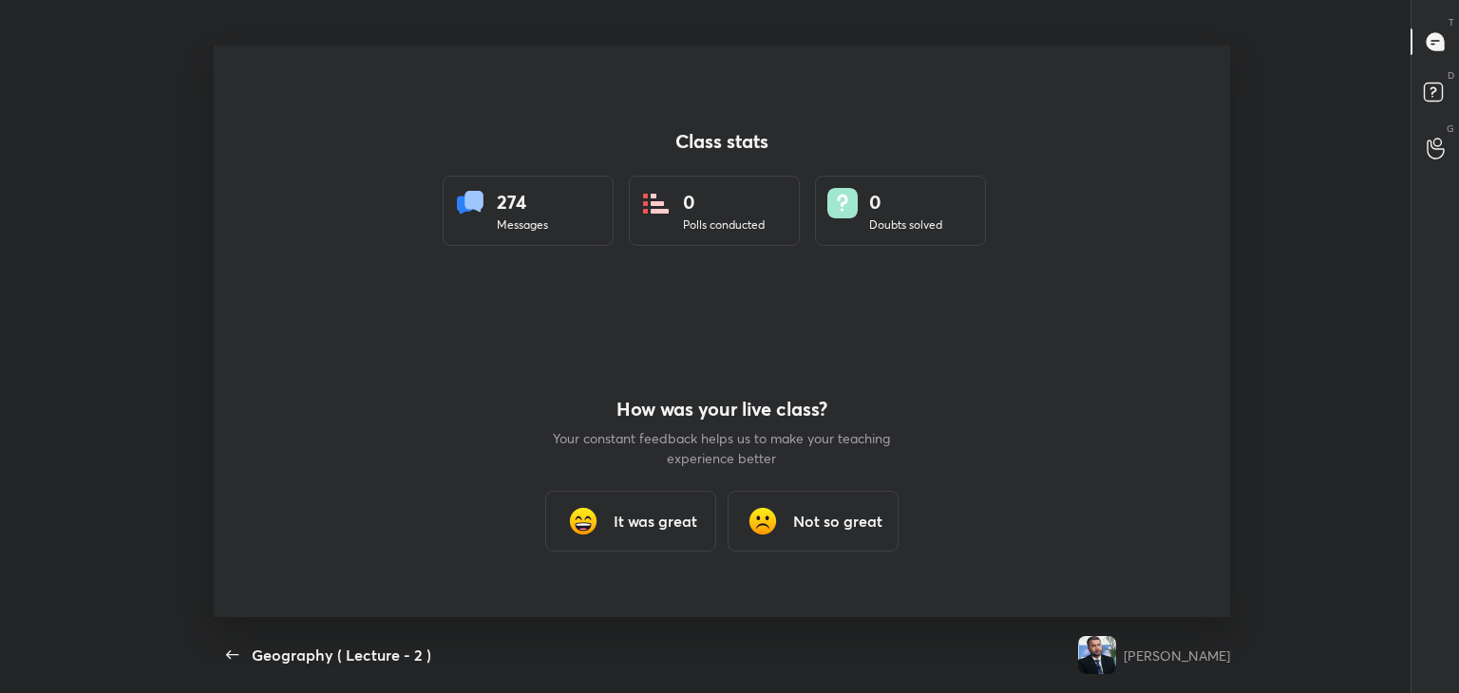
scroll to position [94423, 93552]
